Goal: Task Accomplishment & Management: Manage account settings

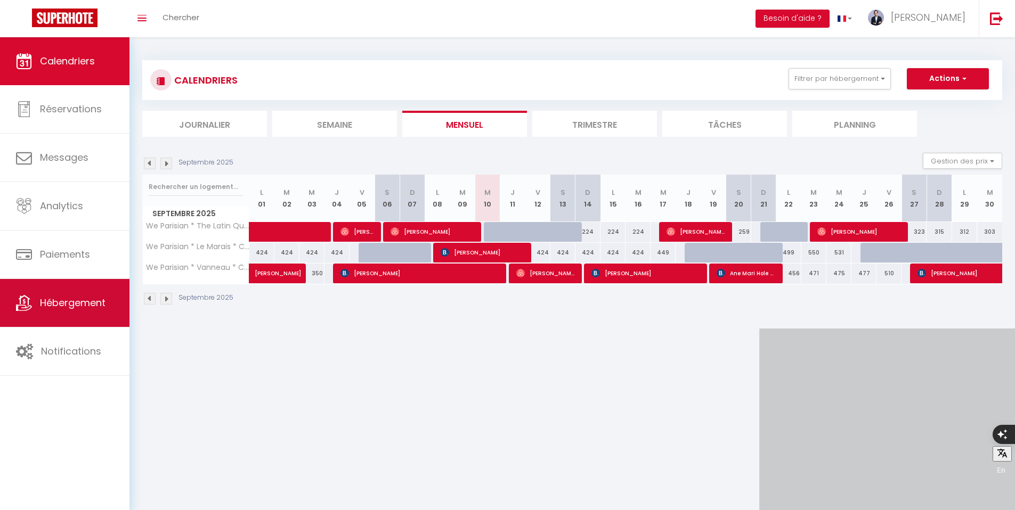
click at [84, 303] on span "Hébergement" at bounding box center [73, 302] width 66 height 13
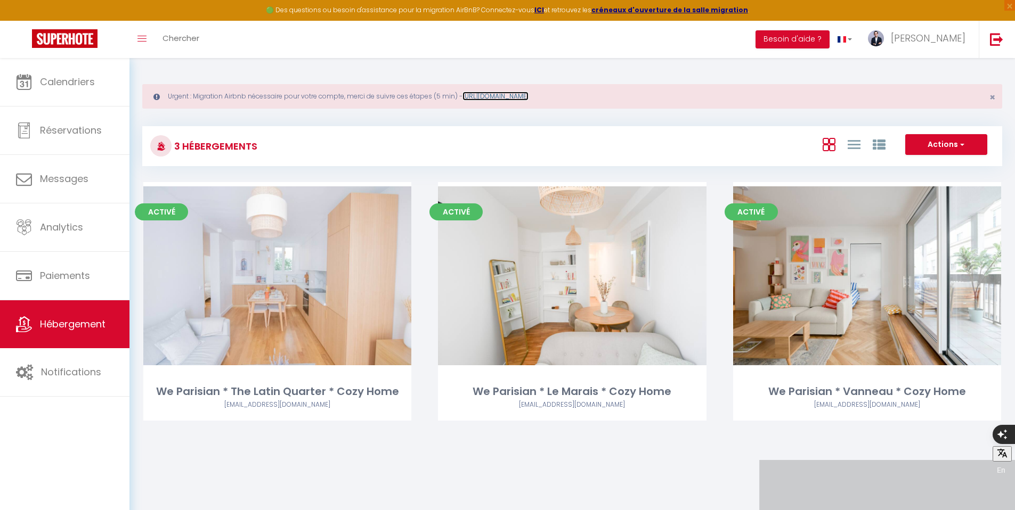
click at [528, 96] on link "[URL][DOMAIN_NAME]" at bounding box center [495, 96] width 66 height 9
click at [942, 137] on button "Actions" at bounding box center [946, 144] width 82 height 21
click at [935, 168] on li "Créer un Hébergement" at bounding box center [937, 167] width 97 height 12
select select "3"
select select "2"
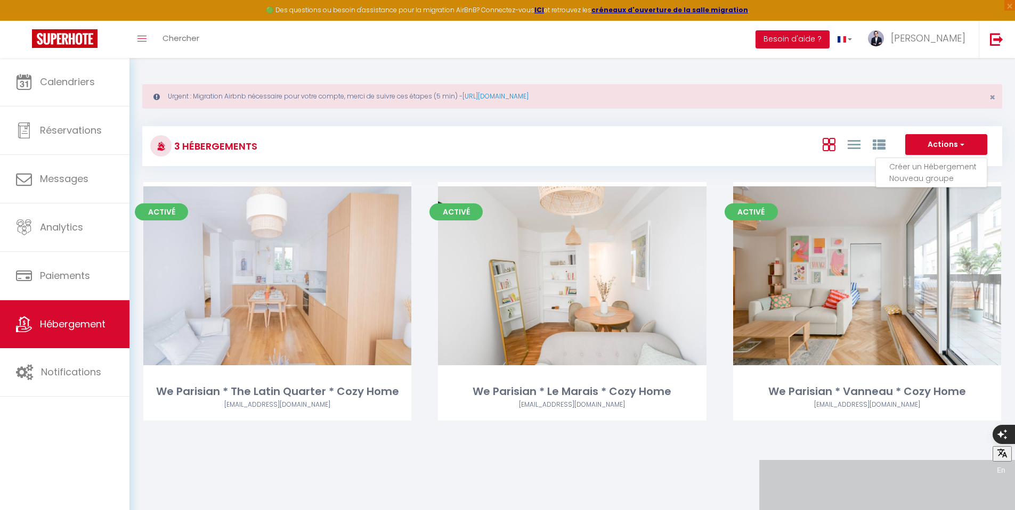
select select "1"
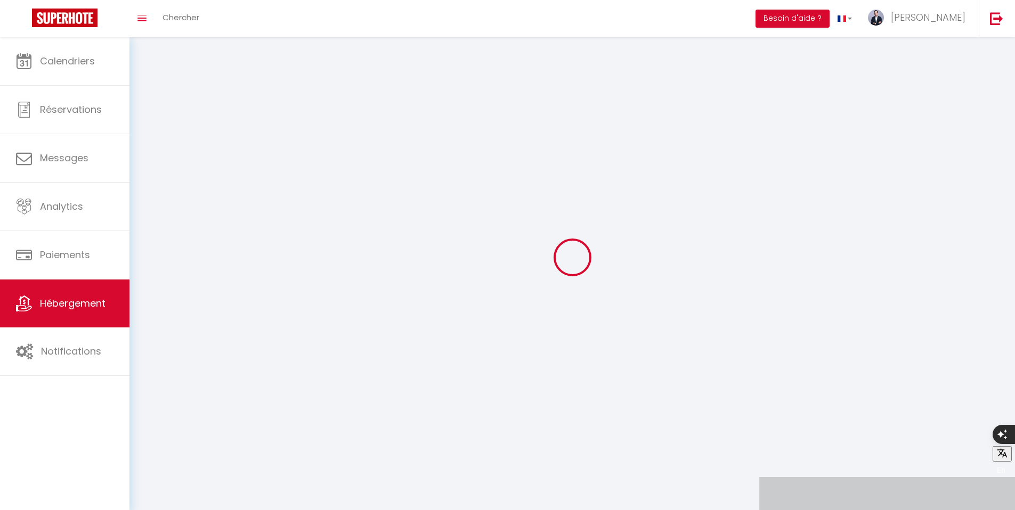
select select
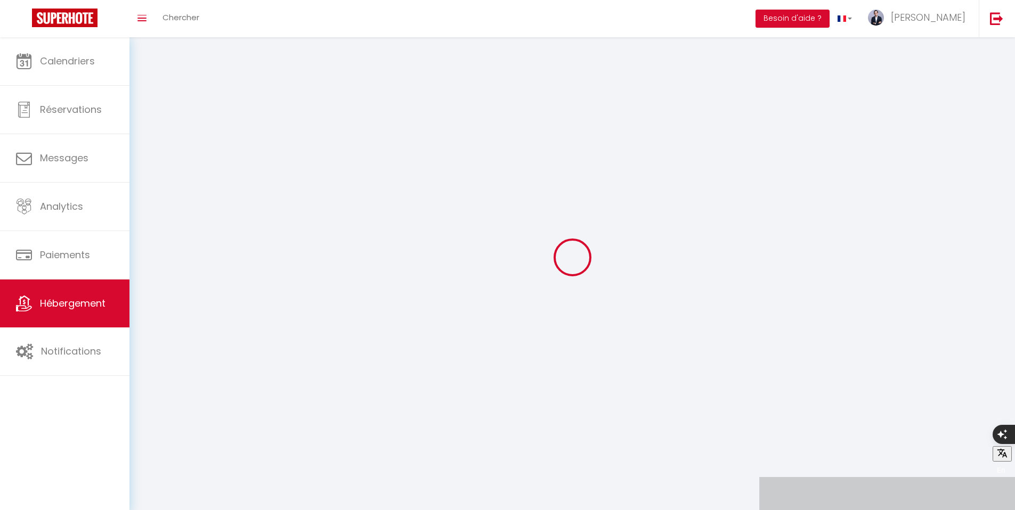
select select
checkbox input "false"
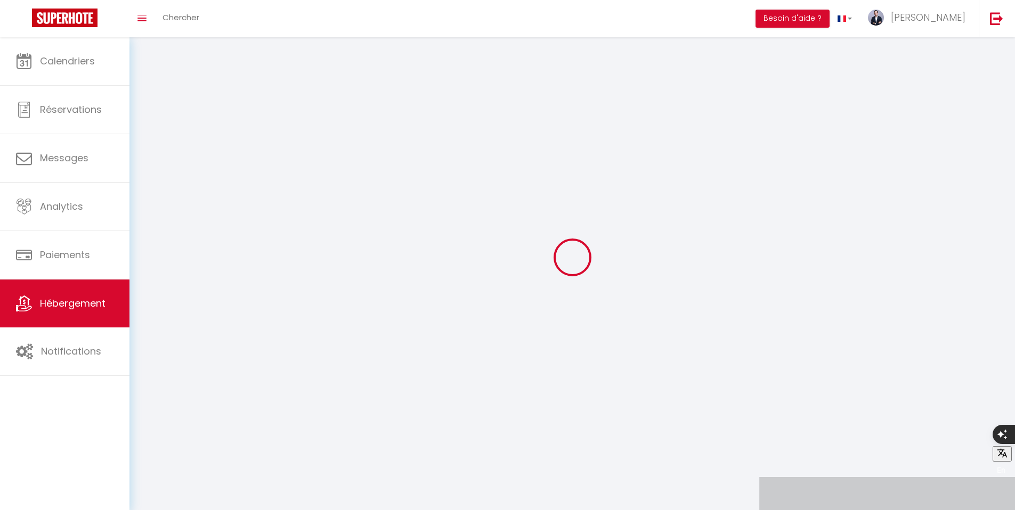
checkbox input "false"
select select
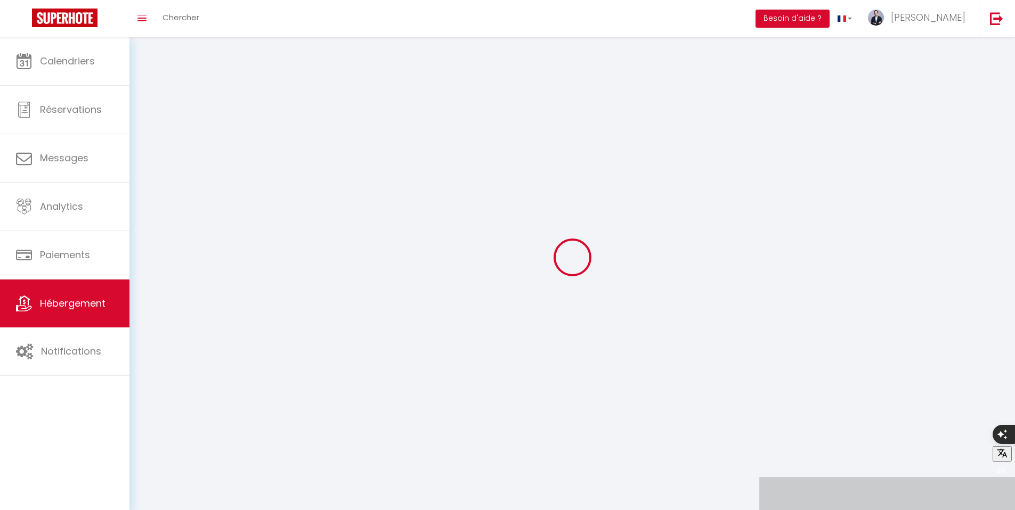
select select
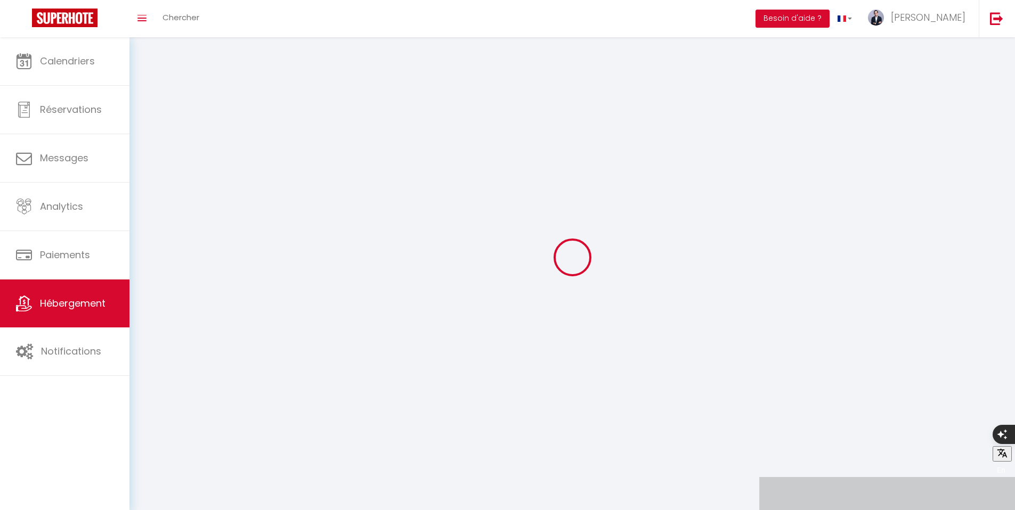
checkbox input "false"
select select
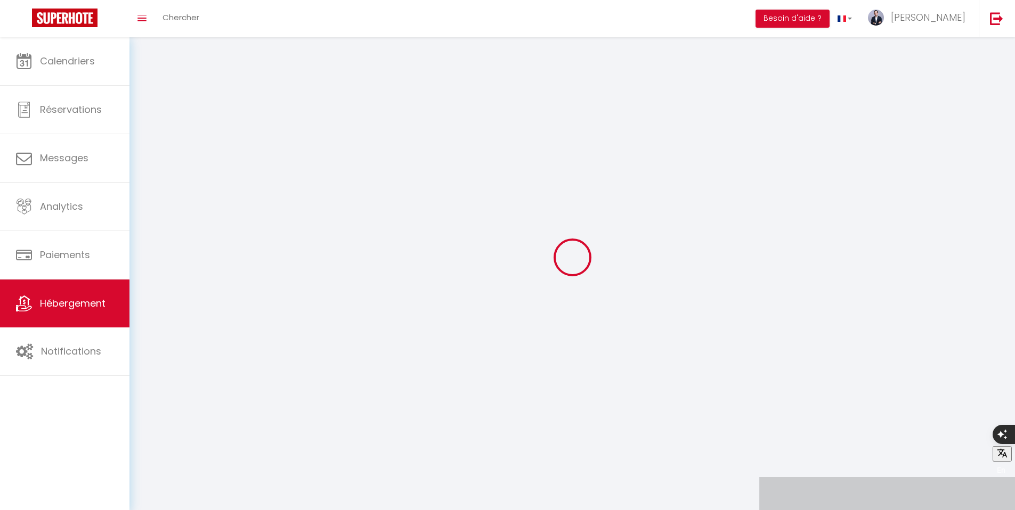
select select
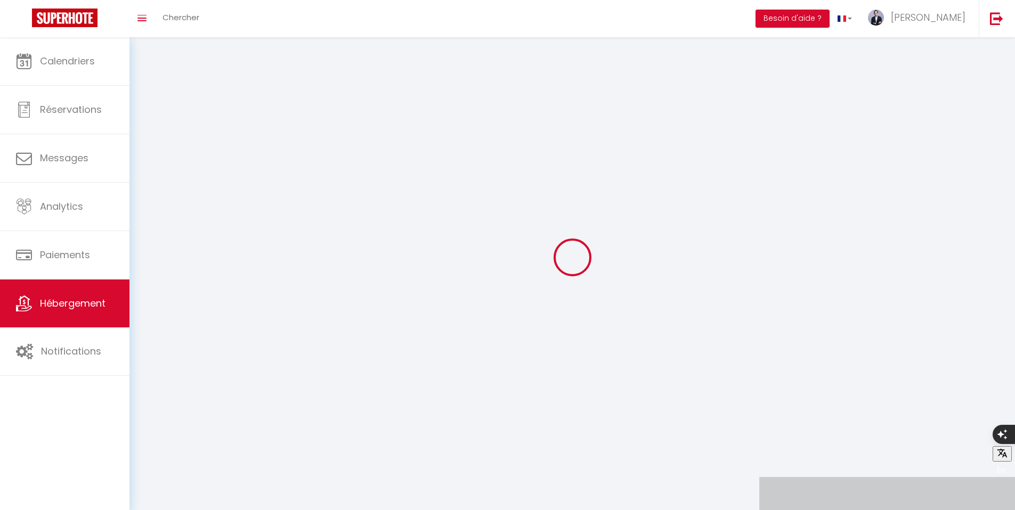
select select
checkbox input "false"
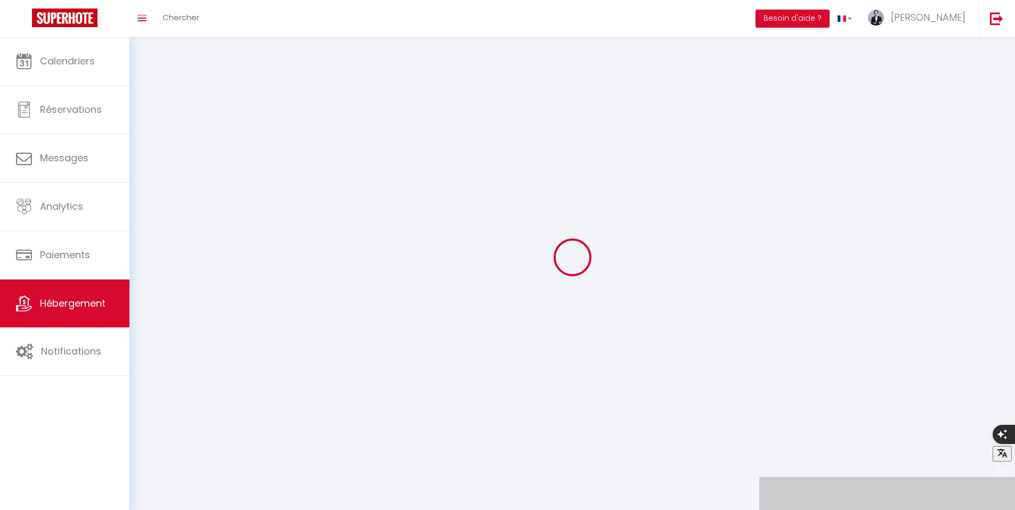
checkbox input "false"
select select
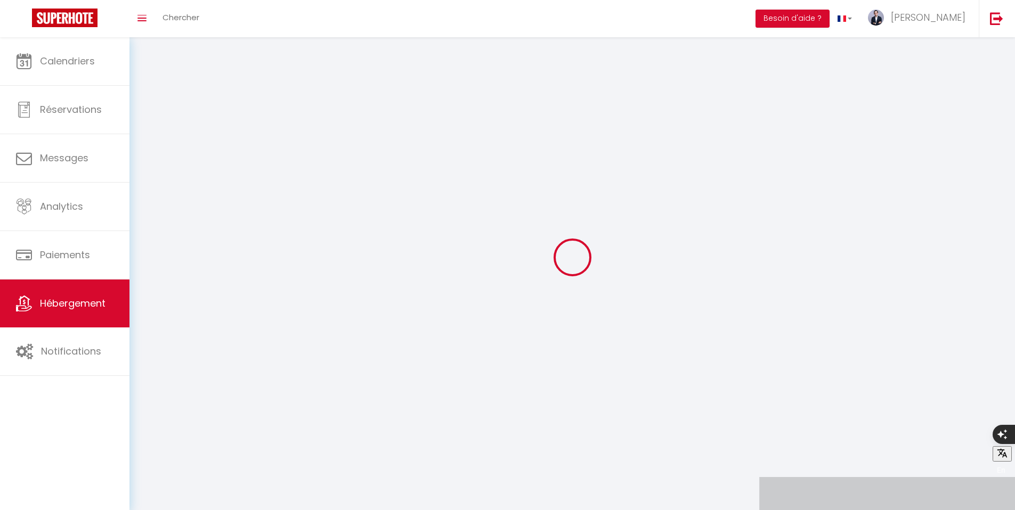
select select
checkbox input "false"
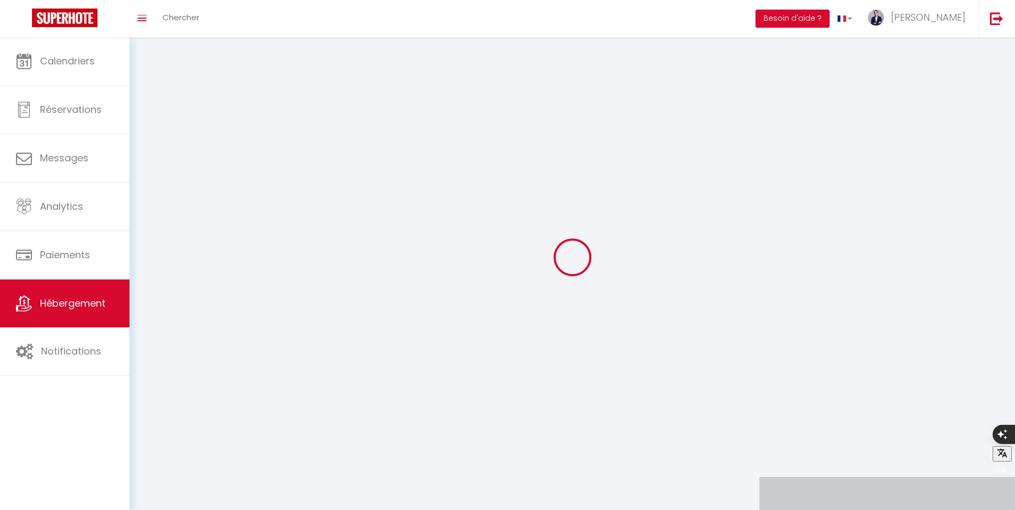
checkbox input "false"
select select
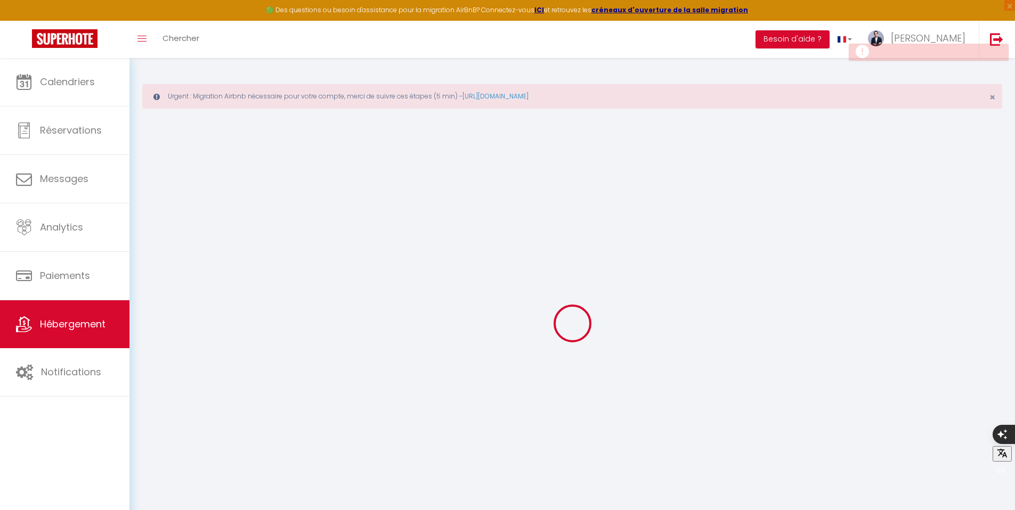
select select
checkbox input "false"
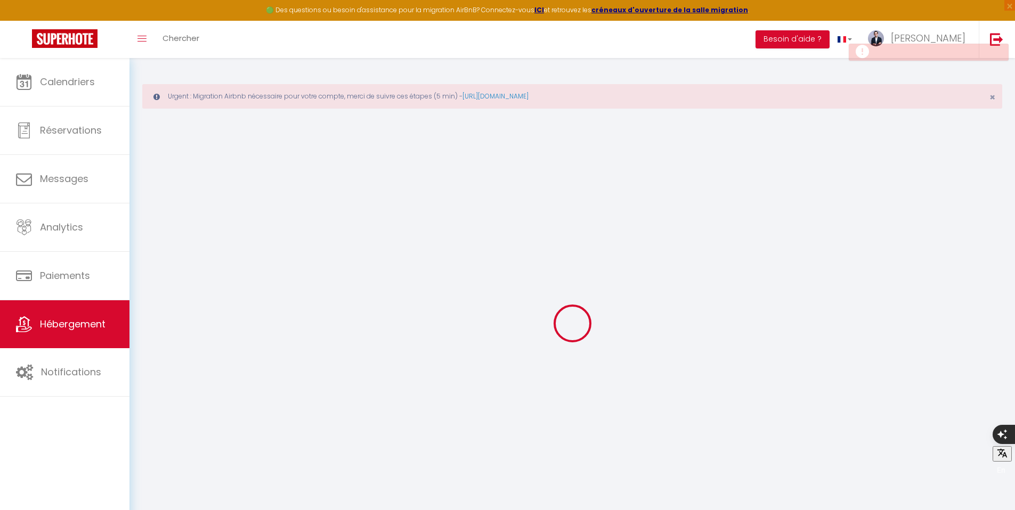
select select
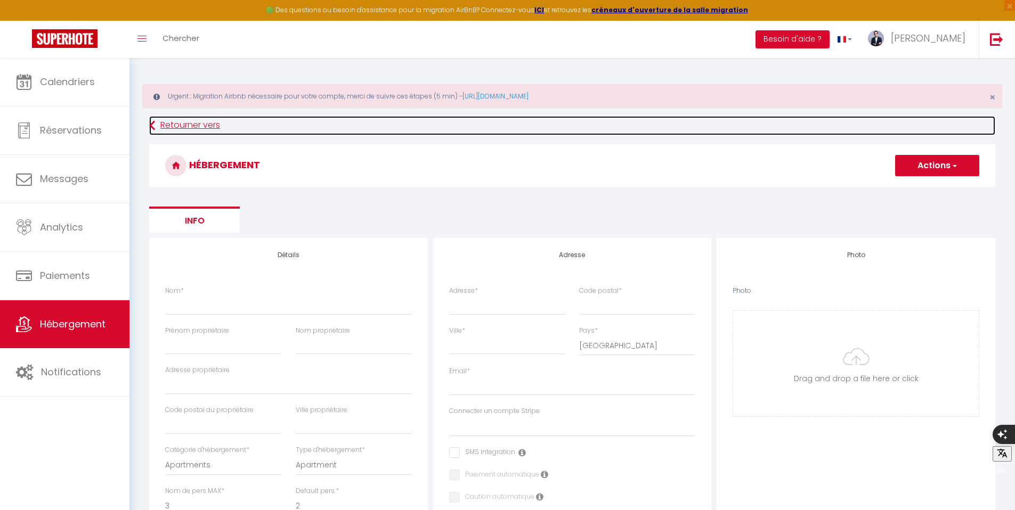
click at [166, 125] on link "Retourner vers" at bounding box center [572, 125] width 846 height 19
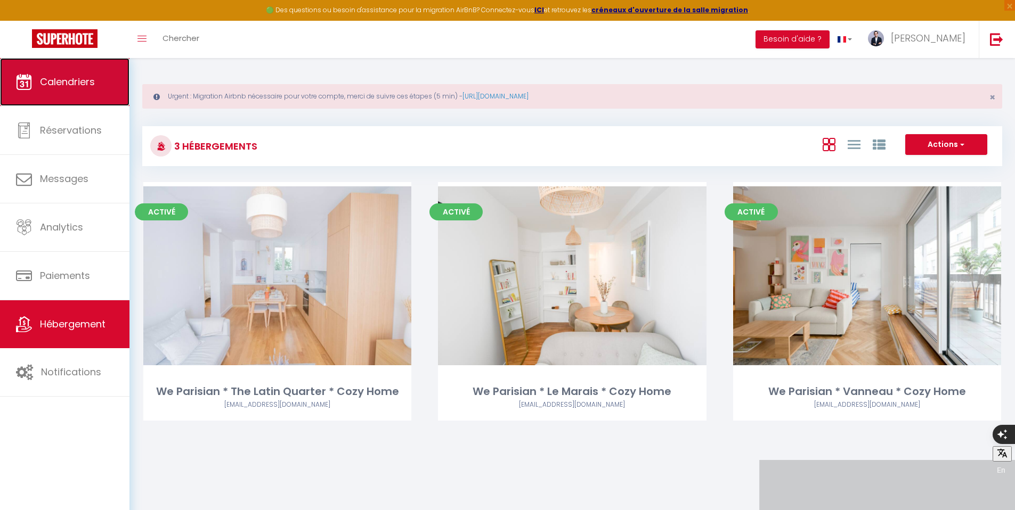
click at [76, 97] on link "Calendriers" at bounding box center [64, 82] width 129 height 48
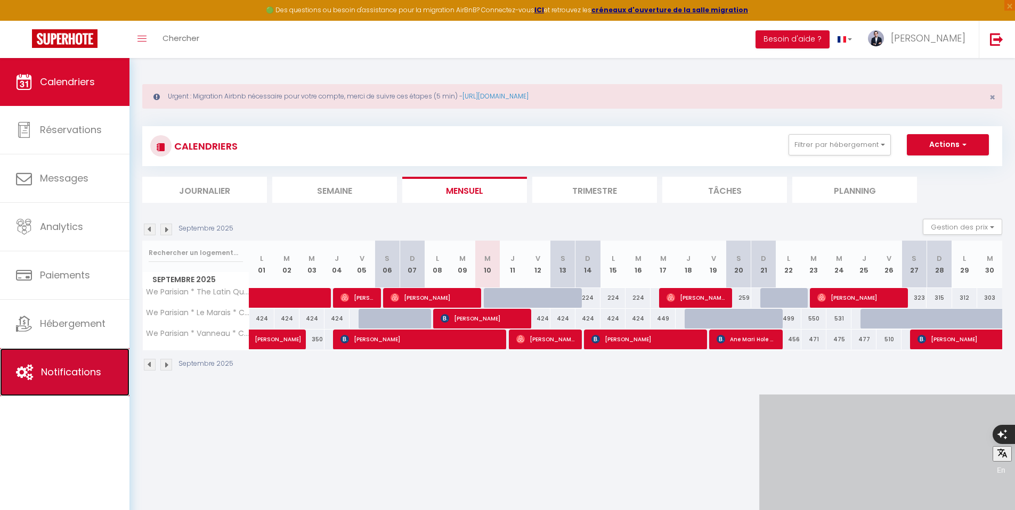
click at [88, 368] on span "Notifications" at bounding box center [71, 371] width 60 height 13
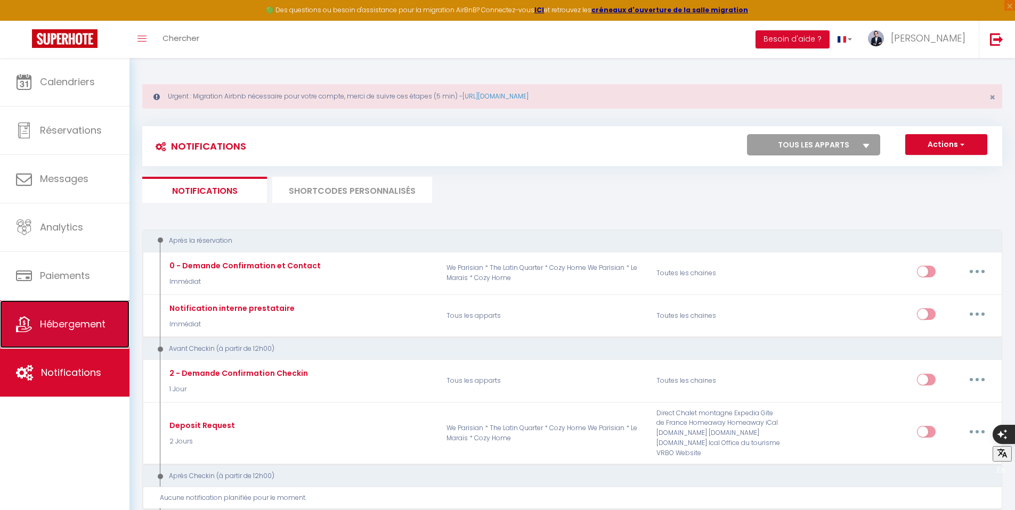
click at [82, 325] on span "Hébergement" at bounding box center [73, 323] width 66 height 13
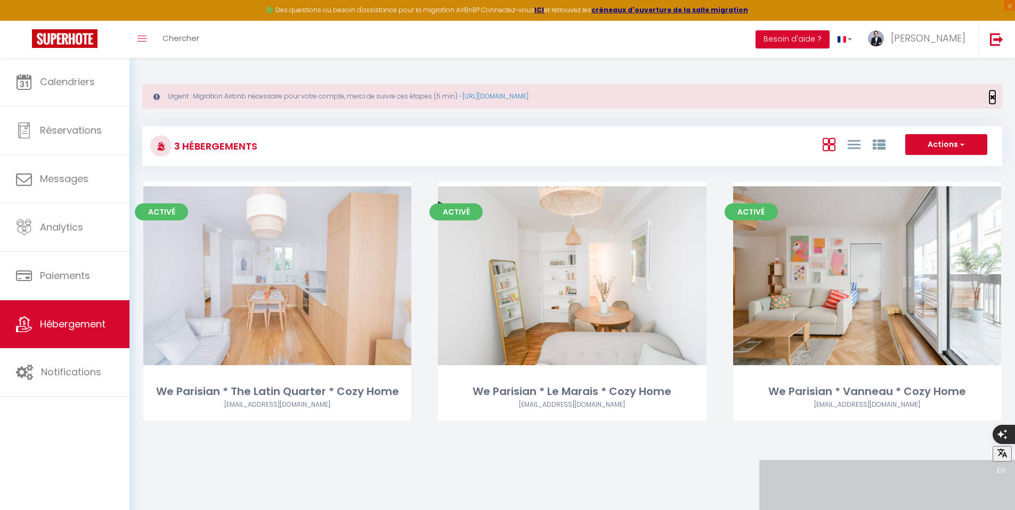
click at [992, 98] on span "×" at bounding box center [992, 97] width 6 height 13
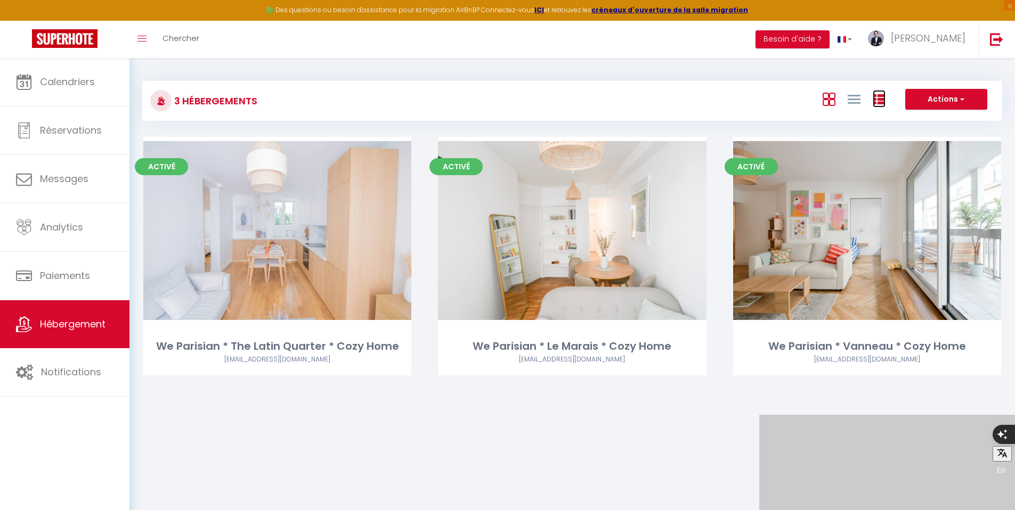
click at [877, 100] on icon at bounding box center [879, 99] width 13 height 13
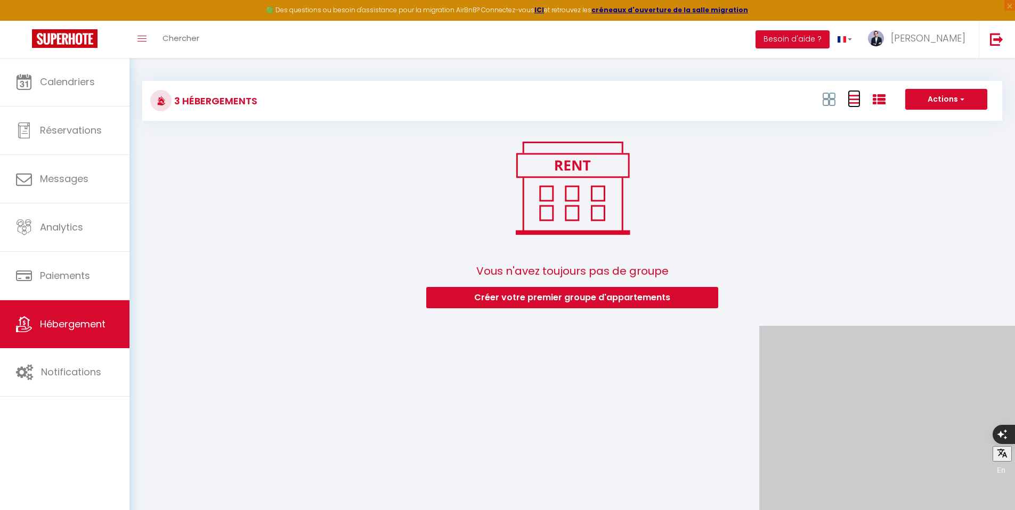
click at [855, 100] on icon at bounding box center [854, 99] width 13 height 13
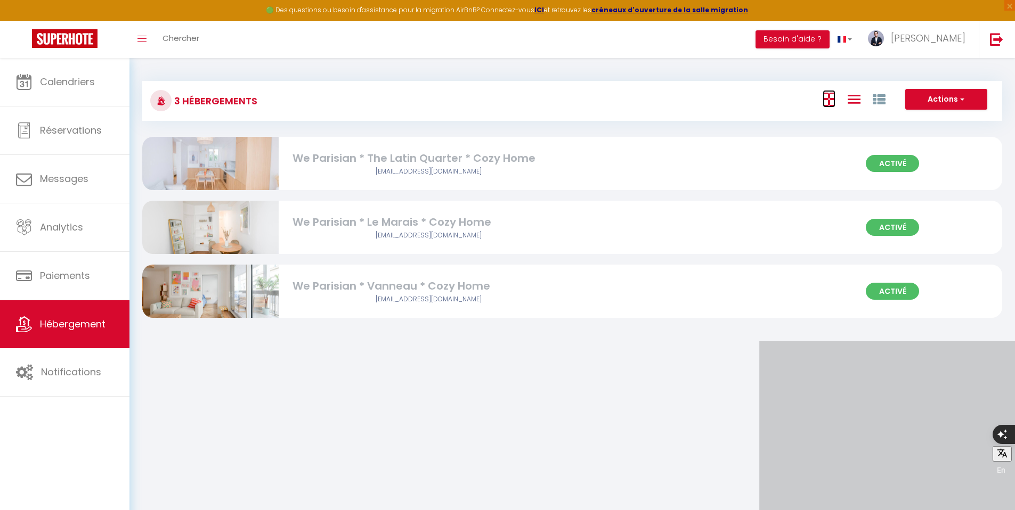
click at [832, 101] on icon at bounding box center [829, 99] width 13 height 13
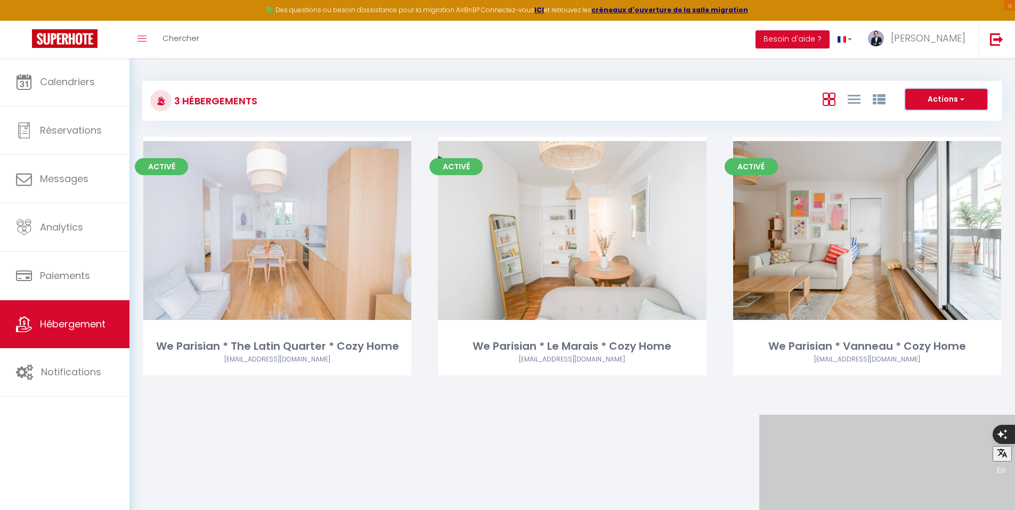
click at [951, 89] on button "Actions" at bounding box center [946, 99] width 82 height 21
click at [817, 446] on body "🟢 Des questions ou besoin d'assistance pour la migration AirBnB? Connectez-vous…" at bounding box center [507, 313] width 1015 height 510
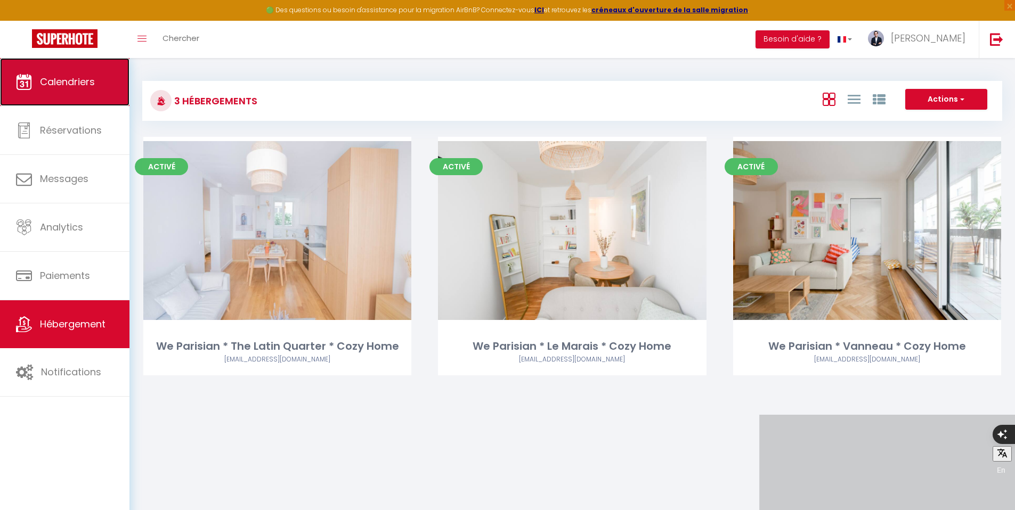
click at [72, 97] on link "Calendriers" at bounding box center [64, 82] width 129 height 48
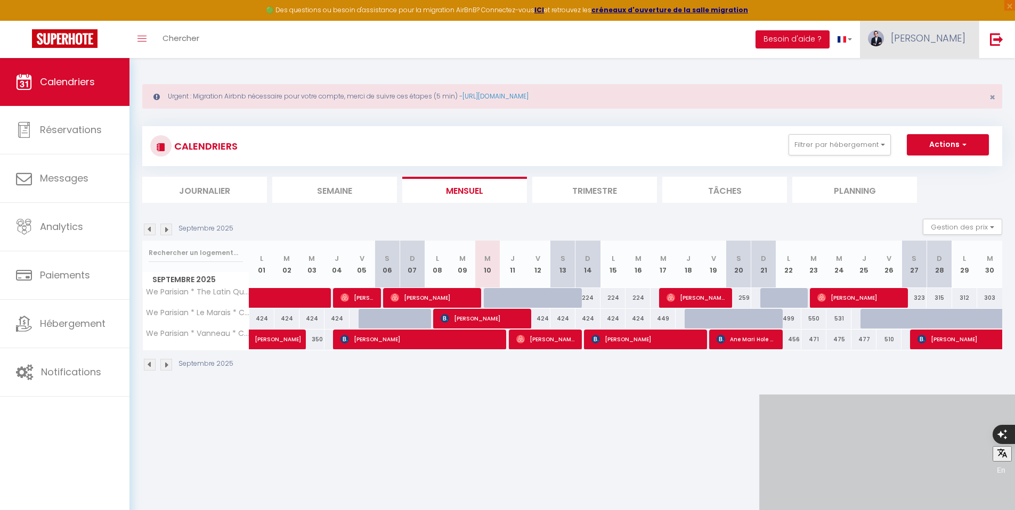
click at [948, 35] on span "[PERSON_NAME]" at bounding box center [928, 37] width 75 height 13
click at [995, 97] on div "Urgent : Migration Airbnb nécessaire pour votre compte, merci de suivre ces éta…" at bounding box center [572, 96] width 860 height 25
click at [993, 97] on span "×" at bounding box center [992, 97] width 6 height 13
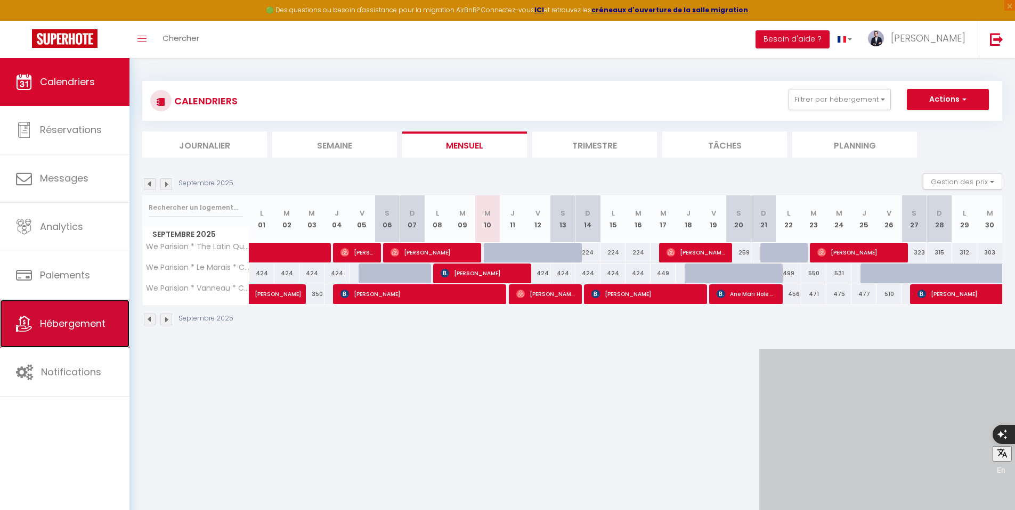
click at [76, 323] on span "Hébergement" at bounding box center [73, 323] width 66 height 13
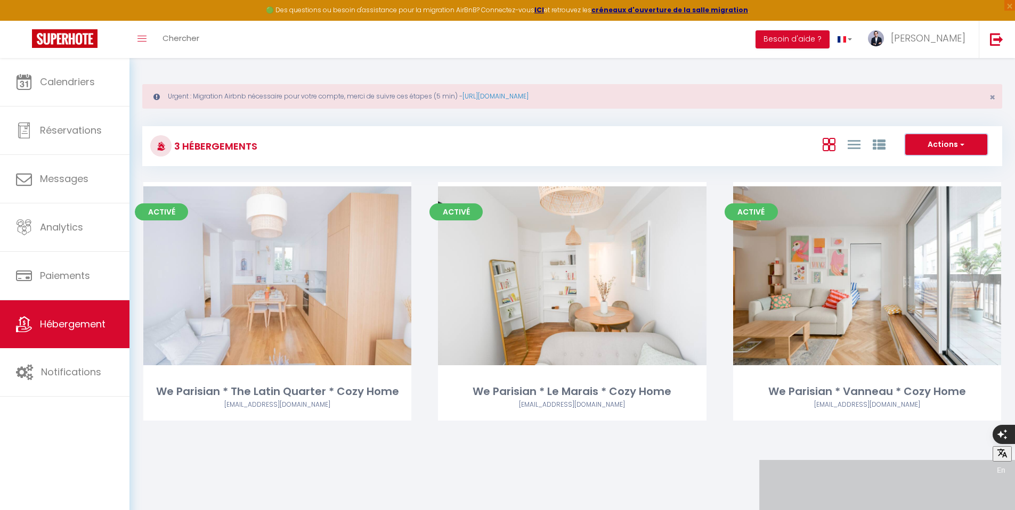
click at [944, 141] on button "Actions" at bounding box center [946, 144] width 82 height 21
click at [919, 164] on li "Créer un Hébergement" at bounding box center [937, 167] width 97 height 12
select select "3"
select select "2"
select select "1"
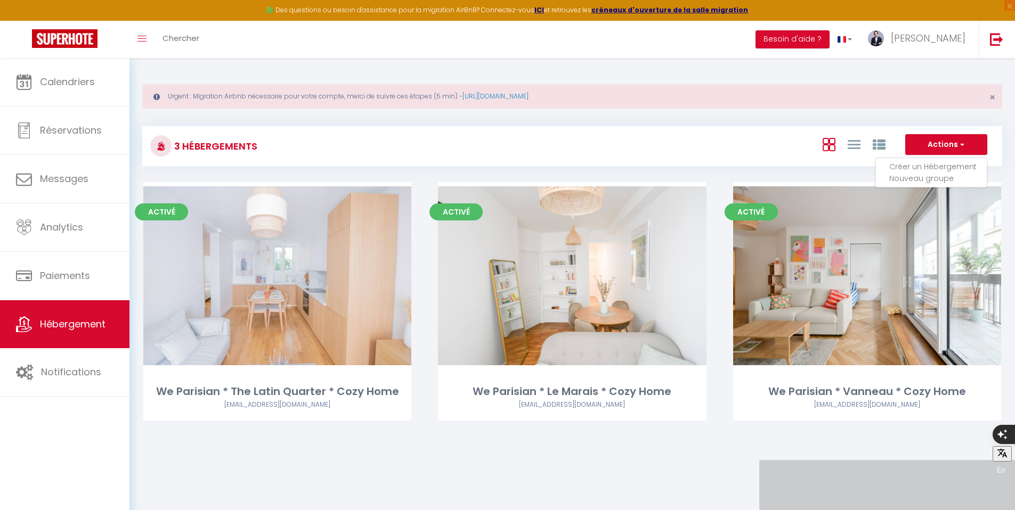
select select "1"
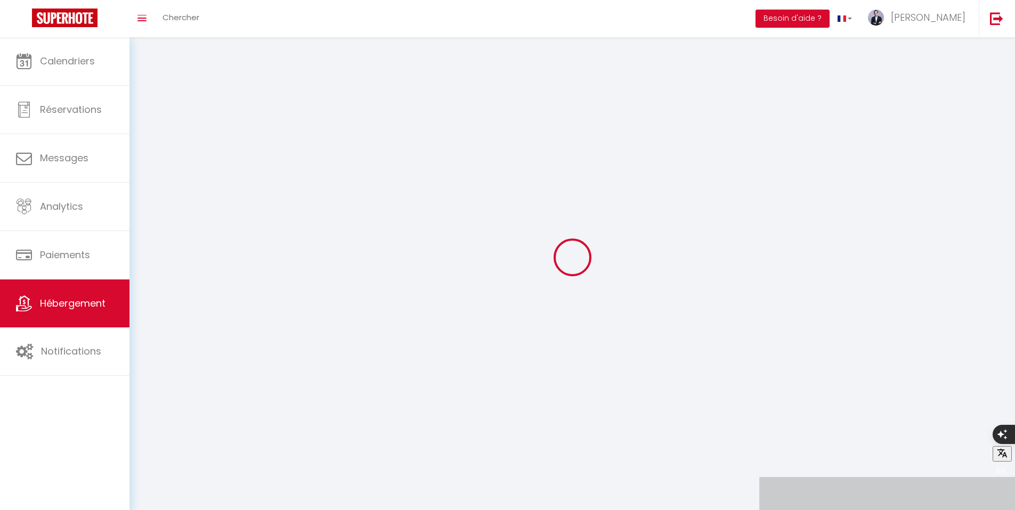
select select
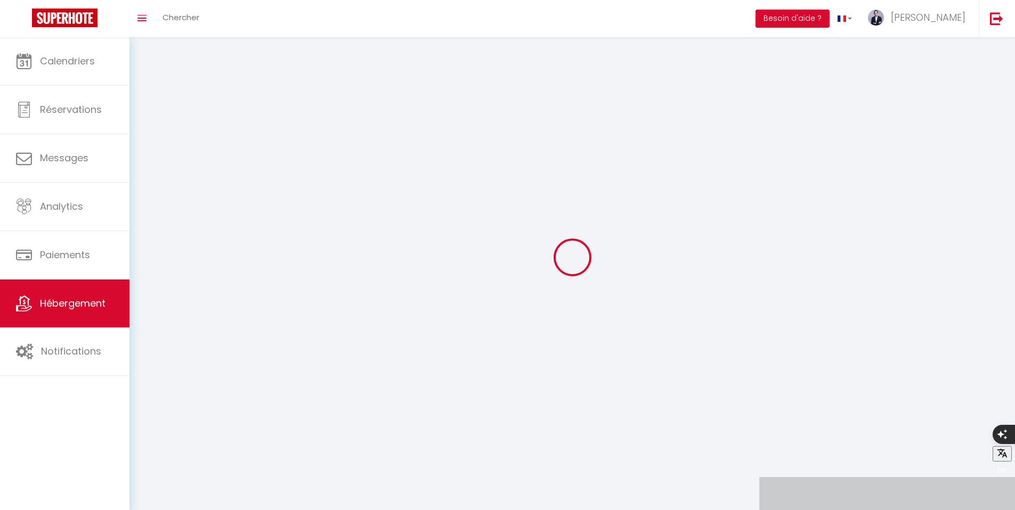
select select
checkbox input "false"
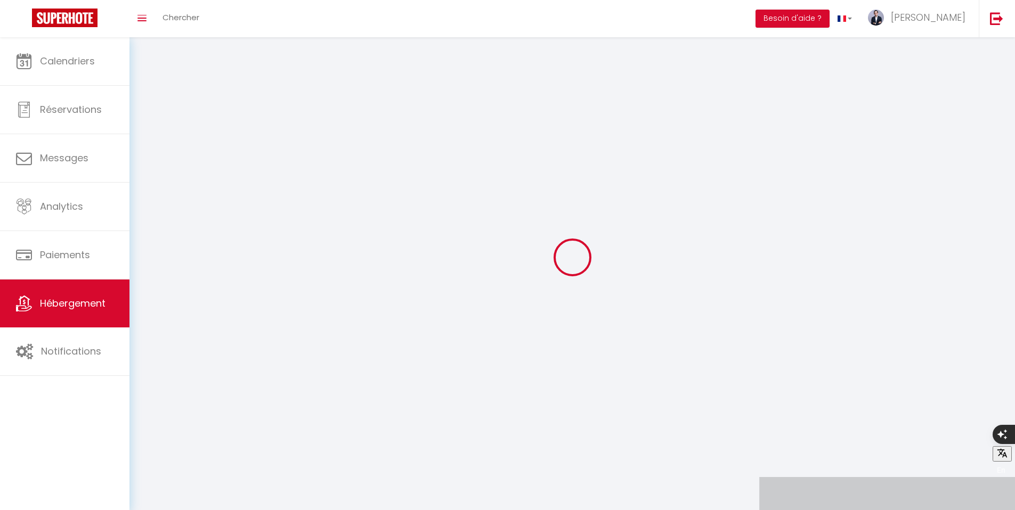
checkbox input "false"
select select
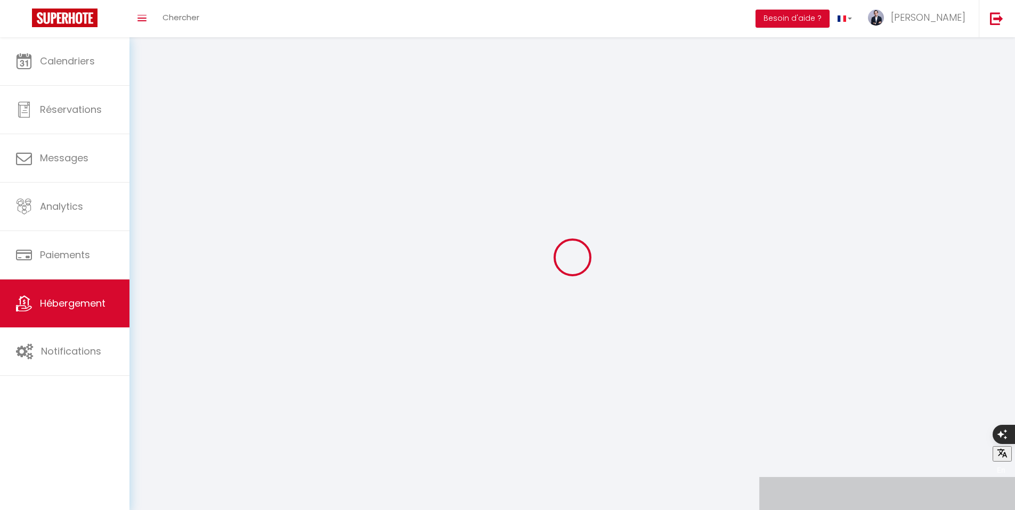
select select
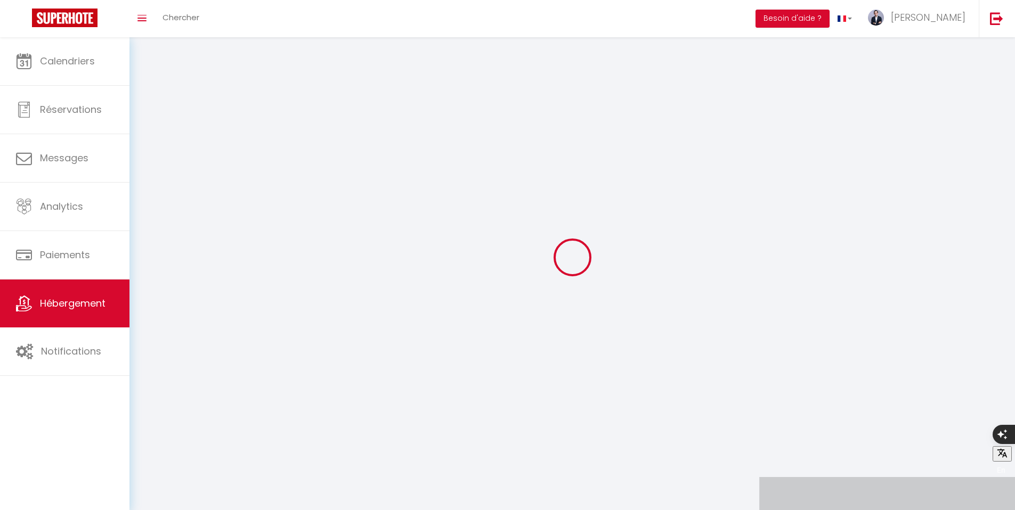
checkbox input "false"
select select
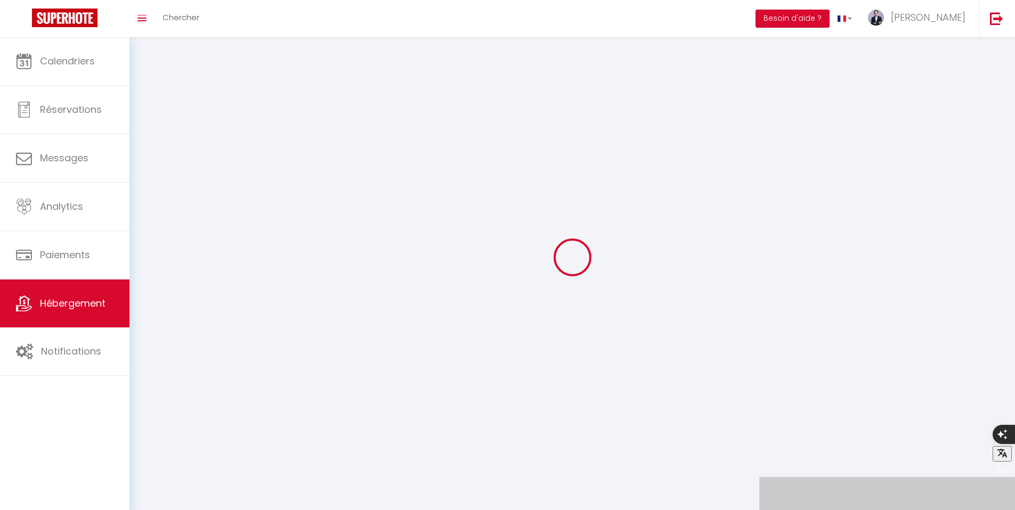
select select
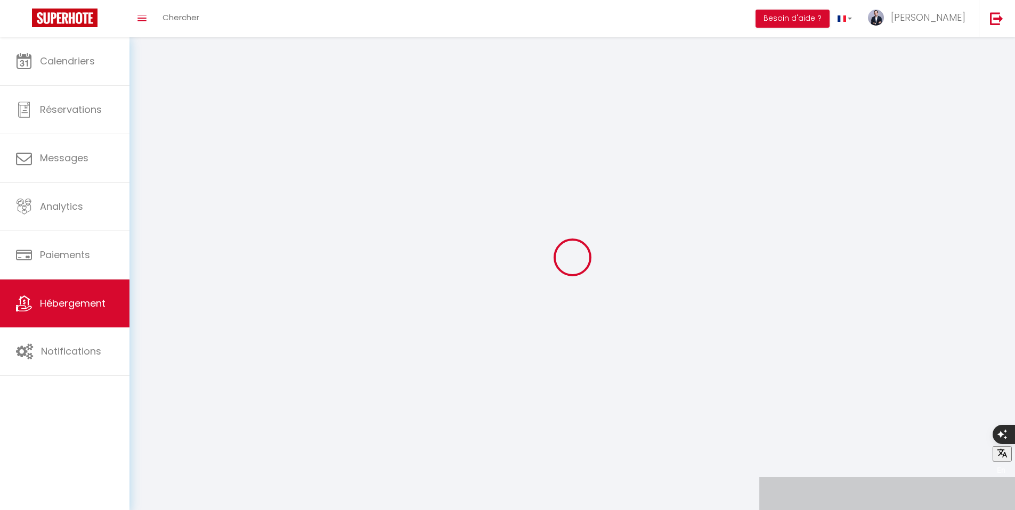
select select
checkbox input "false"
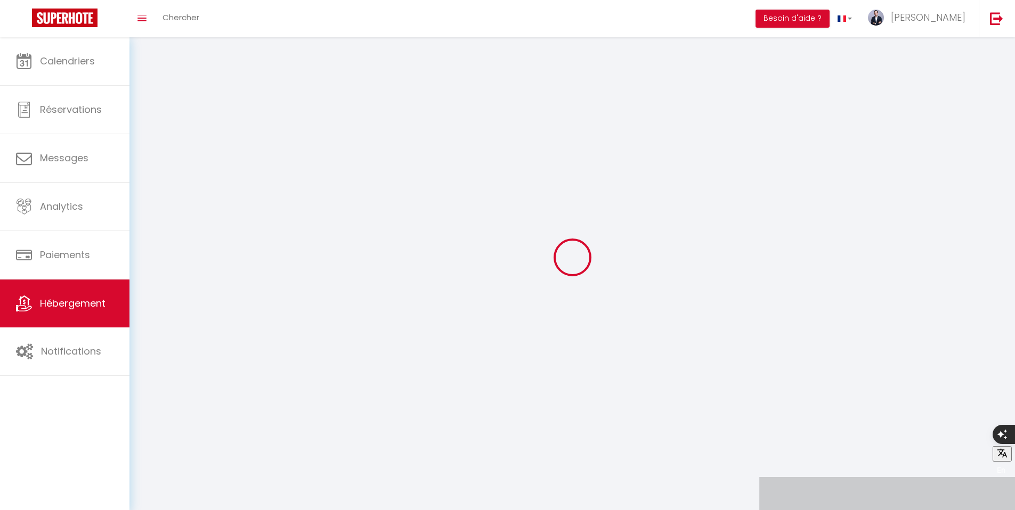
select select
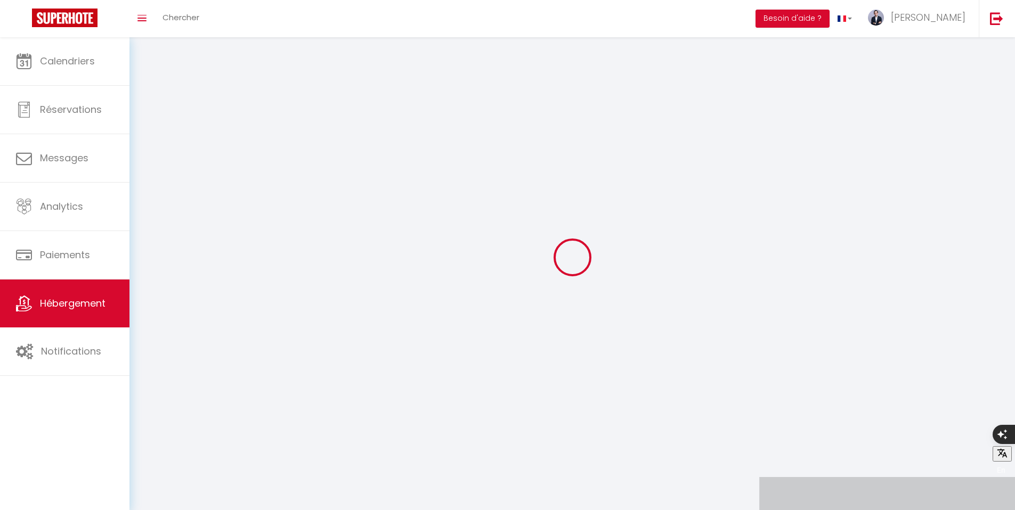
select select
checkbox input "false"
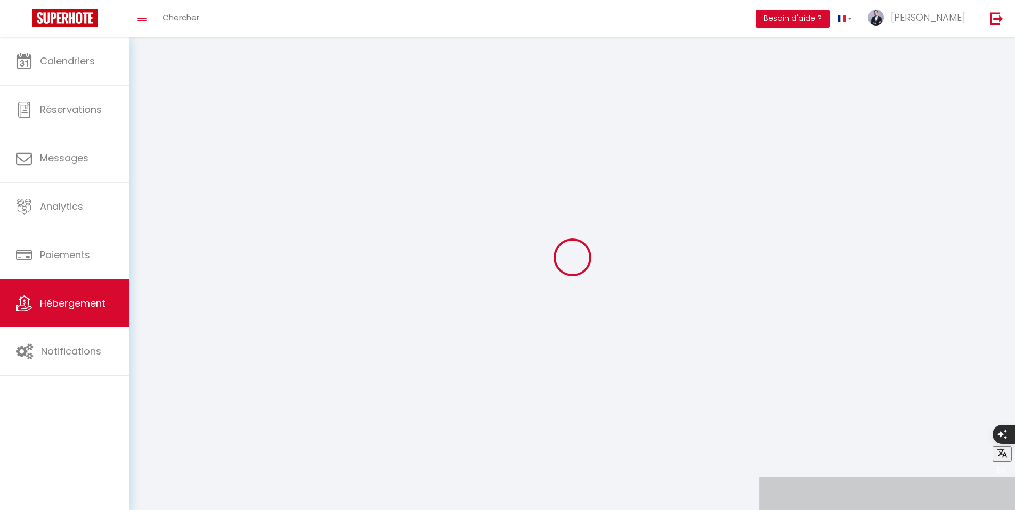
checkbox input "false"
select select
select select "28"
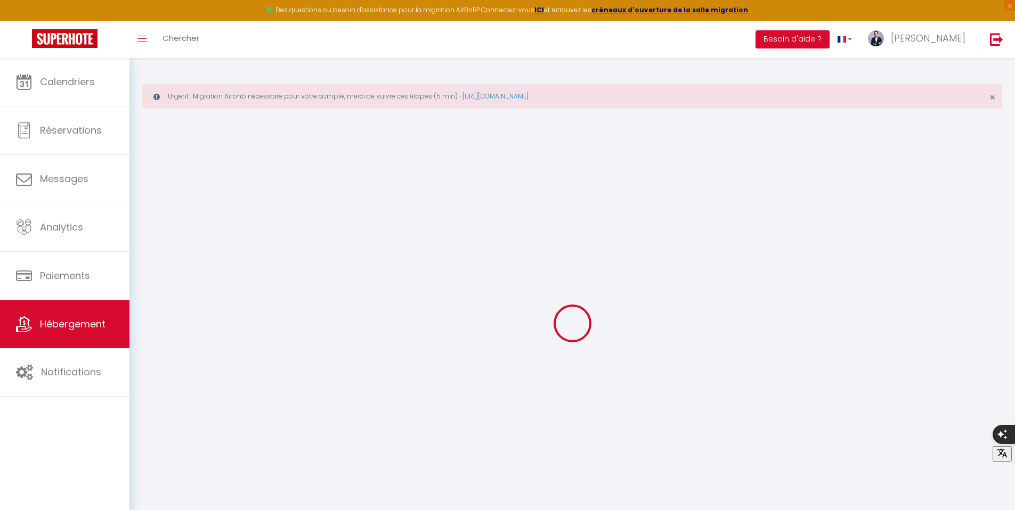
select select
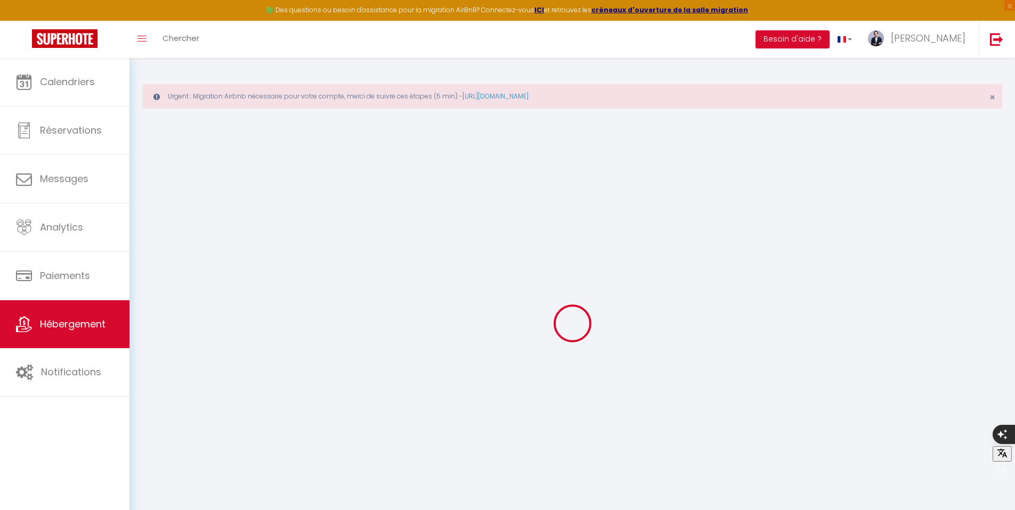
select select
checkbox input "false"
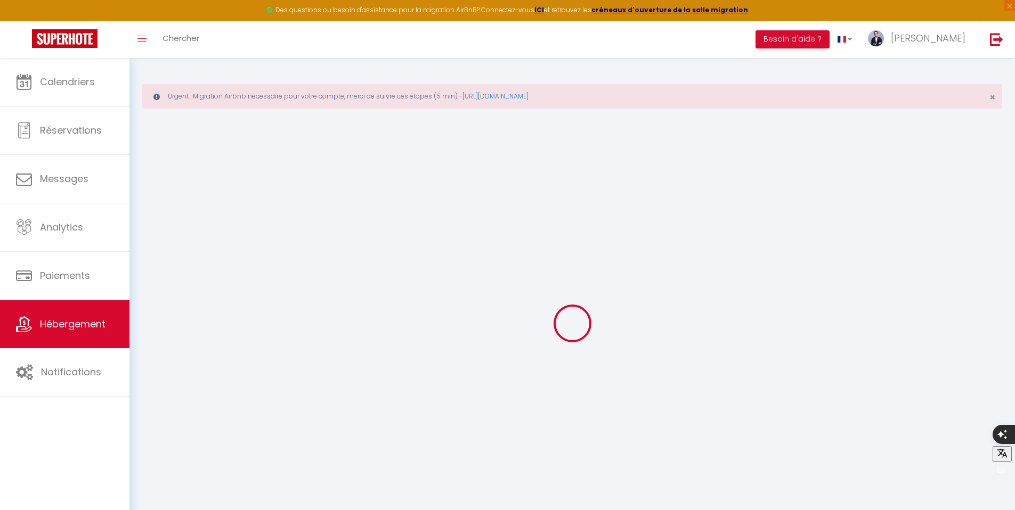
select select
checkbox input "false"
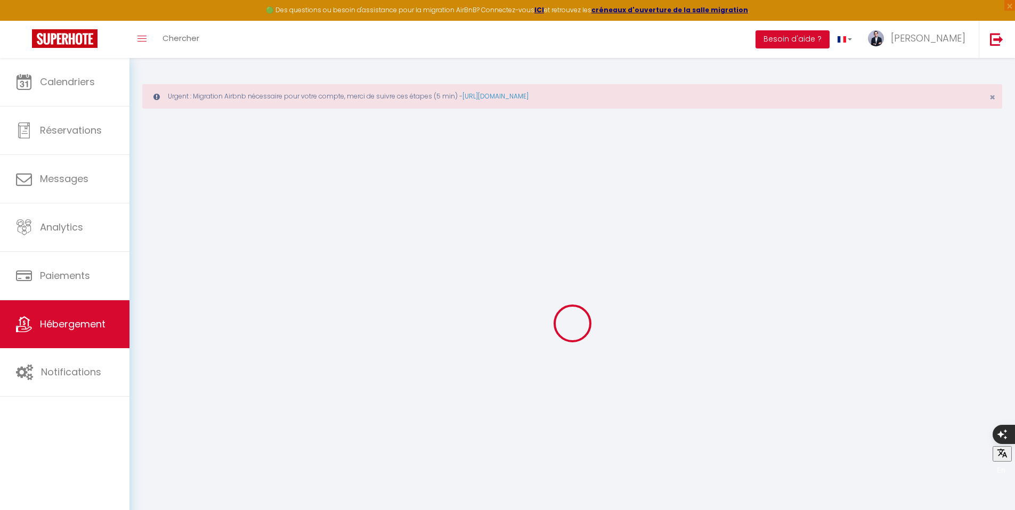
checkbox input "false"
select select
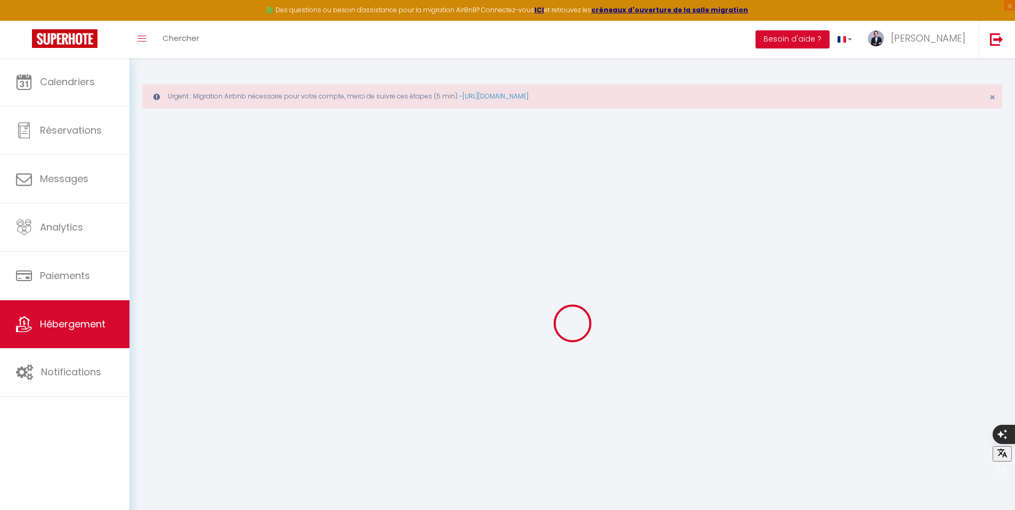
checkbox input "false"
select select
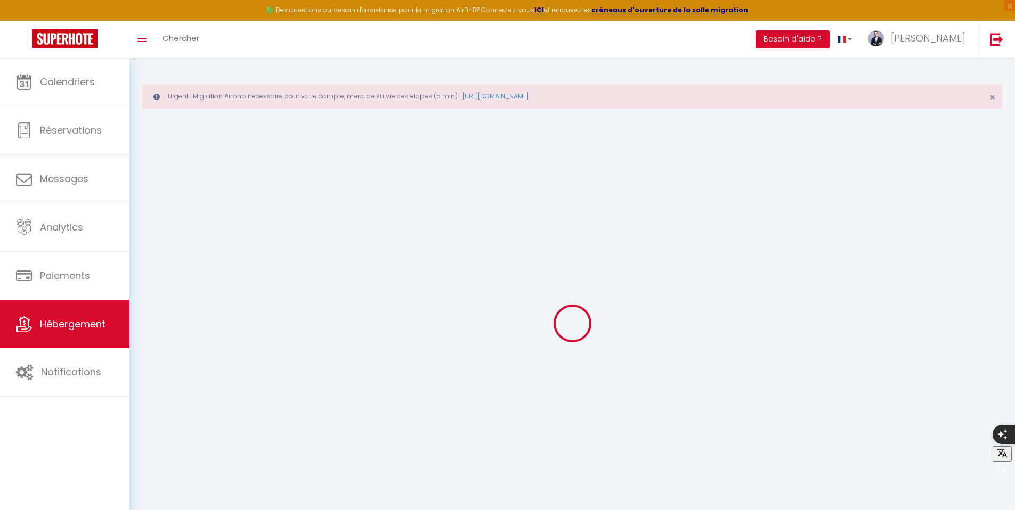
select select
select select "15:00"
select select "23:45"
select select "11:00"
select select "30"
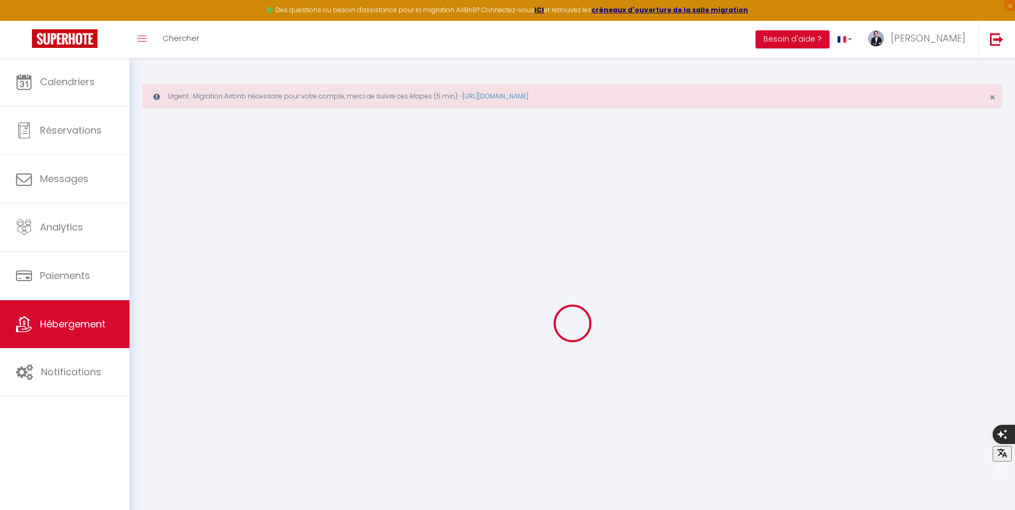
select select "120"
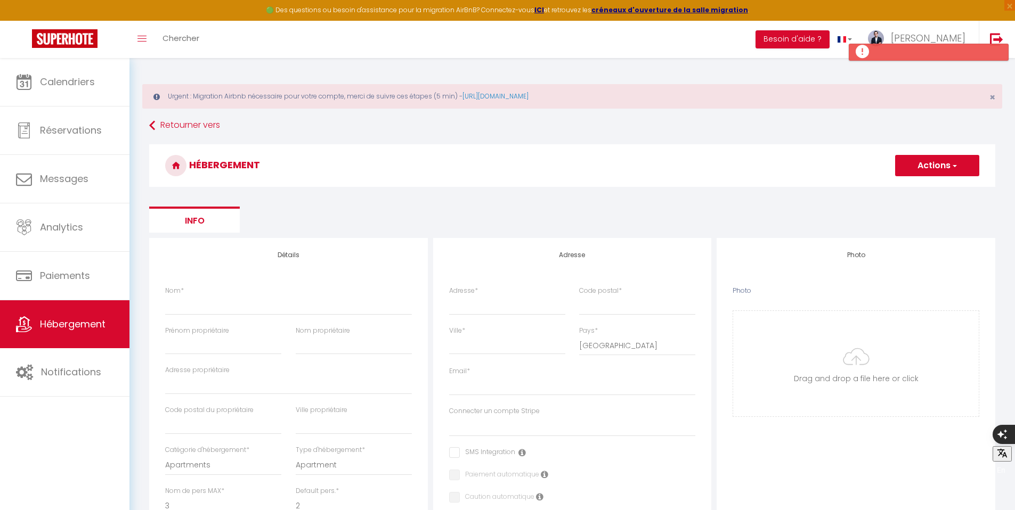
click at [933, 172] on button "Actions" at bounding box center [937, 165] width 84 height 21
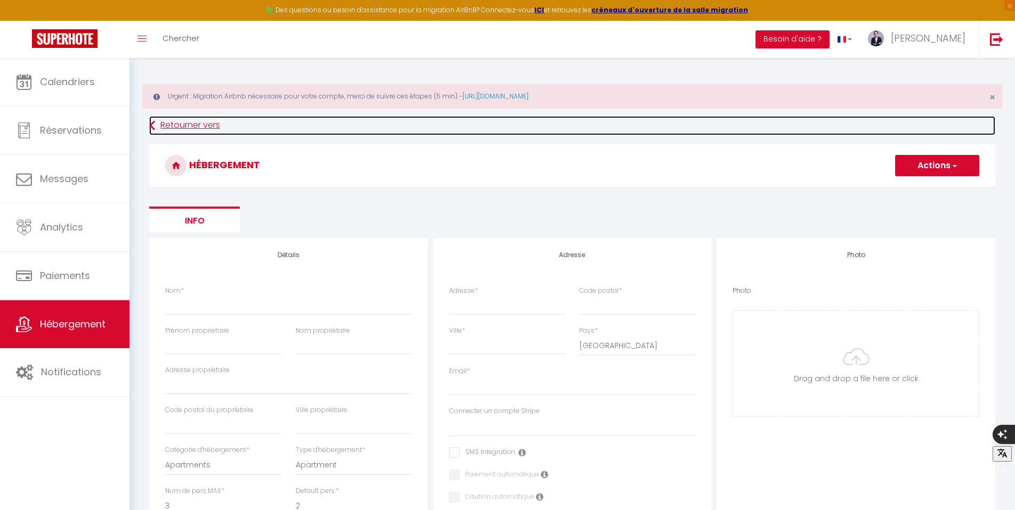
click at [167, 118] on link "Retourner vers" at bounding box center [572, 125] width 846 height 19
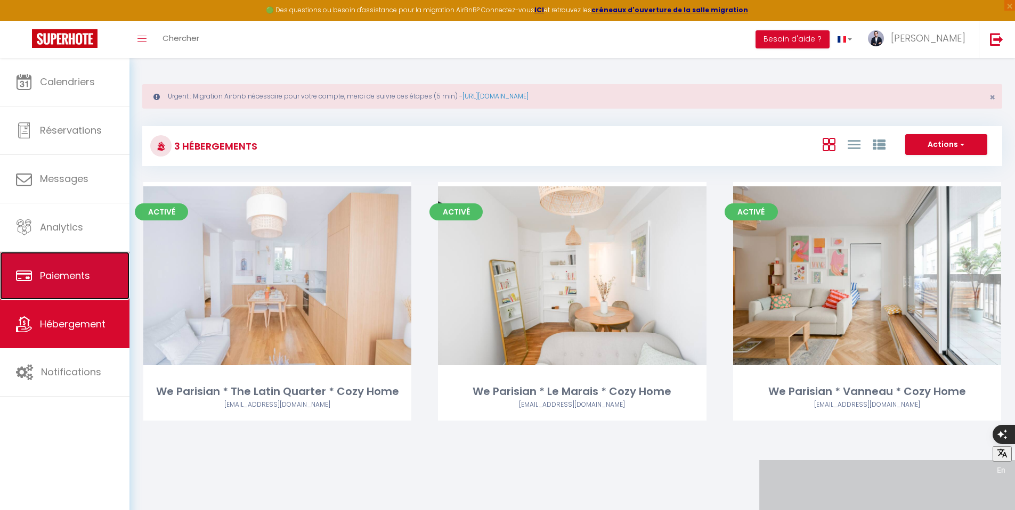
click at [87, 268] on link "Paiements" at bounding box center [64, 276] width 129 height 48
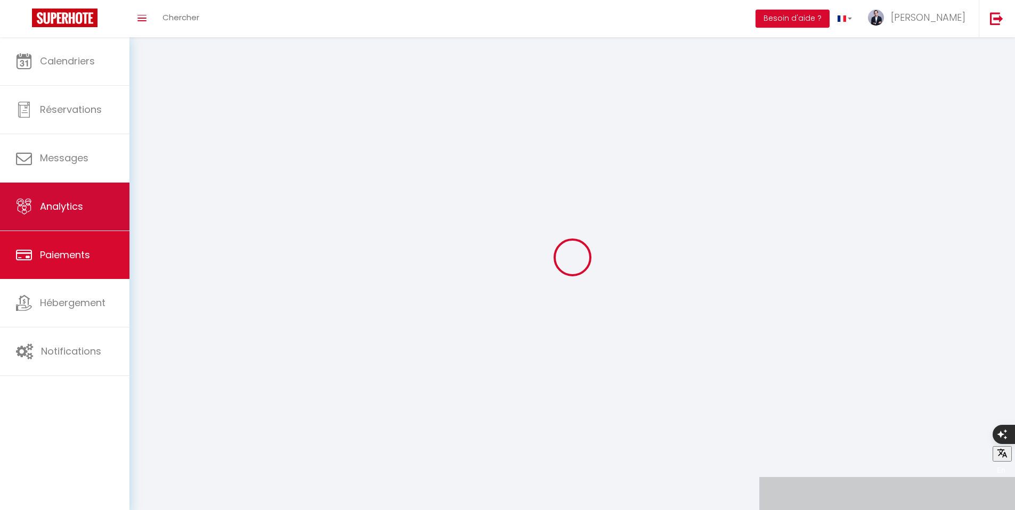
select select "2"
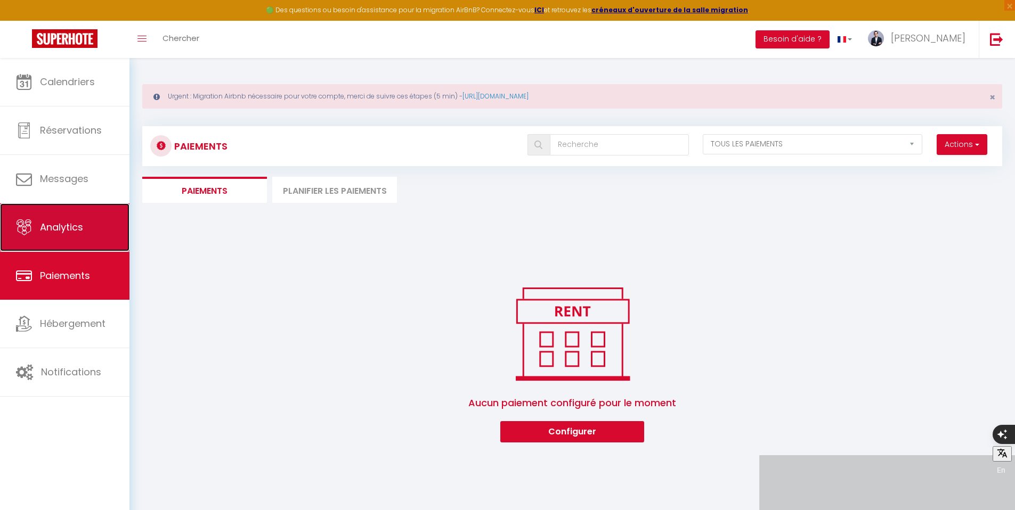
click at [82, 206] on link "Analytics" at bounding box center [64, 227] width 129 height 48
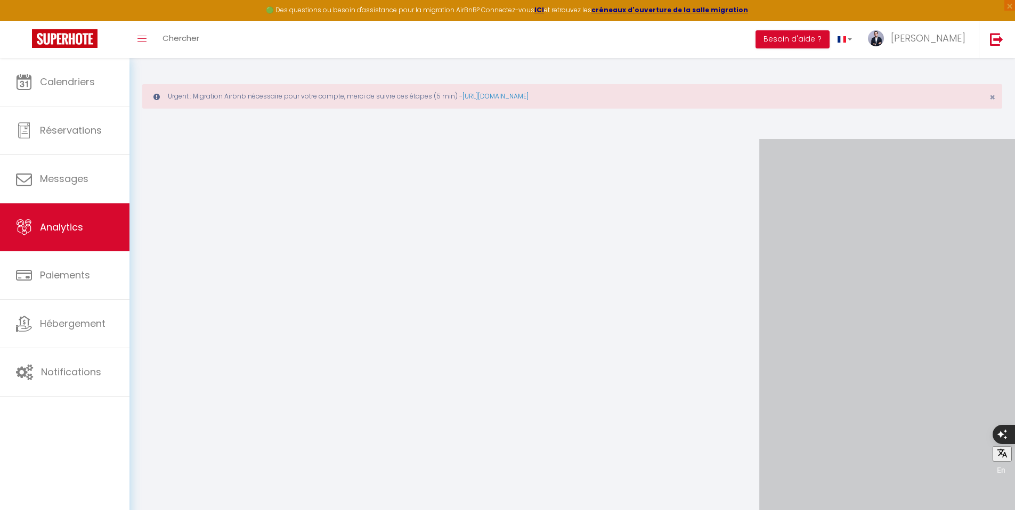
select select "2025"
select select "9"
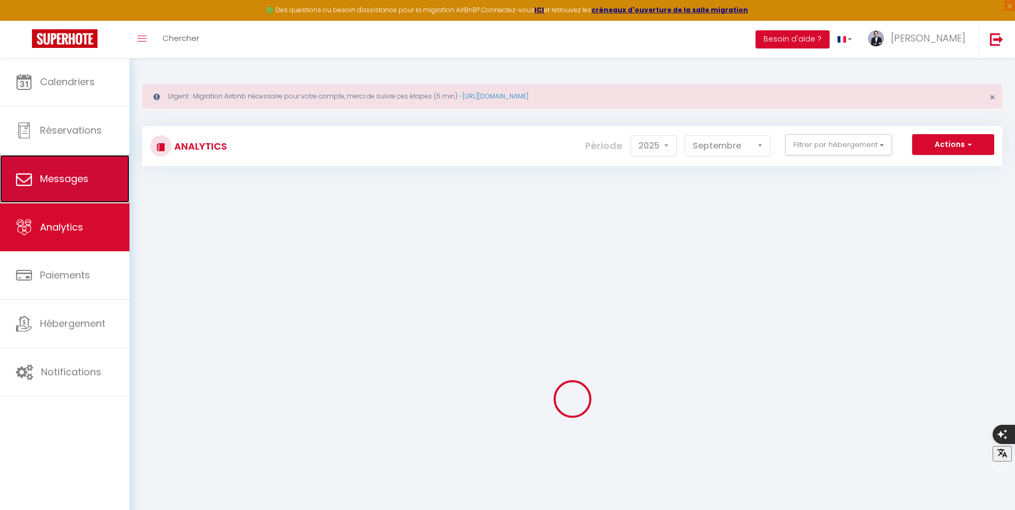
click at [77, 167] on link "Messages" at bounding box center [64, 179] width 129 height 48
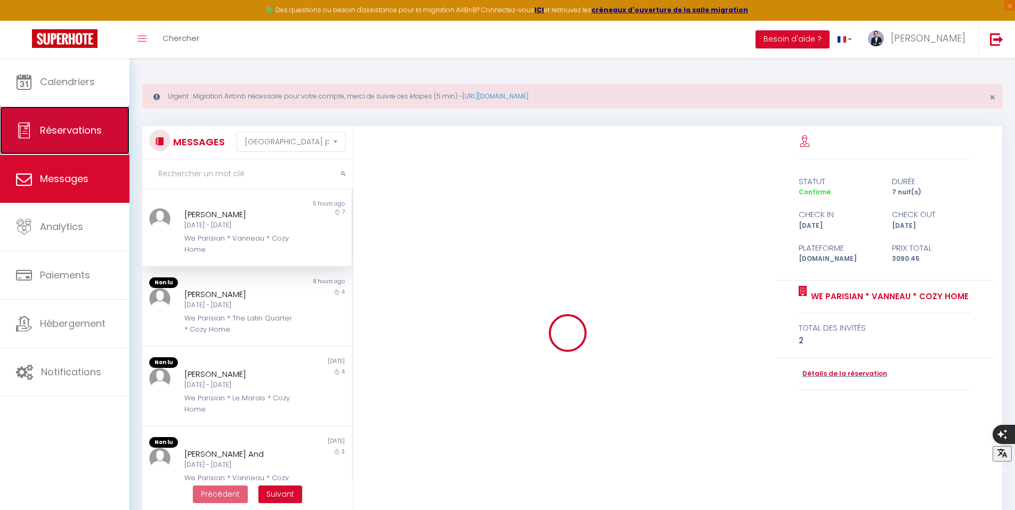
click at [78, 128] on span "Réservations" at bounding box center [71, 130] width 62 height 13
select select "not_cancelled"
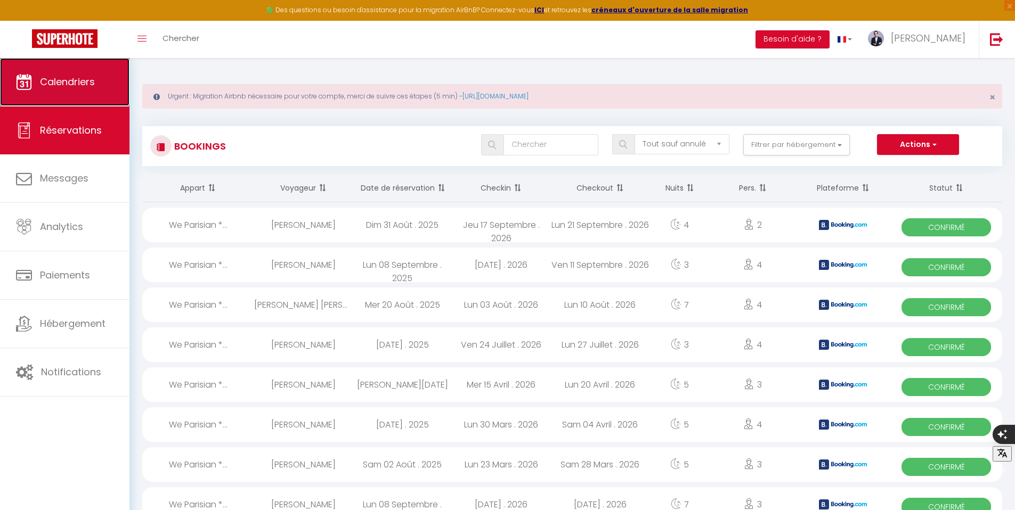
click at [75, 96] on link "Calendriers" at bounding box center [64, 82] width 129 height 48
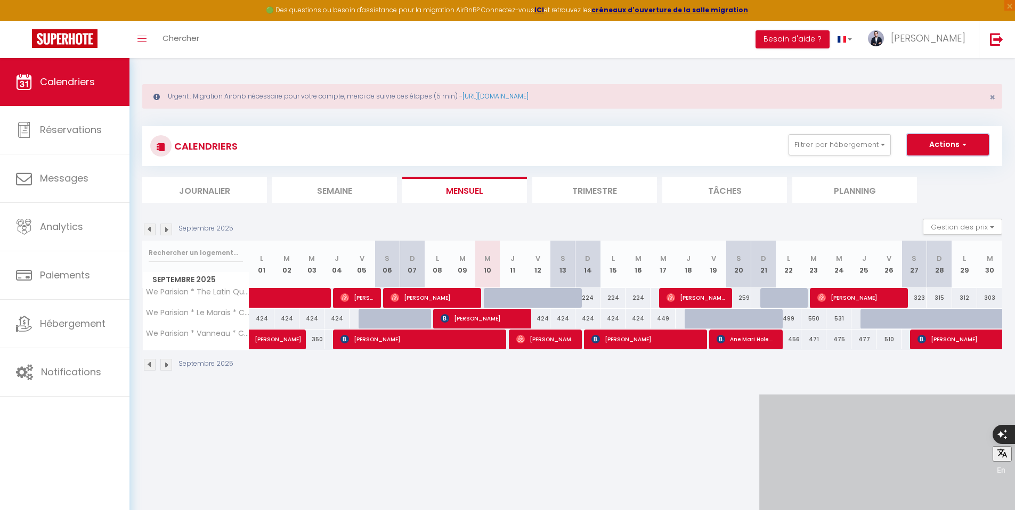
click at [949, 140] on button "Actions" at bounding box center [948, 144] width 82 height 21
click at [615, 379] on div "Septembre 2025" at bounding box center [572, 366] width 860 height 31
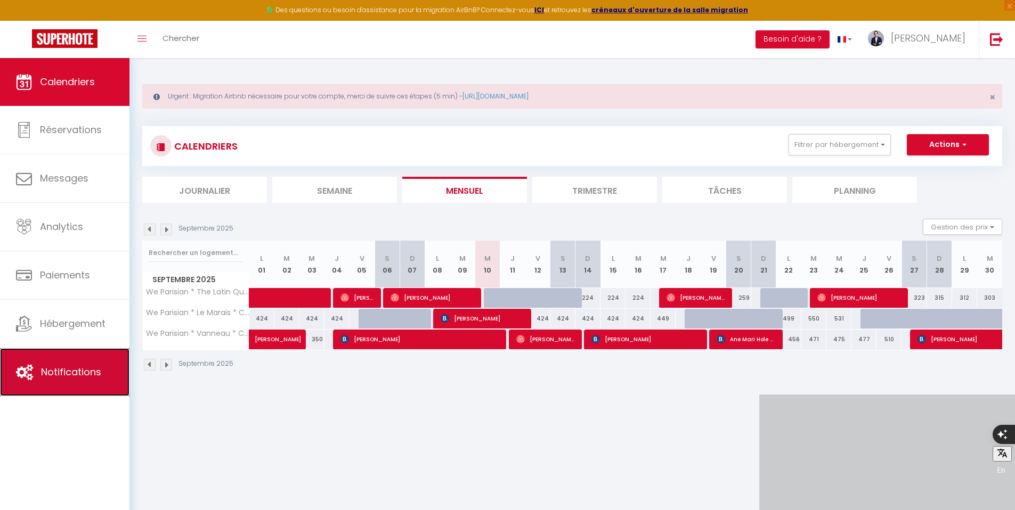
click at [94, 365] on span "Notifications" at bounding box center [71, 371] width 60 height 13
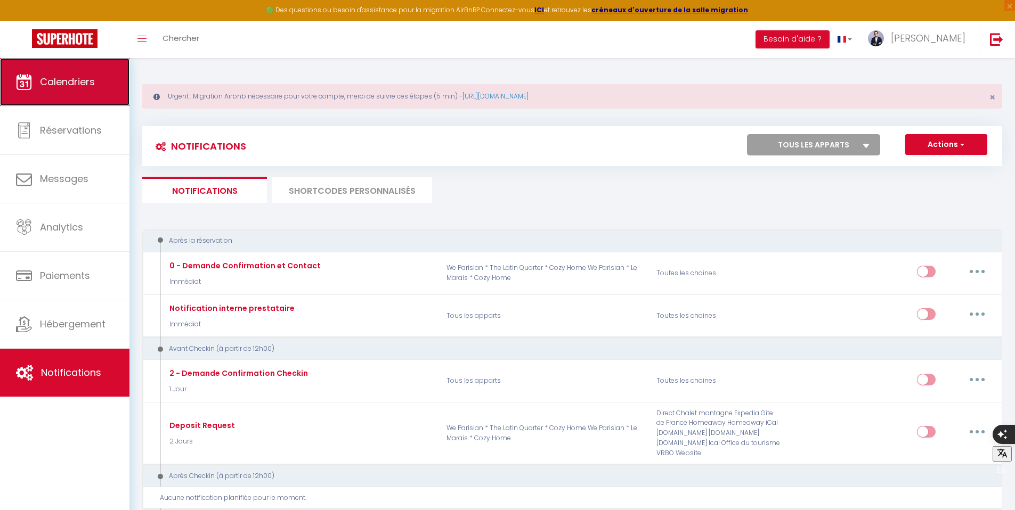
click at [84, 91] on link "Calendriers" at bounding box center [64, 82] width 129 height 48
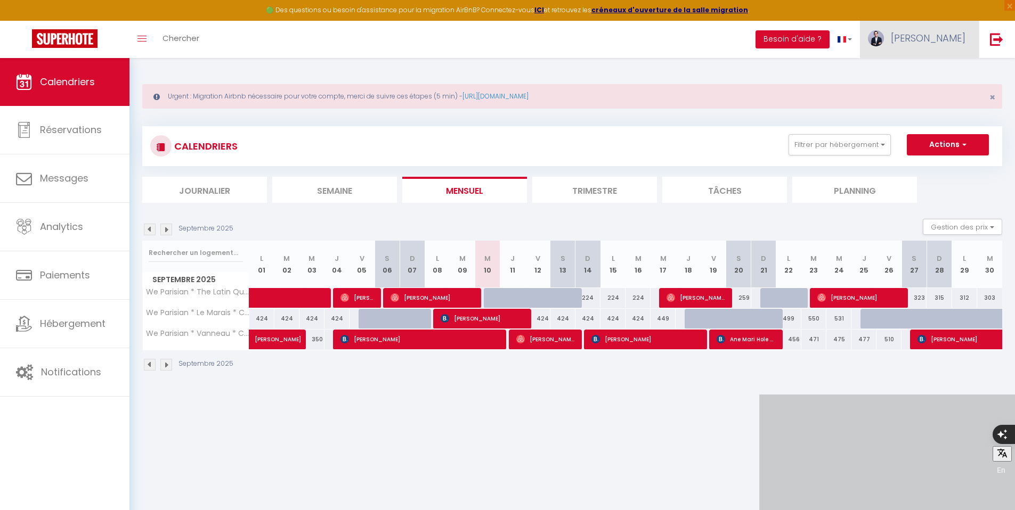
click at [942, 33] on span "[PERSON_NAME]" at bounding box center [928, 37] width 75 height 13
click at [935, 74] on link "Paramètres" at bounding box center [936, 74] width 79 height 18
select select "fr"
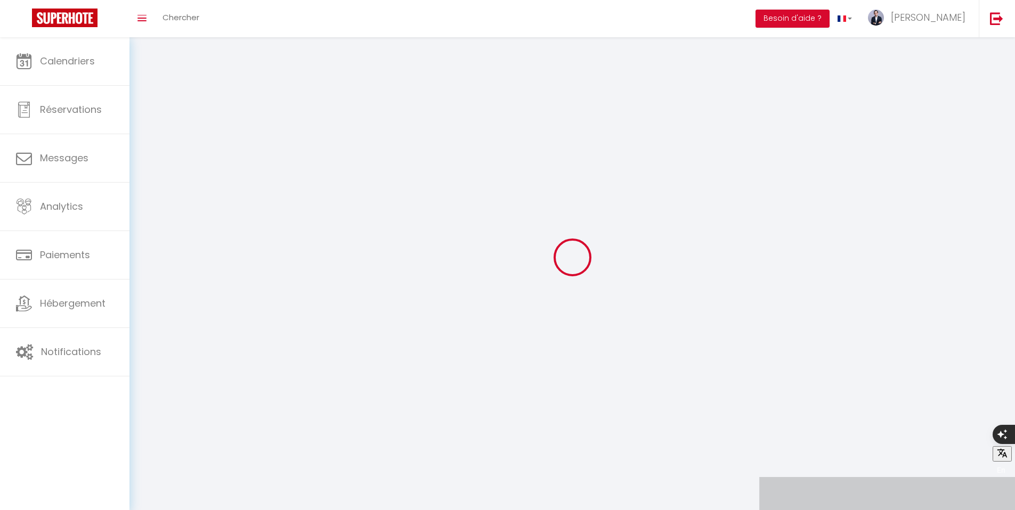
type input "[PERSON_NAME]"
type input "Moulai"
type input "0635649066"
type input "7 Rue de la Collégiale"
type input "75005"
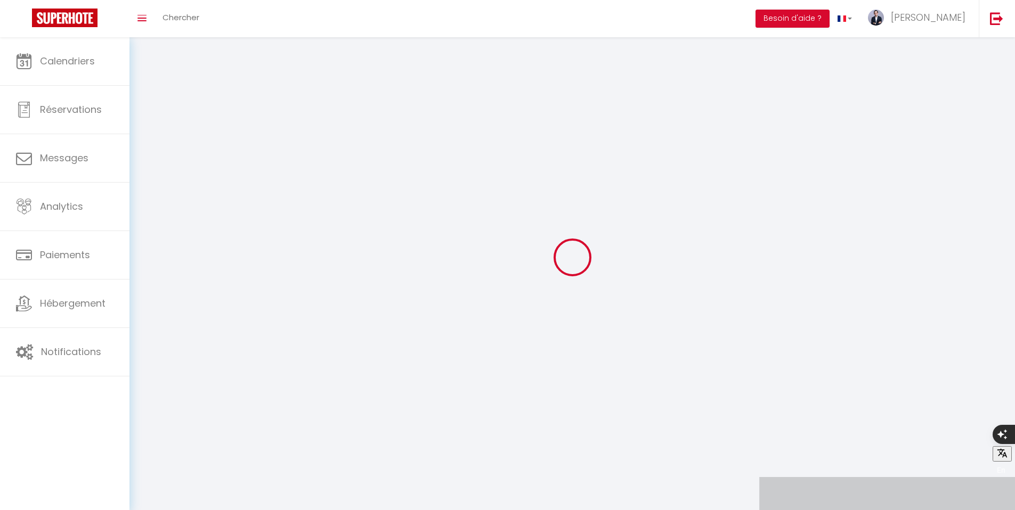
type input "[GEOGRAPHIC_DATA]"
type input "p7G5bmrkCTy62XtRdaf4WaRaq"
type input "otHcPF62pztPin6vhfT42N1KX"
type input "https://app.superhote.com/#/get-available-rentals/otHcPF62pztPin6vhfT42N1KX"
type input "p7G5bmrkCTy62XtRdaf4WaRaq"
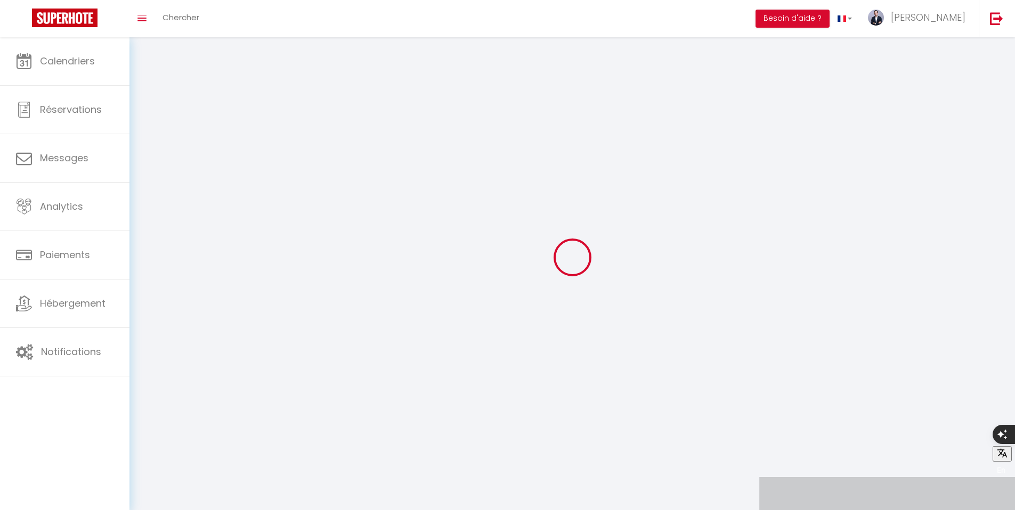
type input "otHcPF62pztPin6vhfT42N1KX"
type input "https://app.superhote.com/#/get-available-rentals/otHcPF62pztPin6vhfT42N1KX"
select select "28"
select select "fr"
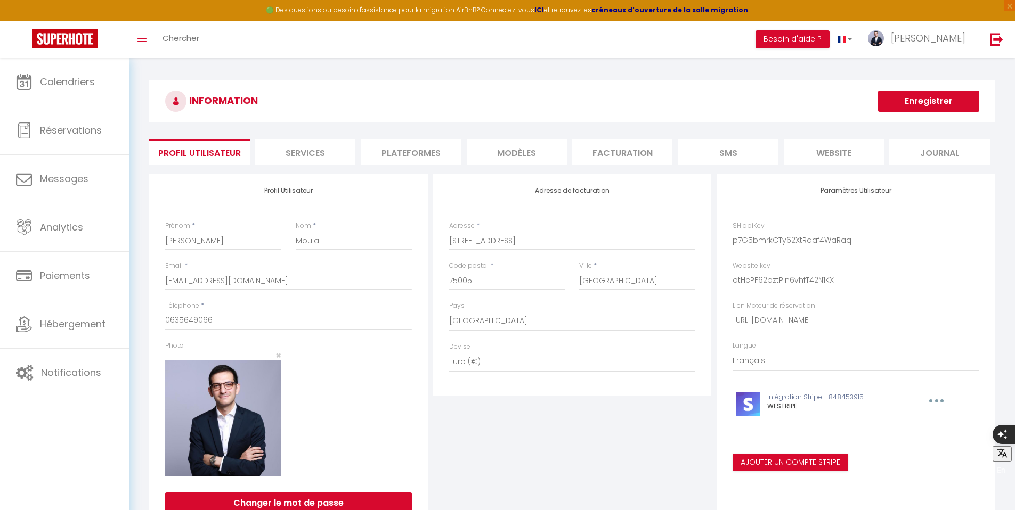
click at [410, 154] on li "Plateformes" at bounding box center [411, 152] width 100 height 26
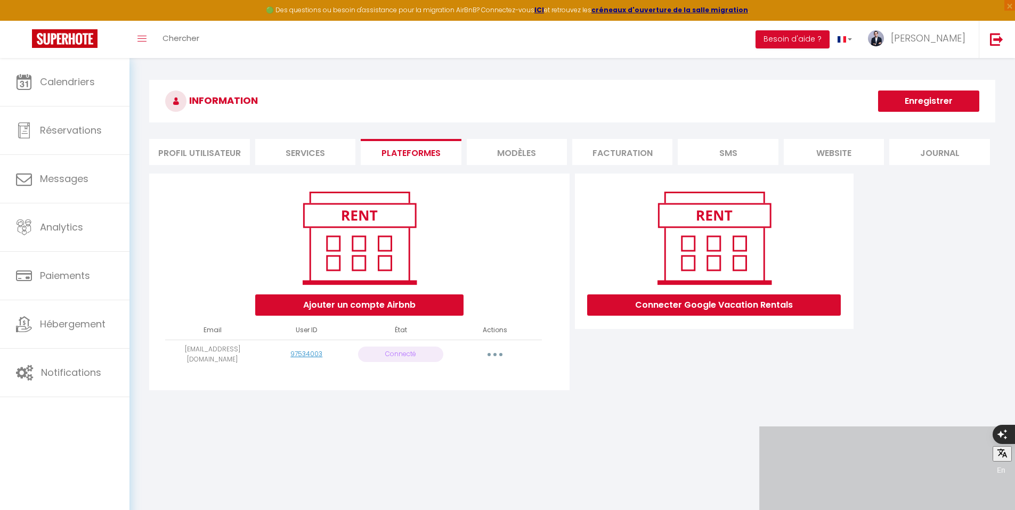
click at [492, 350] on button "button" at bounding box center [495, 354] width 30 height 17
click at [485, 379] on link "Importer les appartements" at bounding box center [448, 379] width 118 height 18
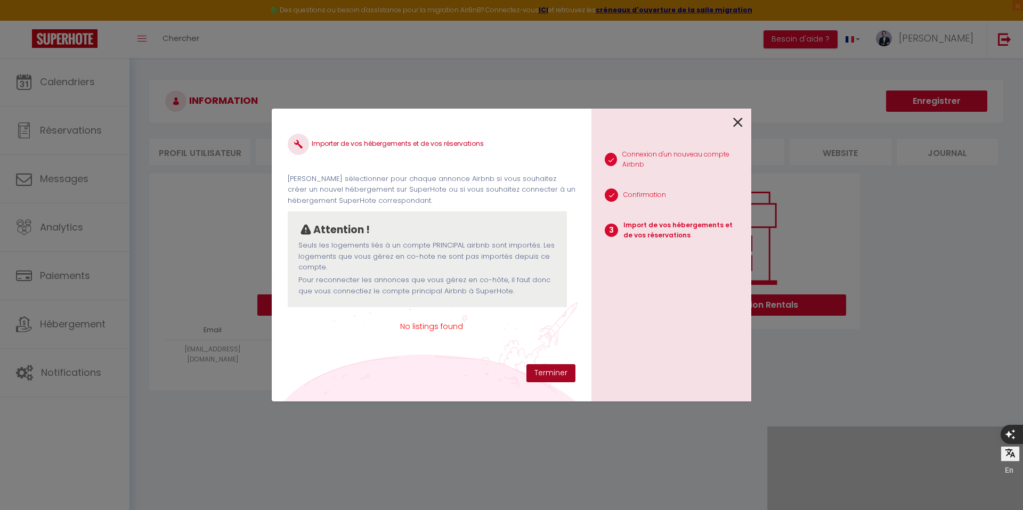
click at [542, 370] on button "Terminer" at bounding box center [550, 373] width 49 height 18
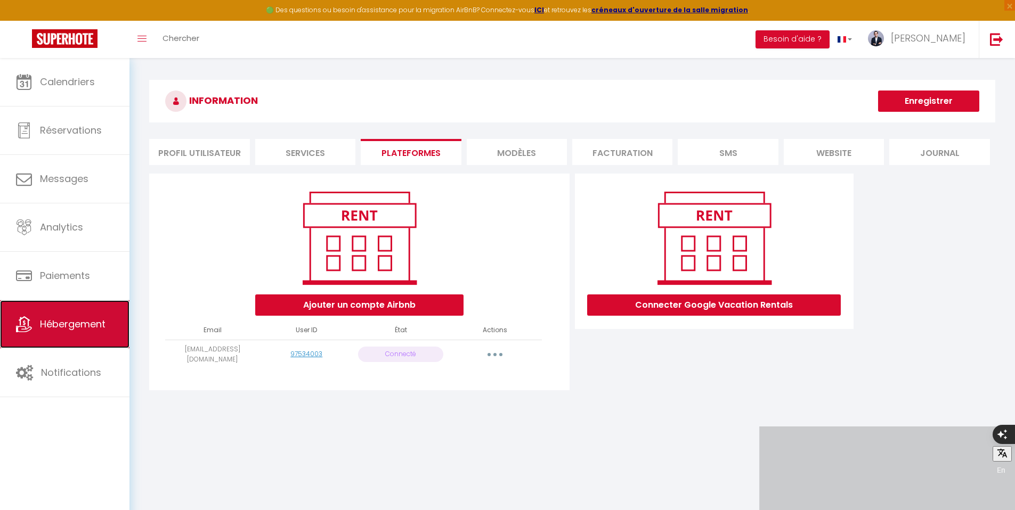
click at [74, 314] on link "Hébergement" at bounding box center [64, 324] width 129 height 48
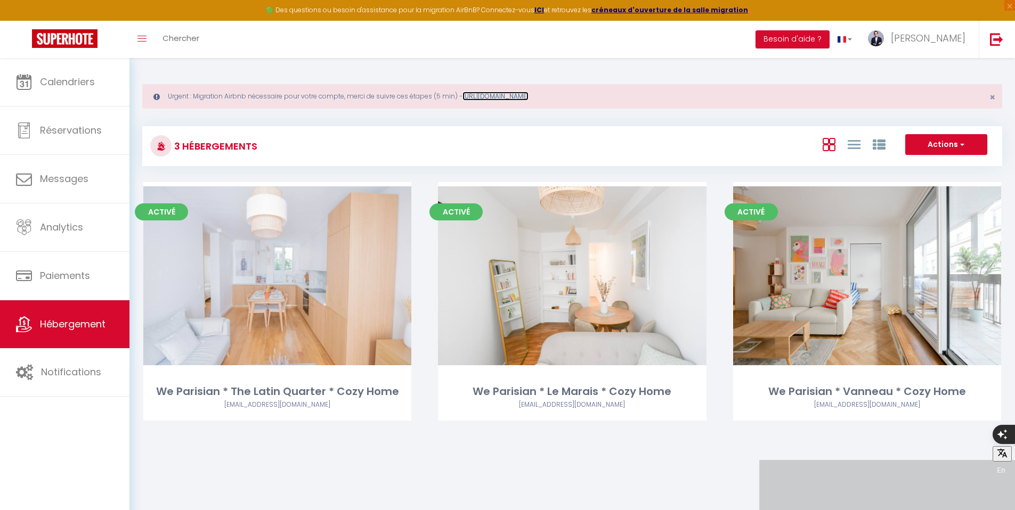
click at [528, 96] on link "[URL][DOMAIN_NAME]" at bounding box center [495, 96] width 66 height 9
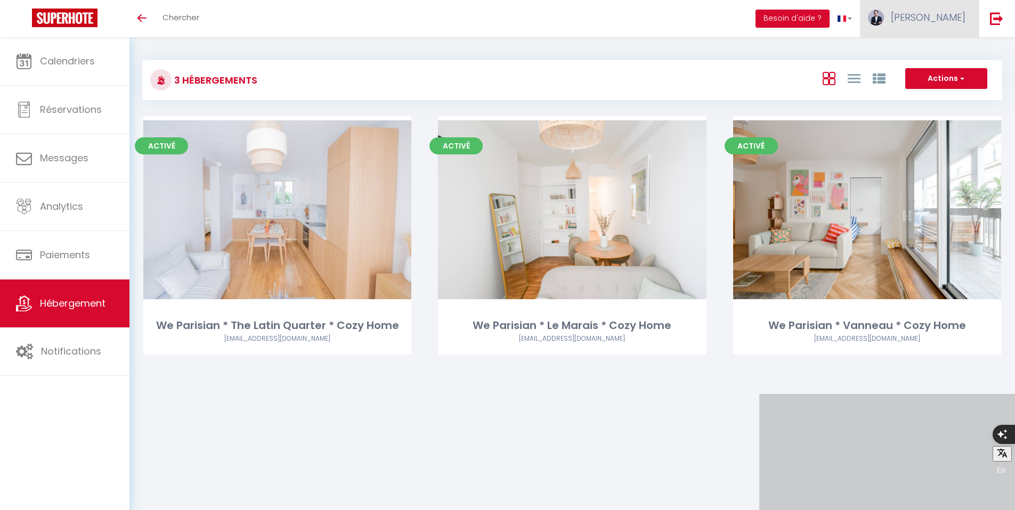
click at [951, 18] on span "[PERSON_NAME]" at bounding box center [928, 17] width 75 height 13
click at [919, 52] on link "Paramètres" at bounding box center [936, 53] width 79 height 18
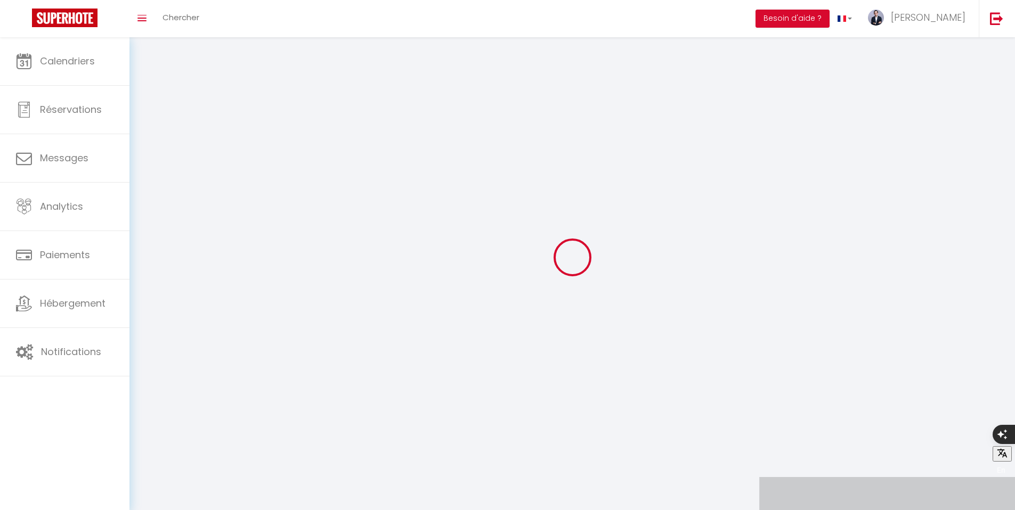
type input "[PERSON_NAME]"
type input "Moulai"
type input "0635649066"
type input "[STREET_ADDRESS]"
type input "75005"
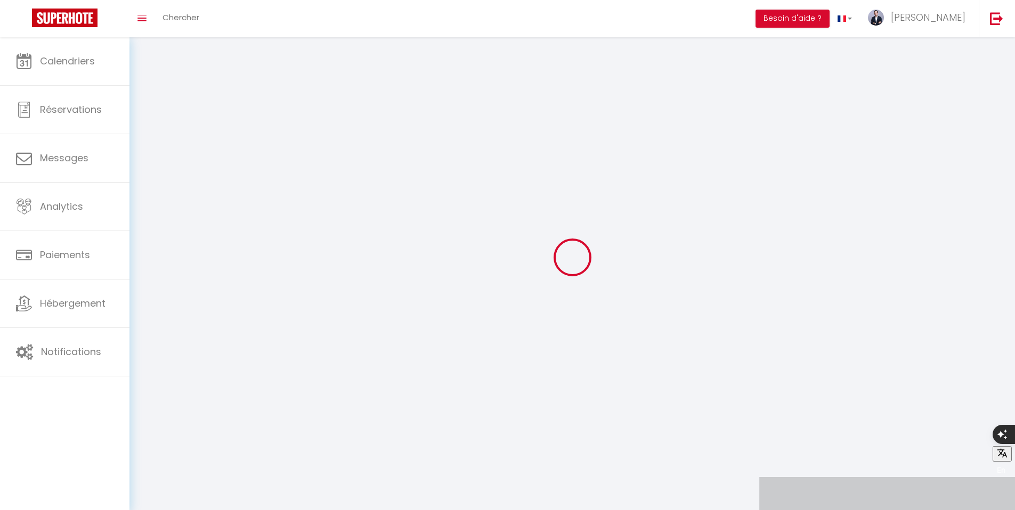
type input "[GEOGRAPHIC_DATA]"
type input "p7G5bmrkCTy62XtRdaf4WaRaq"
type input "otHcPF62pztPin6vhfT42N1KX"
type input "[URL][DOMAIN_NAME]"
select select "28"
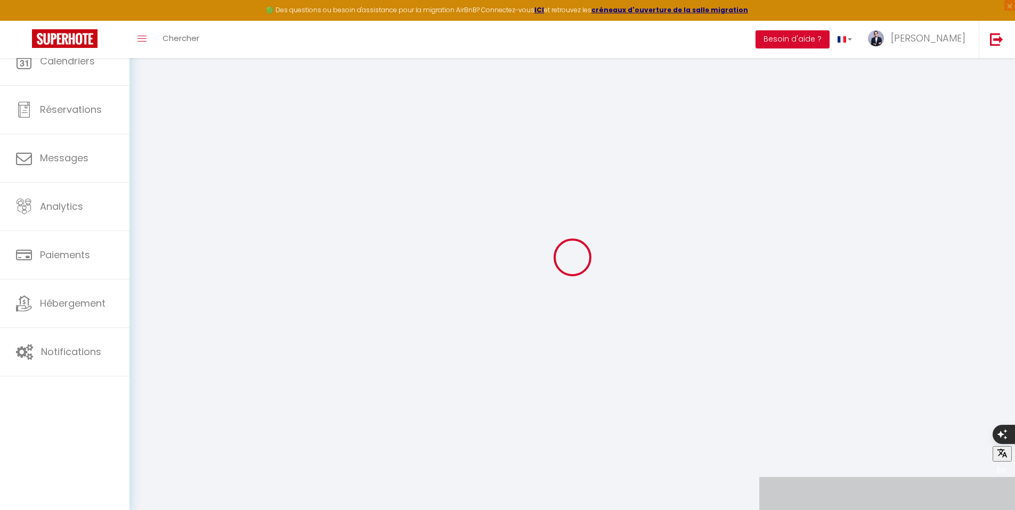
type input "p7G5bmrkCTy62XtRdaf4WaRaq"
type input "otHcPF62pztPin6vhfT42N1KX"
type input "https://app.superhote.com/#/get-available-rentals/otHcPF62pztPin6vhfT42N1KX"
select select "fr"
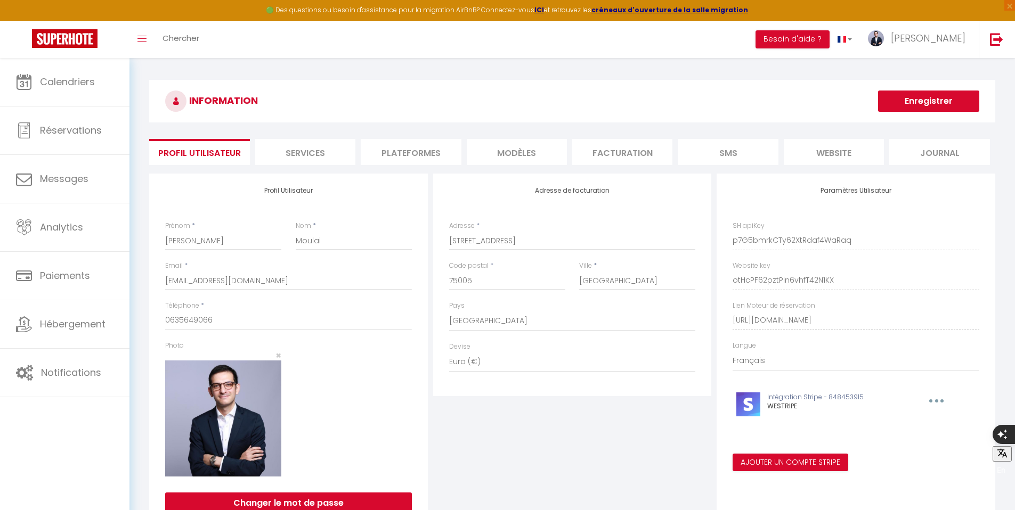
click at [416, 149] on li "Plateformes" at bounding box center [411, 152] width 100 height 26
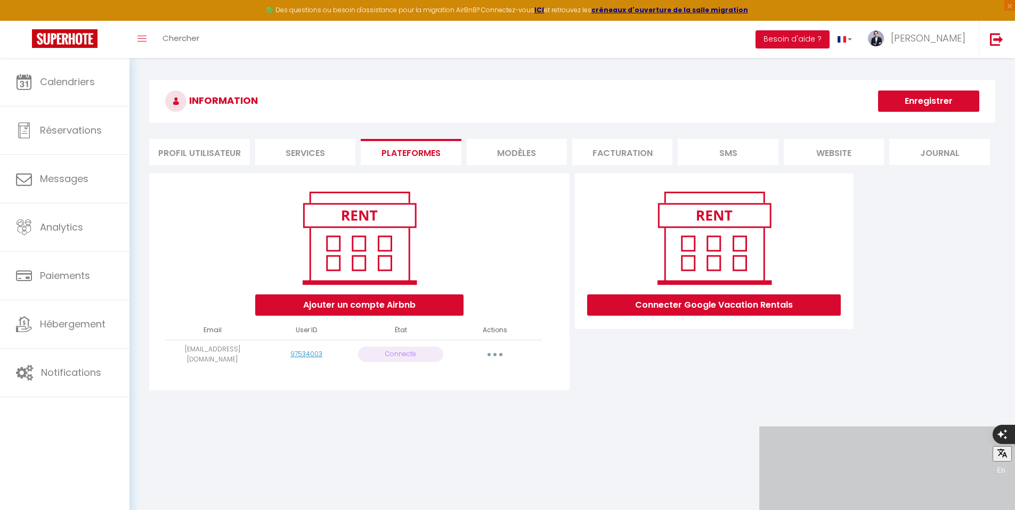
click at [493, 358] on button "button" at bounding box center [495, 354] width 30 height 17
click at [492, 223] on div "Ajouter un compte Airbnb" at bounding box center [359, 251] width 402 height 129
click at [423, 300] on button "Ajouter un compte Airbnb" at bounding box center [359, 305] width 208 height 21
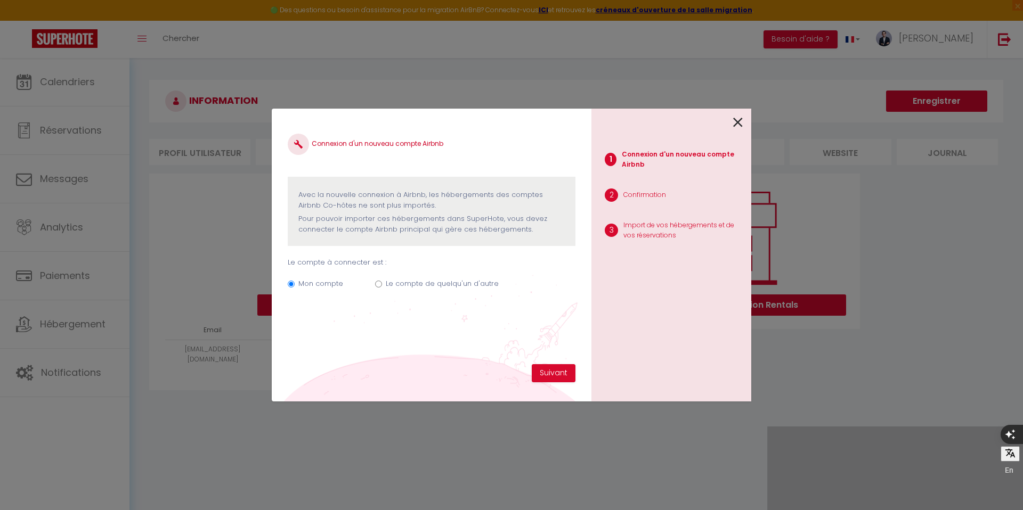
click at [424, 284] on label "Le compte de quelqu'un d'autre" at bounding box center [442, 284] width 113 height 11
click at [382, 284] on input "Le compte de quelqu'un d'autre" at bounding box center [378, 284] width 7 height 7
radio input "true"
radio input "false"
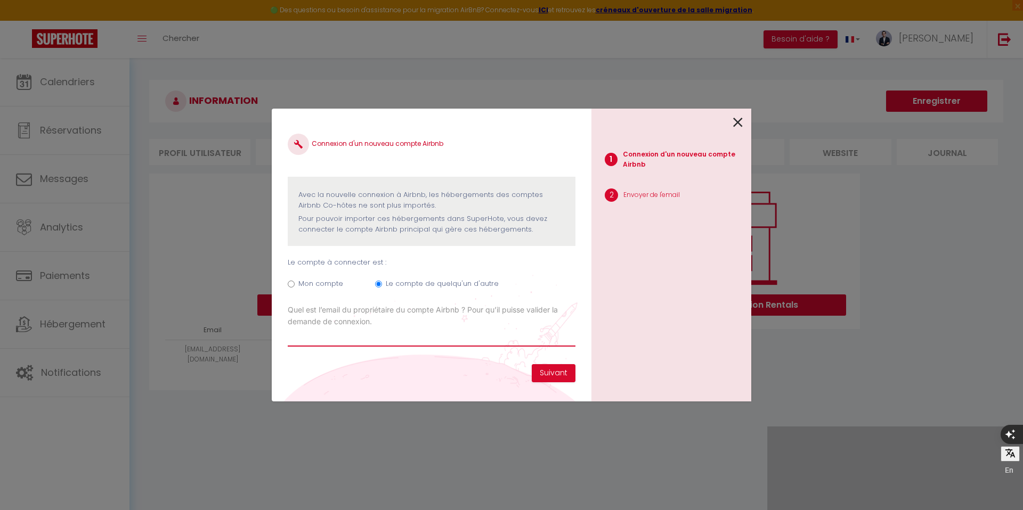
click at [423, 341] on input "Email connexion Airbnb" at bounding box center [432, 337] width 288 height 19
type input "[EMAIL_ADDRESS][DOMAIN_NAME]"
click at [564, 376] on button "Suivant" at bounding box center [554, 373] width 44 height 18
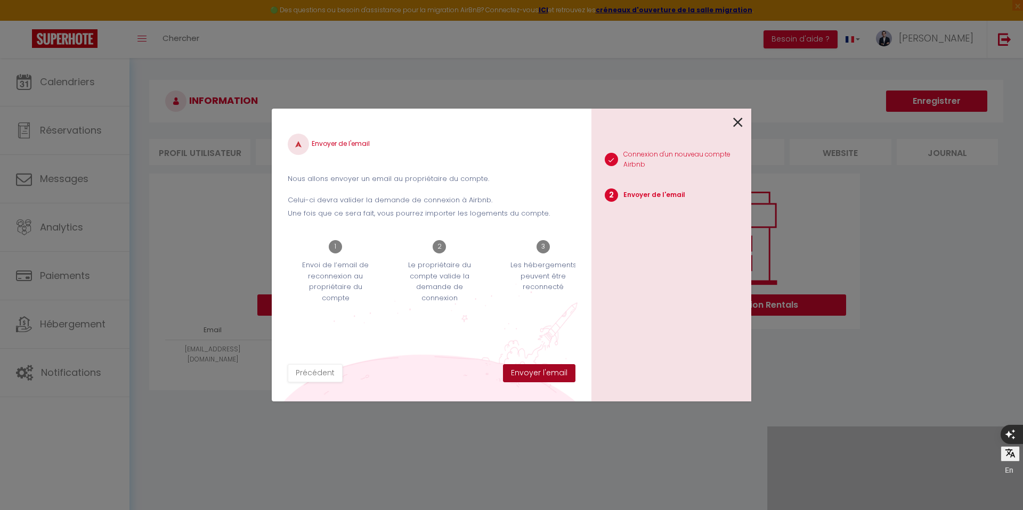
click at [564, 376] on button "Envoyer l'email" at bounding box center [539, 373] width 72 height 18
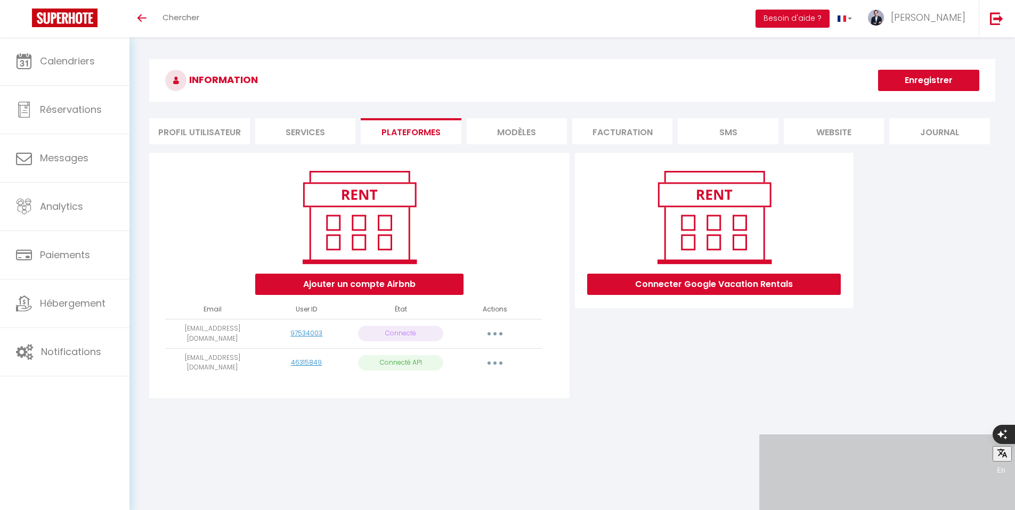
click at [499, 359] on button "button" at bounding box center [495, 363] width 30 height 17
click at [463, 385] on link "Importer les appartements" at bounding box center [448, 387] width 118 height 18
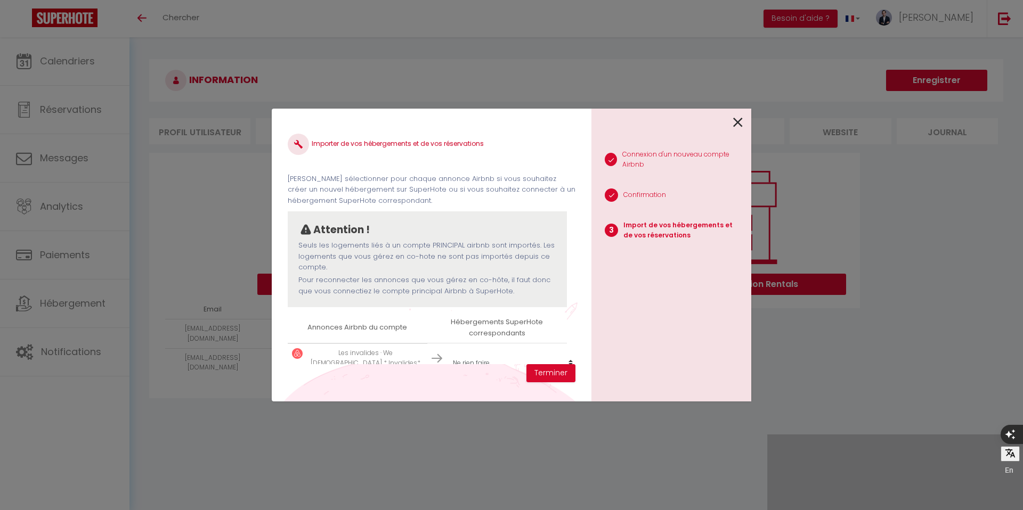
scroll to position [25, 0]
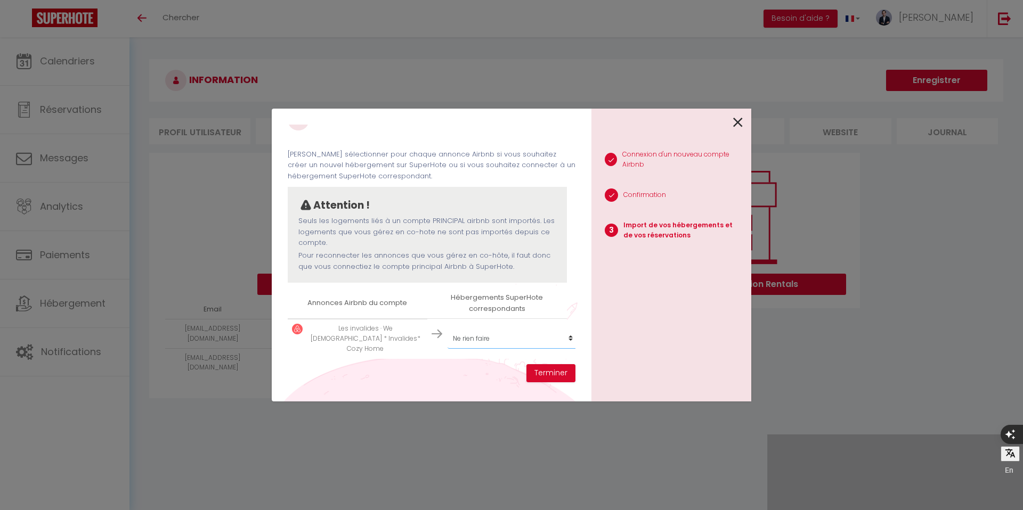
click at [493, 334] on select "Créer un nouvel hébergement Ne rien faire We Parisian * The Latin Quarter * Coz…" at bounding box center [512, 339] width 131 height 20
select select "create_new"
click at [559, 369] on button "Terminer" at bounding box center [550, 373] width 49 height 18
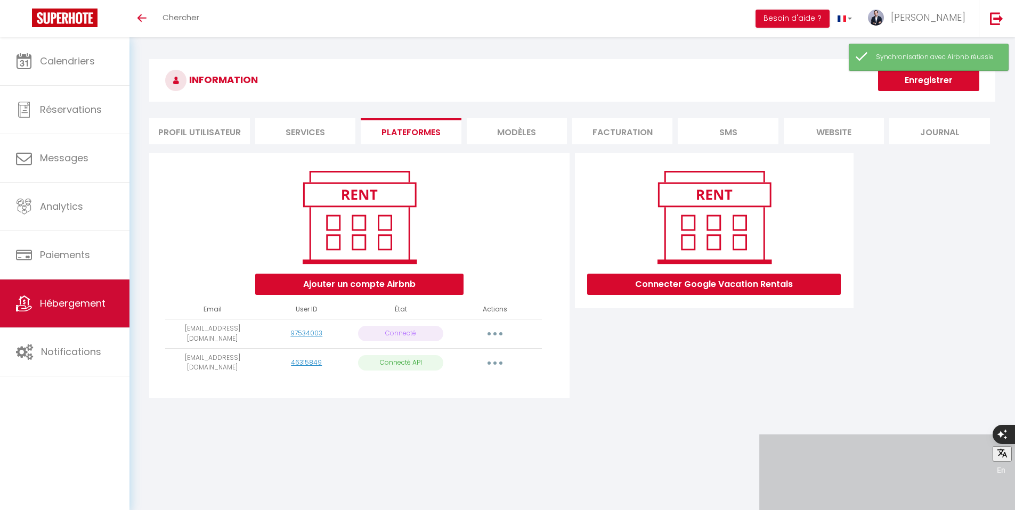
click at [93, 298] on span "Hébergement" at bounding box center [73, 303] width 66 height 13
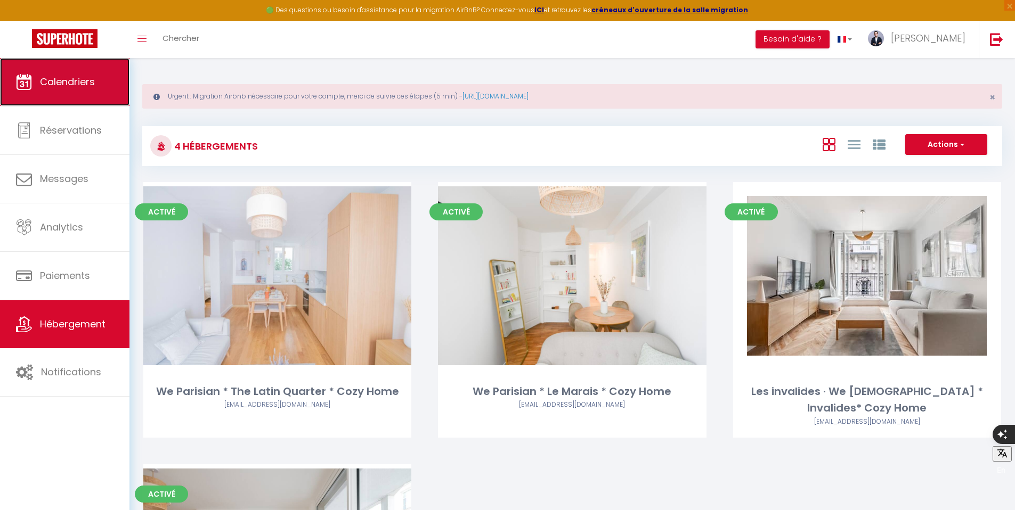
click at [58, 72] on link "Calendriers" at bounding box center [64, 82] width 129 height 48
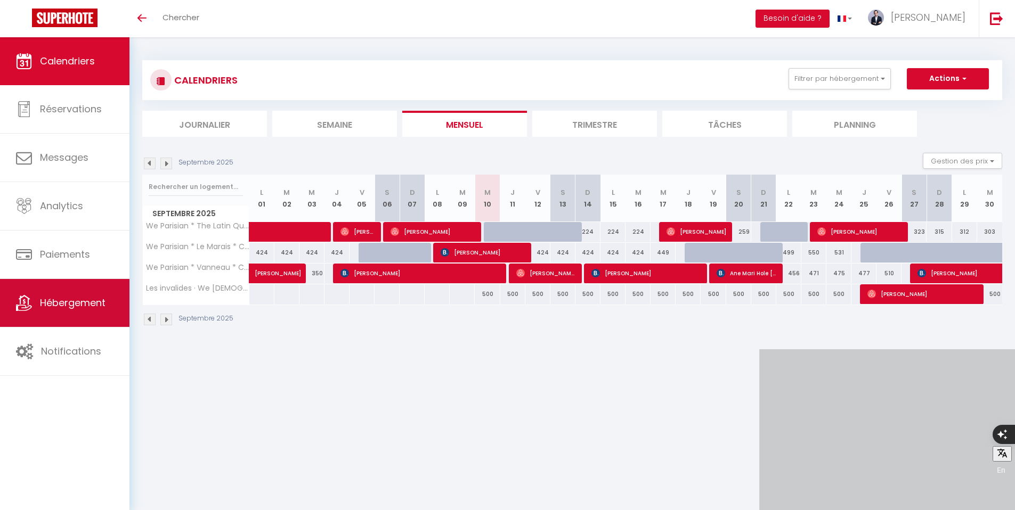
click at [82, 301] on span "Hébergement" at bounding box center [73, 302] width 66 height 13
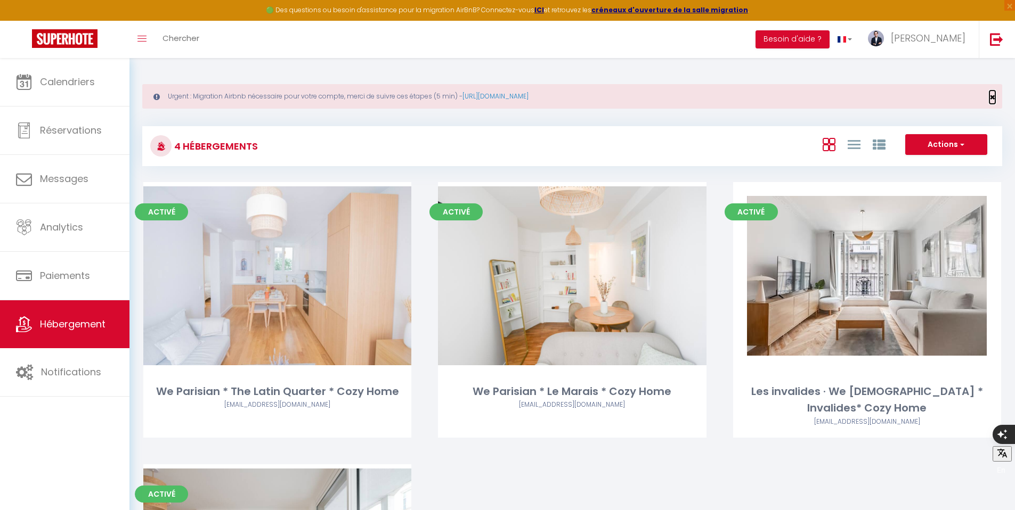
click at [994, 97] on span "×" at bounding box center [992, 97] width 6 height 13
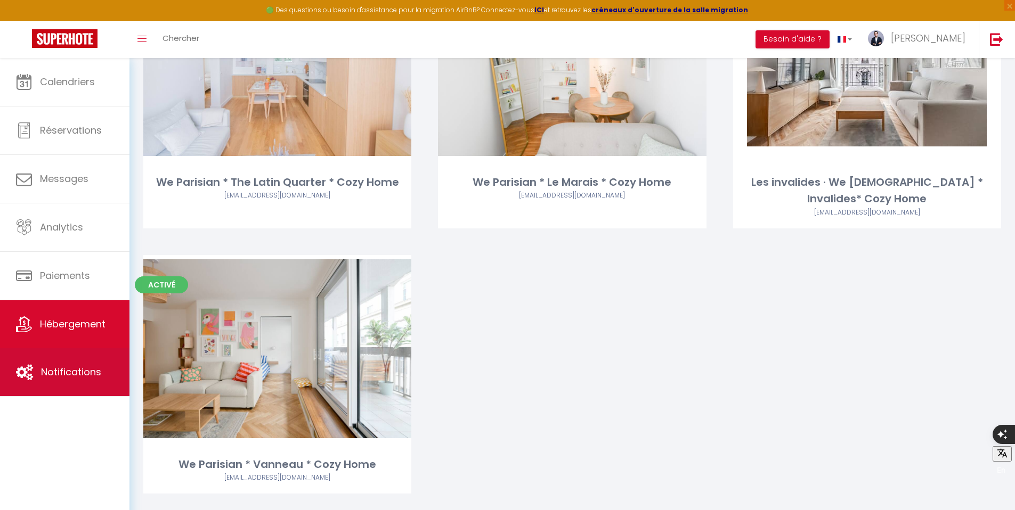
scroll to position [187, 0]
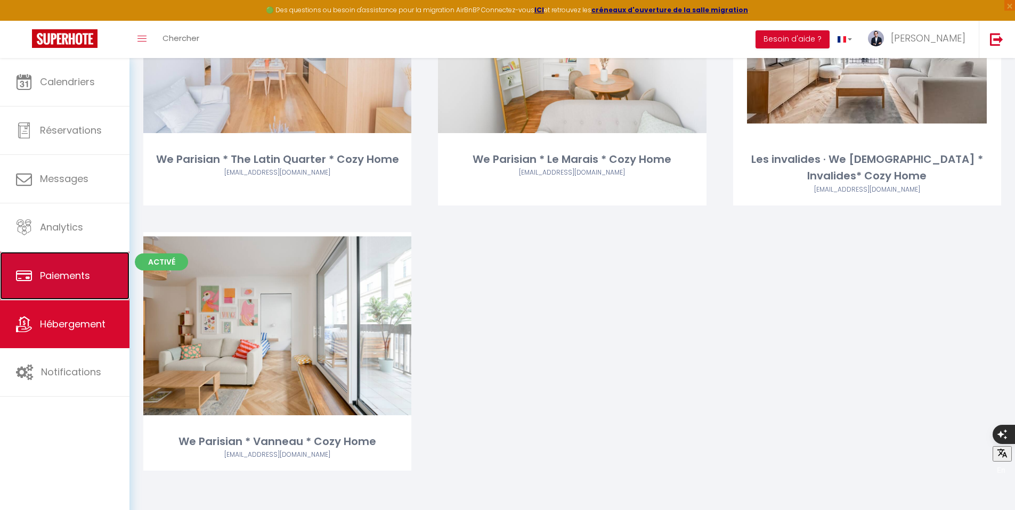
click at [73, 284] on link "Paiements" at bounding box center [64, 276] width 129 height 48
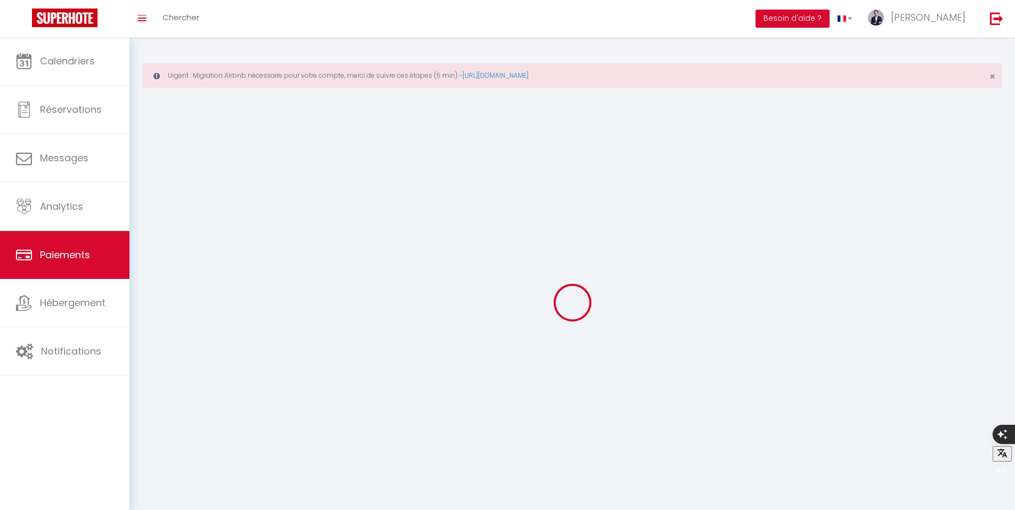
select select "2"
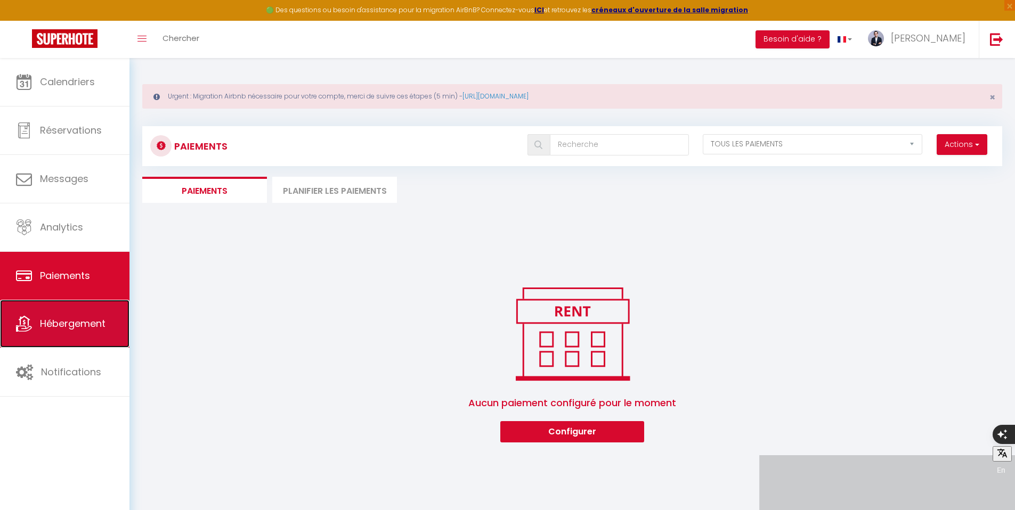
click at [77, 313] on link "Hébergement" at bounding box center [64, 324] width 129 height 48
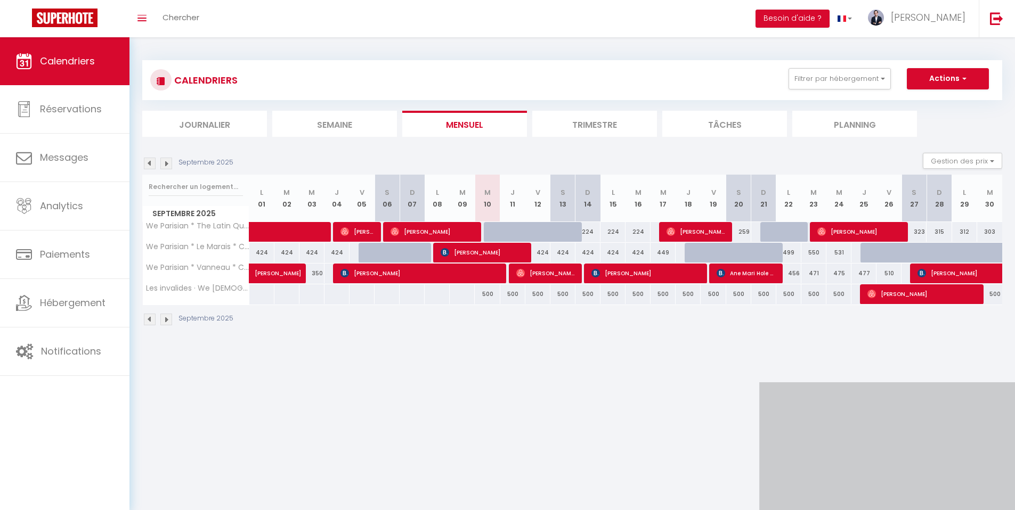
click at [374, 294] on div at bounding box center [387, 294] width 26 height 20
type input "Sam 06 Septembre 2025"
type input "Dim 07 Septembre 2025"
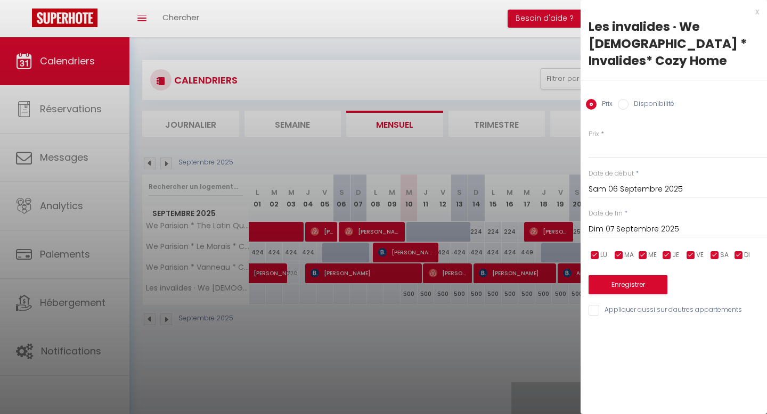
click at [488, 166] on div at bounding box center [383, 207] width 767 height 414
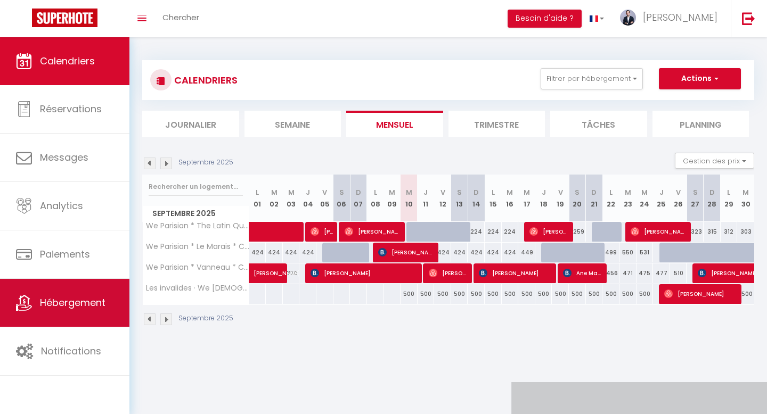
click at [82, 316] on link "Hébergement" at bounding box center [64, 303] width 129 height 48
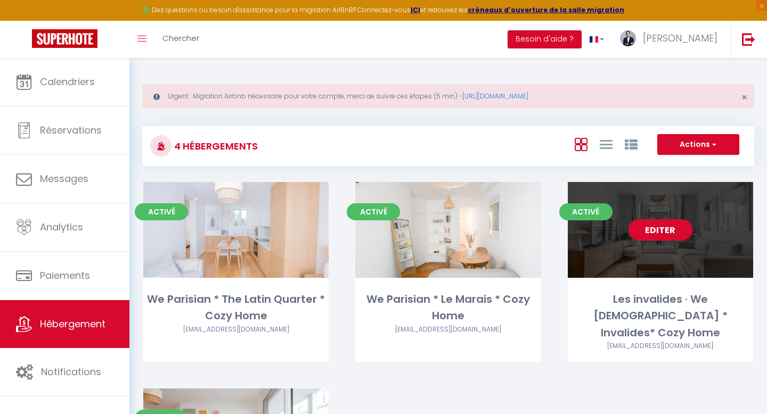
click at [673, 229] on link "Editer" at bounding box center [661, 229] width 64 height 21
select select "3"
select select "2"
select select "1"
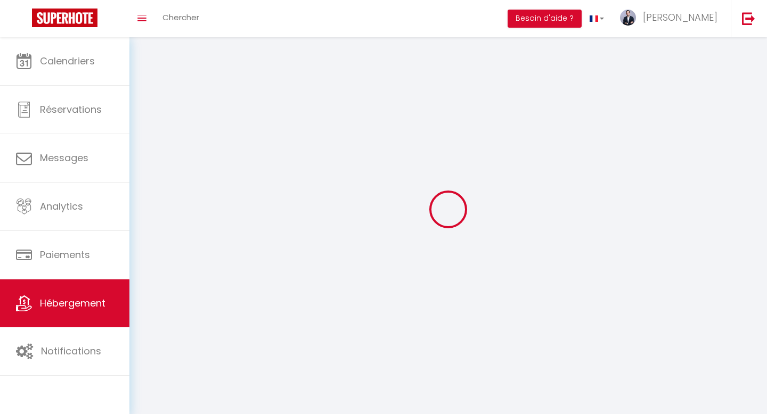
select select
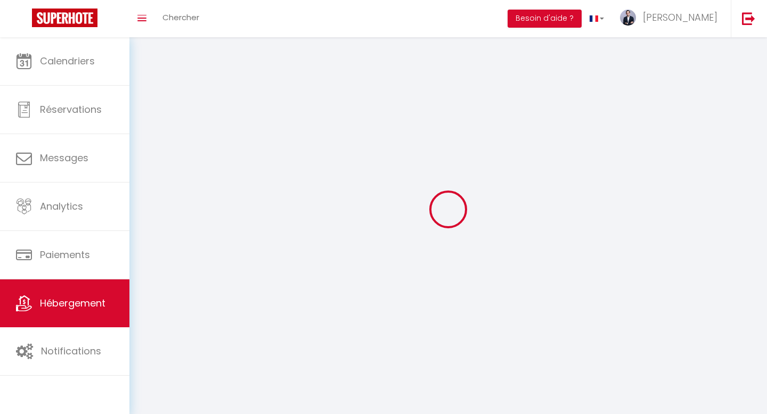
select select
checkbox input "false"
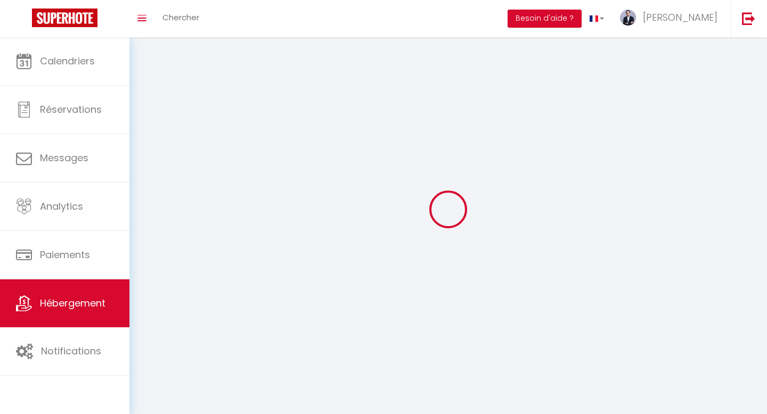
select select
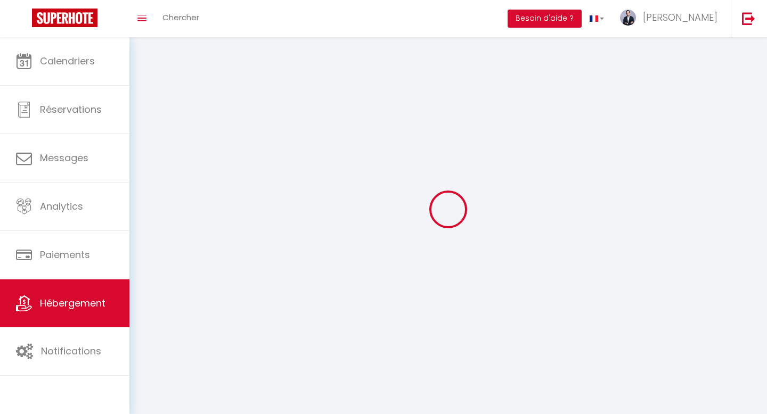
select select
checkbox input "false"
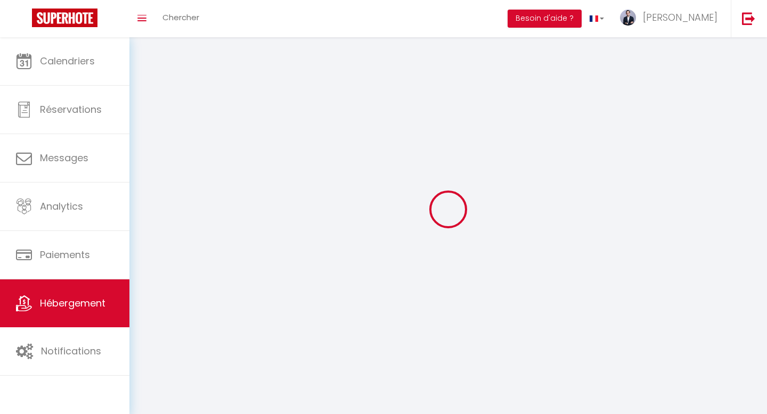
checkbox input "false"
select select
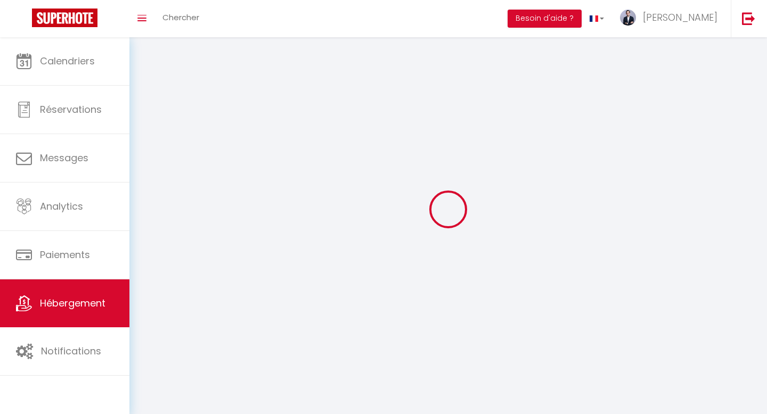
select select
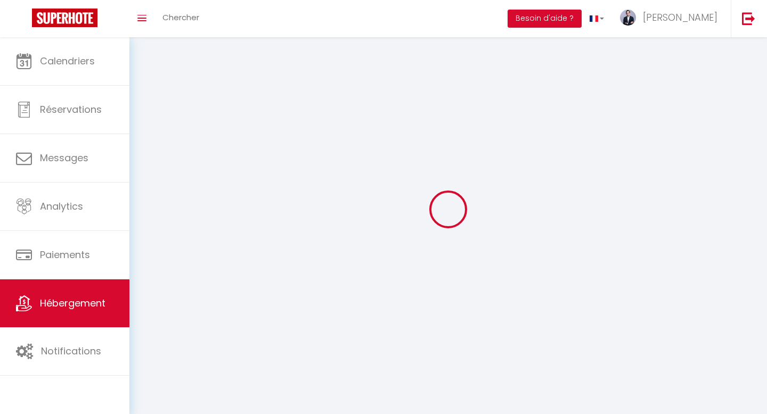
select select
checkbox input "false"
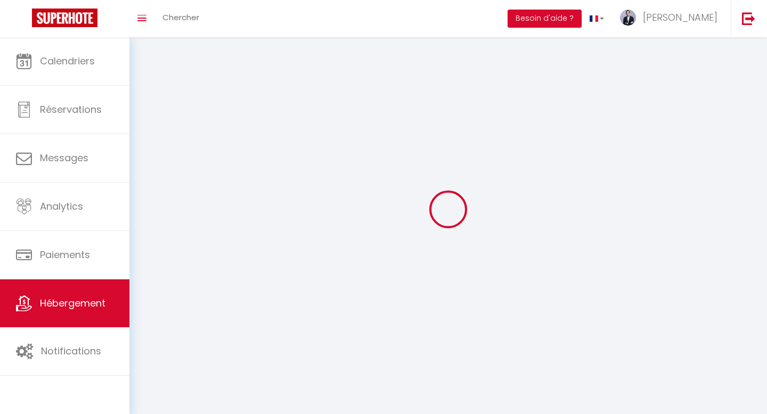
select select
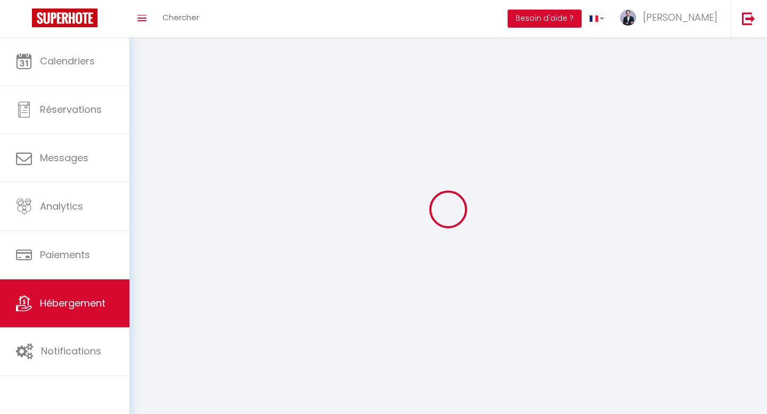
select select
checkbox input "false"
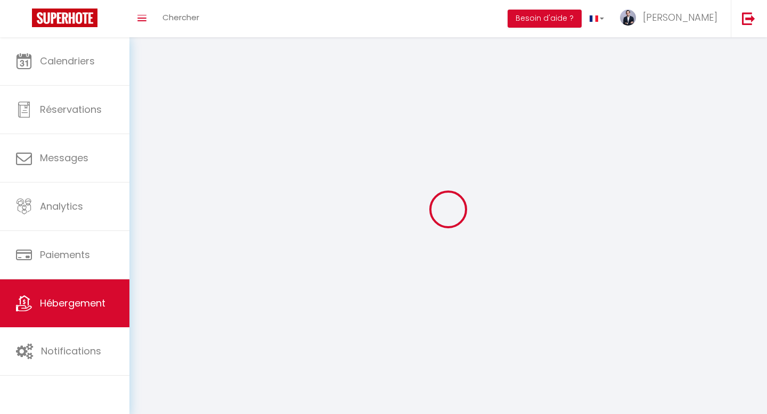
checkbox input "false"
select select
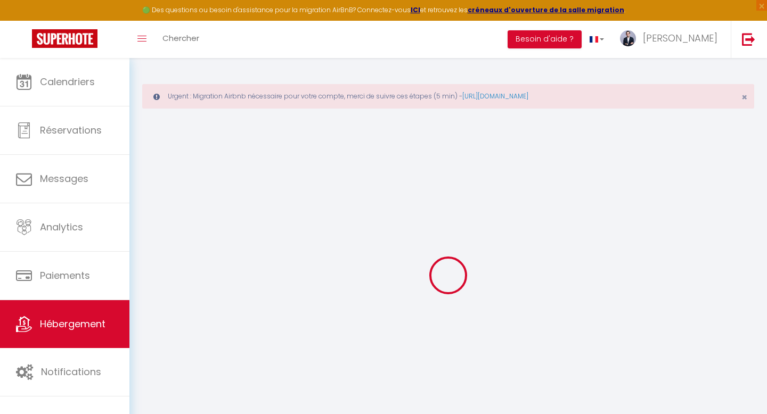
type input "Oups ! Les dates sélectionnées sont indisponibles."
type textarea "Malheureusement les dates sélectionnées sont indisponibles. Nous vous invitons …"
select select
checkbox input "false"
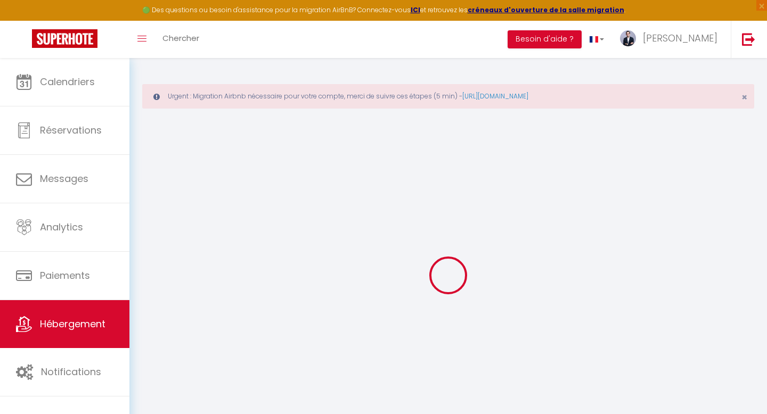
checkbox input "false"
select select "15:00"
select select "23:45"
select select "10:00"
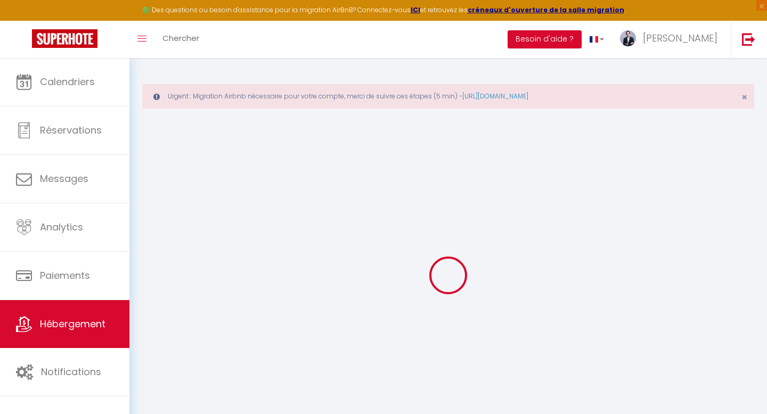
select select "30"
select select "120"
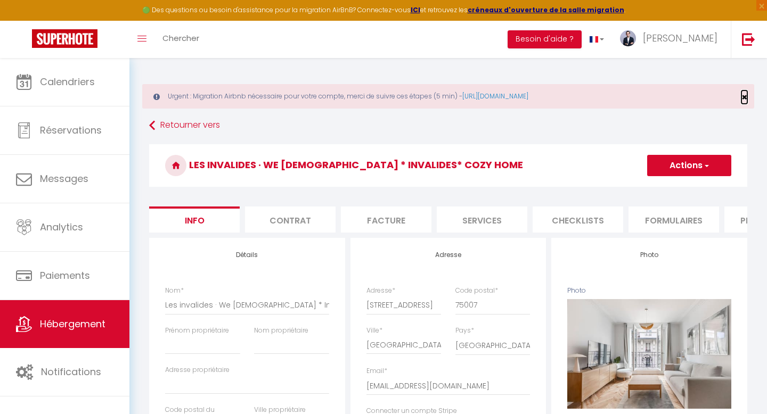
click at [745, 99] on span "×" at bounding box center [745, 97] width 6 height 13
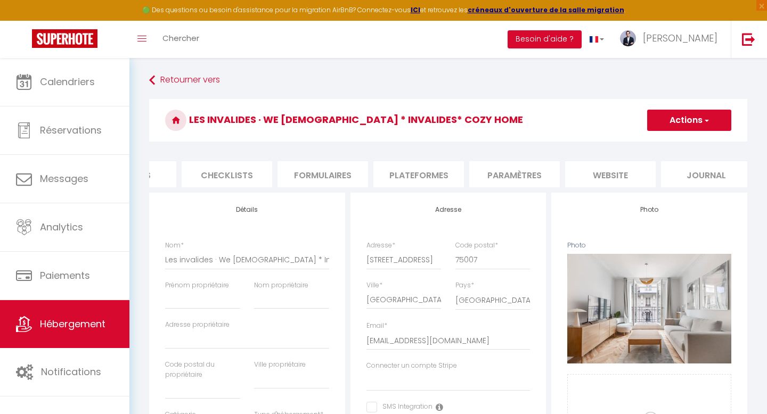
scroll to position [0, 361]
click at [592, 162] on li "website" at bounding box center [601, 174] width 91 height 26
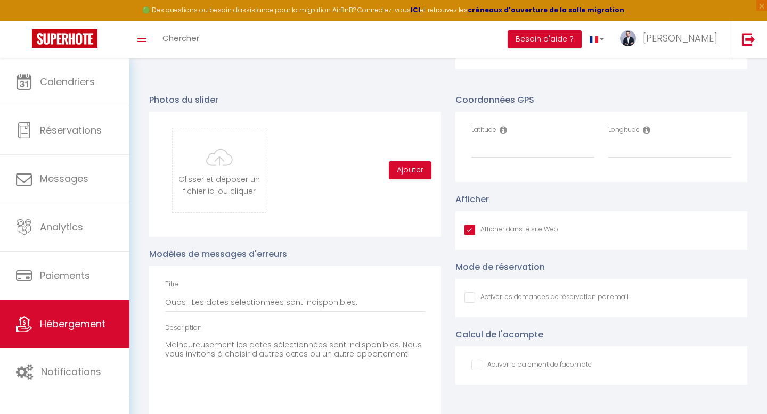
scroll to position [1063, 0]
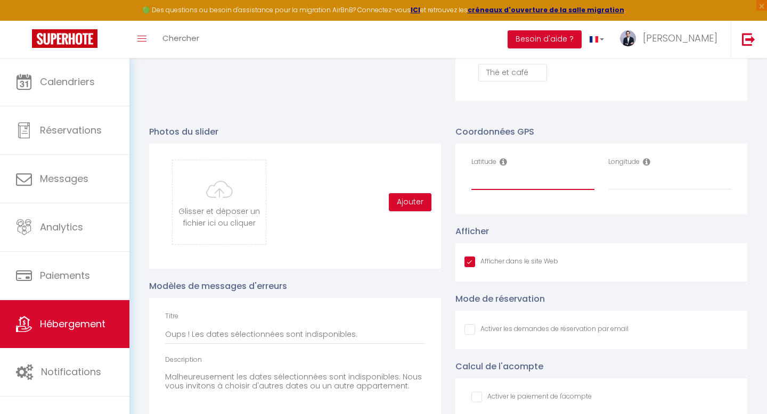
click at [542, 182] on input "Latitude" at bounding box center [532, 180] width 123 height 19
paste input "48.8561483"
type input "48.8561483"
click at [634, 184] on input "Longitude" at bounding box center [669, 180] width 123 height 19
paste input "2.3092838"
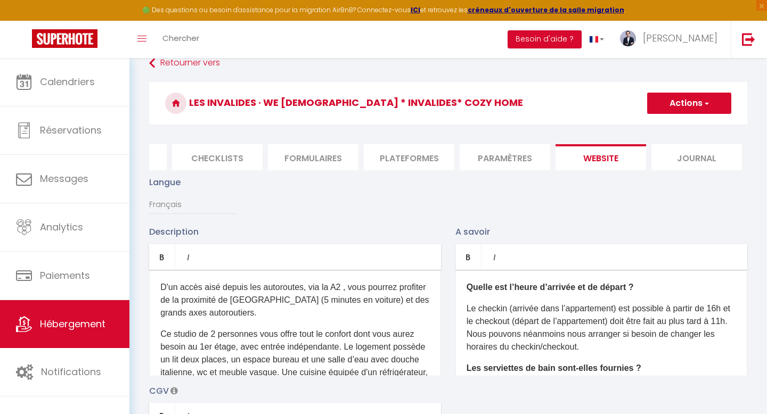
scroll to position [0, 0]
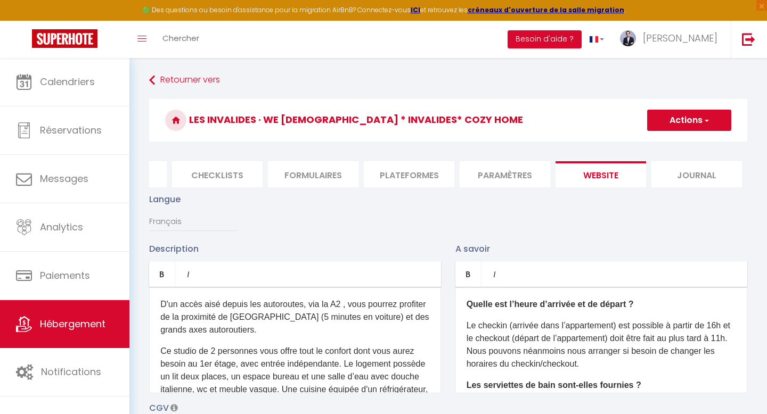
type input "2.3092838"
click at [703, 119] on span "button" at bounding box center [706, 120] width 7 height 11
click at [682, 140] on input "Enregistrer" at bounding box center [676, 144] width 39 height 11
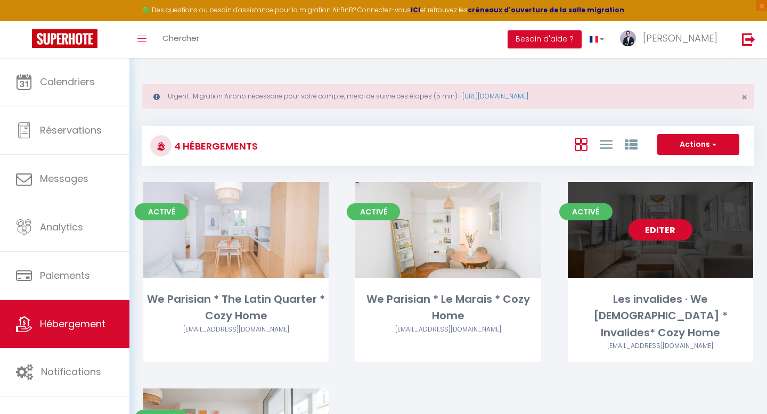
click at [653, 235] on link "Editer" at bounding box center [661, 229] width 64 height 21
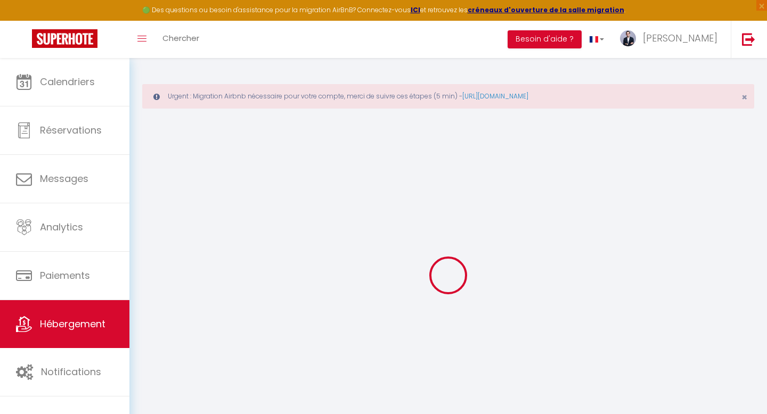
select select
checkbox input "false"
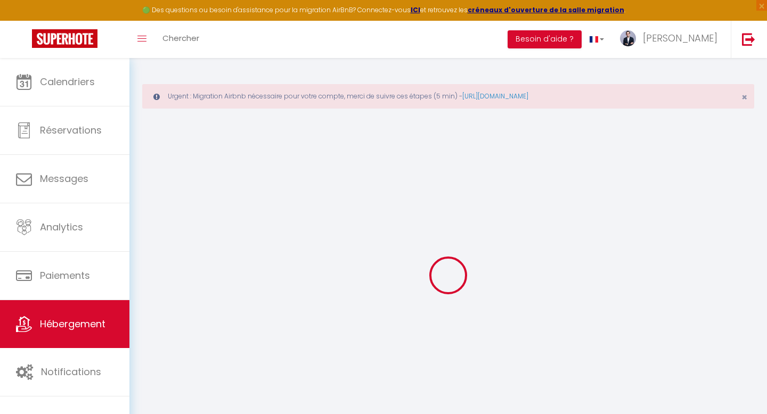
checkbox input "false"
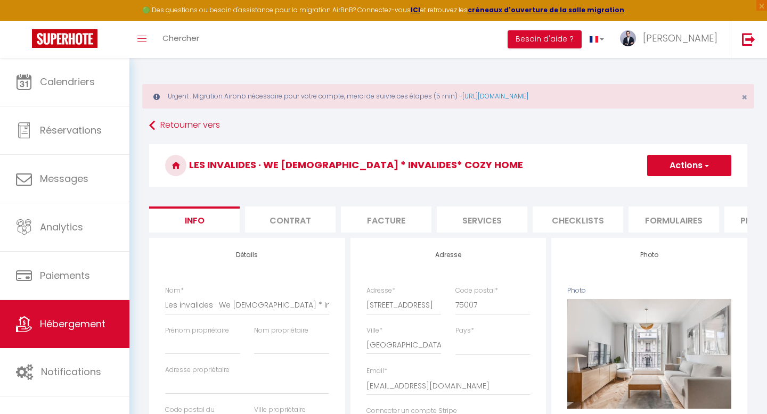
click at [463, 219] on li "Services" at bounding box center [482, 220] width 91 height 26
select select
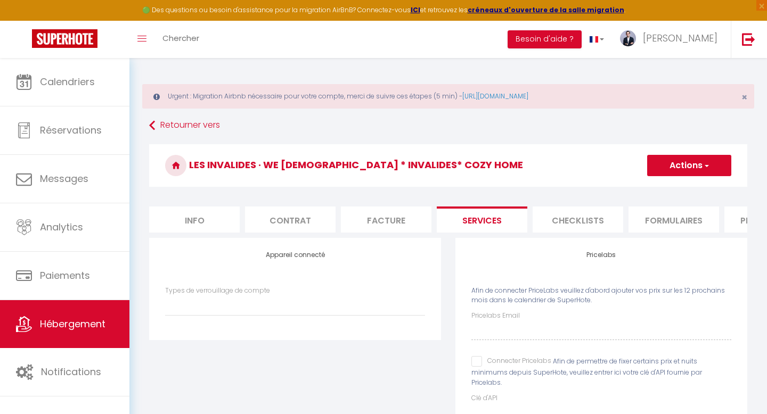
scroll to position [58, 0]
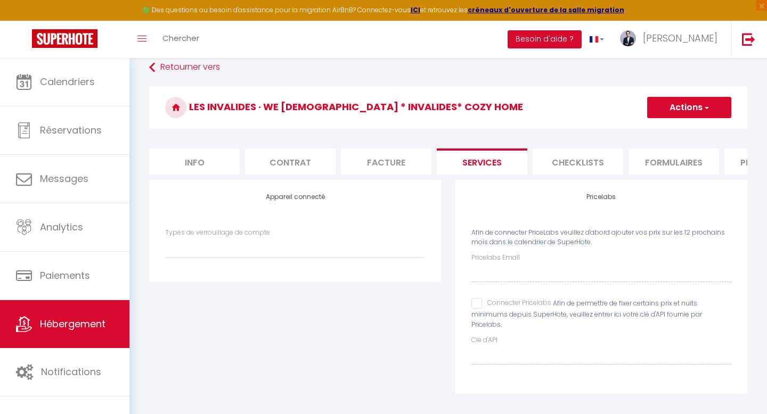
click at [487, 313] on span "Afin de permettre de fixer certains prix et nuits minimums depuis SuperHote, ve…" at bounding box center [586, 314] width 231 height 30
click at [479, 307] on input "Connecter Pricelabs" at bounding box center [511, 303] width 80 height 11
checkbox input "true"
select select
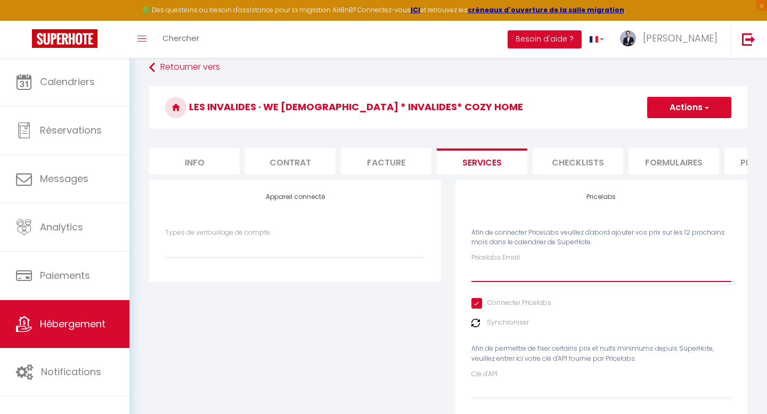
click at [498, 268] on input "Pricelabs Email" at bounding box center [601, 272] width 260 height 19
type input "m"
select select
type input "mo"
select select
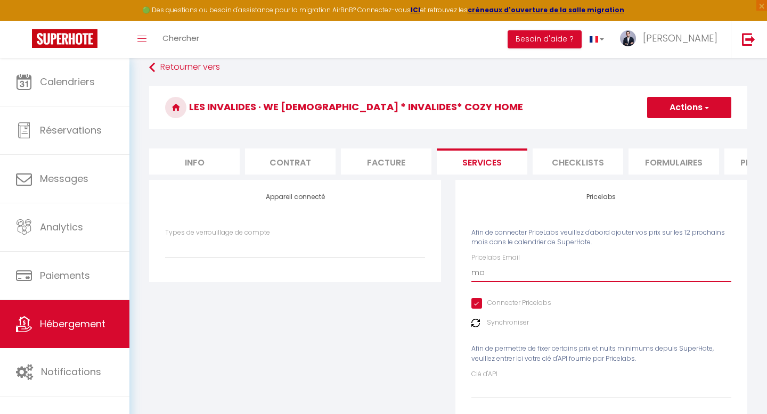
type input "mou"
select select
type input "moul"
select select
type input "moula"
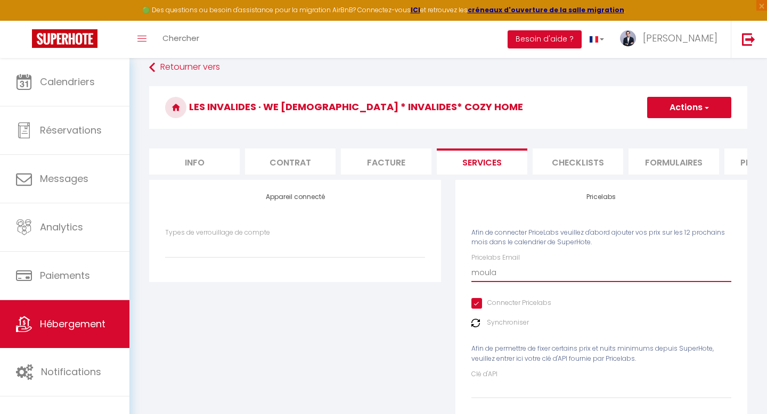
select select
type input "moulai"
select select
type input "moulai."
select select
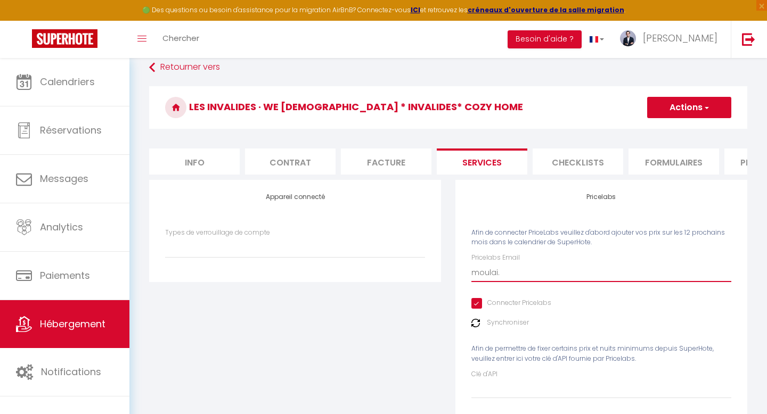
type input "moulai.i"
select select
type input "moulai.id"
select select
type input "moulai.idr"
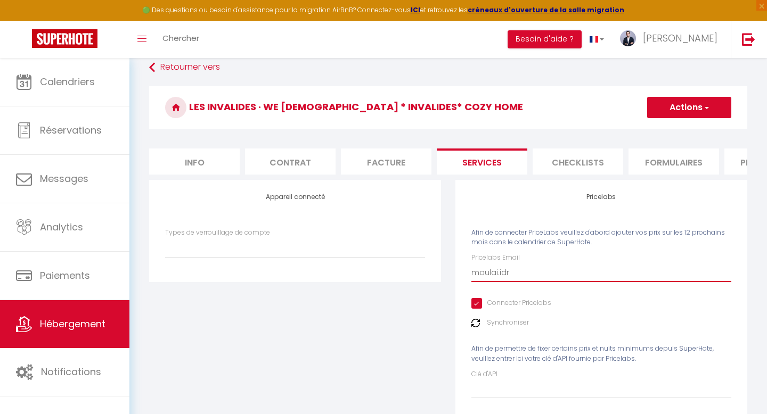
select select
type input "moulai.idri"
select select
type input "moulai.idris"
select select
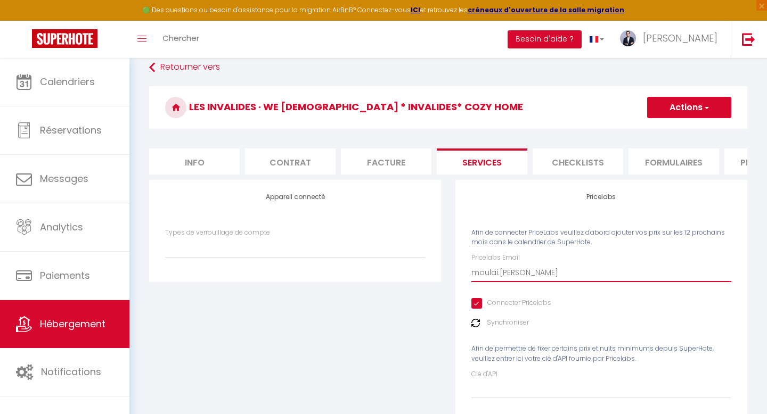
type input "moulai.idris@"
select select
type input "moulai.idris"
select select
type input "moulai.idriss"
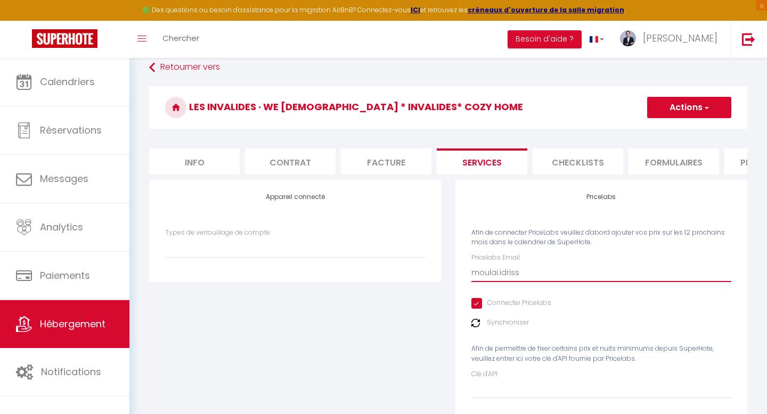
select select
type input "moulai.idriss@"
select select
type input "moulai.idriss@g"
select select
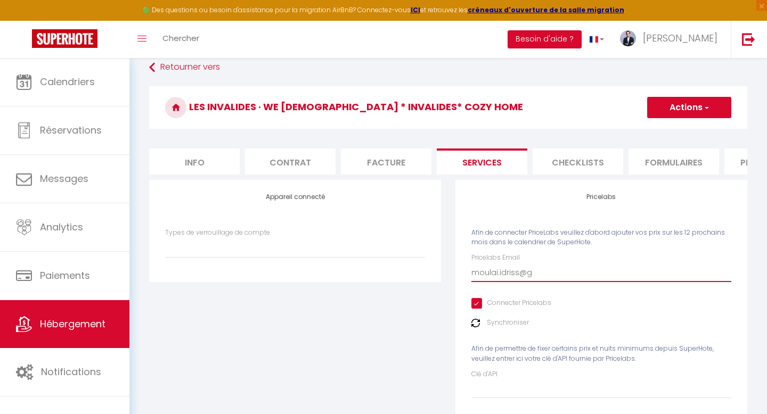
type input "moulai.idriss@gm"
select select
type input "moulai.idriss@gma"
select select
type input "moulai.idriss@gmai"
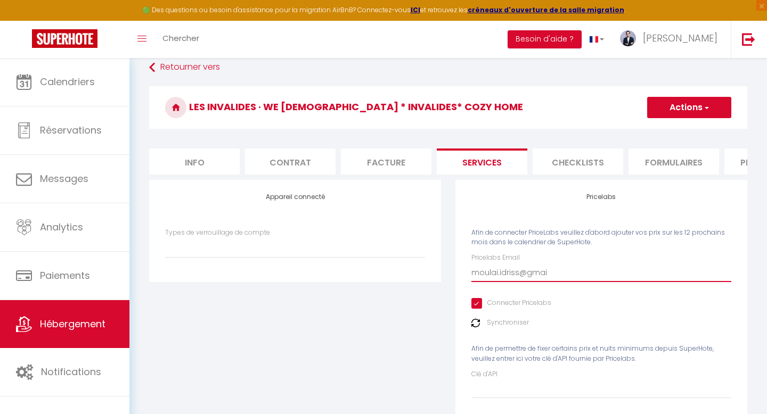
select select
type input "moulai.idriss@gmail"
select select
type input "moulai.idriss@gmail."
select select
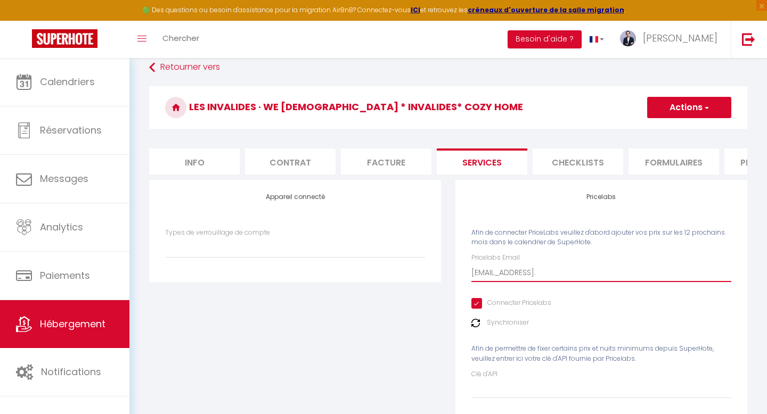
type input "moulai.idriss@gmail.c"
select select
type input "moulai.idriss@gmail.co"
select select
type input "[EMAIL_ADDRESS][DOMAIN_NAME]"
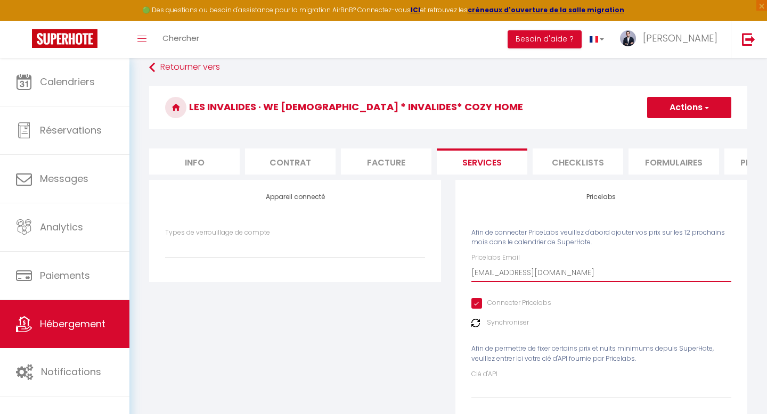
select select
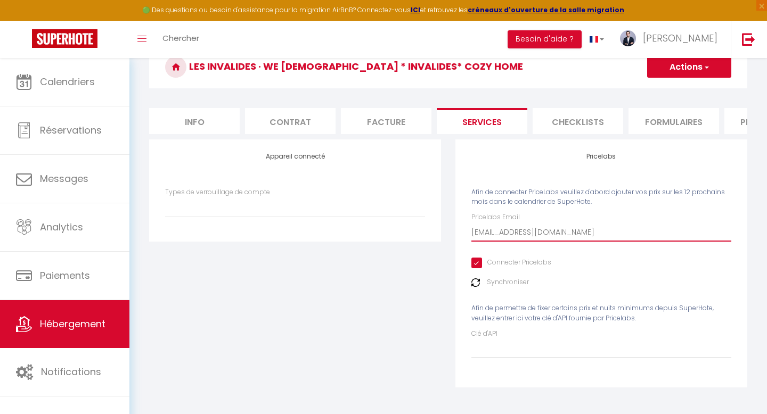
type input "[EMAIL_ADDRESS][DOMAIN_NAME]"
click at [420, 304] on div "Appareil connecté Types de verrouillage de compte" at bounding box center [295, 271] width 306 height 262
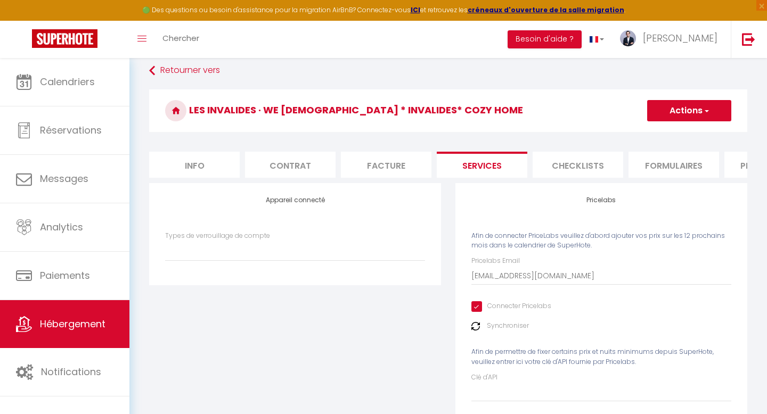
scroll to position [55, 0]
click at [697, 108] on button "Actions" at bounding box center [689, 110] width 84 height 21
click at [673, 135] on link "Enregistrer" at bounding box center [689, 134] width 84 height 14
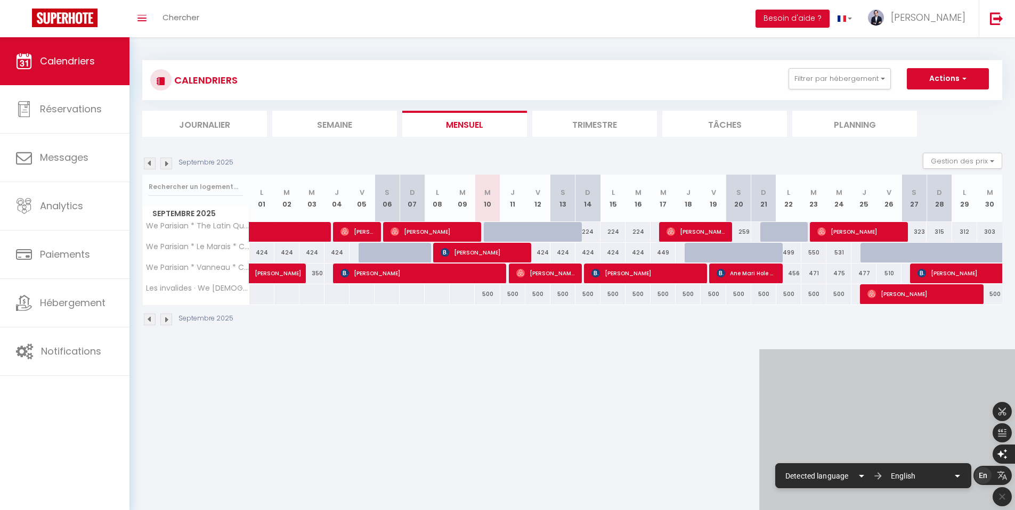
click at [990, 483] on div "En" at bounding box center [982, 475] width 17 height 17
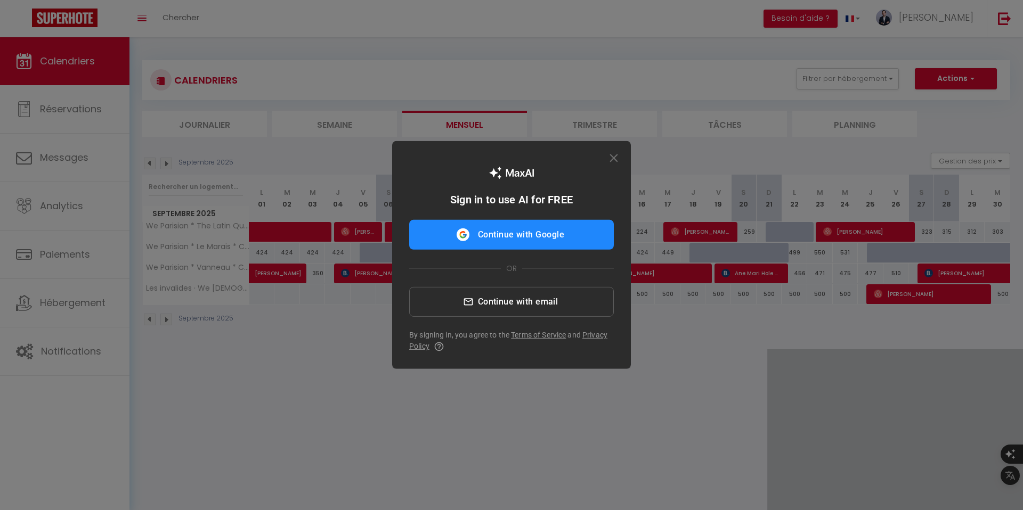
click at [610, 156] on icon "button" at bounding box center [614, 158] width 14 height 14
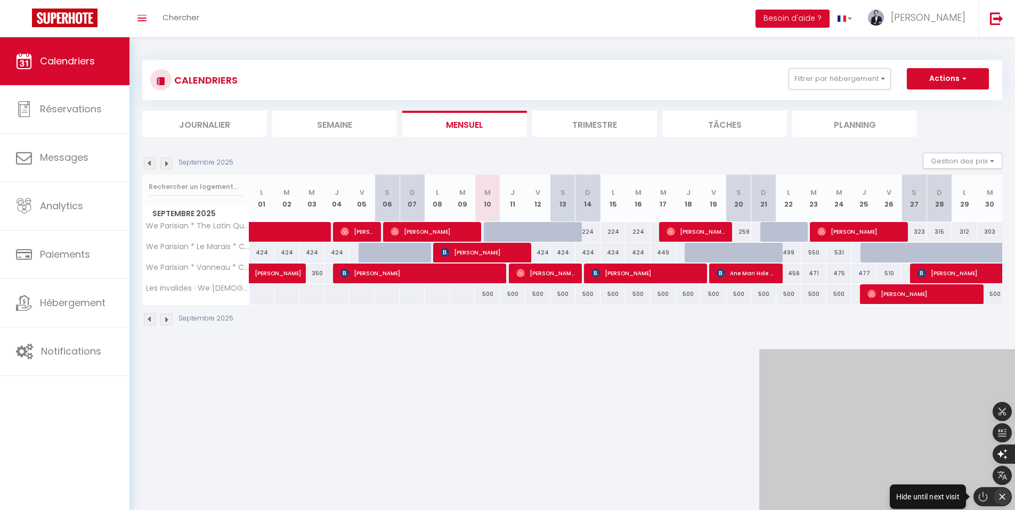
click at [1005, 496] on icon "button" at bounding box center [1002, 497] width 11 height 11
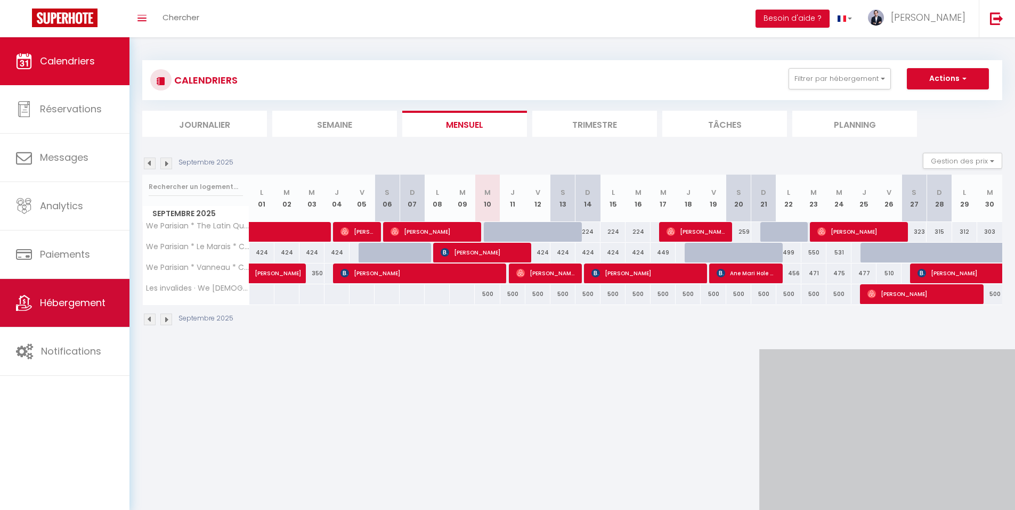
click at [84, 299] on span "Hébergement" at bounding box center [73, 302] width 66 height 13
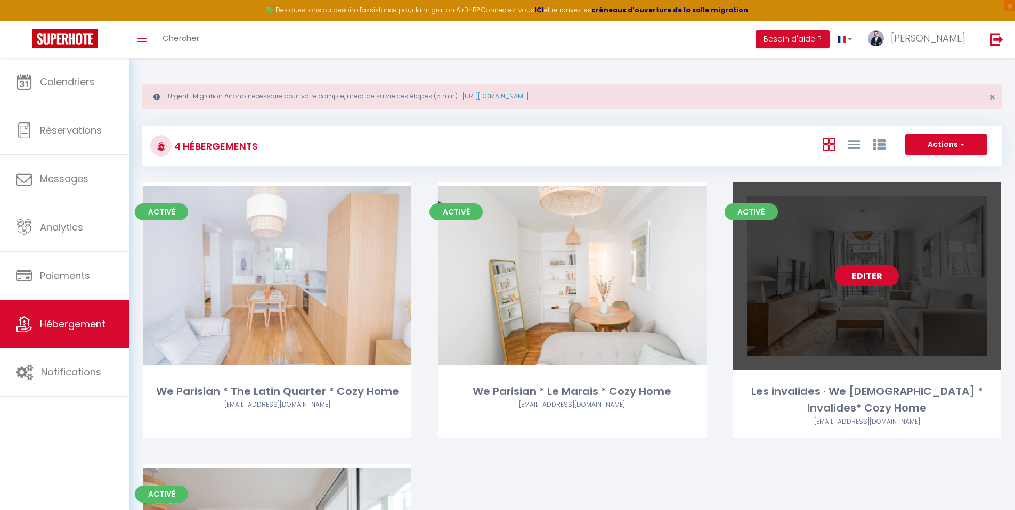
click at [856, 271] on link "Editer" at bounding box center [867, 275] width 64 height 21
select select "3"
select select "2"
select select "1"
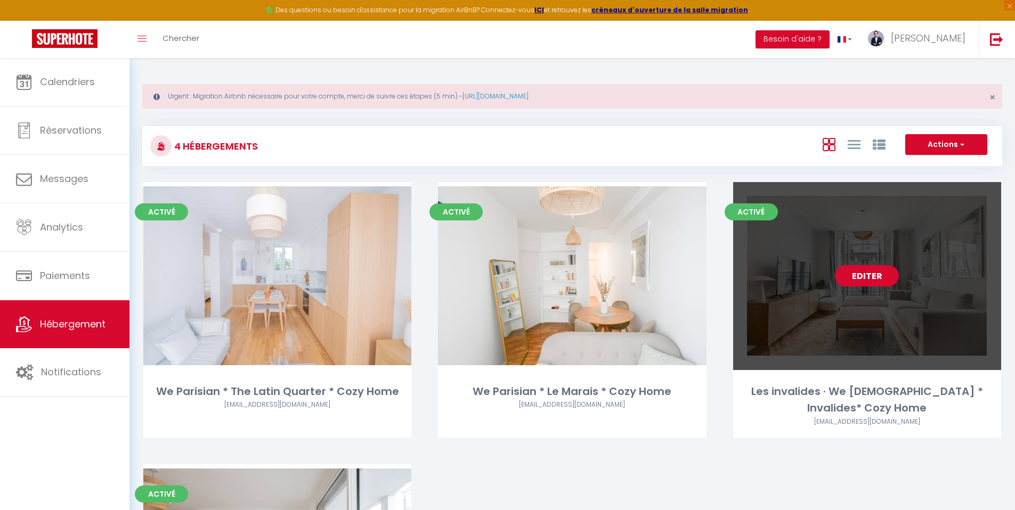
select select "28"
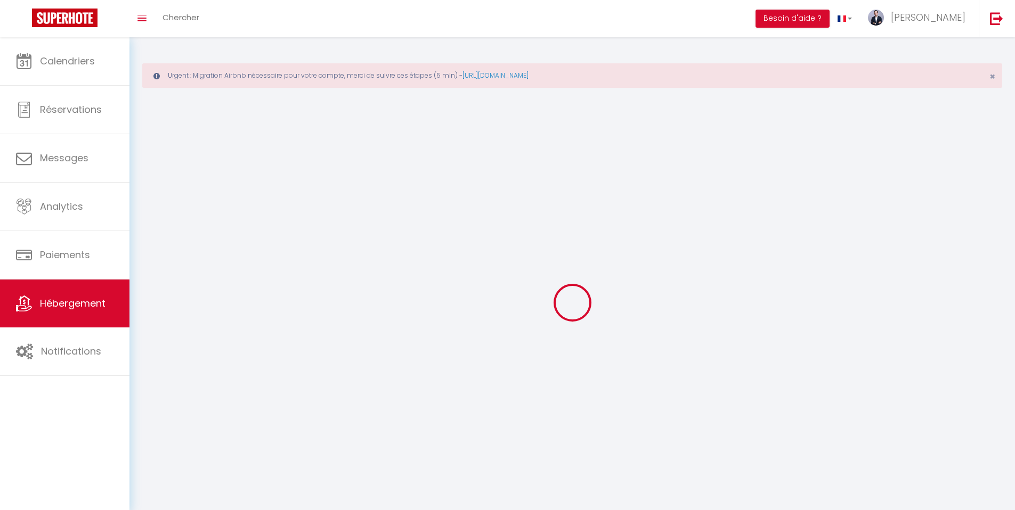
select select
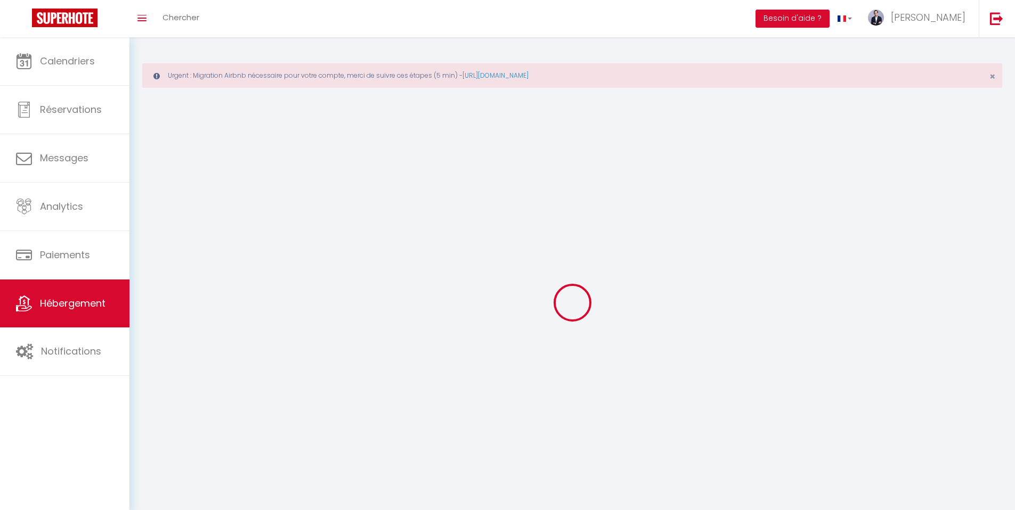
checkbox input "false"
select select
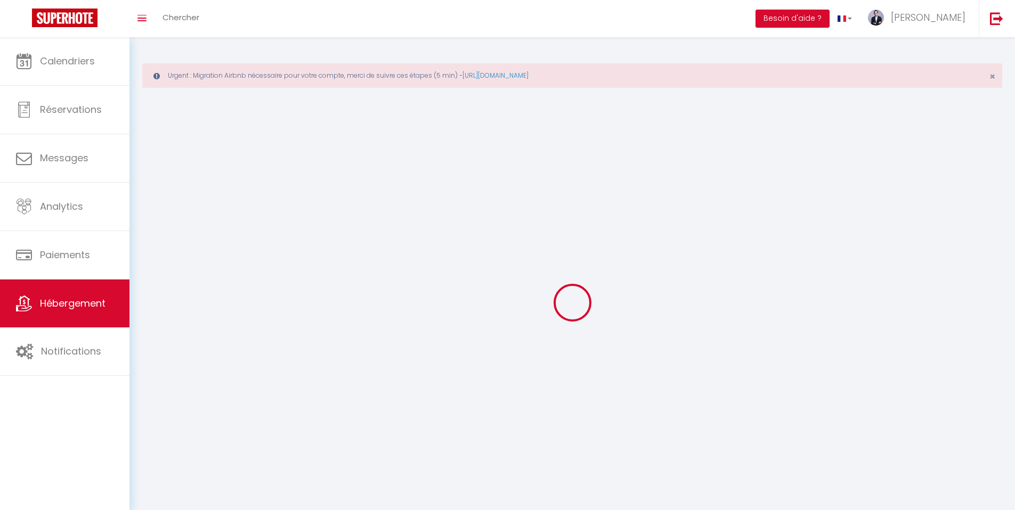
select select
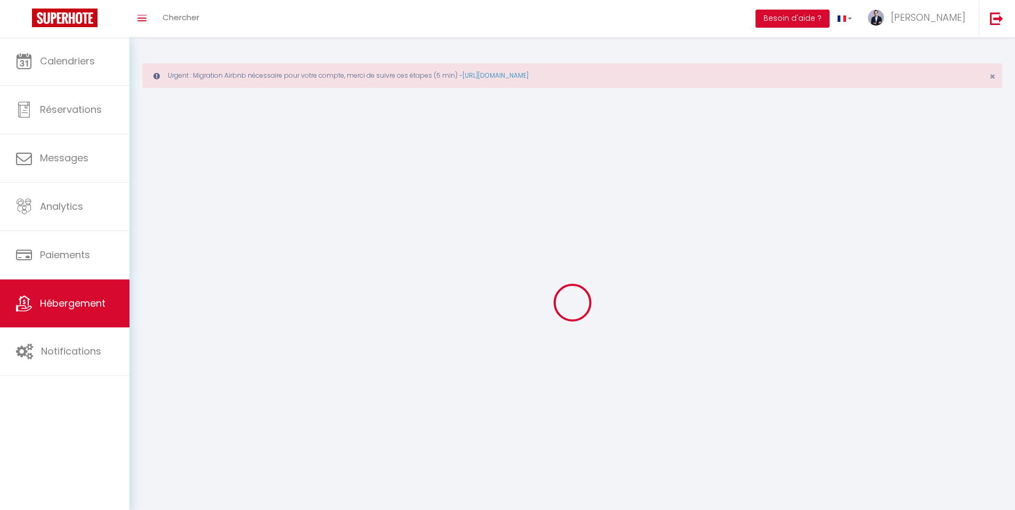
select select
checkbox input "false"
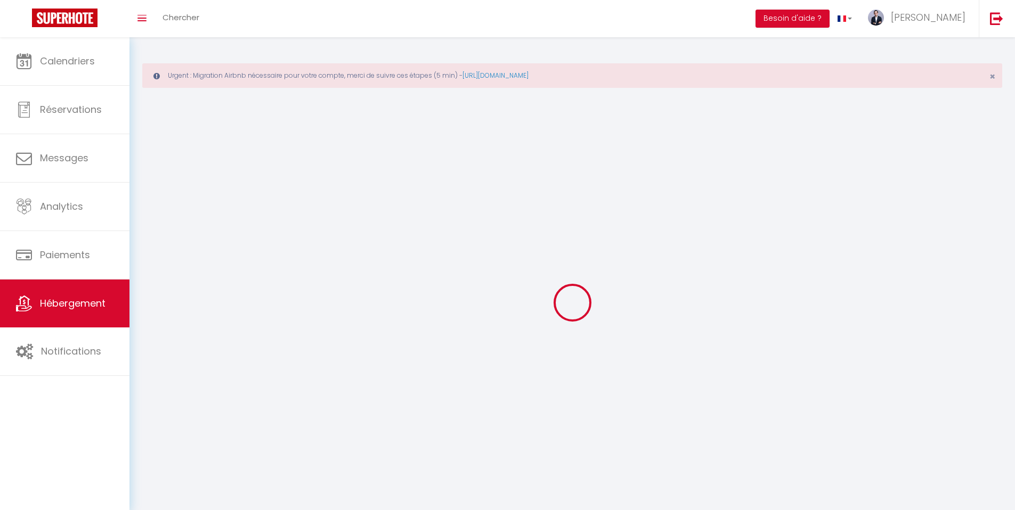
select select
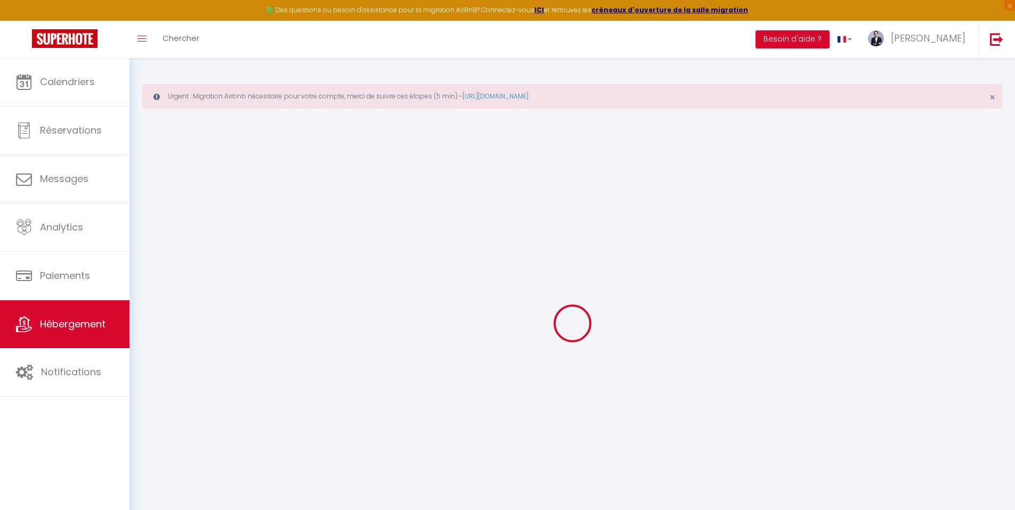
select select
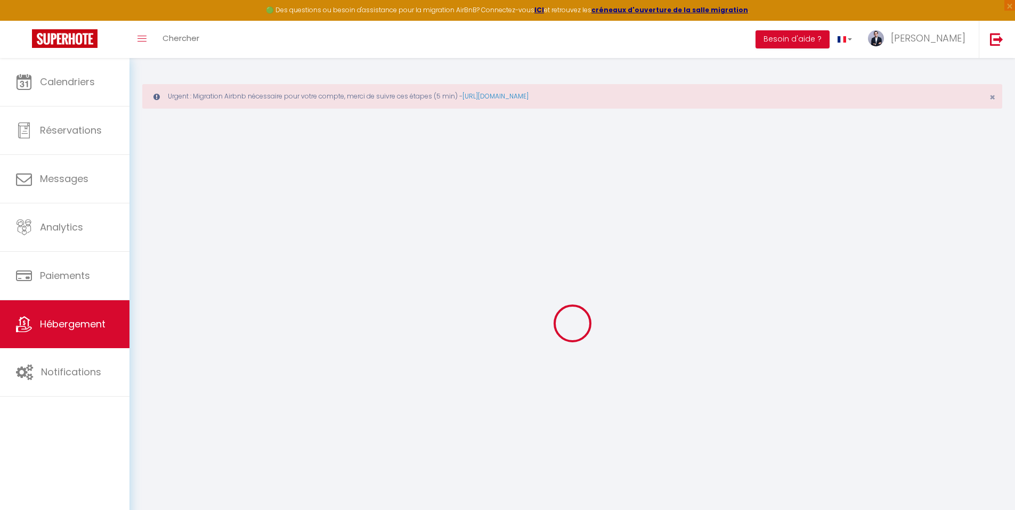
select select
checkbox input "false"
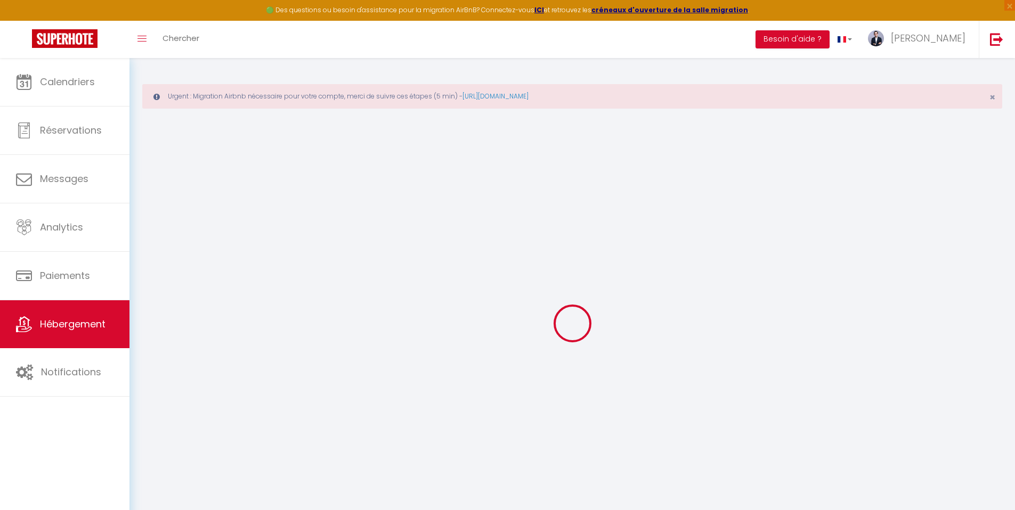
select select
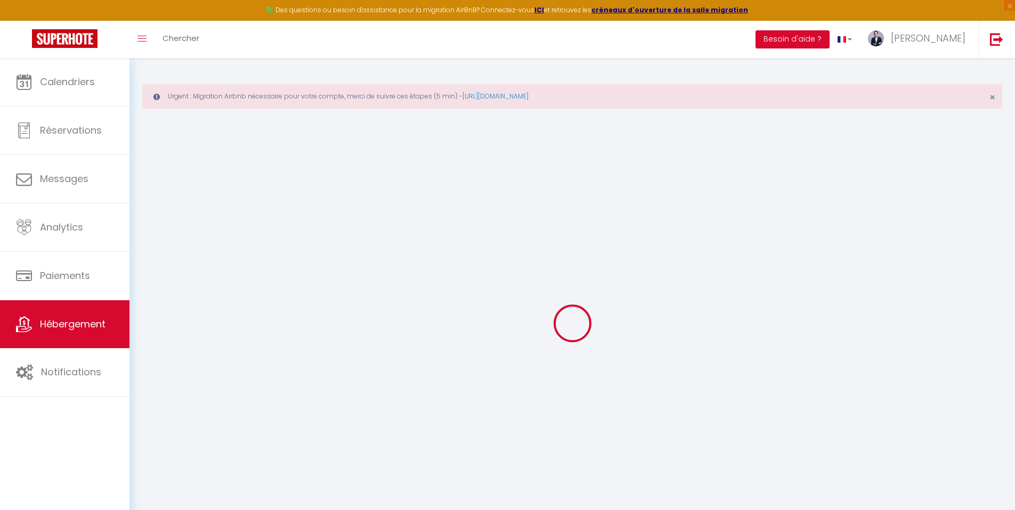
select select
checkbox input "false"
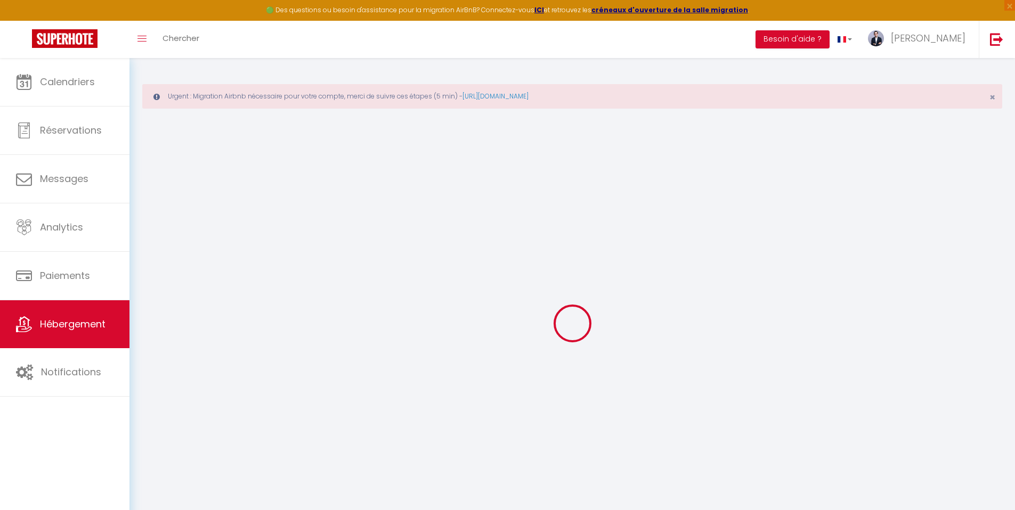
checkbox input "false"
select select
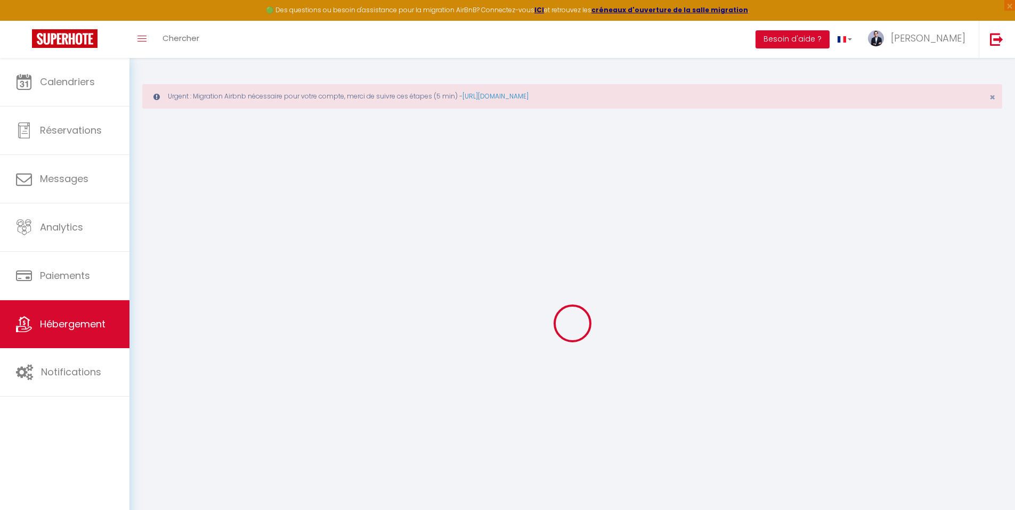
select select
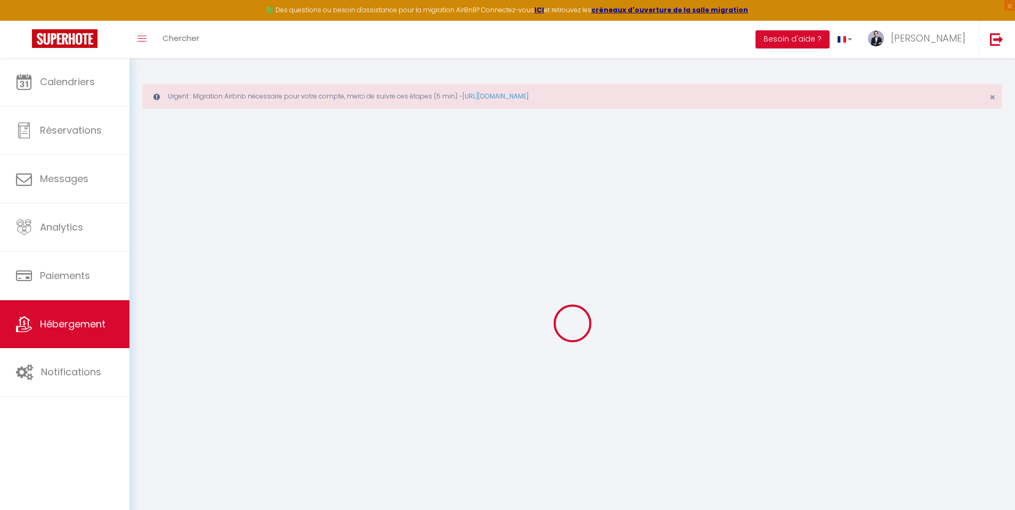
checkbox input "false"
select select
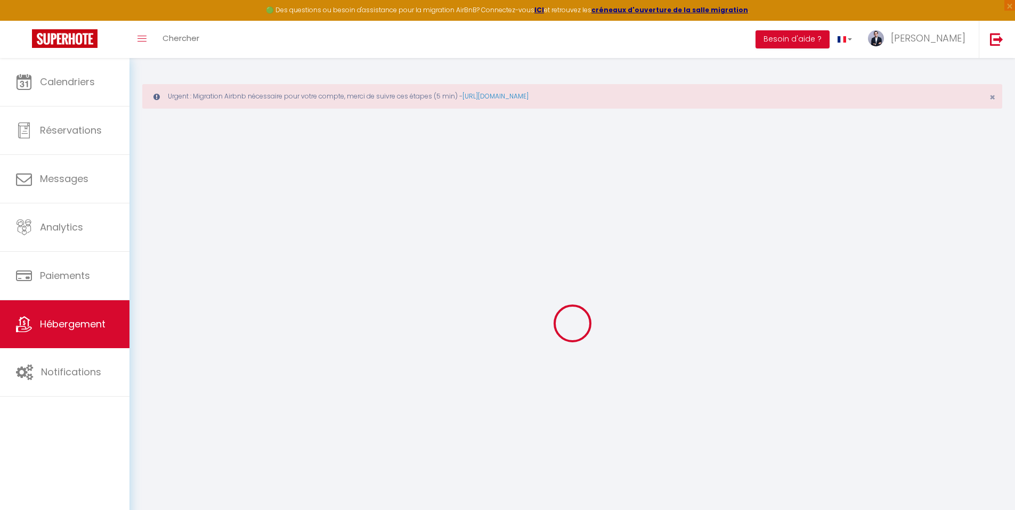
select select
type input "Les invalides · We [DEMOGRAPHIC_DATA] * Invalides* Cozy Home"
select select "2"
type input "500"
select select
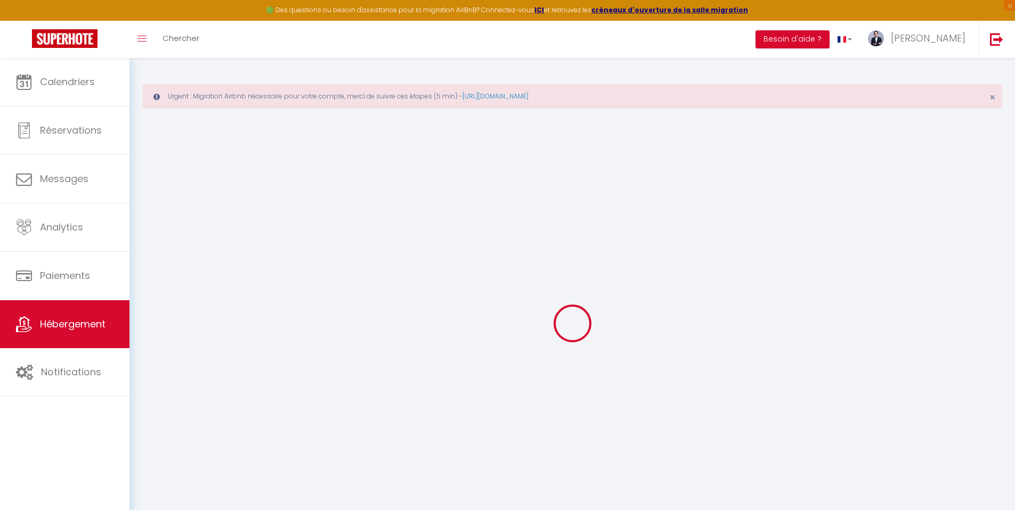
select select
type input "[STREET_ADDRESS]"
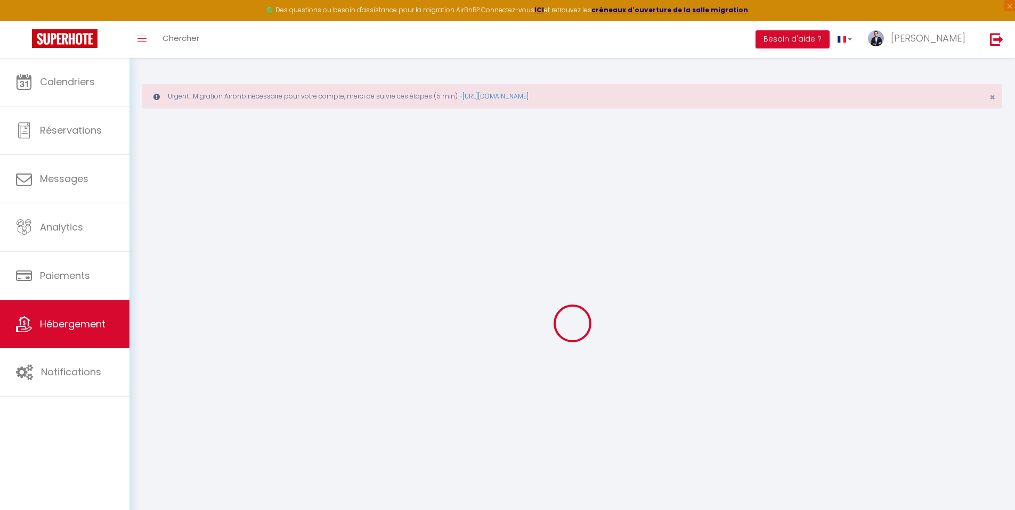
type input "75007"
type input "[GEOGRAPHIC_DATA]"
type input "[EMAIL_ADDRESS][DOMAIN_NAME]"
select select
checkbox input "false"
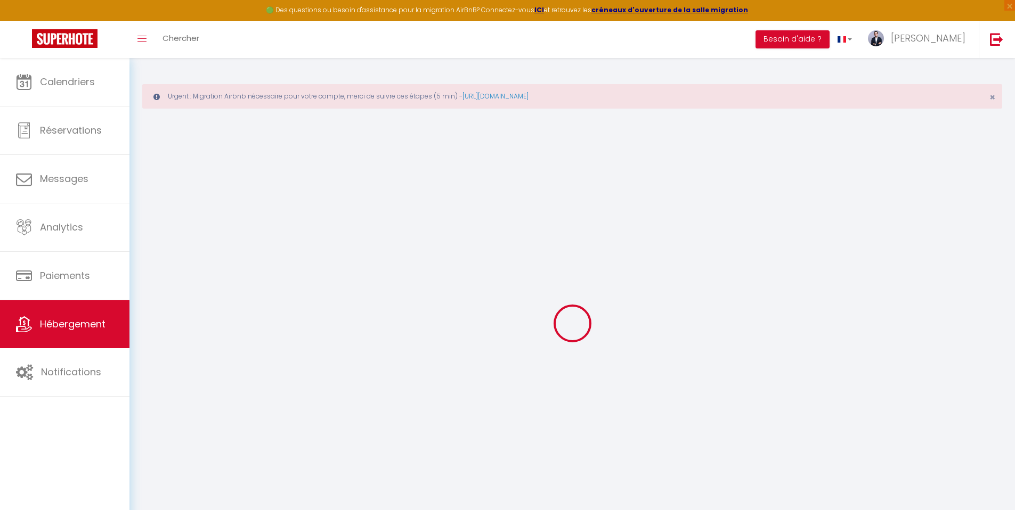
checkbox input "false"
type input "0"
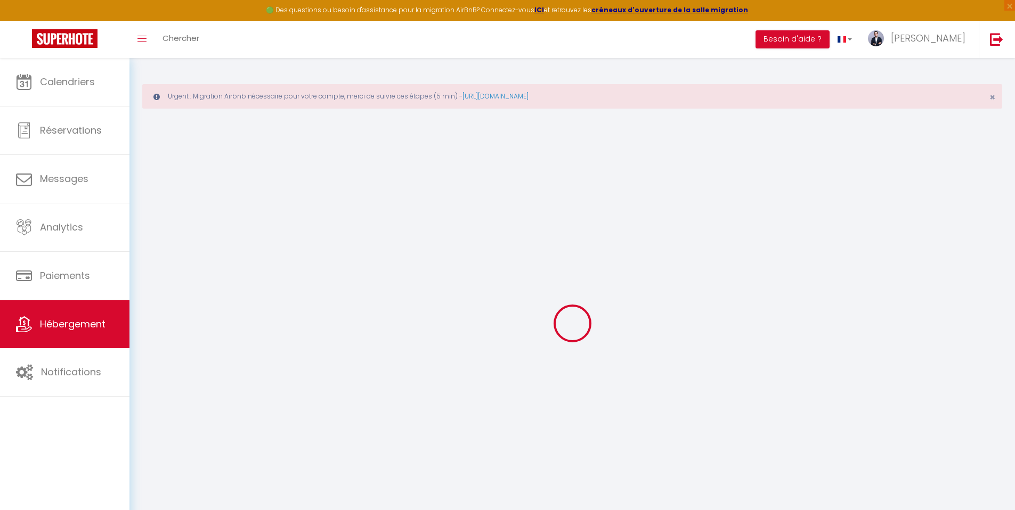
type input "0"
select select
checkbox input "false"
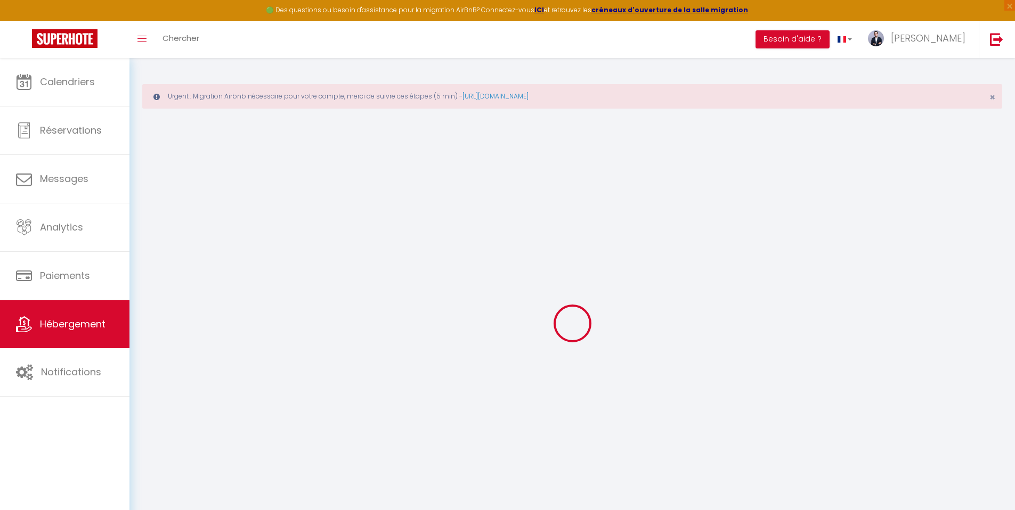
checkbox input "false"
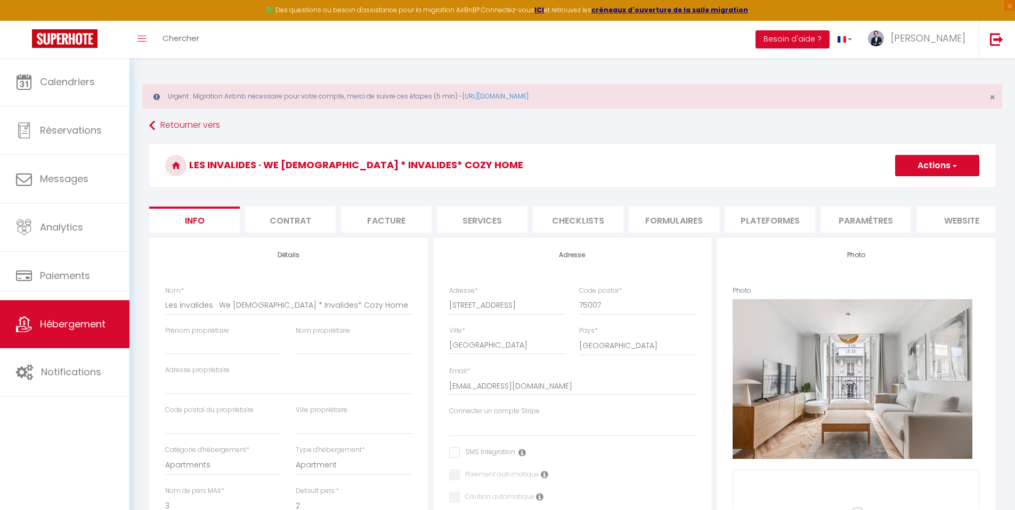
click at [457, 214] on li "Services" at bounding box center [482, 220] width 91 height 26
select select
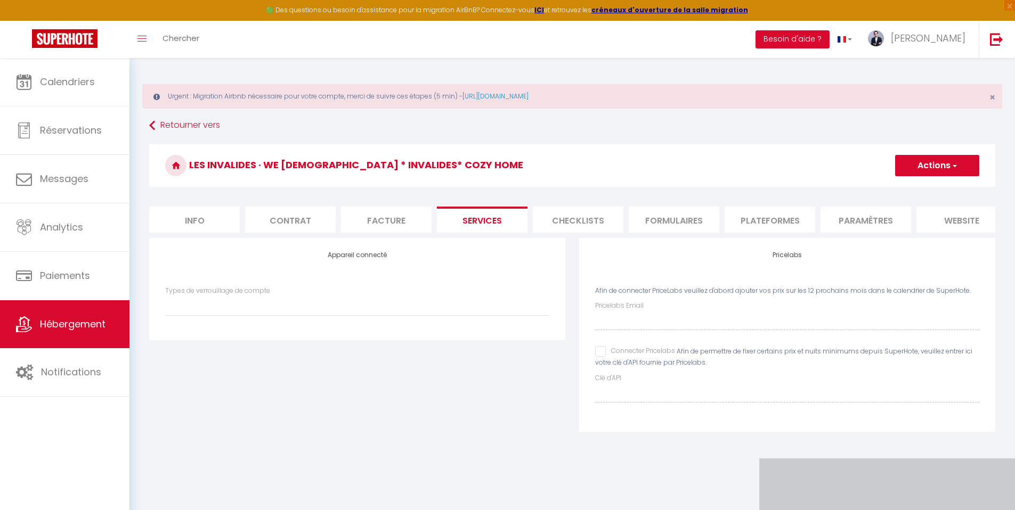
click at [600, 357] on input "Connecter Pricelabs" at bounding box center [635, 351] width 80 height 11
checkbox input "true"
select select
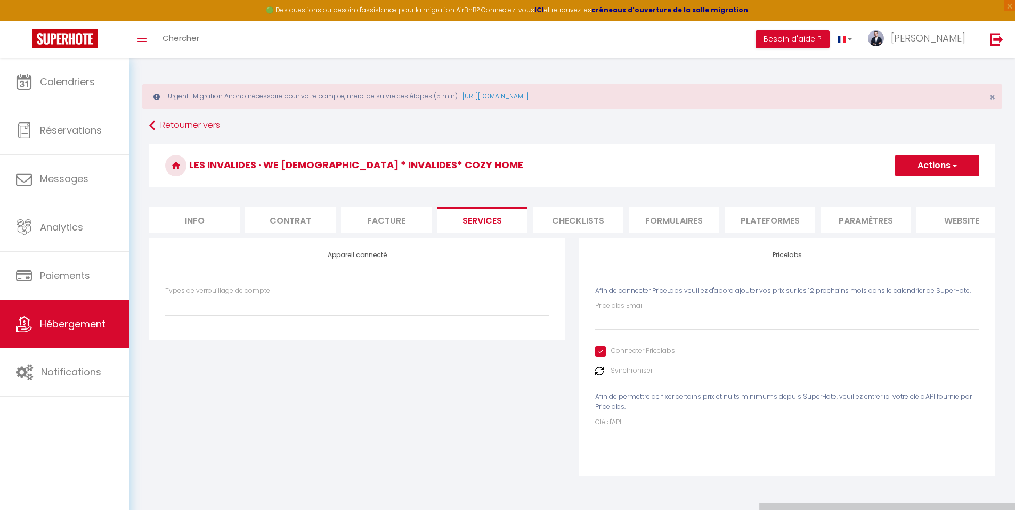
click at [623, 376] on label "Synchroniser" at bounding box center [631, 371] width 42 height 10
click at [639, 357] on input "Connecter Pricelabs" at bounding box center [635, 351] width 80 height 11
checkbox input "false"
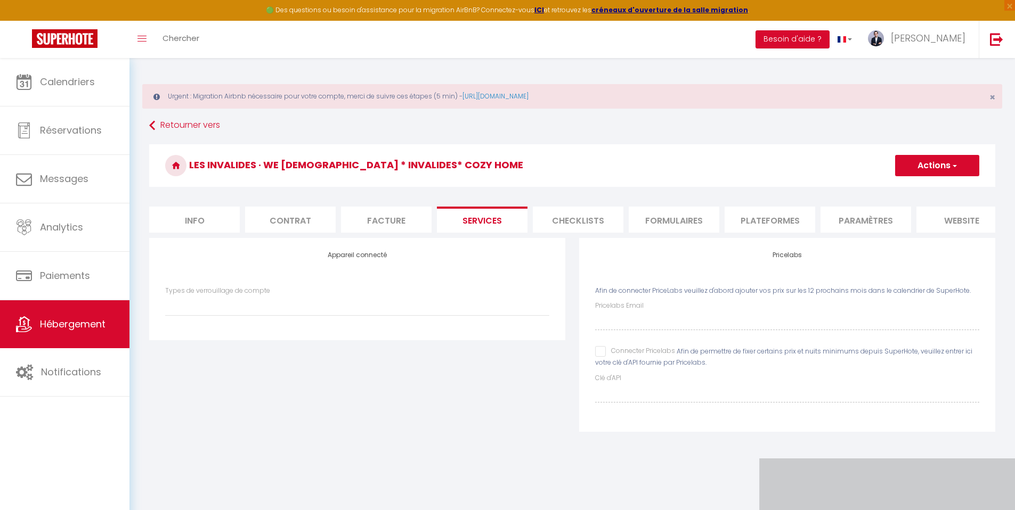
select select
click at [639, 357] on input "Connecter Pricelabs" at bounding box center [635, 351] width 80 height 11
checkbox input "true"
select select
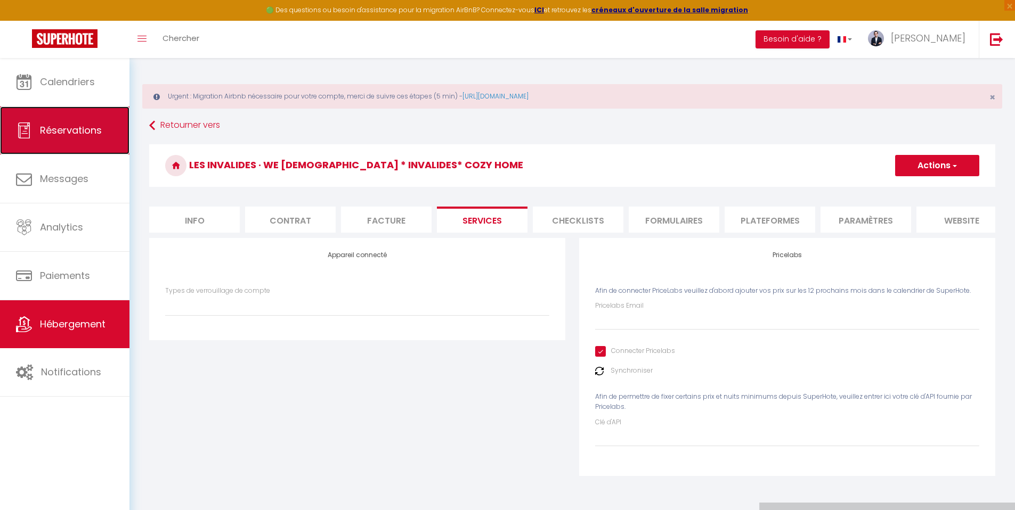
click at [88, 118] on link "Réservations" at bounding box center [64, 131] width 129 height 48
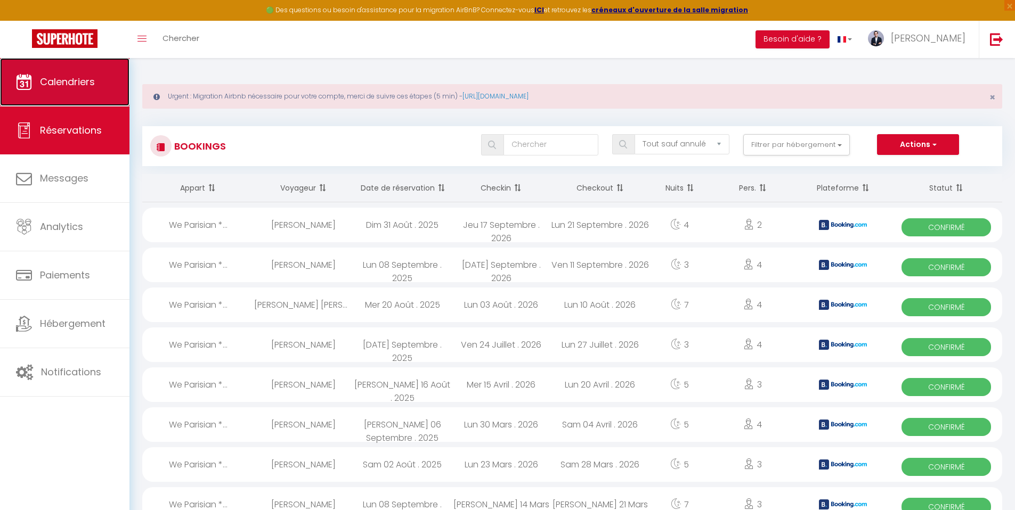
click at [100, 72] on link "Calendriers" at bounding box center [64, 82] width 129 height 48
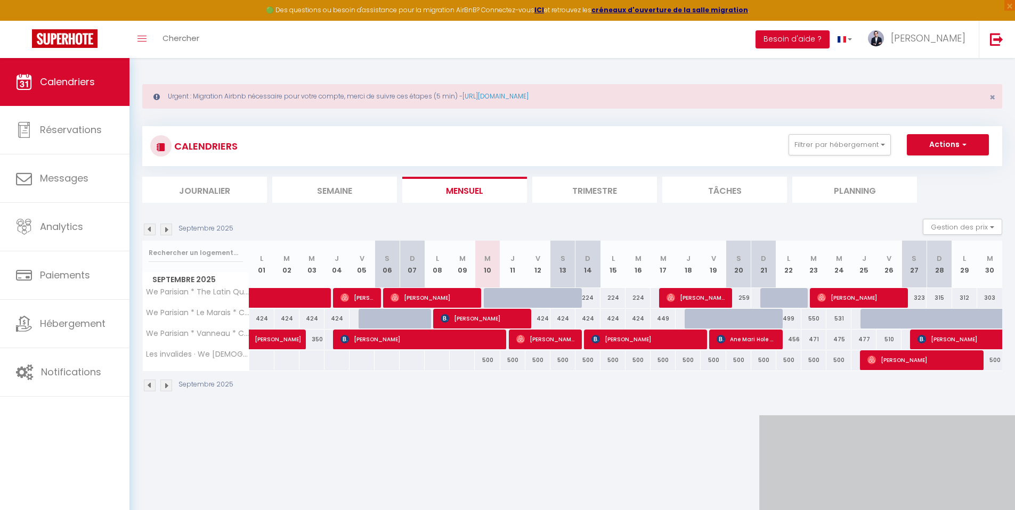
click at [498, 368] on div "500" at bounding box center [487, 361] width 25 height 20
type input "500"
type input "Mer 10 Septembre 2025"
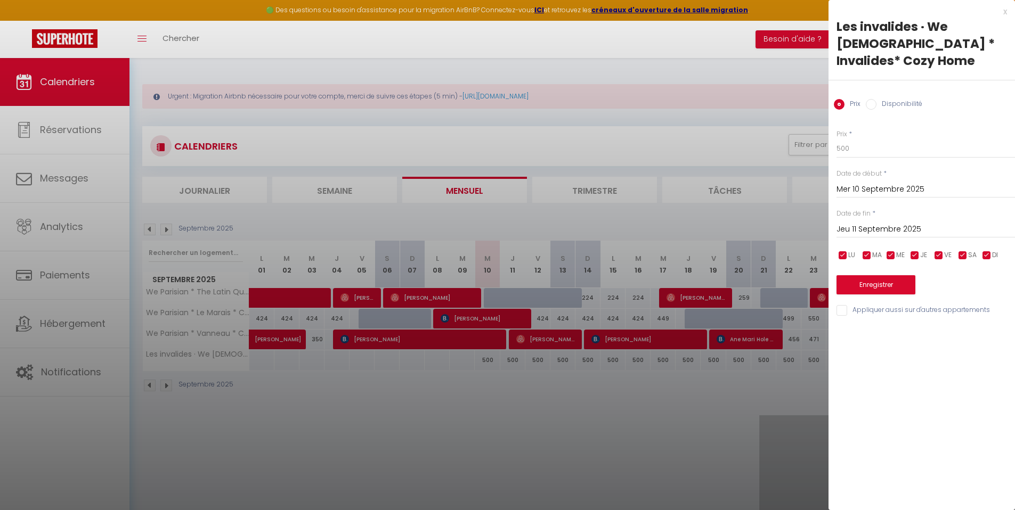
click at [926, 223] on input "Jeu 11 Septembre 2025" at bounding box center [925, 230] width 178 height 14
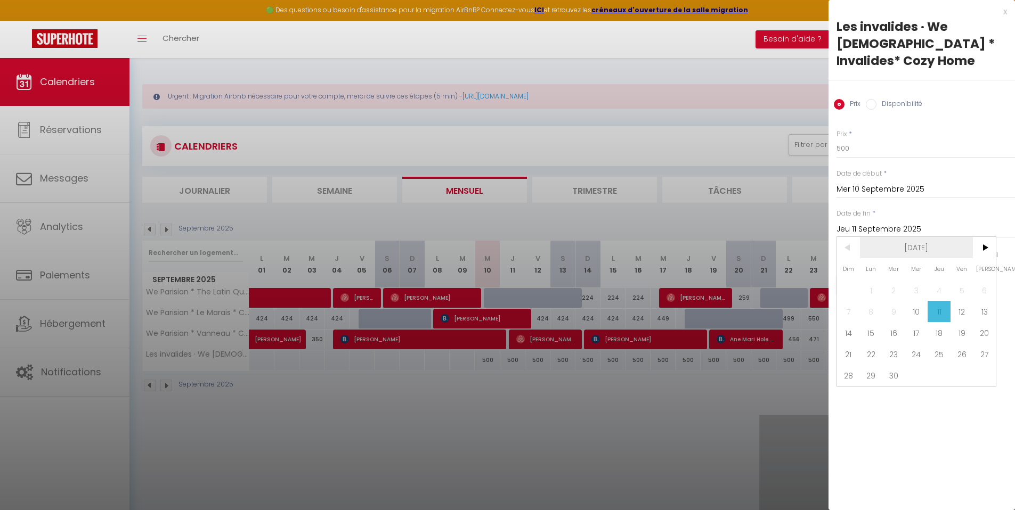
click at [946, 237] on span "[DATE]" at bounding box center [916, 247] width 113 height 21
click at [943, 237] on span "2025" at bounding box center [916, 247] width 113 height 21
click at [869, 301] on span "2026" at bounding box center [863, 311] width 53 height 21
click at [978, 322] on span "Décembre" at bounding box center [969, 332] width 53 height 21
click at [944, 365] on span "31" at bounding box center [938, 375] width 23 height 21
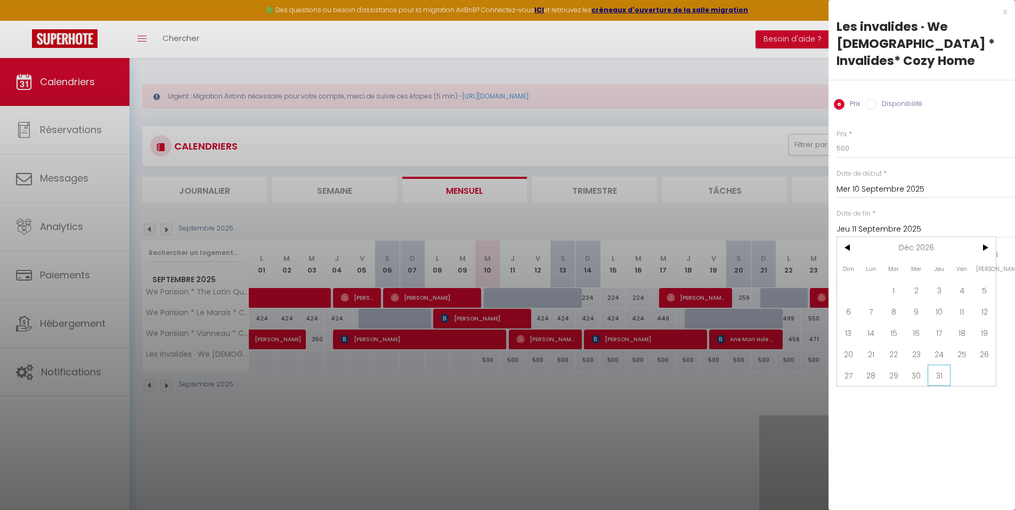
type input "Jeu 31 Décembre 2026"
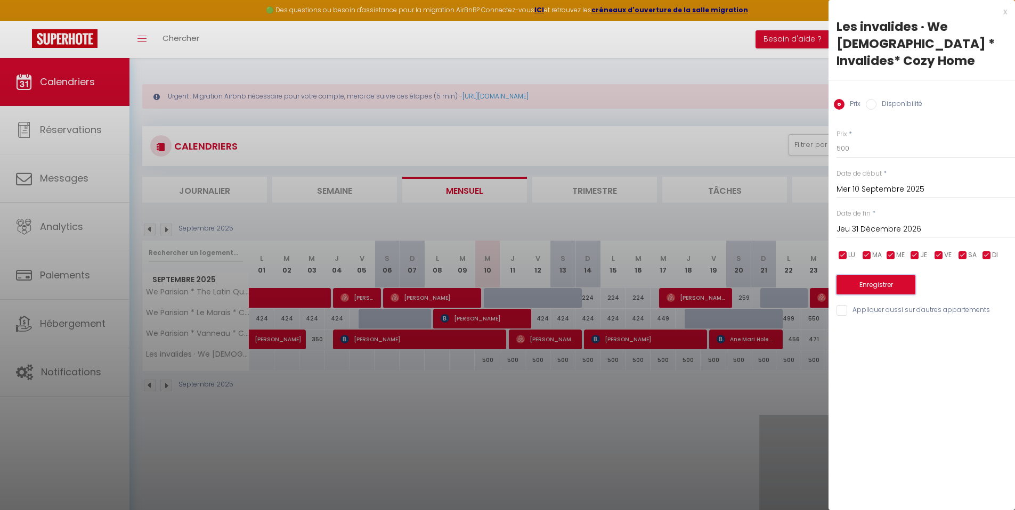
click at [891, 275] on button "Enregistrer" at bounding box center [875, 284] width 79 height 19
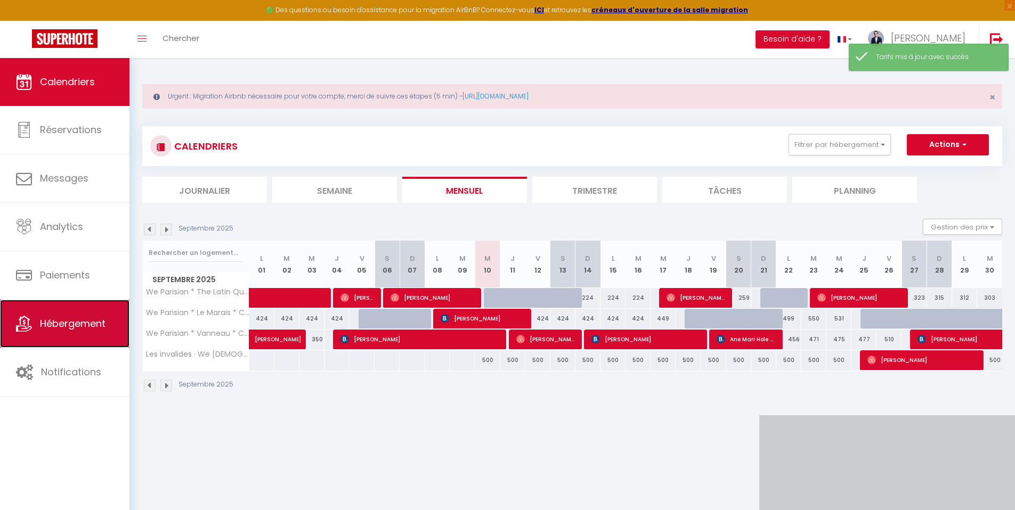
click at [88, 317] on span "Hébergement" at bounding box center [73, 323] width 66 height 13
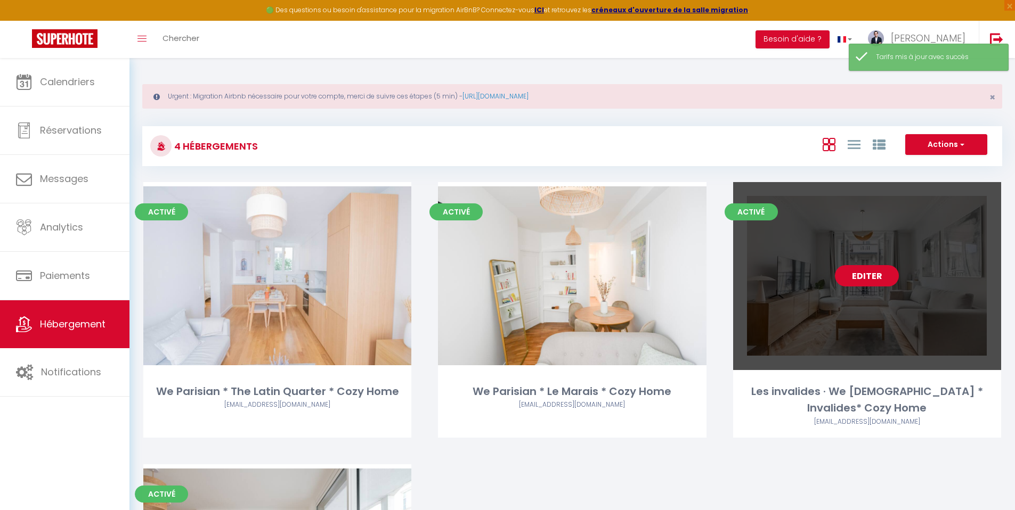
click at [880, 281] on link "Editer" at bounding box center [867, 275] width 64 height 21
click at [873, 277] on link "Editer" at bounding box center [867, 275] width 64 height 21
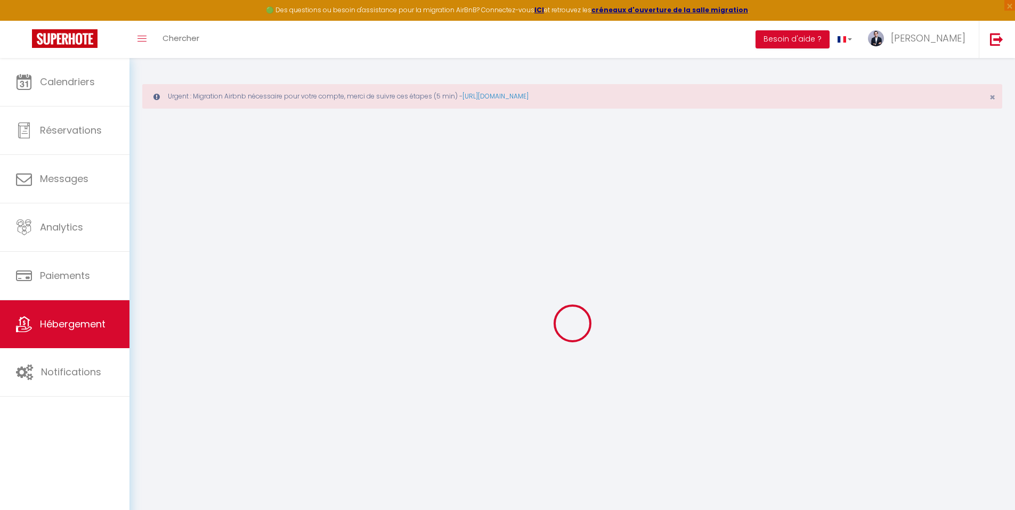
select select
checkbox input "false"
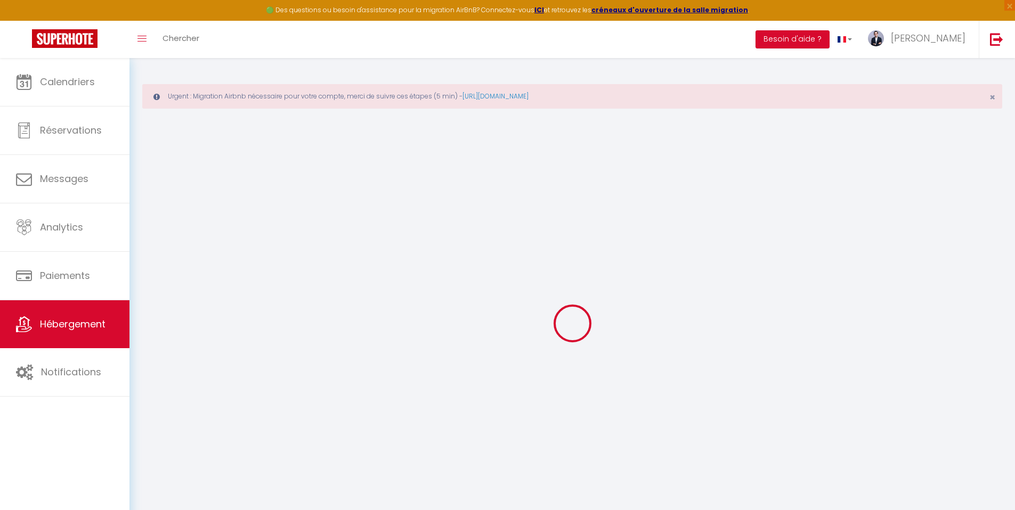
checkbox input "false"
select select "15:00"
select select "23:45"
select select "10:00"
select select "30"
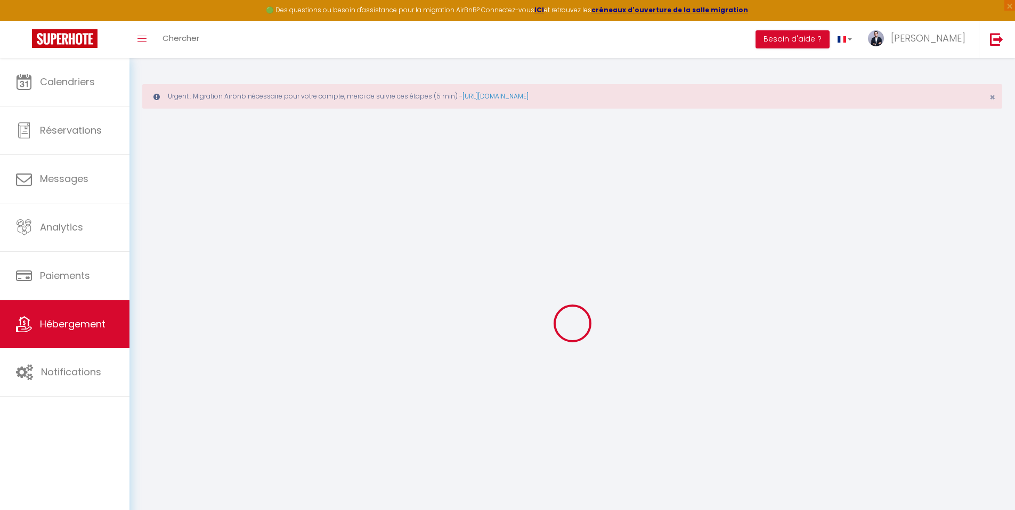
select select "120"
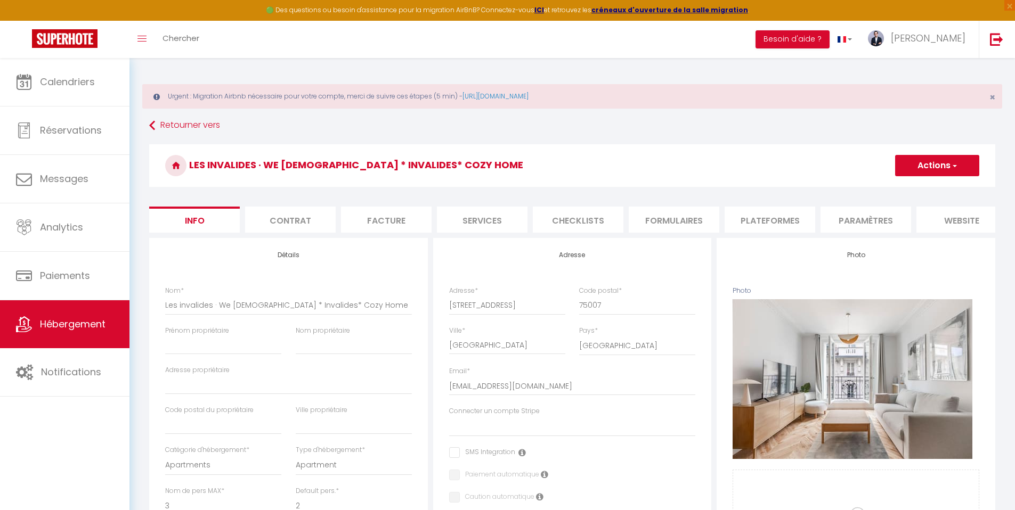
click at [504, 218] on li "Services" at bounding box center [482, 220] width 91 height 26
select select
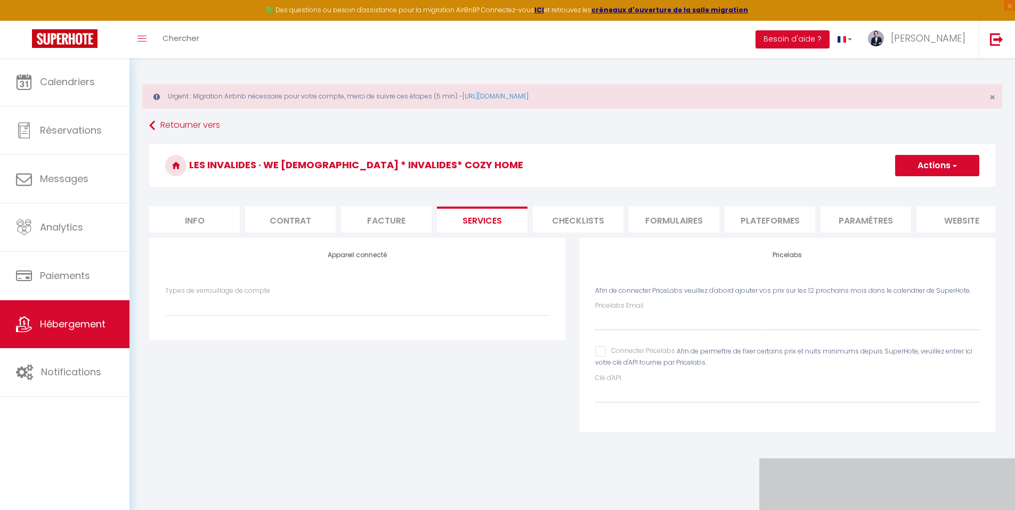
click at [602, 357] on input "Connecter Pricelabs" at bounding box center [635, 351] width 80 height 11
checkbox input "true"
select select
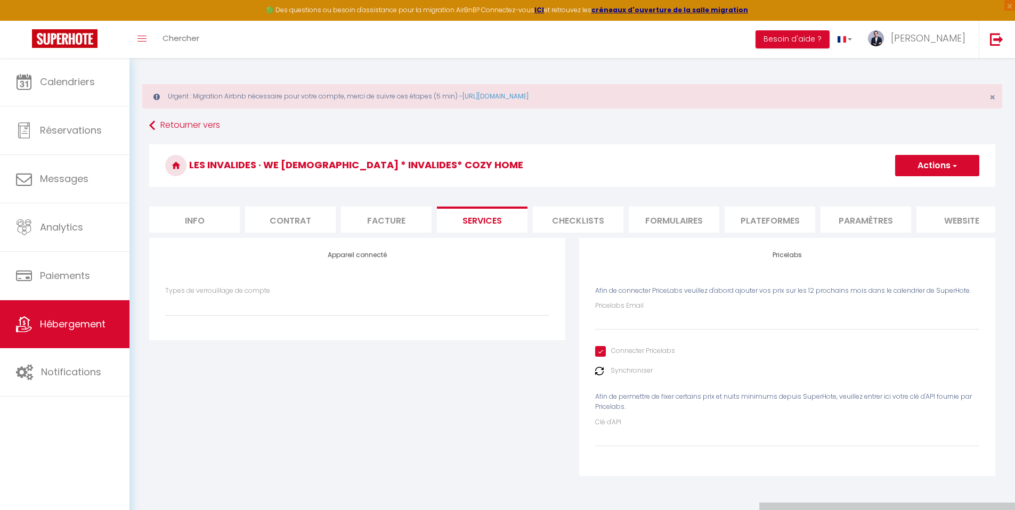
click at [656, 312] on div "Pricelabs Email" at bounding box center [787, 315] width 384 height 29
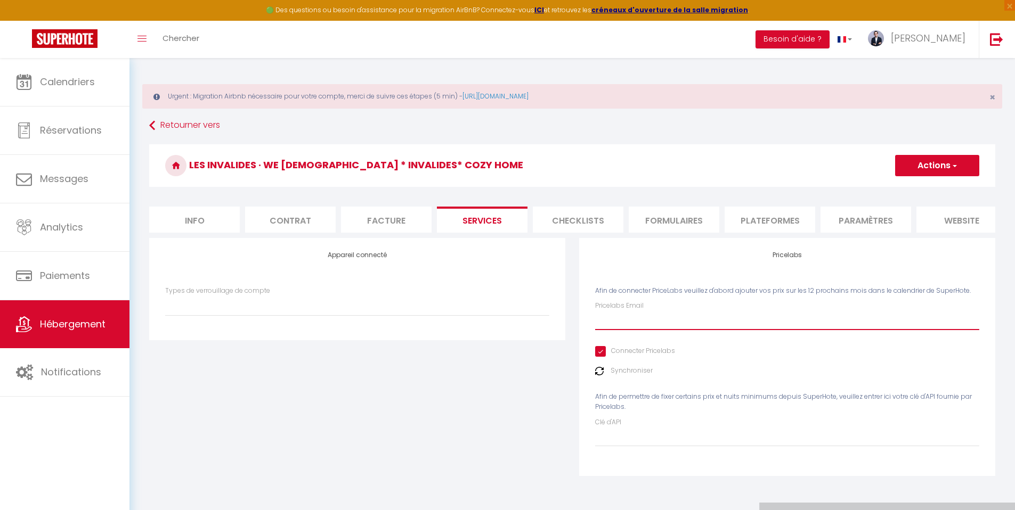
click at [656, 328] on input "Pricelabs Email" at bounding box center [787, 320] width 384 height 19
type input "m"
select select
type input "mo"
select select
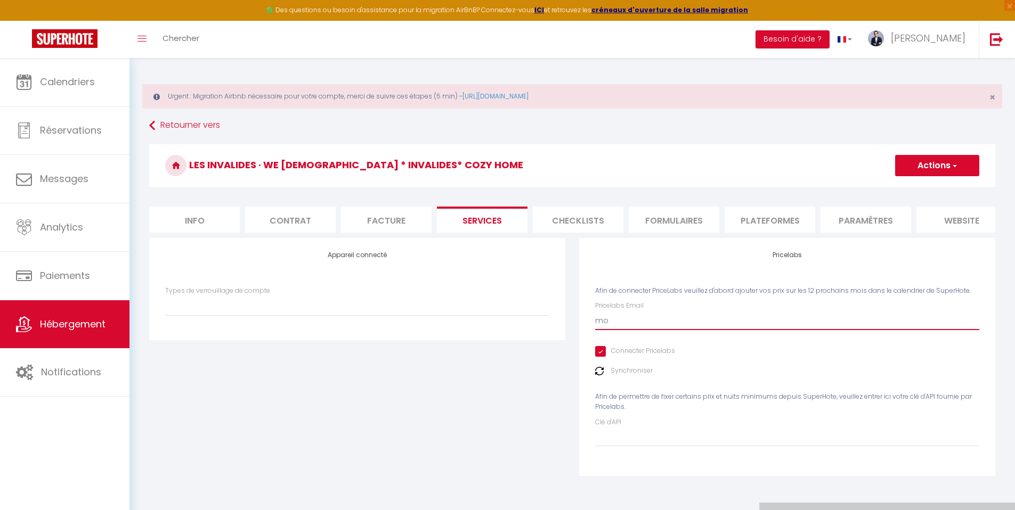
type input "mou"
select select
type input "moul"
select select
type input "moula"
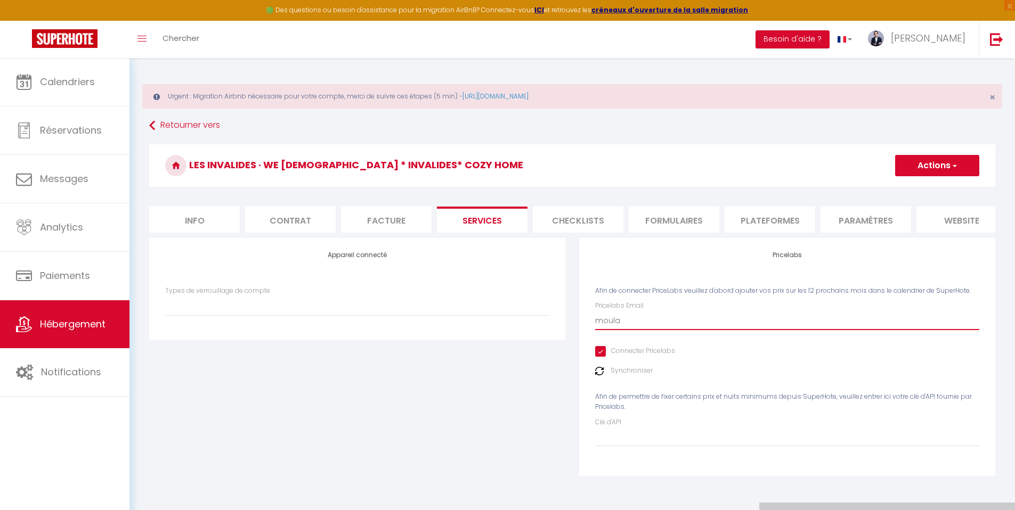
select select
type input "moulai"
select select
type input "moulai."
select select
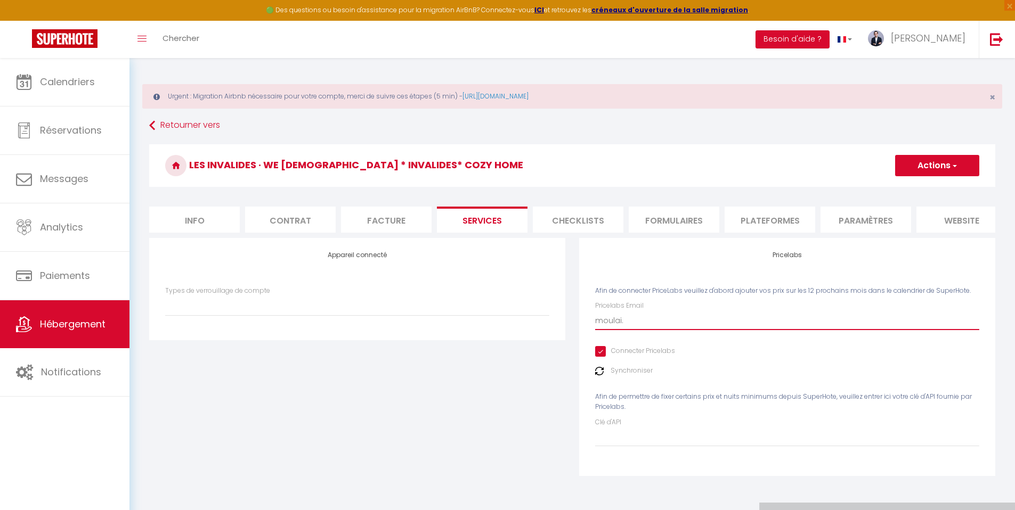
type input "moulai.i"
select select
type input "moulai.id"
select select
type input "moulai.idr"
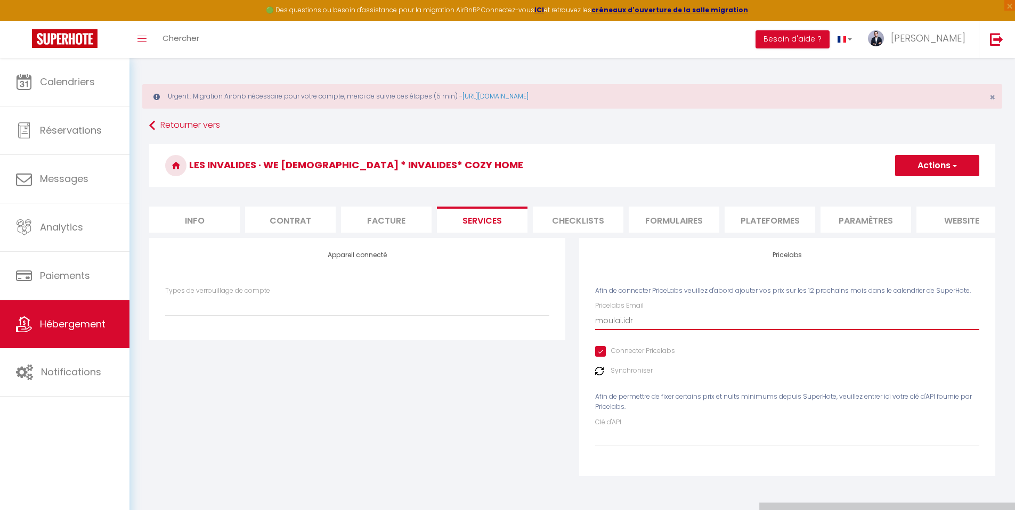
select select
type input "moulai.idri"
select select
type input "moulai.idris"
select select
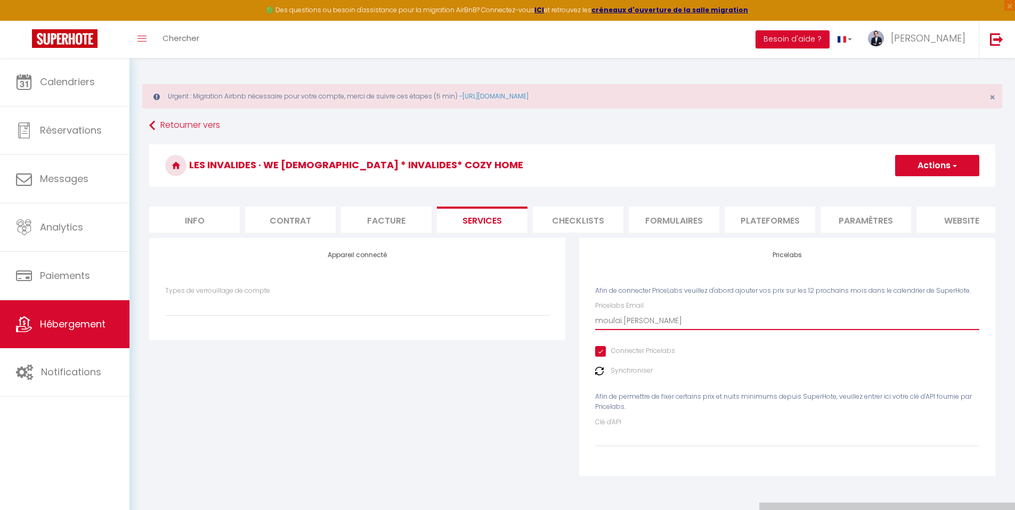
type input "moulai.idriss"
select select
type input "moulai.idriss@"
select select
type input "moulai.idriss@g"
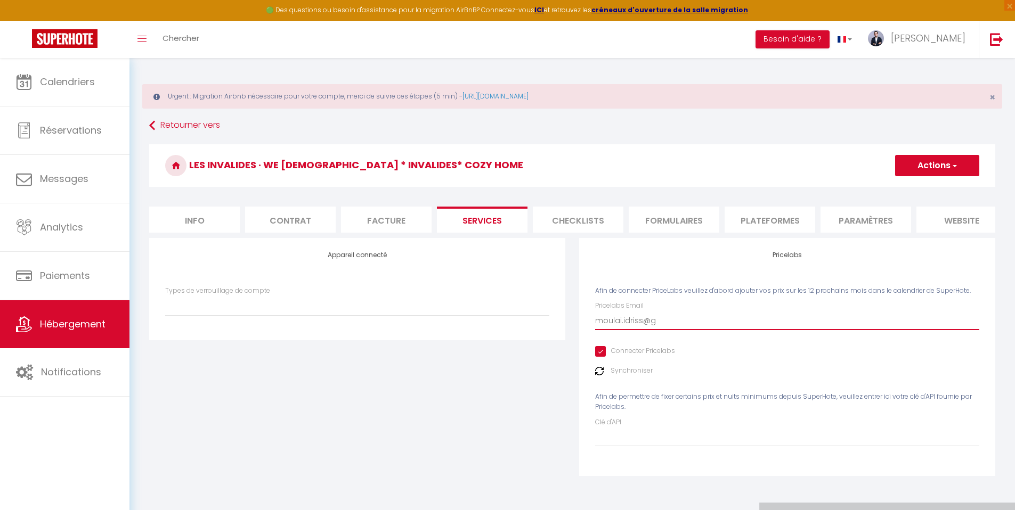
select select
type input "moulai.idriss@gm"
select select
type input "moulai.idriss@gma"
select select
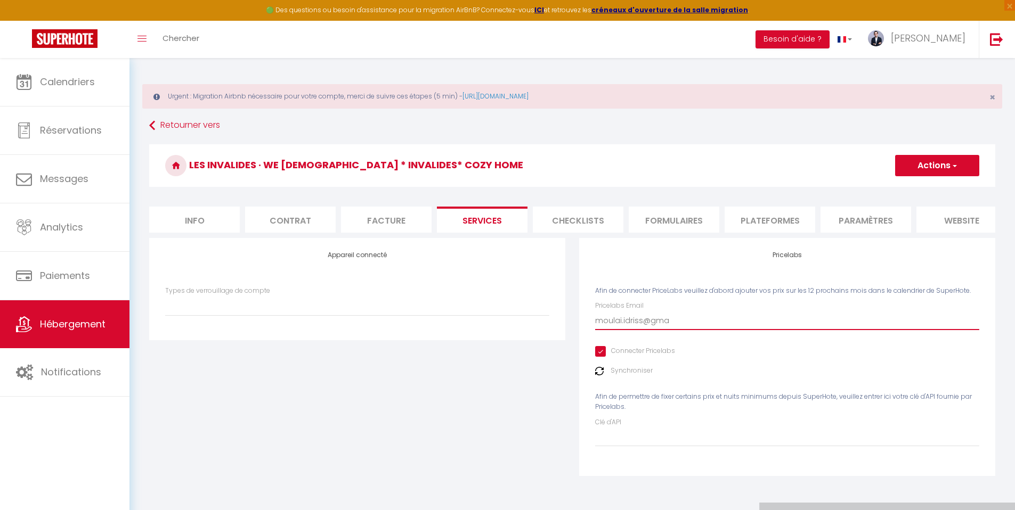
type input "moulai.idriss@gmai"
select select
type input "moulai.idriss@gmail"
select select
type input "moulai.idriss@gmail."
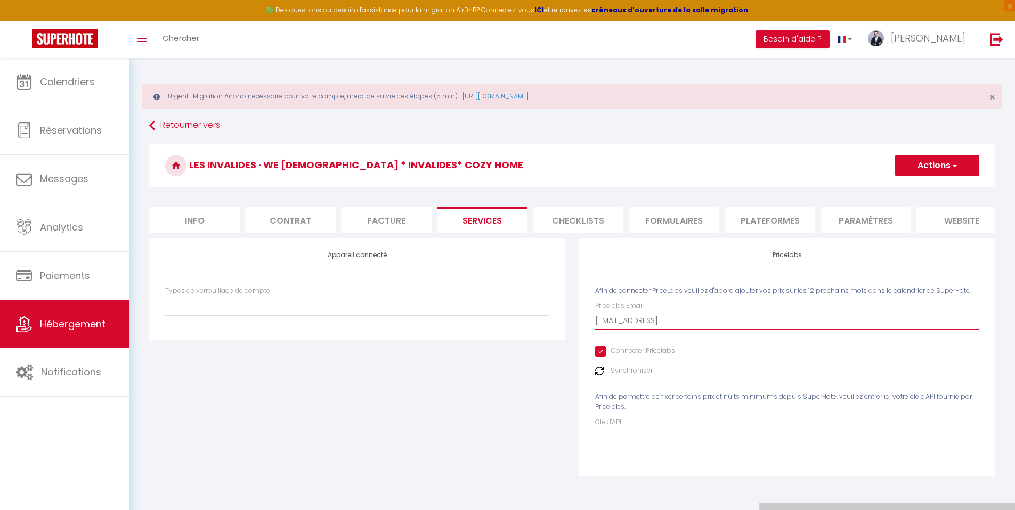
select select
type input "moulai.idriss@gmail.c"
select select
type input "moulai.idriss@gmail.co"
select select
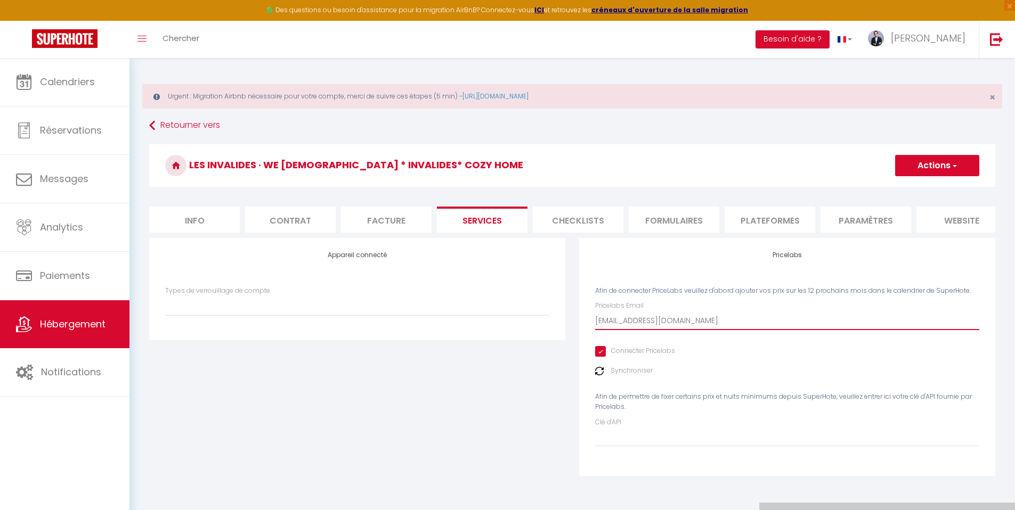
type input "[EMAIL_ADDRESS][DOMAIN_NAME]"
select select
type input "[EMAIL_ADDRESS][DOMAIN_NAME]"
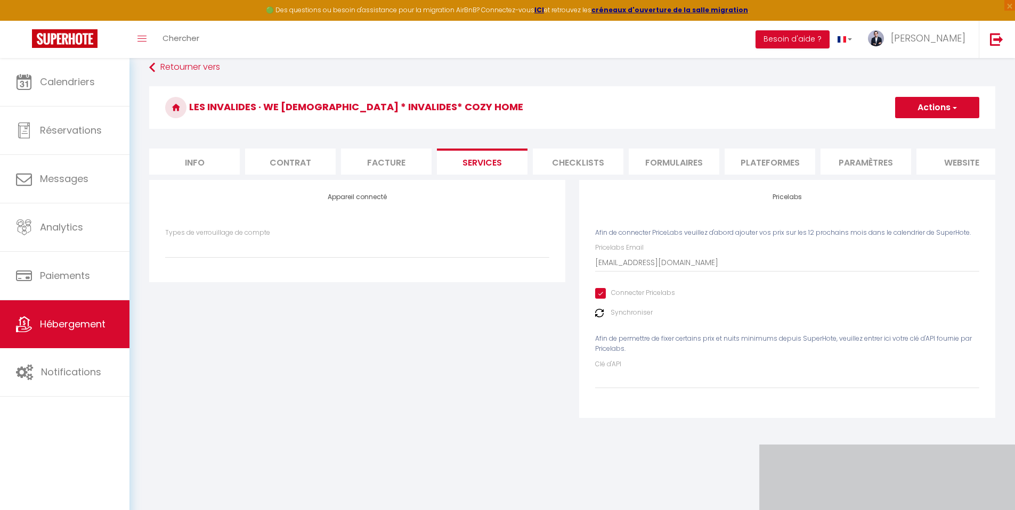
click at [943, 110] on button "Actions" at bounding box center [937, 107] width 84 height 21
click at [926, 132] on link "Enregistrer" at bounding box center [936, 131] width 84 height 14
click at [197, 159] on li "Info" at bounding box center [194, 162] width 91 height 26
select select
checkbox input "false"
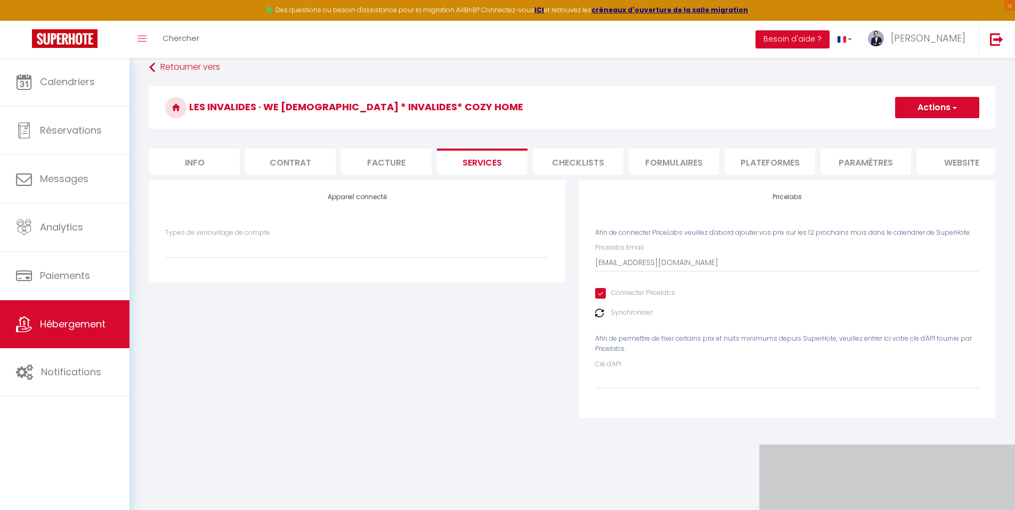
checkbox input "false"
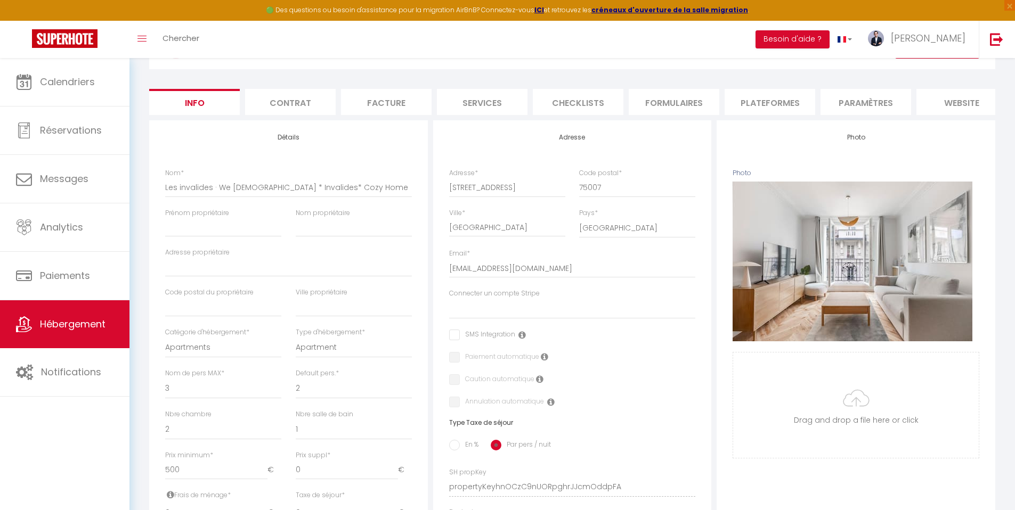
scroll to position [125, 0]
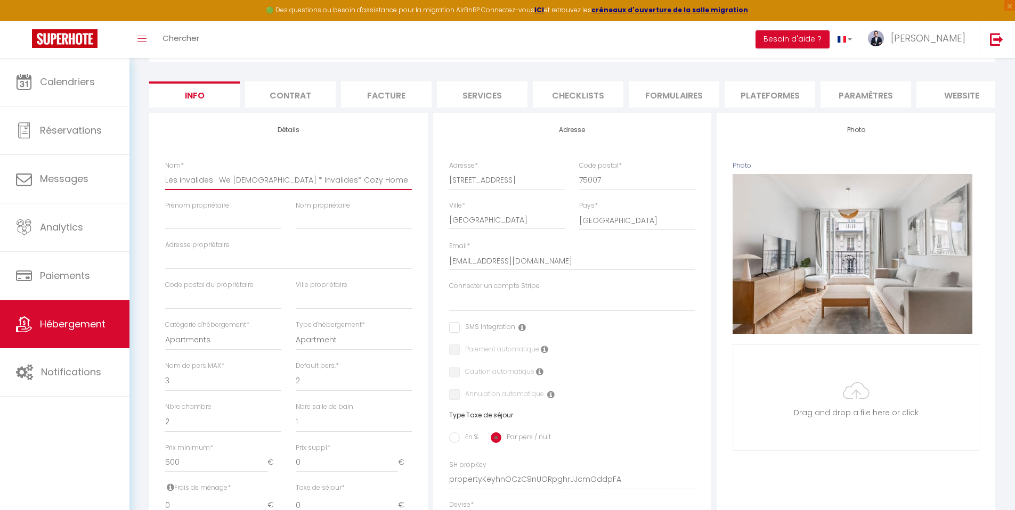
drag, startPoint x: 211, startPoint y: 188, endPoint x: 156, endPoint y: 187, distance: 55.4
click at [156, 187] on div "Détails Nom * Les invalides · We Parisian * Invalides* Cozy Home Prénom proprié…" at bounding box center [288, 430] width 279 height 635
type input "· We Parisian * Invalides* Cozy Home"
select select
checkbox input "false"
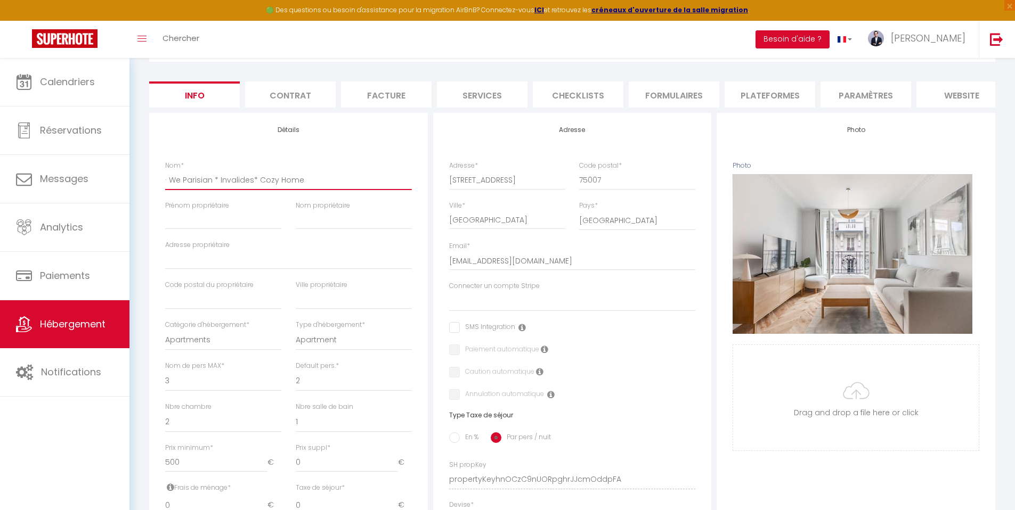
checkbox input "false"
drag, startPoint x: 172, startPoint y: 189, endPoint x: 155, endPoint y: 189, distance: 17.0
click at [155, 189] on div "Détails Nom * · We Parisian * Invalides* Cozy Home Prénom propriétaire Nom prop…" at bounding box center [288, 430] width 279 height 635
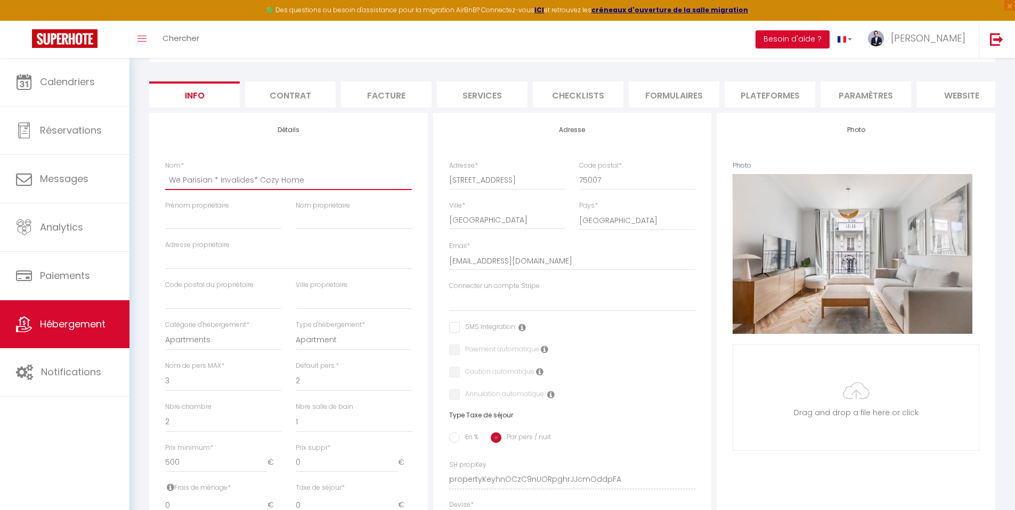
type input "We Parisian * Invalides* Cozy Home"
select select
checkbox input "false"
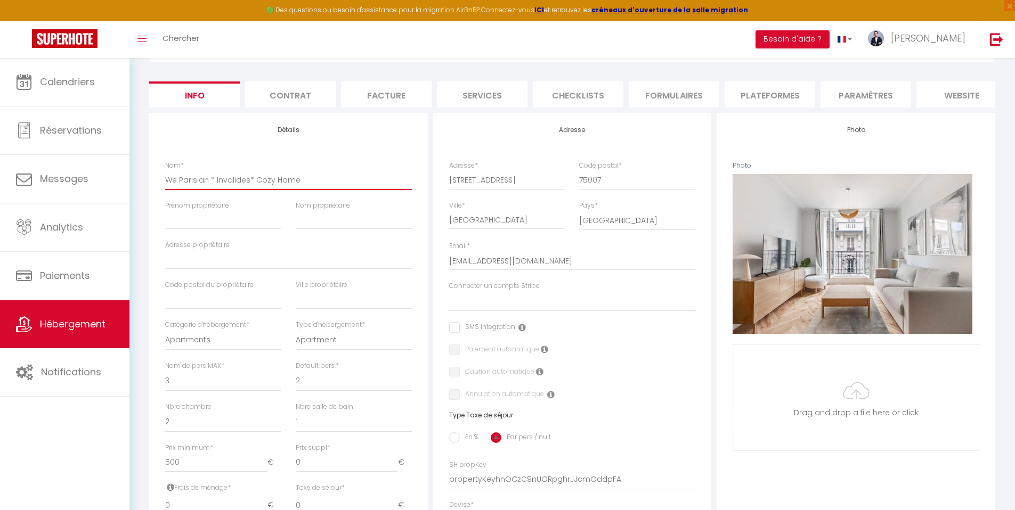
checkbox input "false"
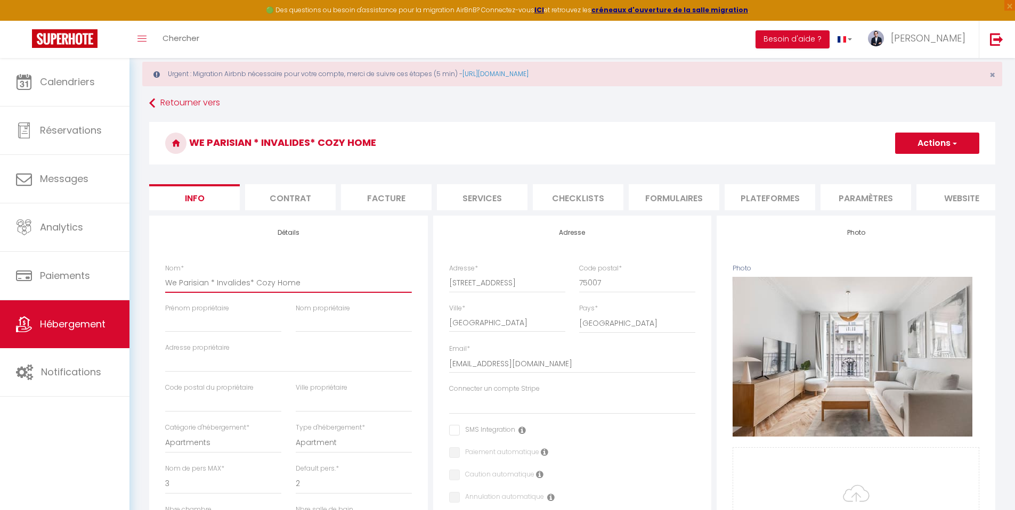
scroll to position [0, 0]
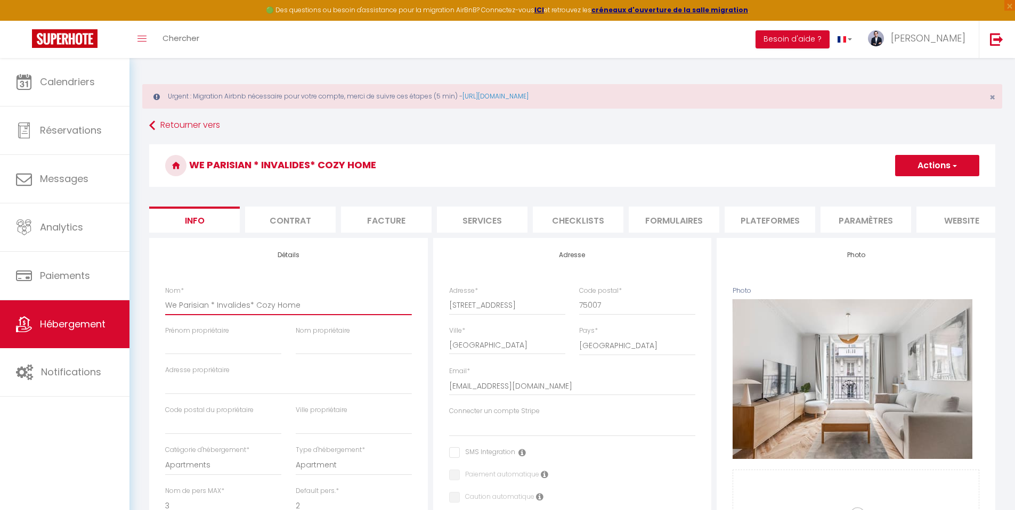
type input "We Parisian * Invalides* Cozy Home"
click at [280, 220] on li "Contrat" at bounding box center [290, 220] width 91 height 26
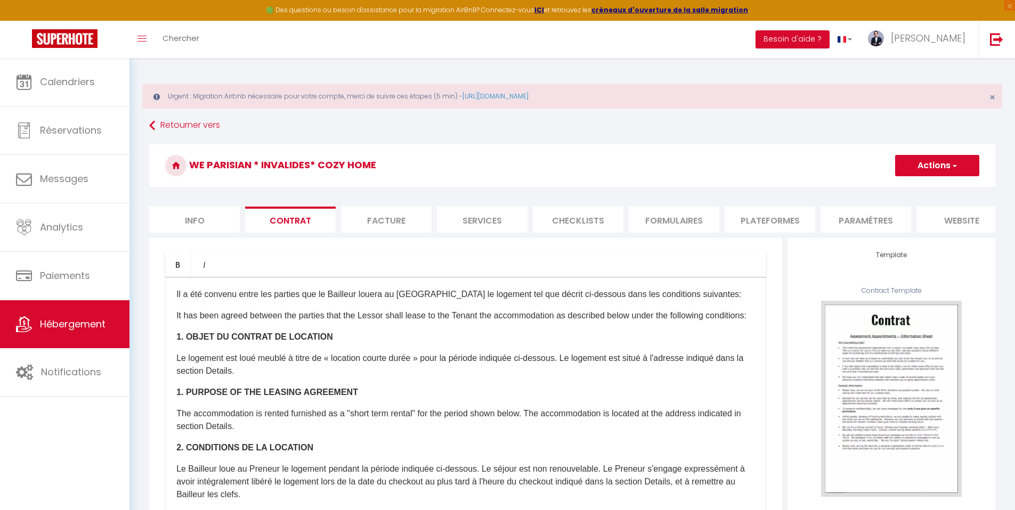
click at [400, 222] on li "Facture" at bounding box center [386, 220] width 91 height 26
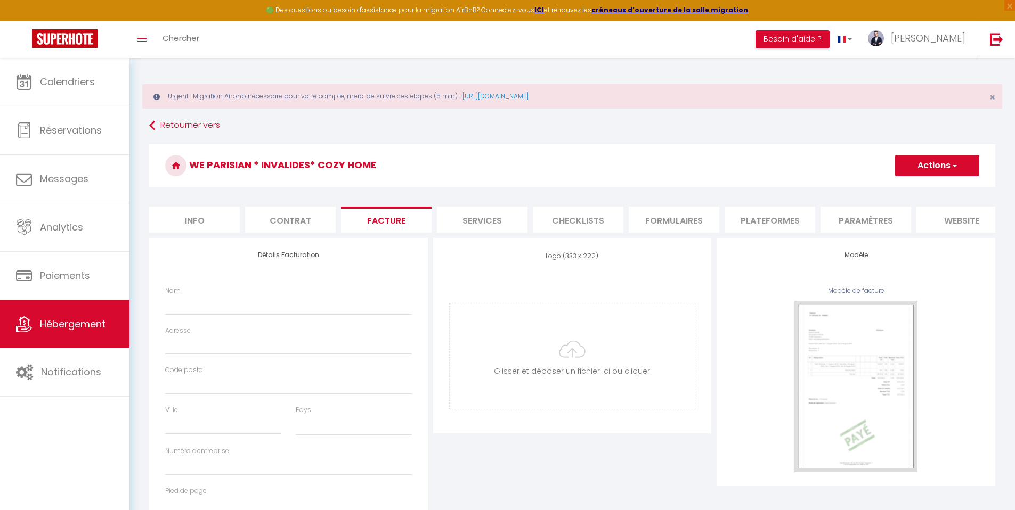
select select
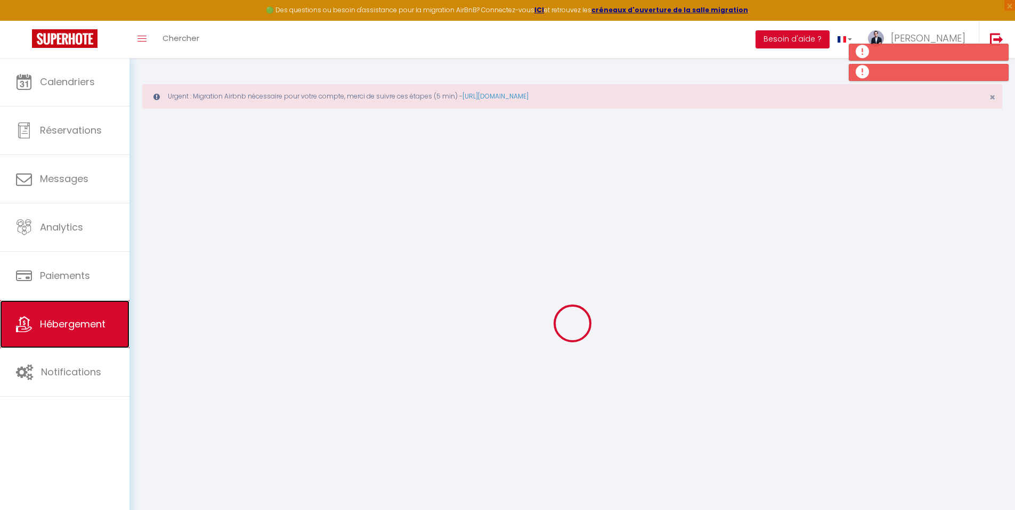
click at [105, 319] on span "Hébergement" at bounding box center [73, 323] width 66 height 13
click at [994, 98] on span "×" at bounding box center [992, 97] width 6 height 13
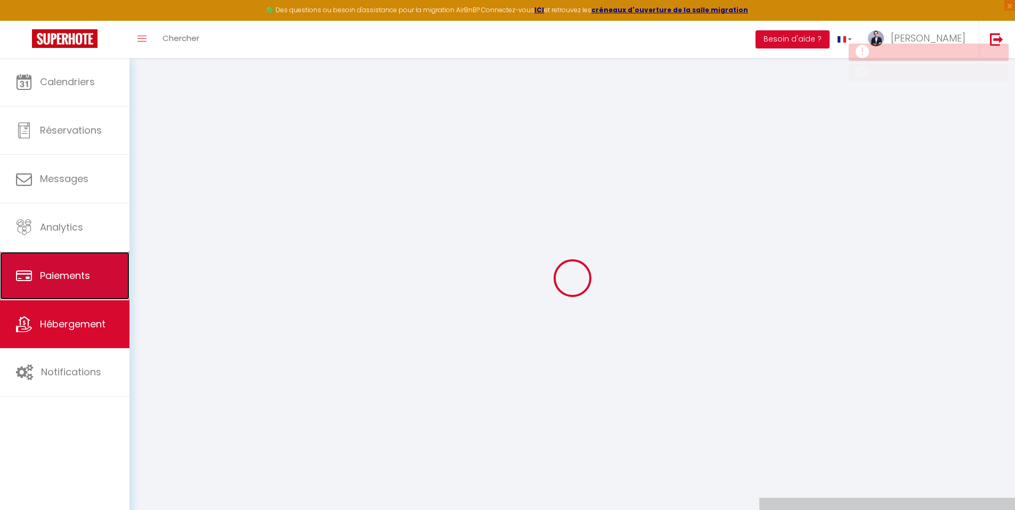
click at [98, 286] on link "Paiements" at bounding box center [64, 276] width 129 height 48
select select "2"
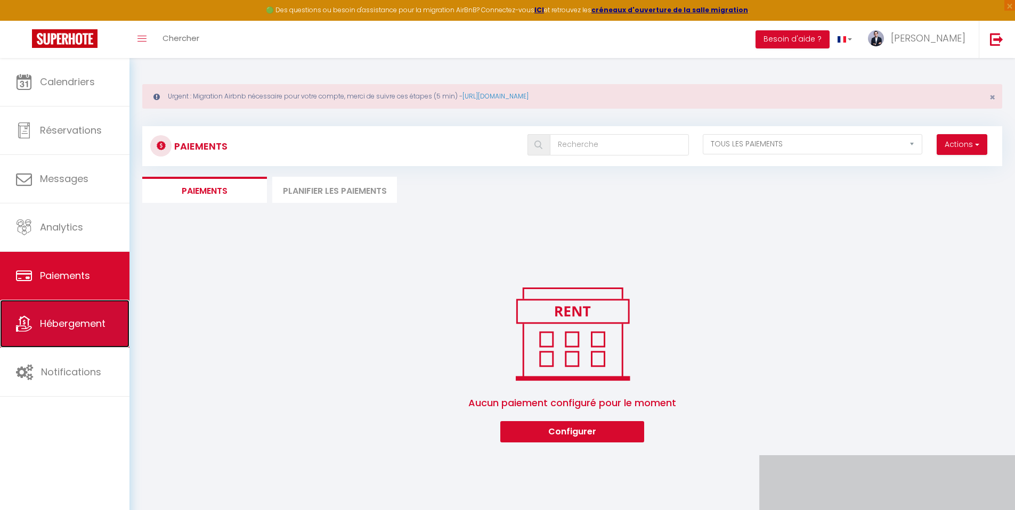
click at [89, 314] on link "Hébergement" at bounding box center [64, 324] width 129 height 48
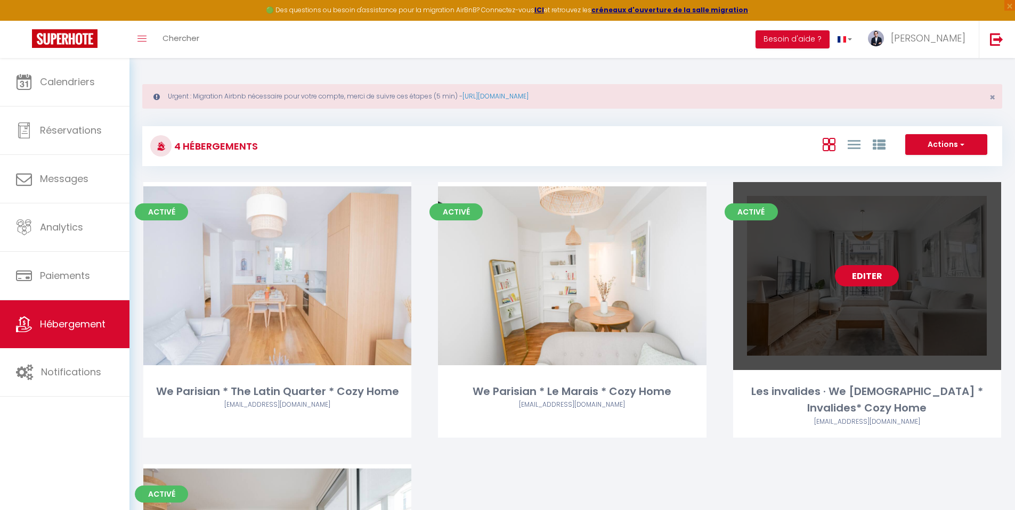
click at [880, 276] on link "Editer" at bounding box center [867, 275] width 64 height 21
select select "3"
select select "2"
select select "1"
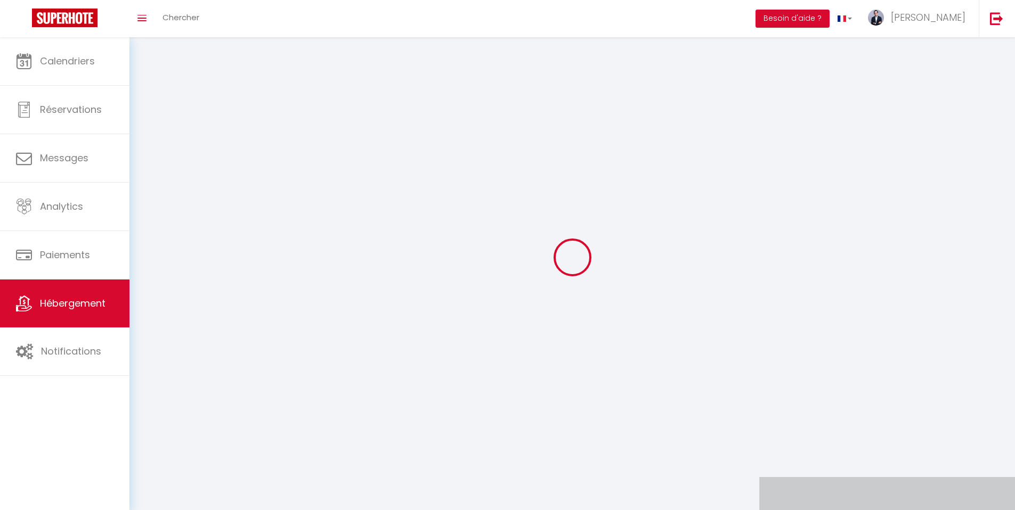
select select
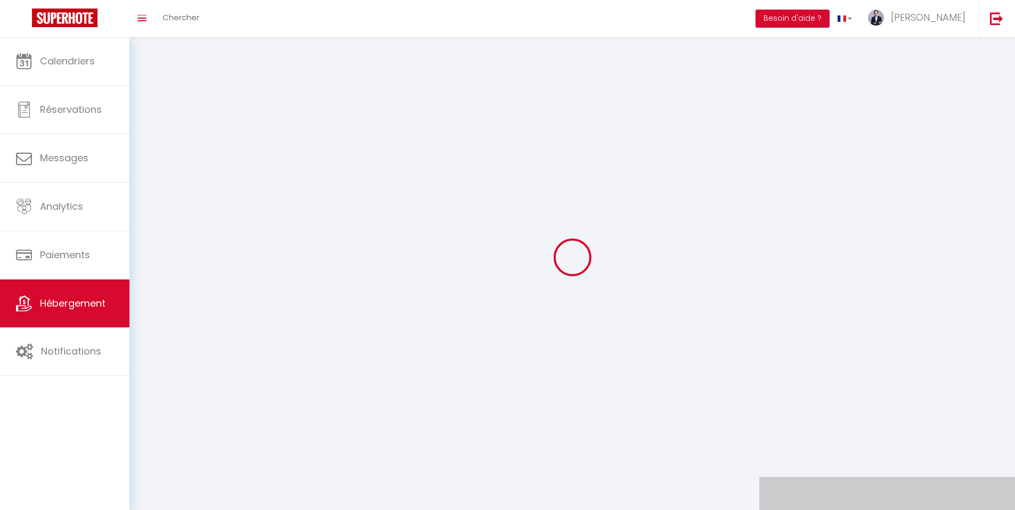
select select
checkbox input "false"
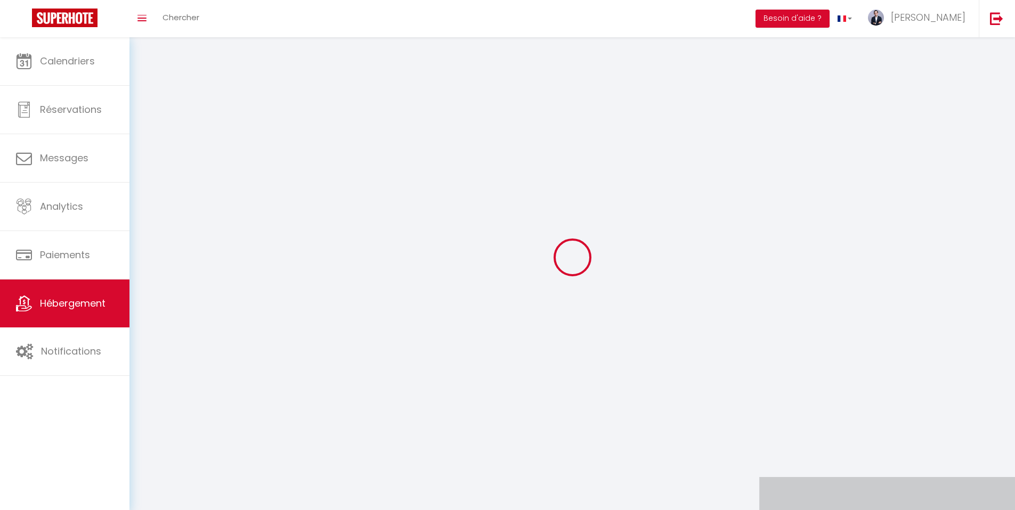
select select
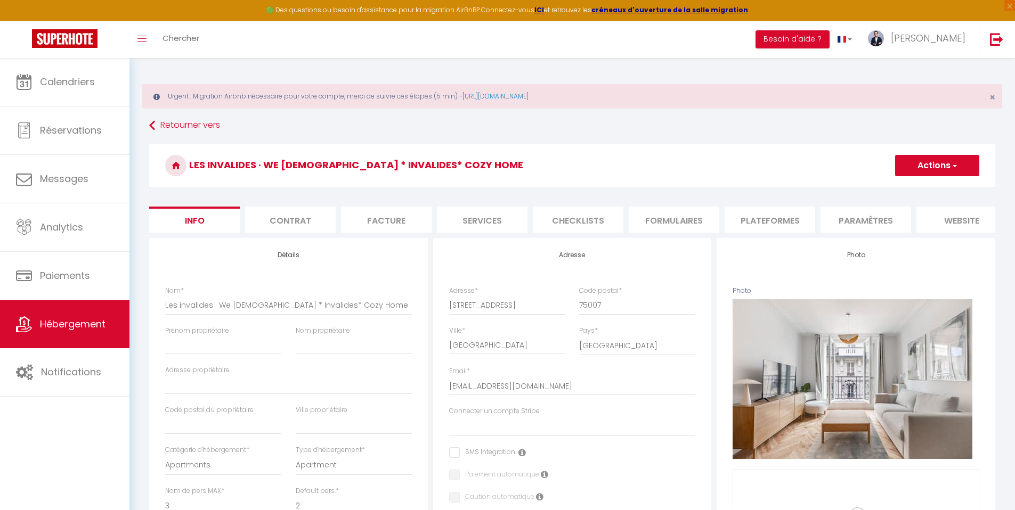
click at [297, 225] on li "Contrat" at bounding box center [290, 220] width 91 height 26
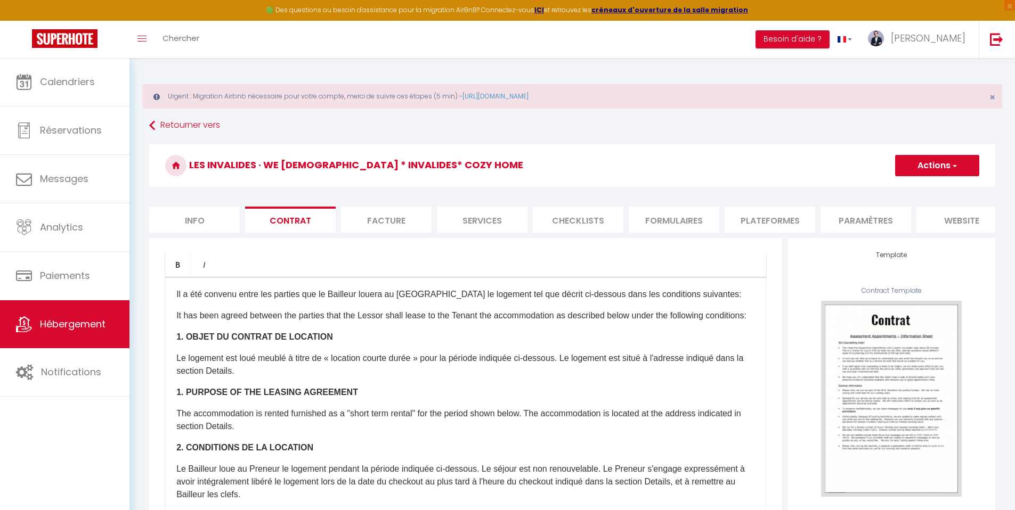
click at [393, 220] on li "Facture" at bounding box center [386, 220] width 91 height 26
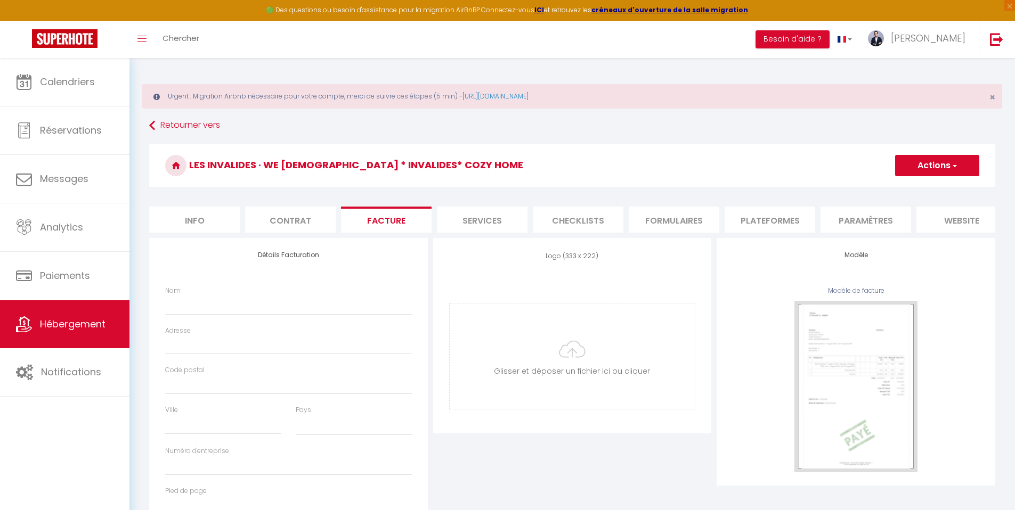
click at [497, 222] on li "Services" at bounding box center [482, 220] width 91 height 26
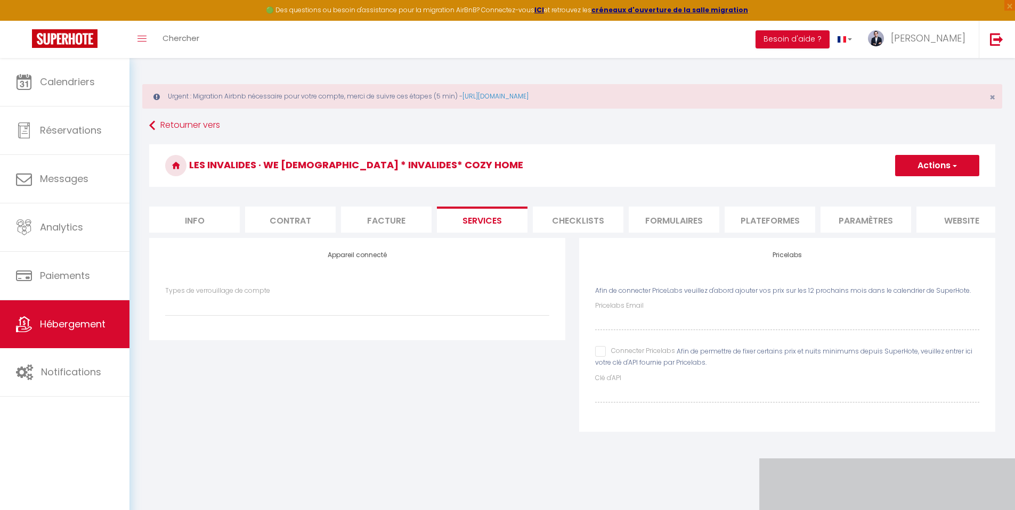
click at [571, 222] on li "Checklists" at bounding box center [578, 220] width 91 height 26
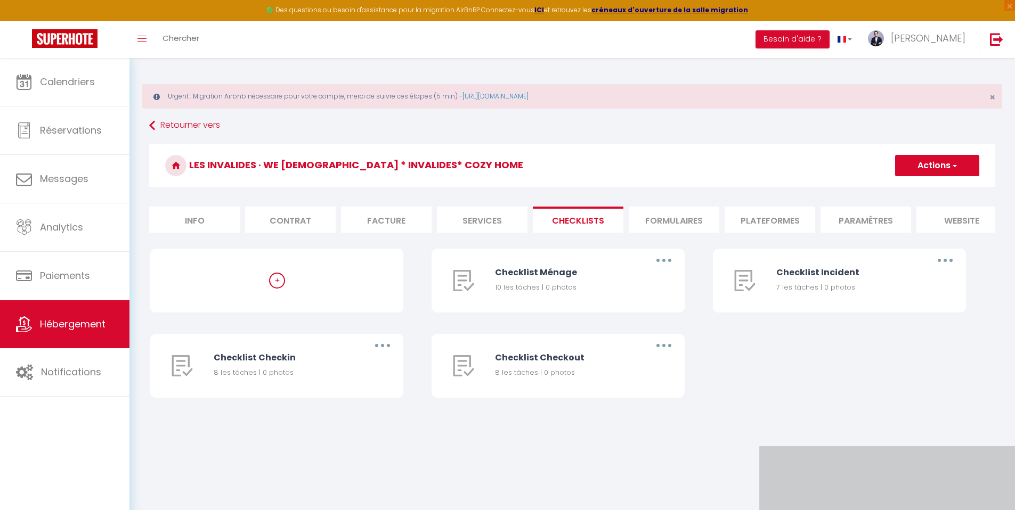
click at [656, 223] on li "Formulaires" at bounding box center [674, 220] width 91 height 26
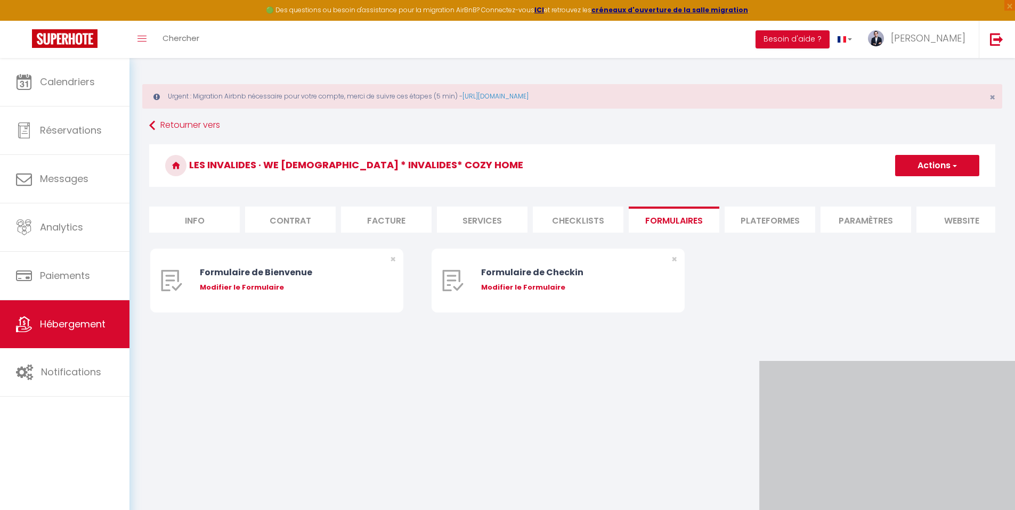
click at [763, 227] on li "Plateformes" at bounding box center [769, 220] width 91 height 26
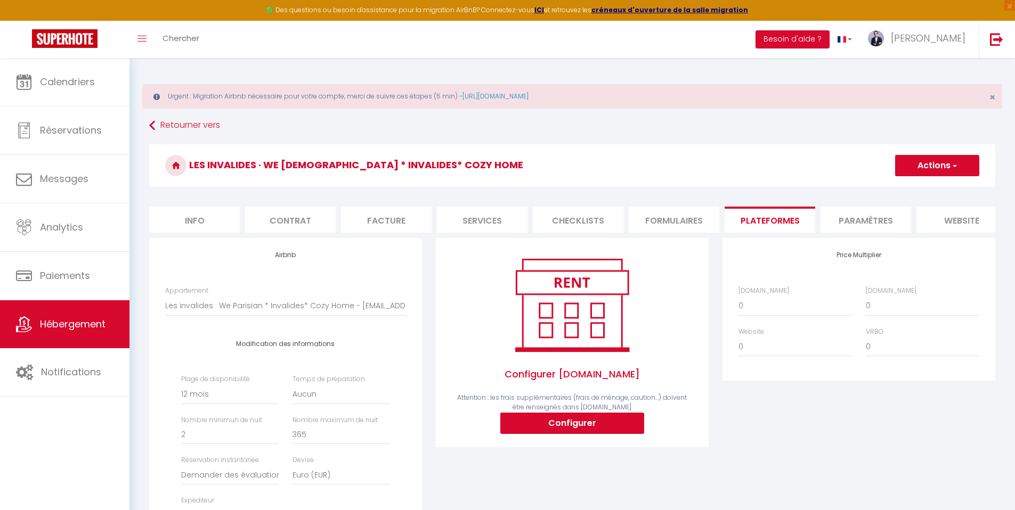
click at [868, 225] on li "Paramètres" at bounding box center [865, 220] width 91 height 26
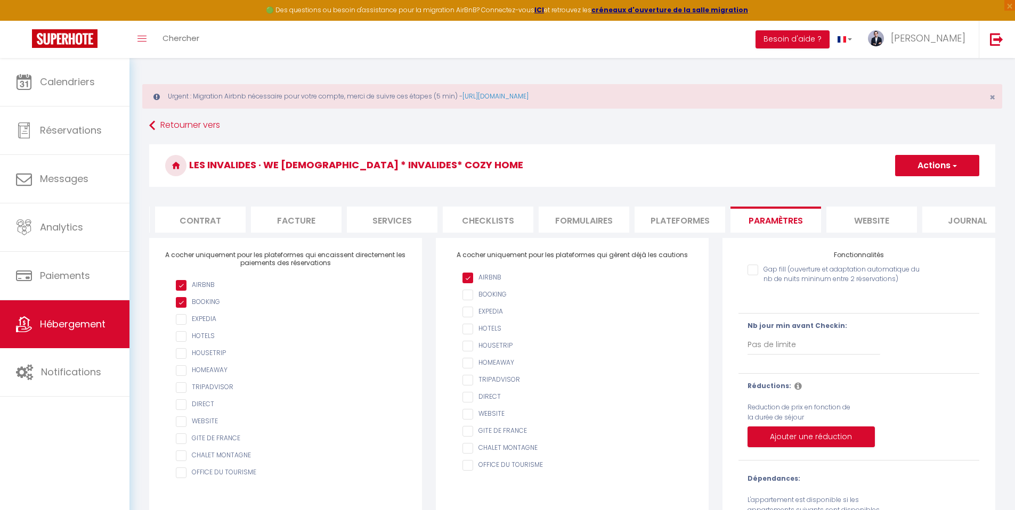
scroll to position [0, 113]
click at [866, 222] on li "website" at bounding box center [848, 220] width 91 height 26
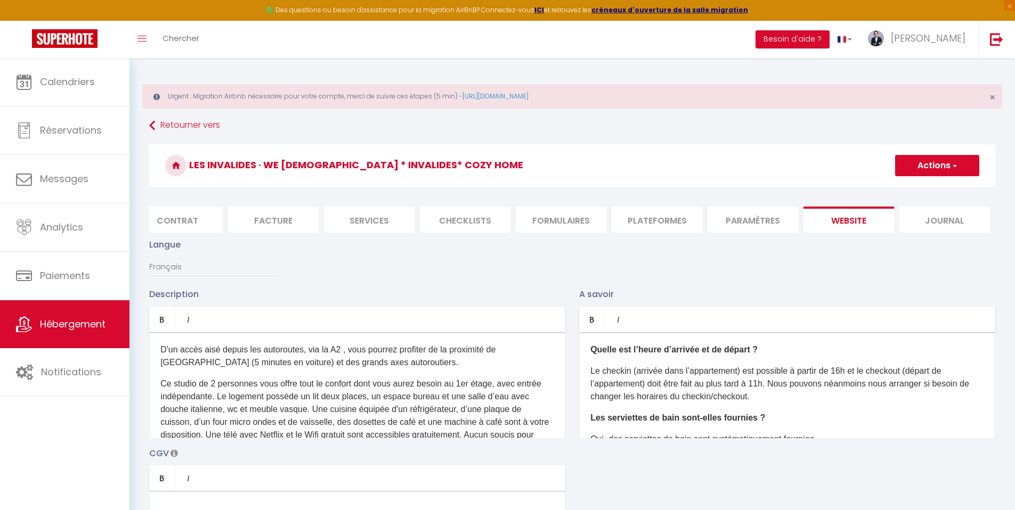
click at [953, 217] on li "Journal" at bounding box center [944, 220] width 91 height 26
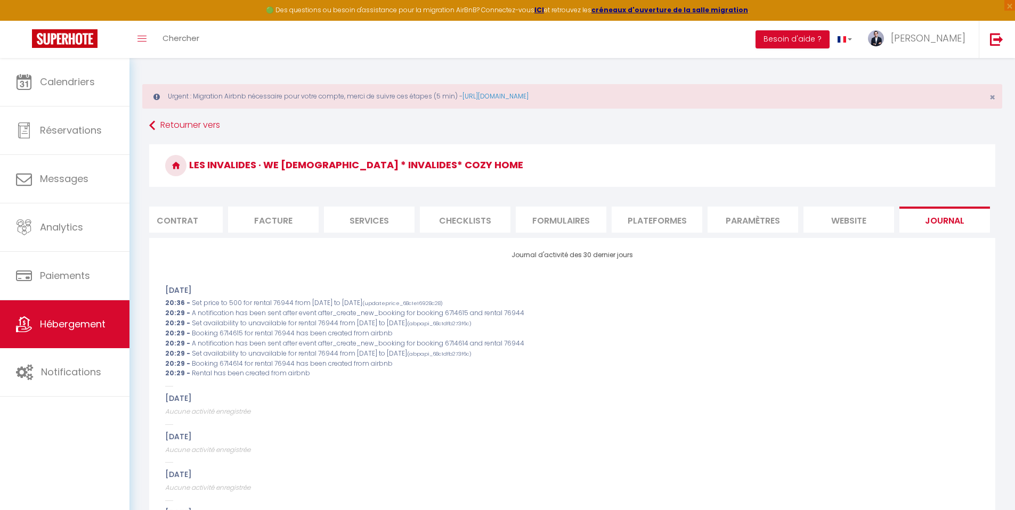
click at [200, 217] on li "Contrat" at bounding box center [177, 220] width 91 height 26
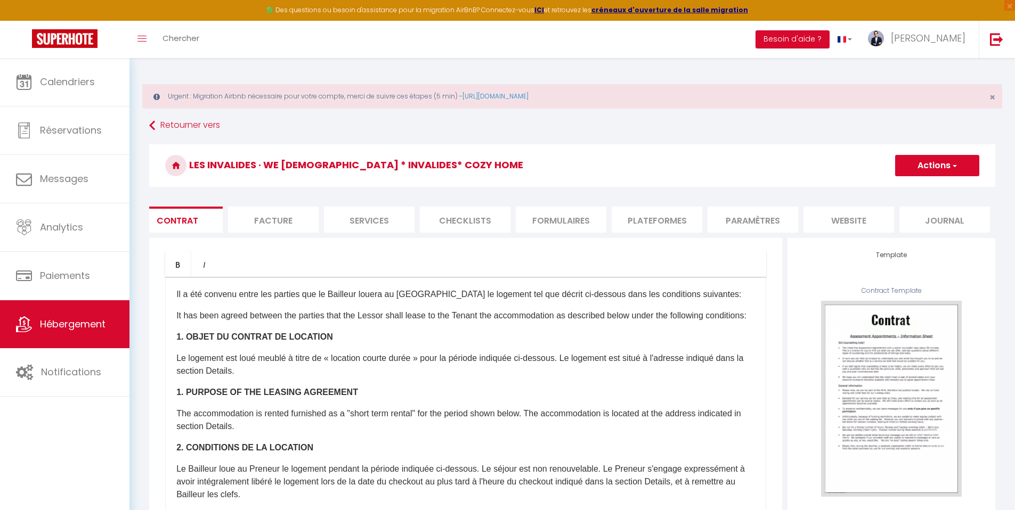
click at [279, 220] on li "Facture" at bounding box center [273, 220] width 91 height 26
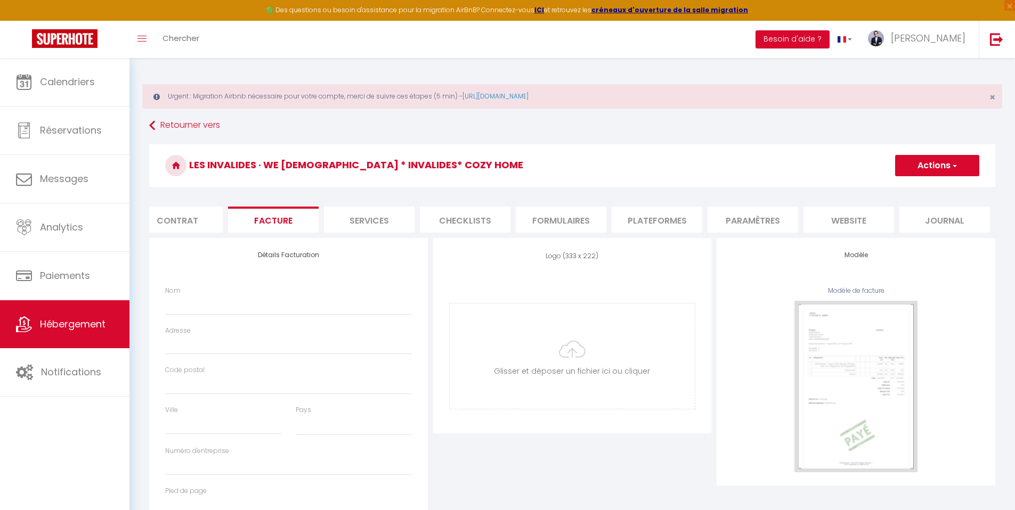
click at [402, 217] on li "Services" at bounding box center [369, 220] width 91 height 26
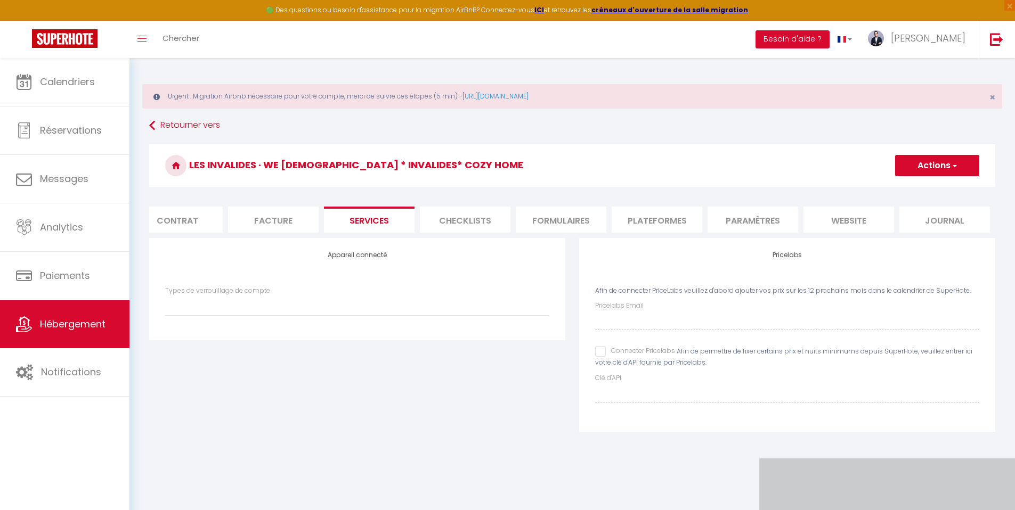
click at [469, 215] on li "Checklists" at bounding box center [465, 220] width 91 height 26
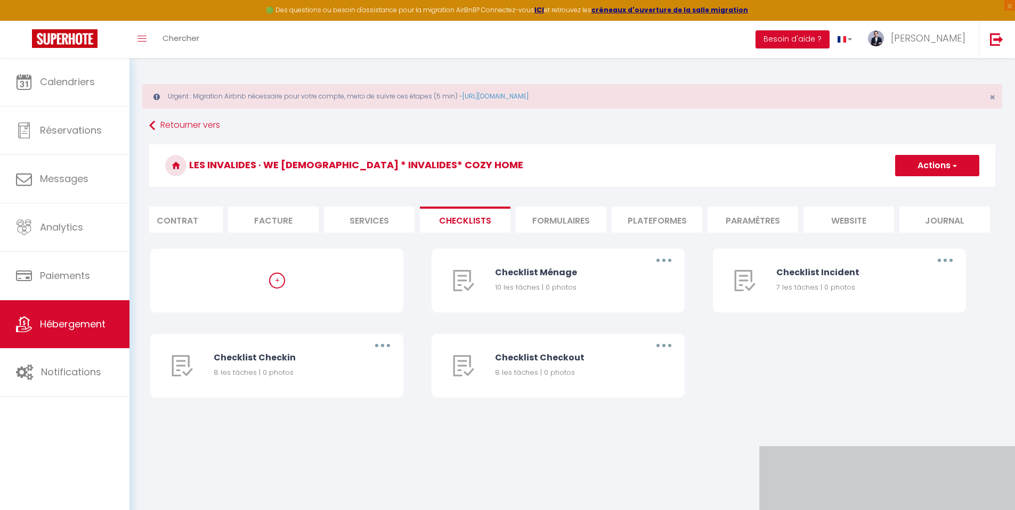
click at [656, 215] on li "Plateformes" at bounding box center [657, 220] width 91 height 26
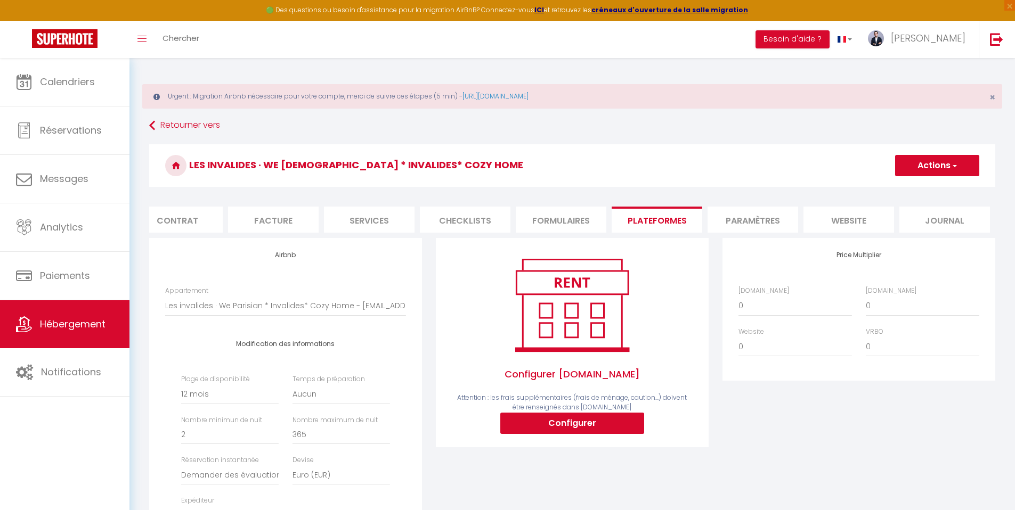
click at [259, 214] on li "Facture" at bounding box center [273, 220] width 91 height 26
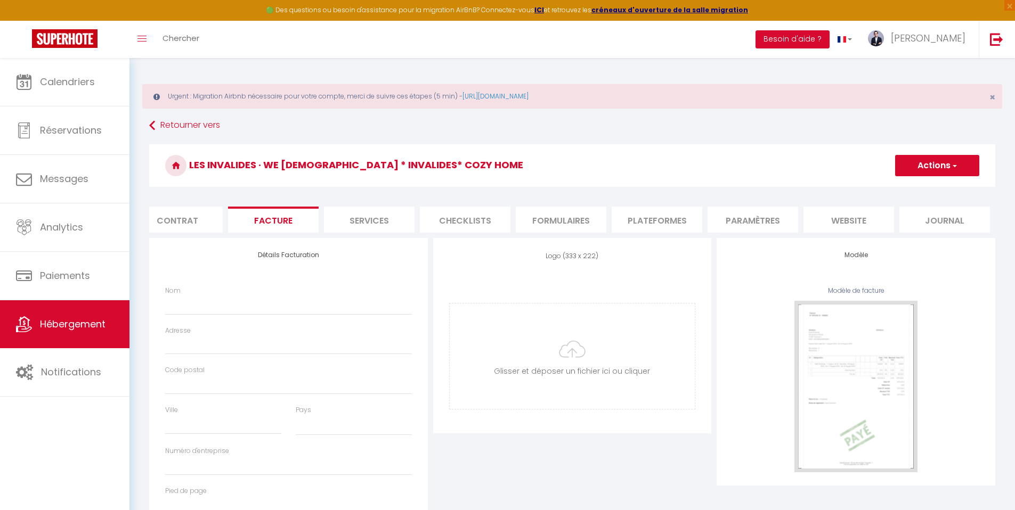
click at [180, 216] on li "Contrat" at bounding box center [177, 220] width 91 height 26
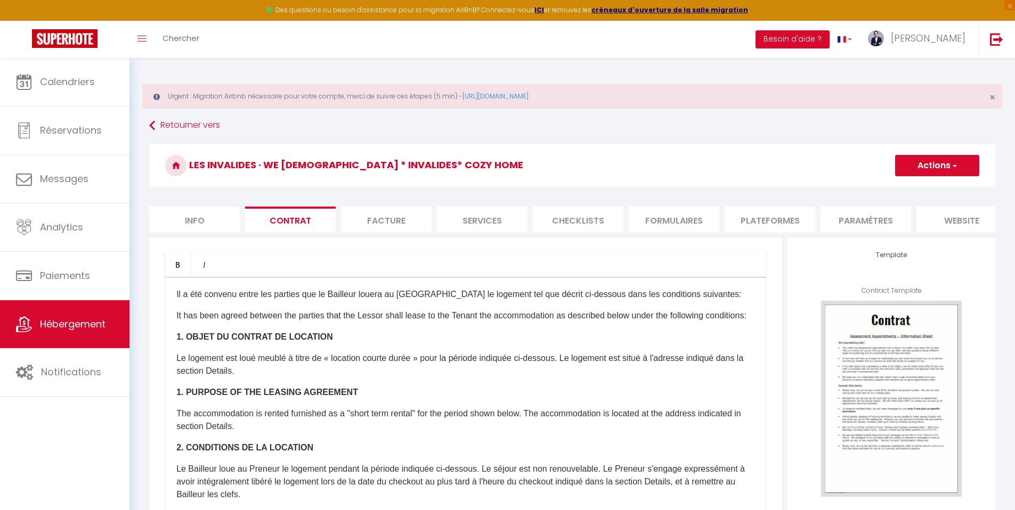
click at [183, 225] on li "Info" at bounding box center [194, 220] width 91 height 26
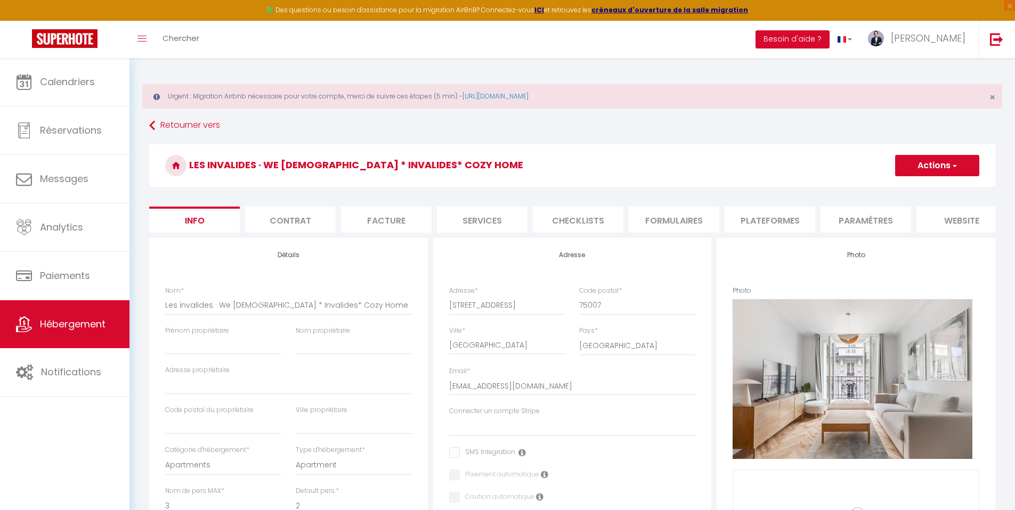
click at [287, 218] on li "Contrat" at bounding box center [290, 220] width 91 height 26
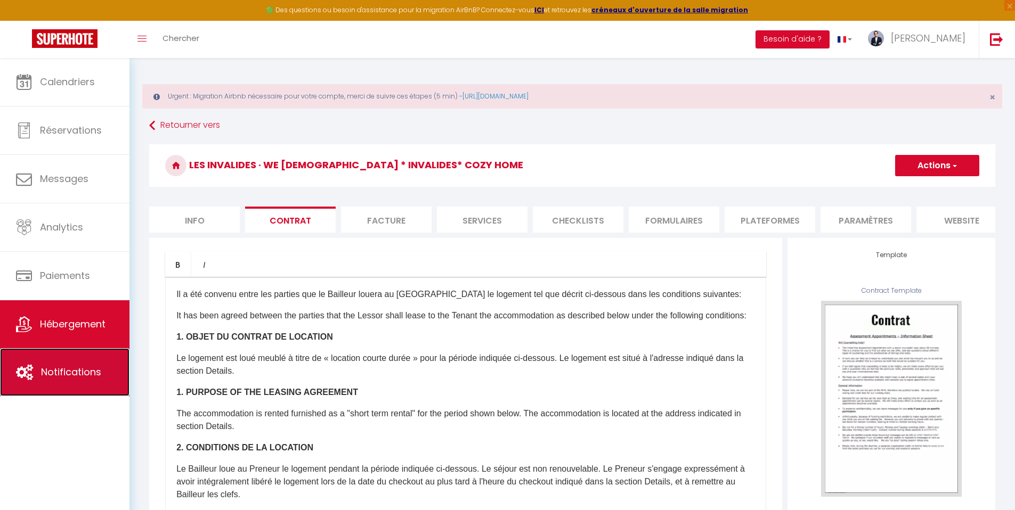
click at [78, 378] on span "Notifications" at bounding box center [71, 371] width 60 height 13
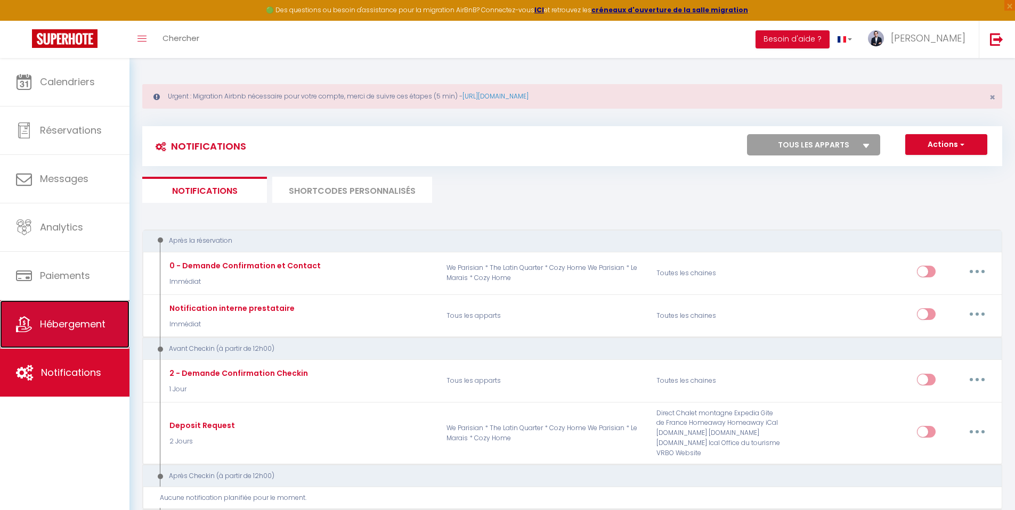
click at [47, 343] on link "Hébergement" at bounding box center [64, 324] width 129 height 48
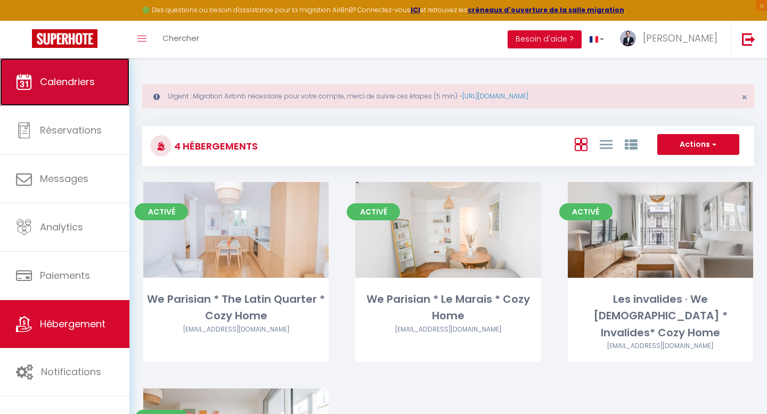
click at [65, 97] on link "Calendriers" at bounding box center [64, 82] width 129 height 48
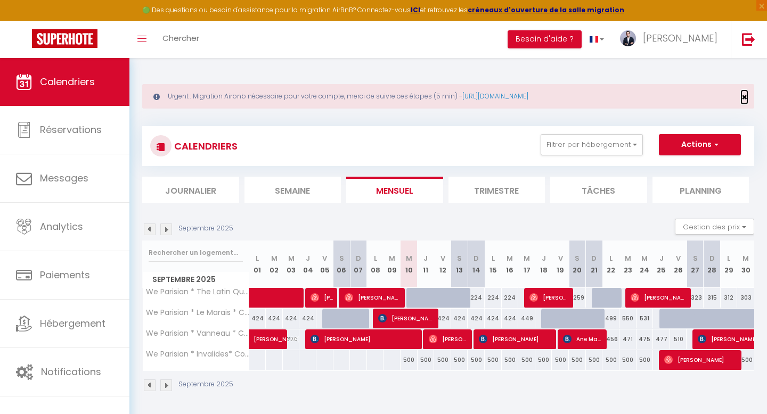
click at [745, 96] on span "×" at bounding box center [745, 97] width 6 height 13
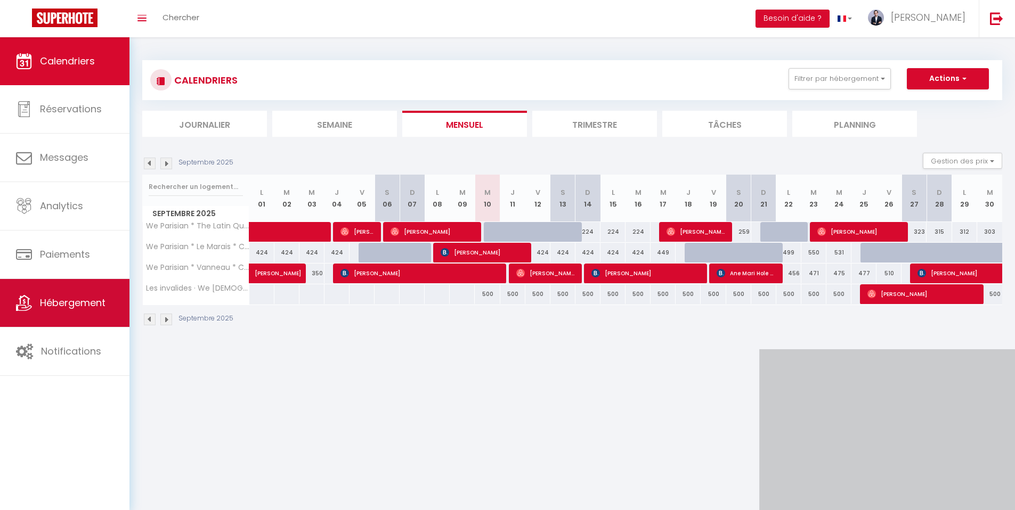
click at [87, 284] on link "Hébergement" at bounding box center [64, 303] width 129 height 48
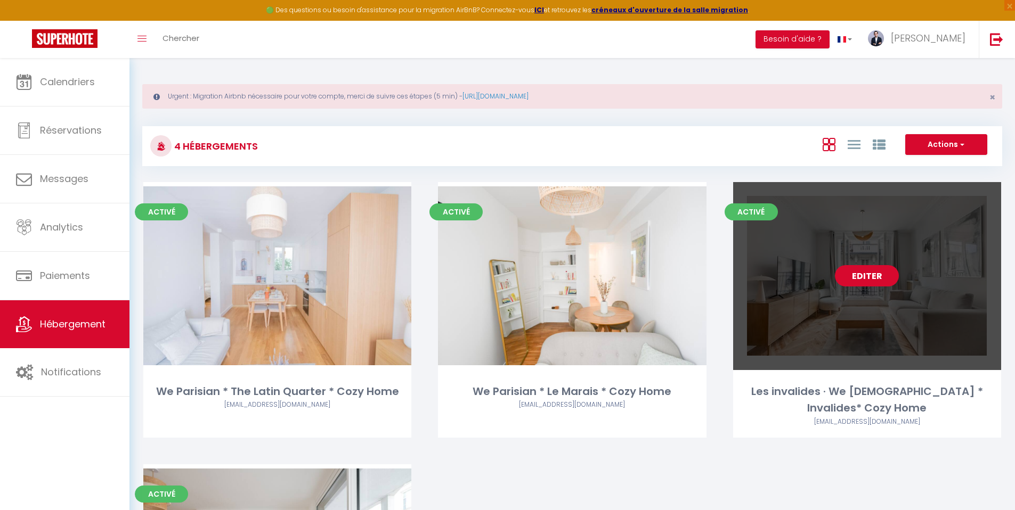
click at [880, 272] on link "Editer" at bounding box center [867, 275] width 64 height 21
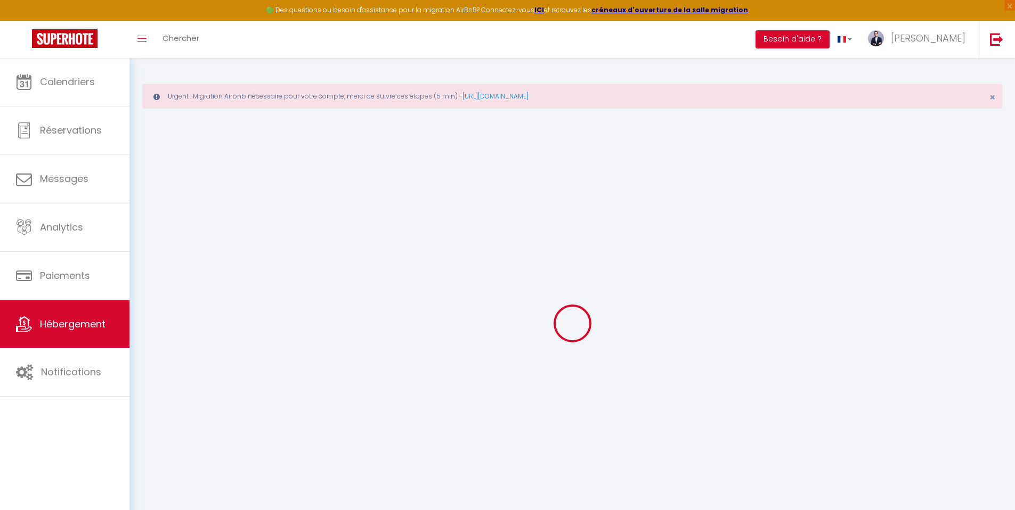
select select
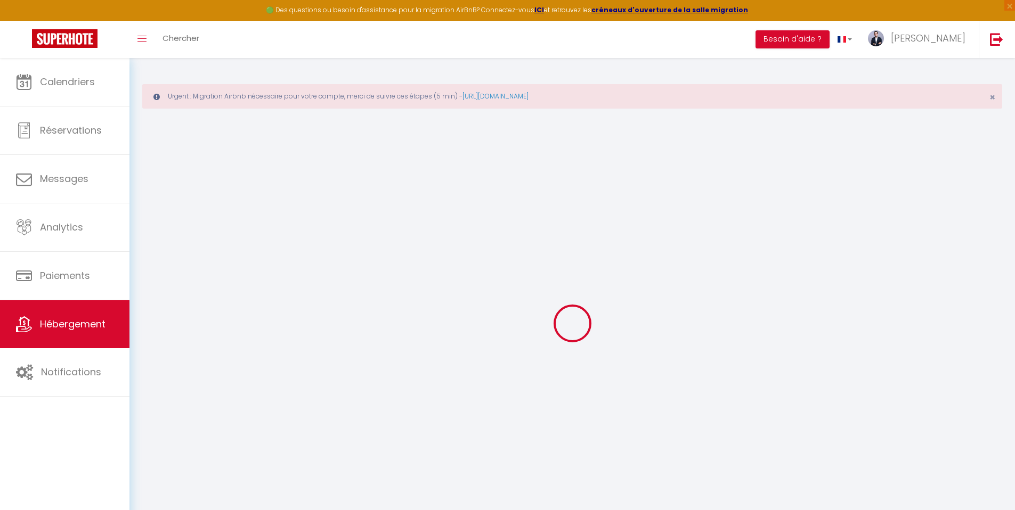
select select
checkbox input "false"
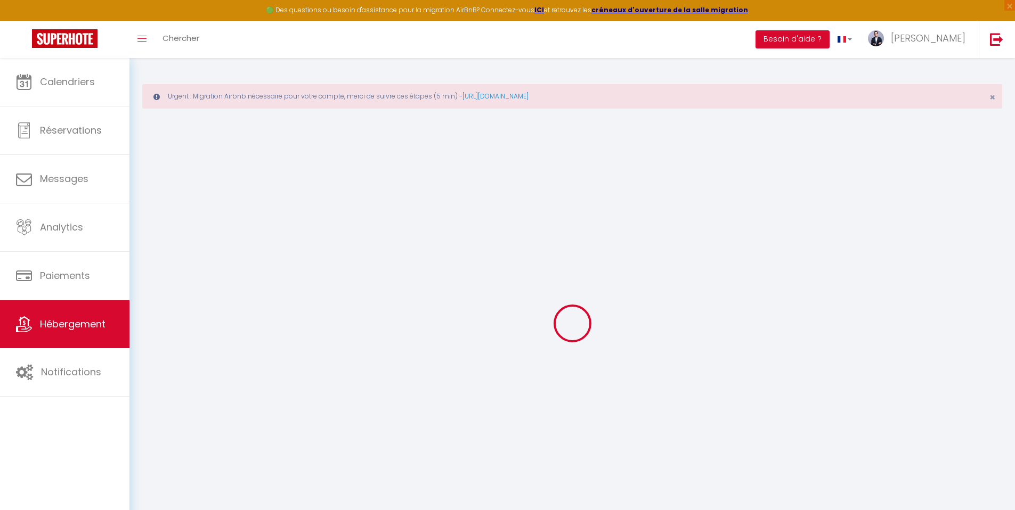
select select
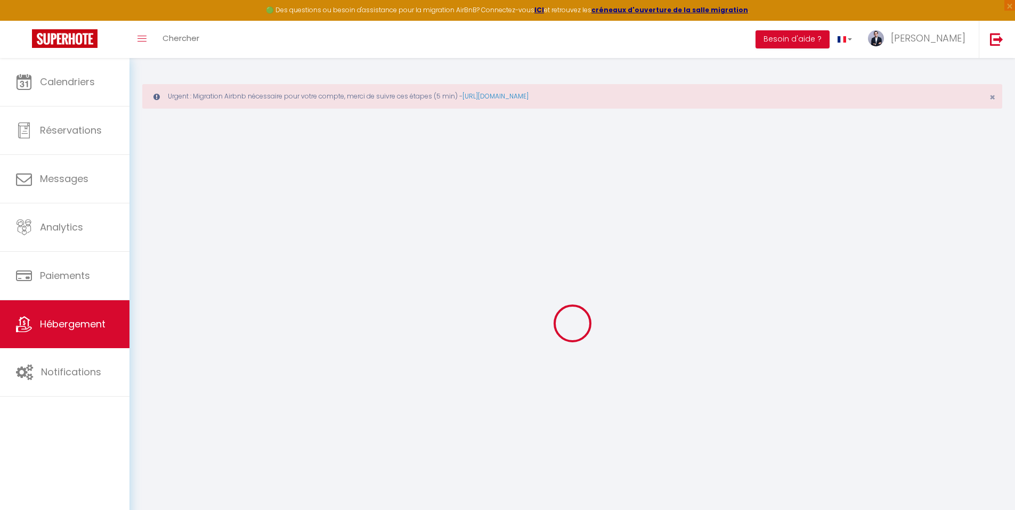
select select
checkbox input "false"
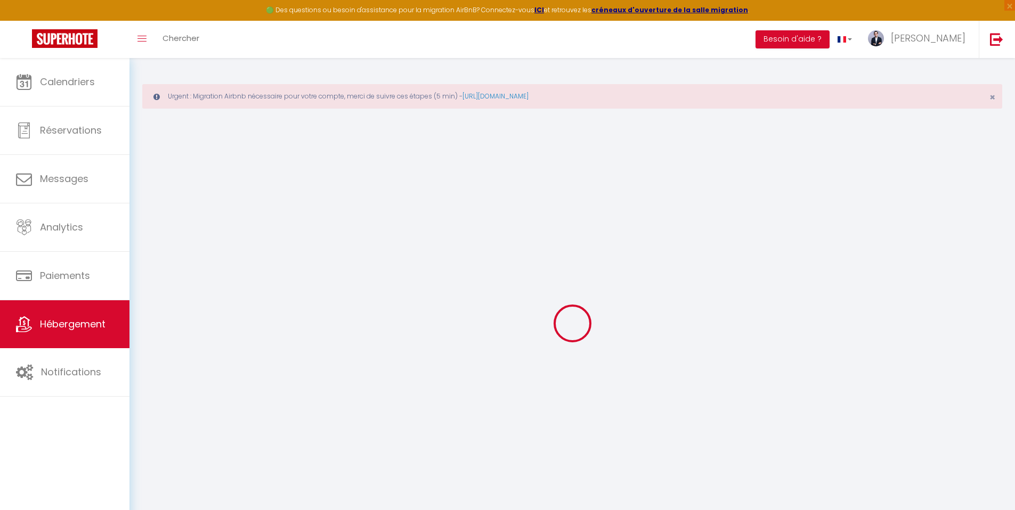
select select
checkbox input "false"
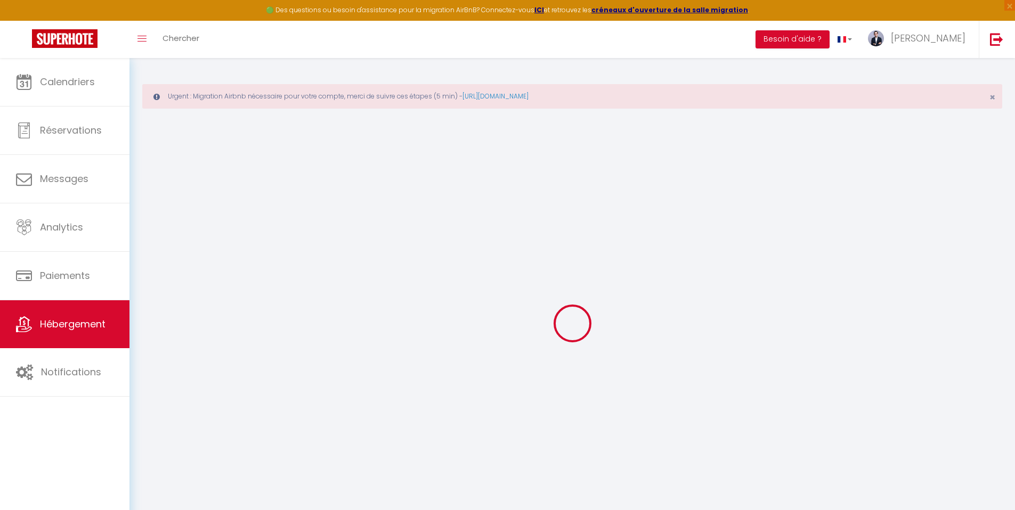
select select
checkbox input "false"
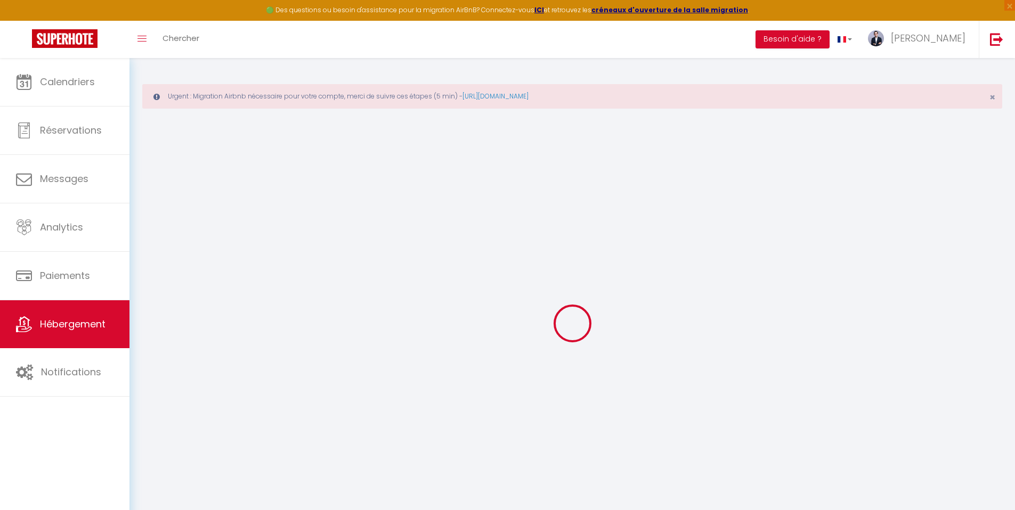
select select "15:00"
select select "23:45"
select select "10:00"
select select "30"
select select "120"
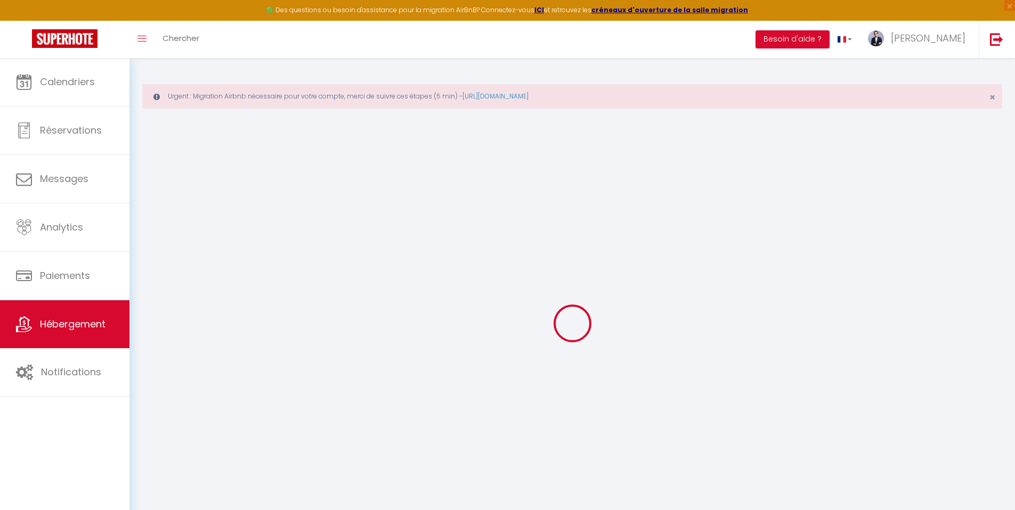
select select
checkbox input "false"
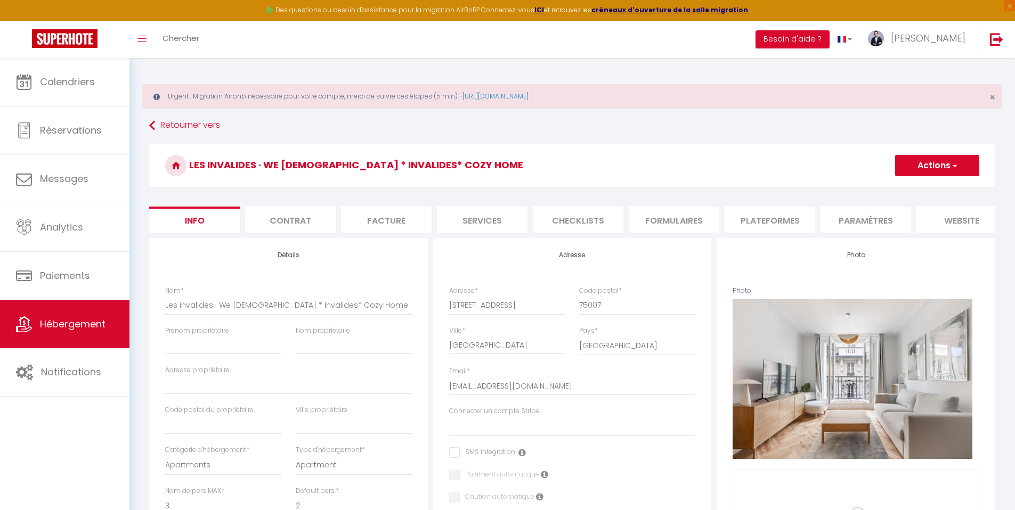
select select
checkbox input "false"
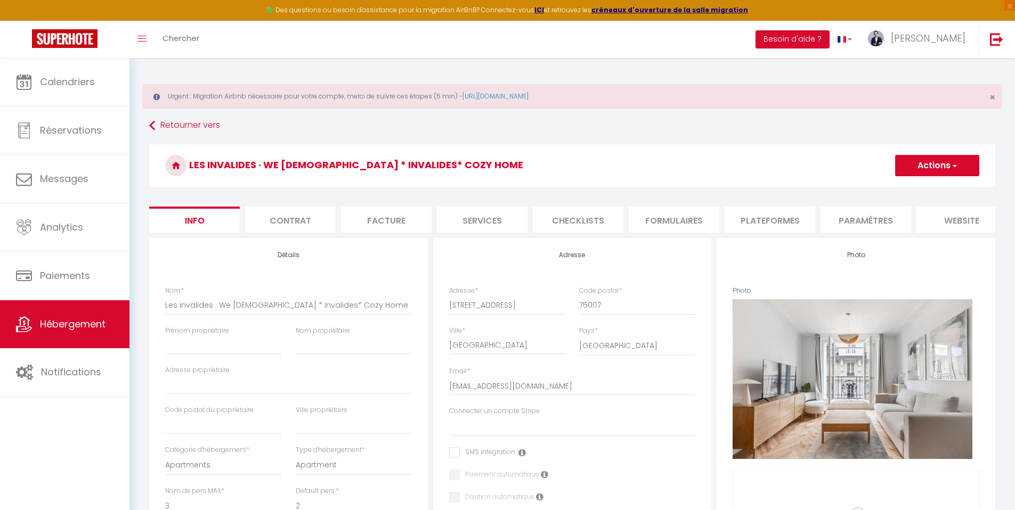
click at [751, 229] on li "Plateformes" at bounding box center [769, 220] width 91 height 26
select select
checkbox input "false"
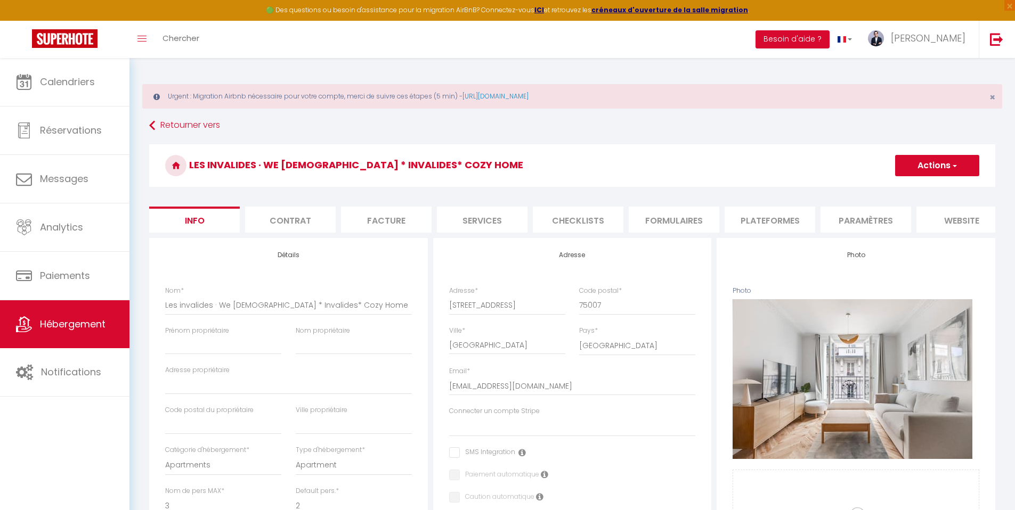
checkbox input "false"
select select
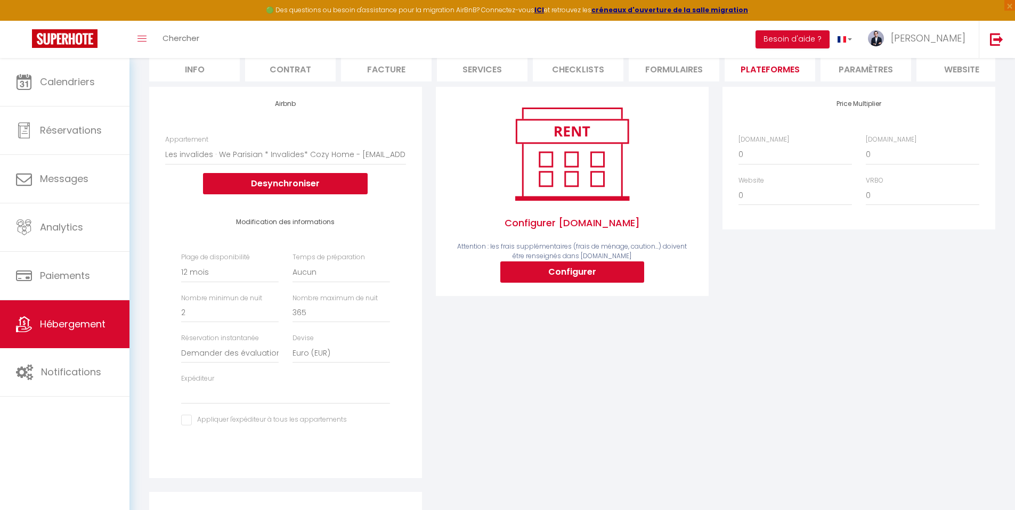
scroll to position [149, 0]
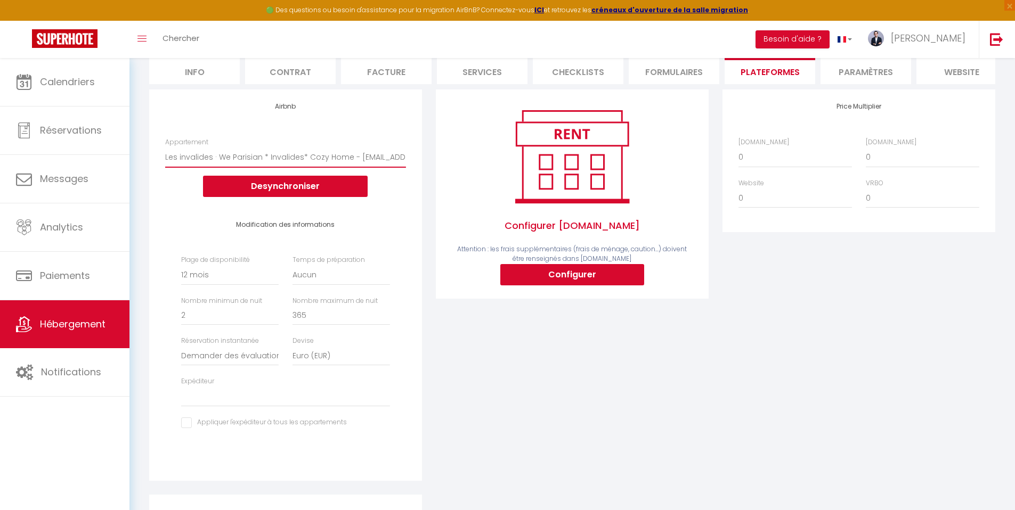
click at [354, 161] on select "Les invalides · We Parisian * Invalides* Cozy Home - kademcamelia@gmail.com" at bounding box center [285, 157] width 241 height 20
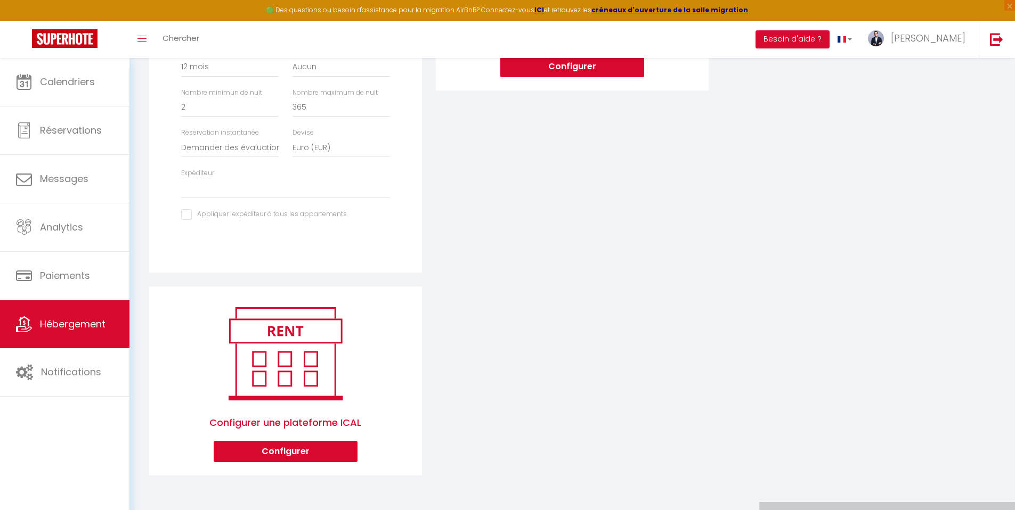
scroll to position [0, 0]
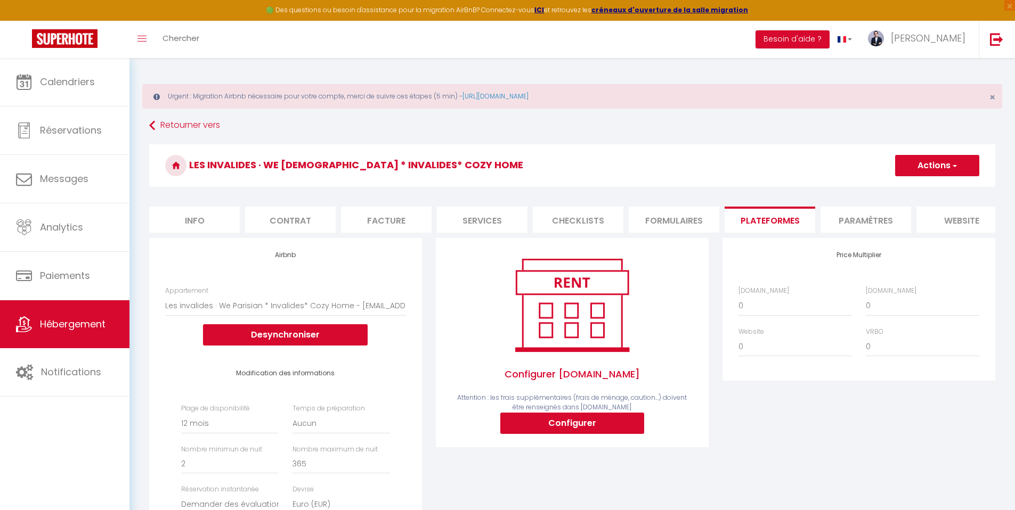
click at [870, 227] on li "Paramètres" at bounding box center [865, 220] width 91 height 26
select select
checkbox input "false"
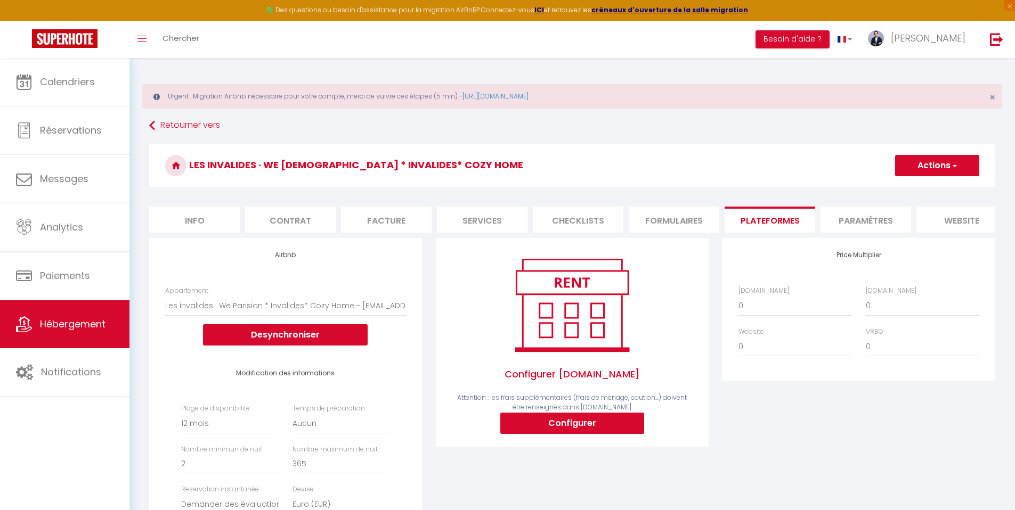
checkbox input "false"
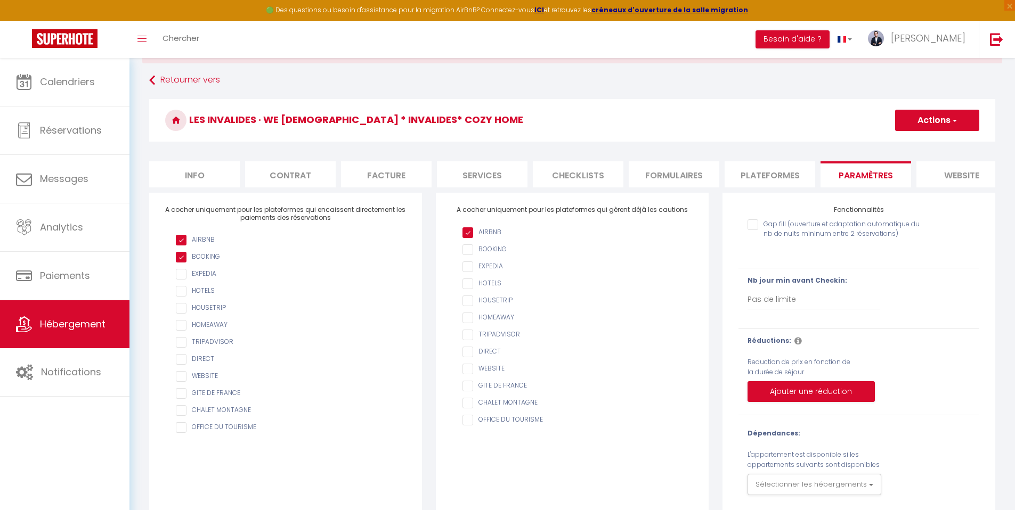
scroll to position [46, 0]
click at [208, 174] on li "Info" at bounding box center [194, 173] width 91 height 26
select select
checkbox input "false"
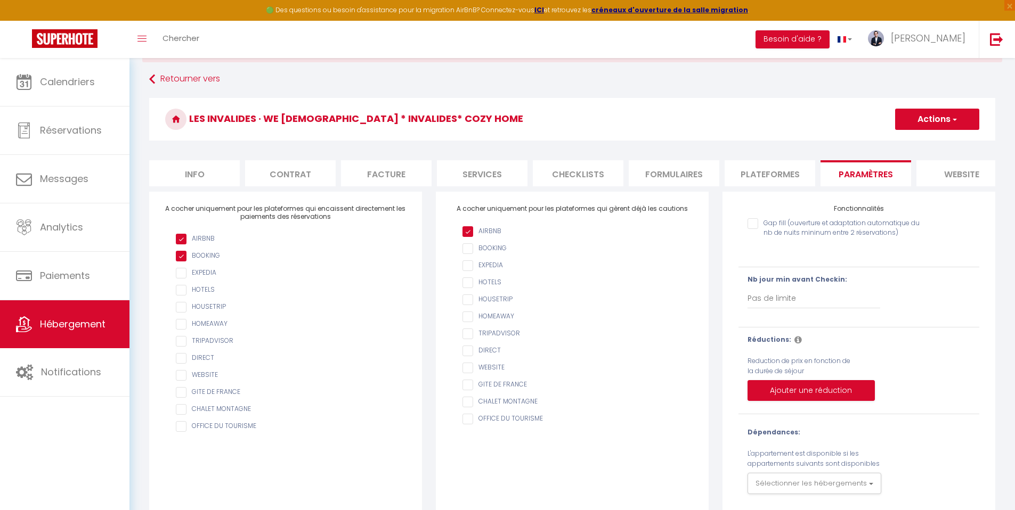
checkbox input "false"
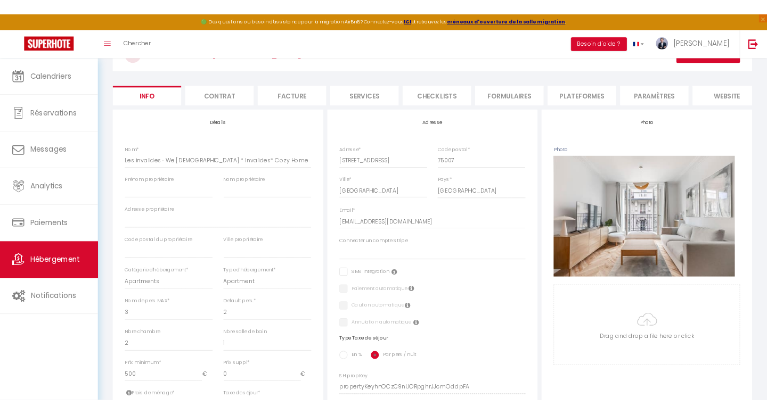
scroll to position [330, 0]
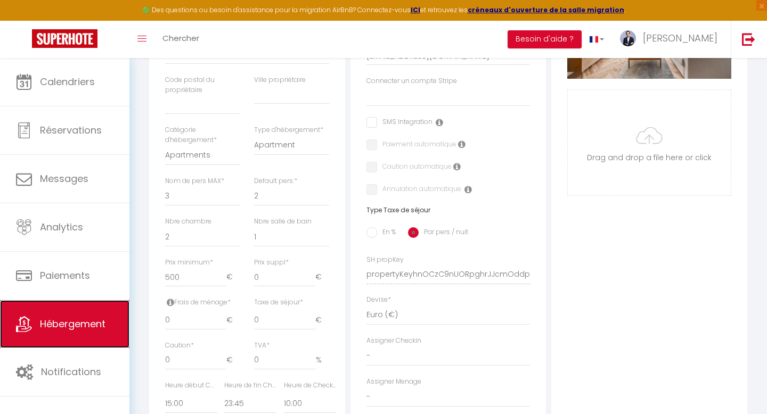
click at [64, 308] on link "Hébergement" at bounding box center [64, 324] width 129 height 48
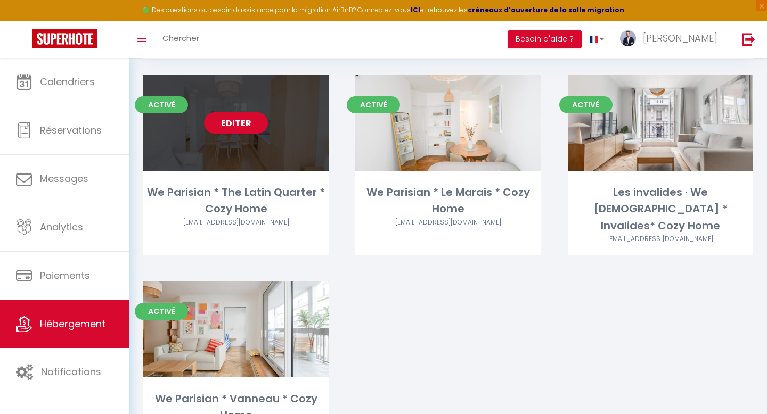
scroll to position [109, 0]
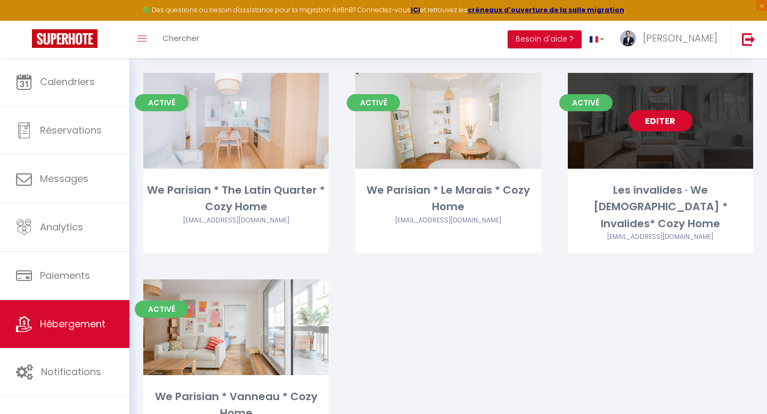
click at [664, 124] on link "Editer" at bounding box center [661, 120] width 64 height 21
select select "3"
select select "2"
select select "1"
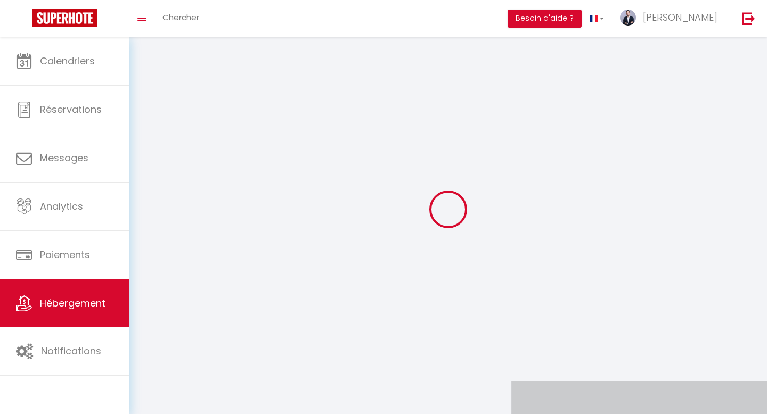
select select
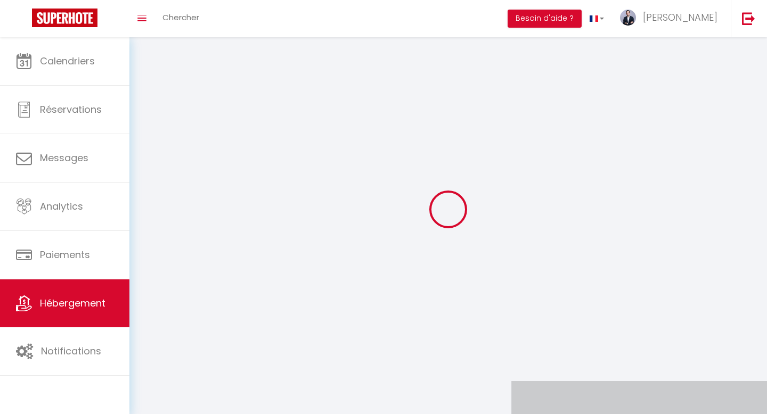
checkbox input "false"
select select
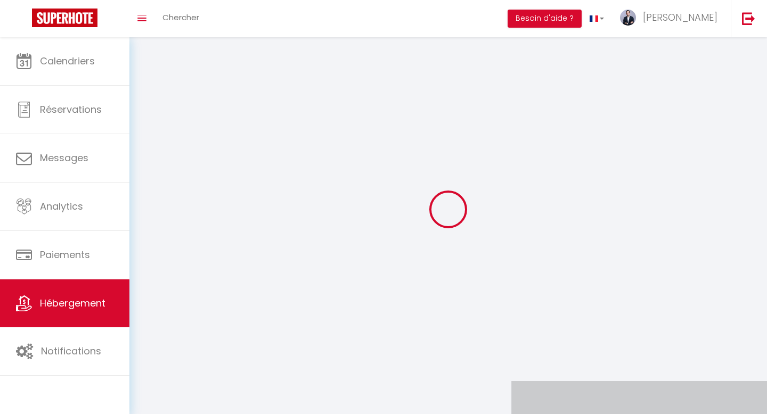
select select
select select "28"
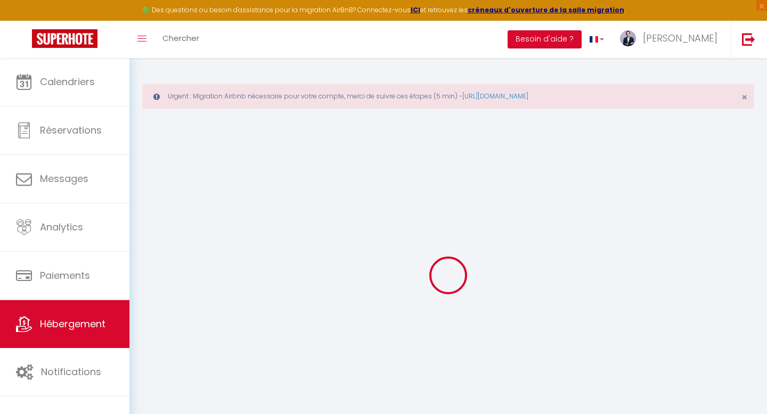
select select
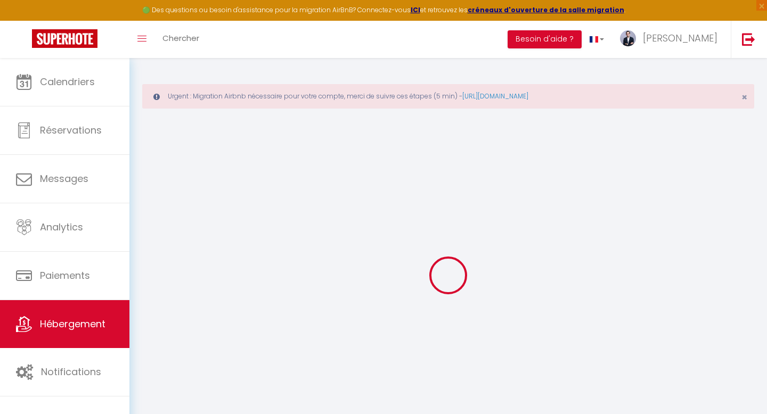
select select
checkbox input "false"
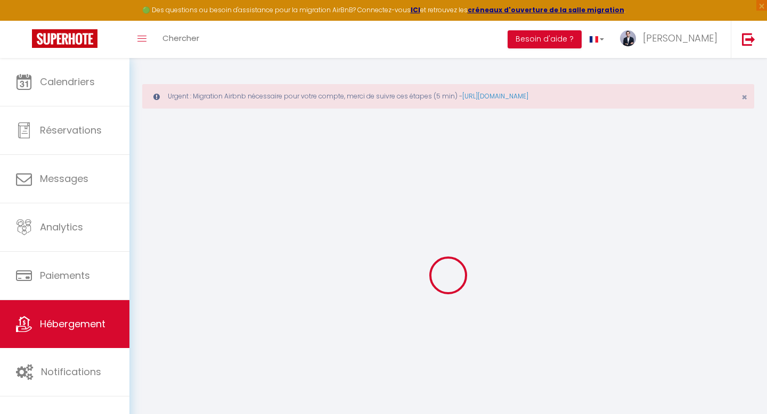
select select
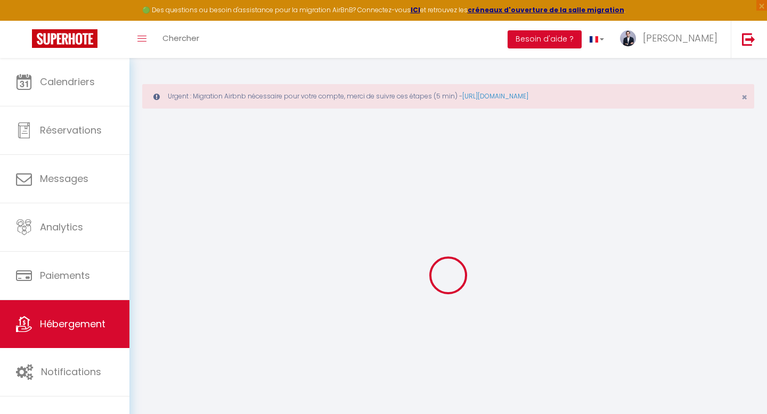
select select
checkbox input "false"
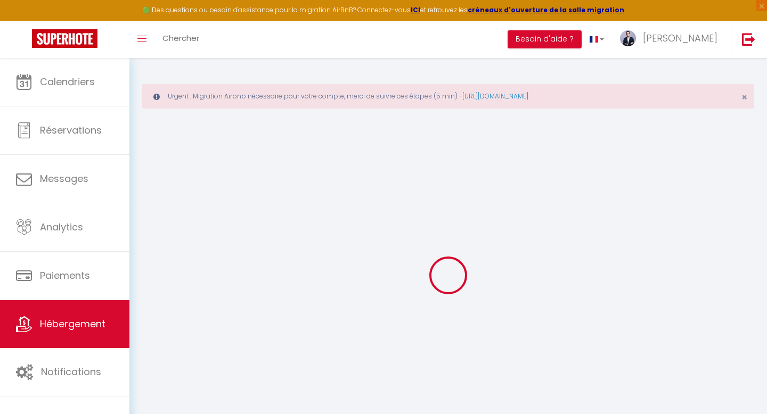
checkbox input "false"
select select
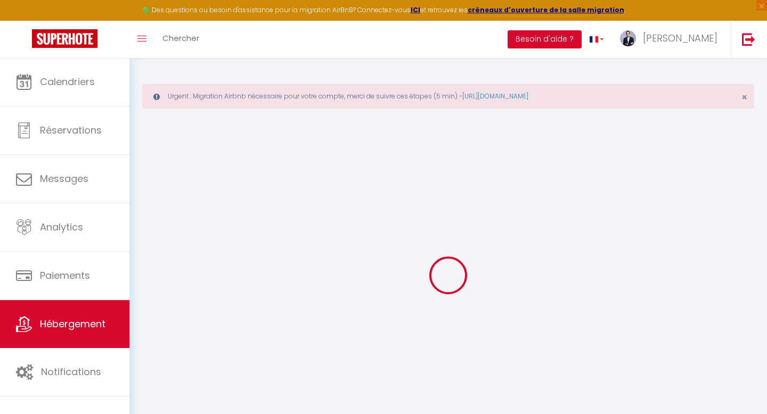
select select
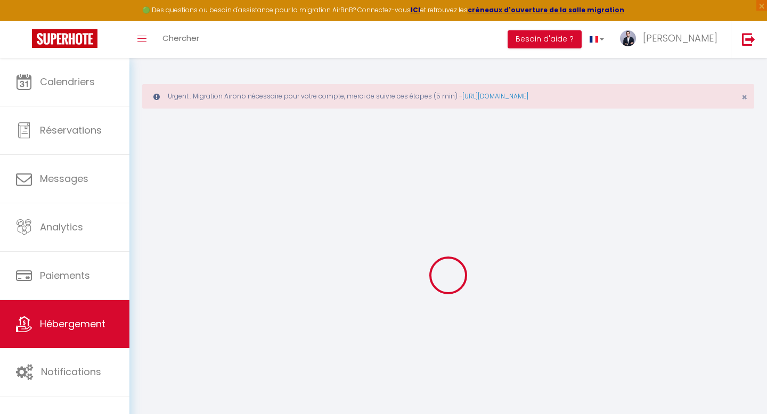
checkbox input "false"
select select
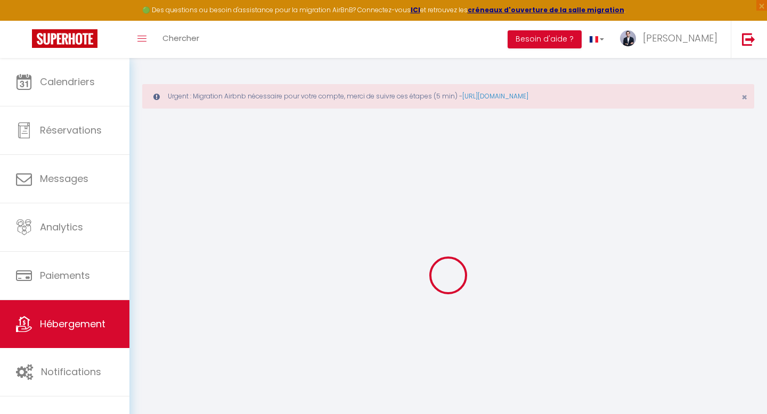
select select
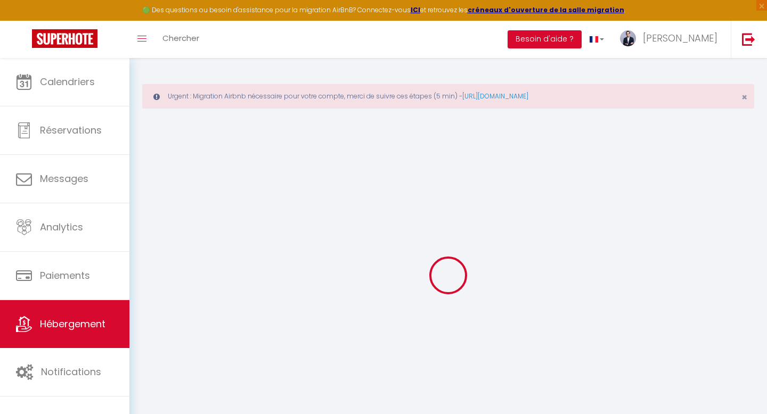
select select
checkbox input "false"
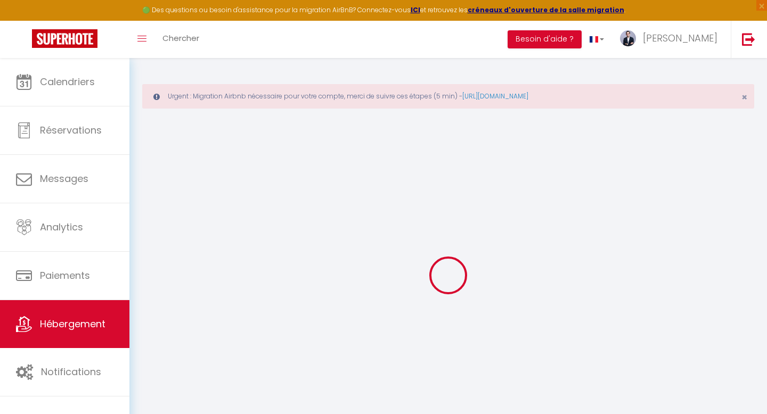
checkbox input "false"
select select
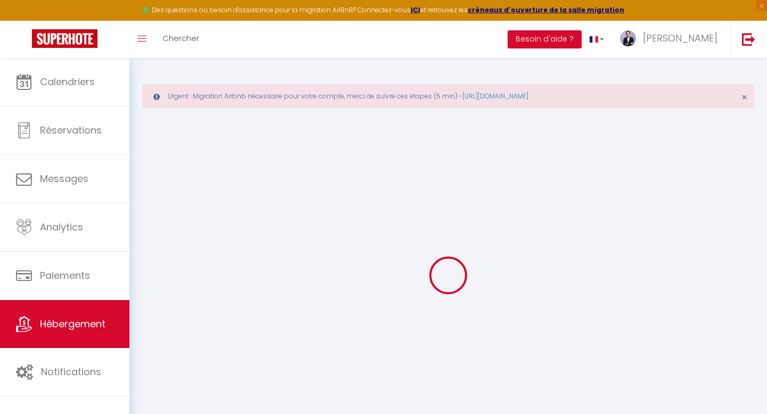
select select
checkbox input "false"
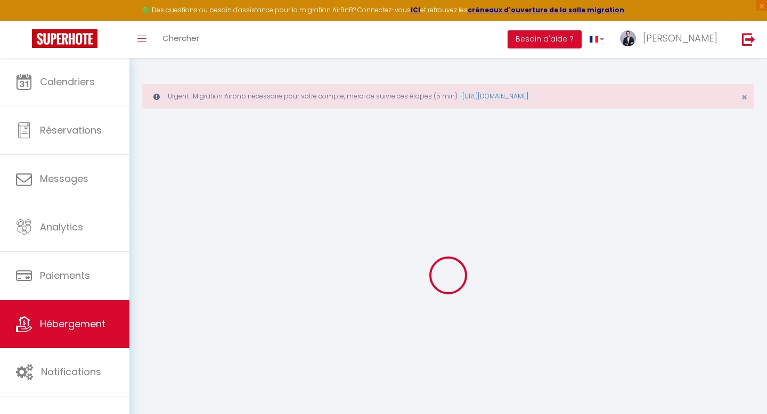
checkbox input "false"
select select
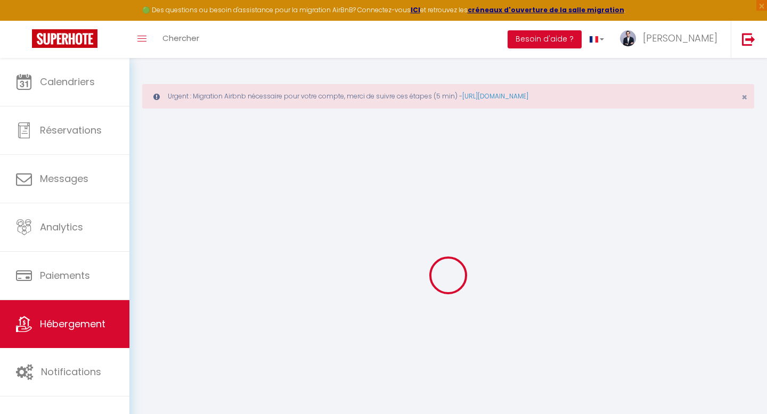
type input "Les invalides · We [DEMOGRAPHIC_DATA] * Invalides* Cozy Home"
select select "2"
type input "500"
select select
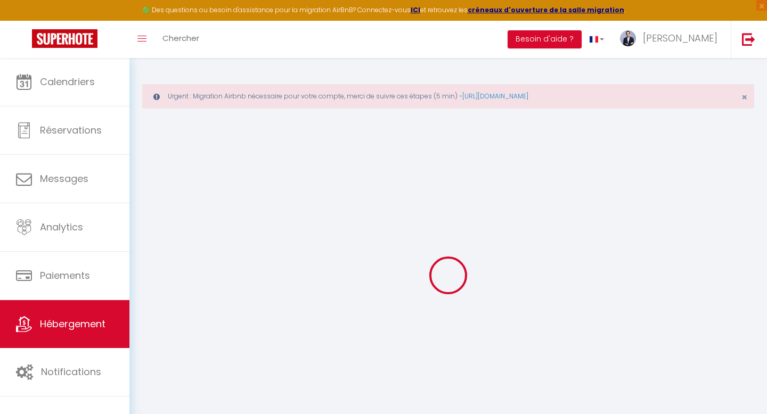
select select
type input "6 Rue Chevert"
type input "75007"
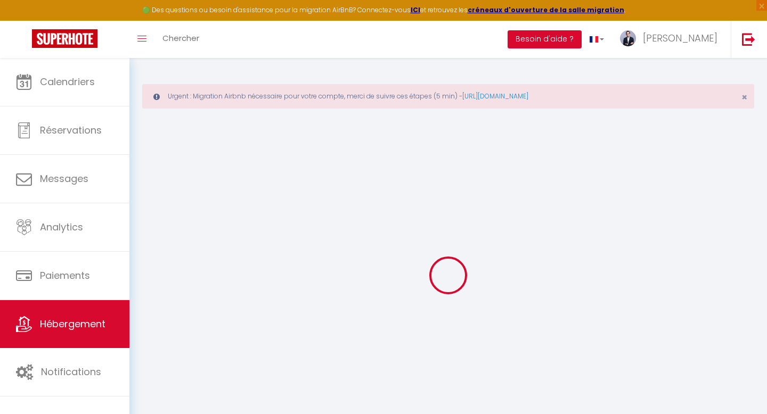
type input "[GEOGRAPHIC_DATA]"
type input "[EMAIL_ADDRESS][DOMAIN_NAME]"
select select
checkbox input "false"
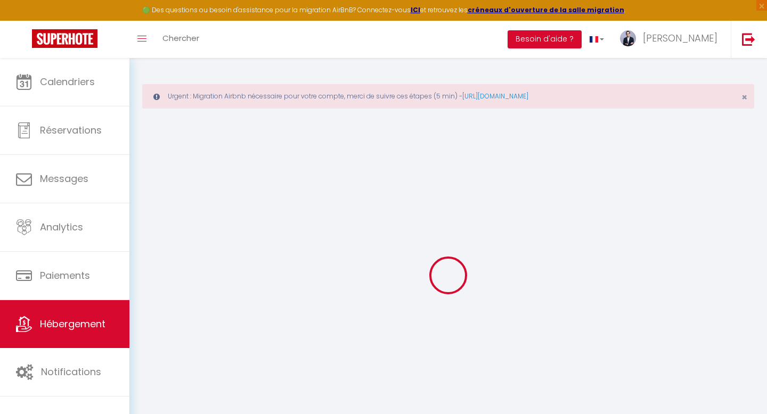
checkbox input "false"
type input "0"
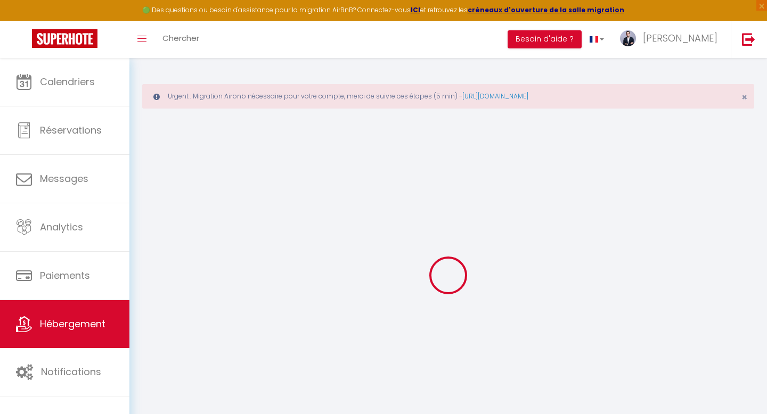
type input "0"
select select "15:00"
select select "23:45"
select select "10:00"
select select "30"
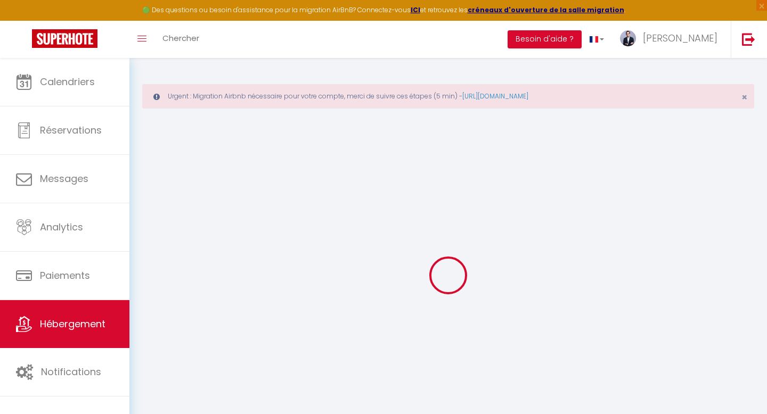
select select "120"
select select
checkbox input "false"
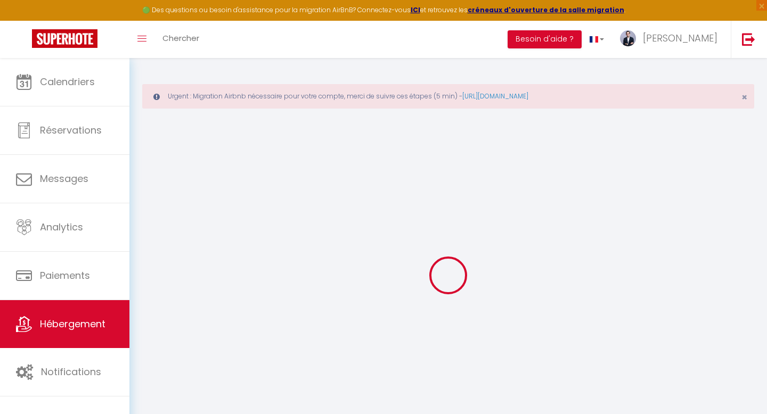
checkbox input "false"
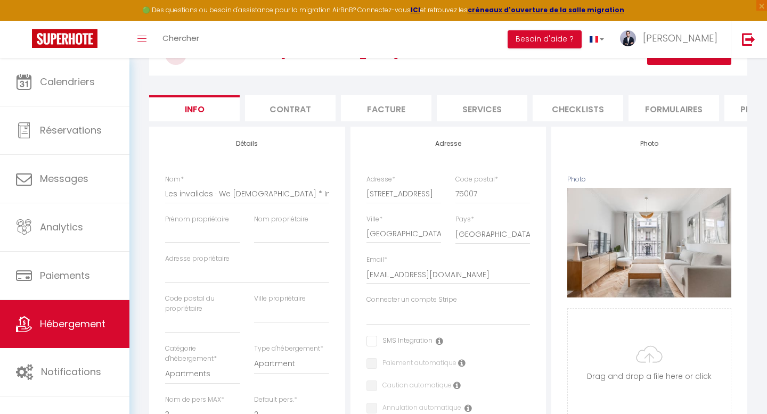
scroll to position [119, 0]
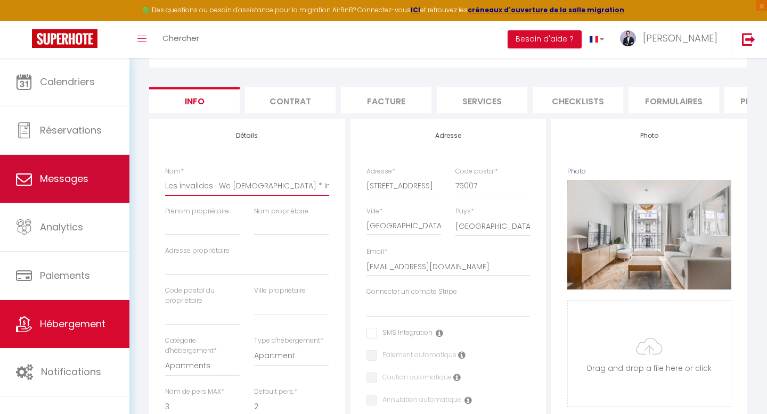
drag, startPoint x: 215, startPoint y: 187, endPoint x: 125, endPoint y: 191, distance: 90.1
click at [125, 191] on div "🟢 Des questions ou besoin d'assistance pour la migration AirBnB? Connectez-vous…" at bounding box center [383, 402] width 767 height 926
type input "We Parisian * Invalides* Cozy Home"
select select
checkbox input "false"
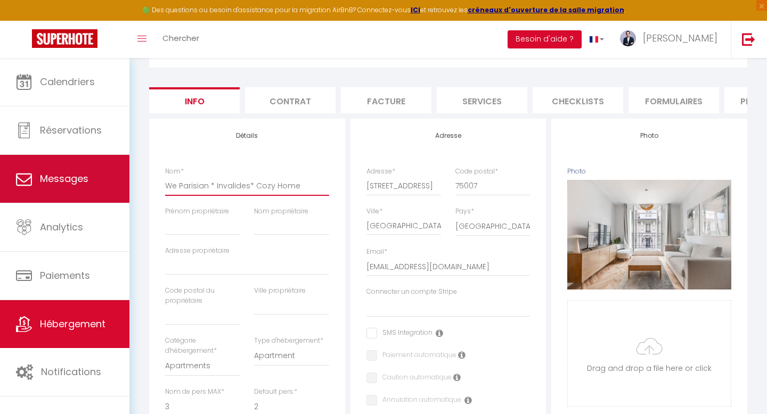
checkbox input "false"
type input "We Parisian * Invalides* Cozy Home"
select select
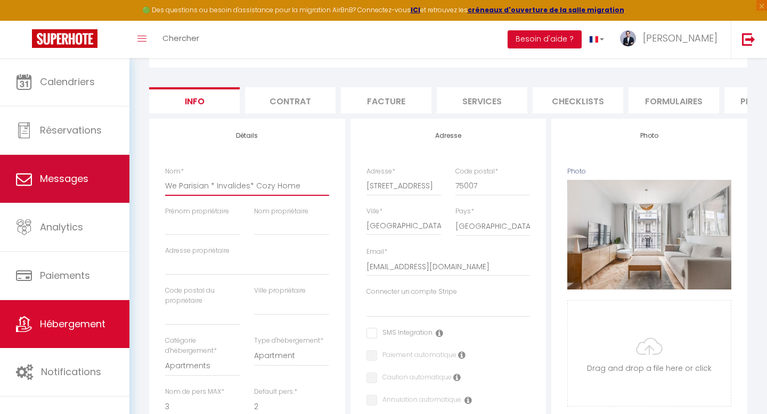
checkbox input "false"
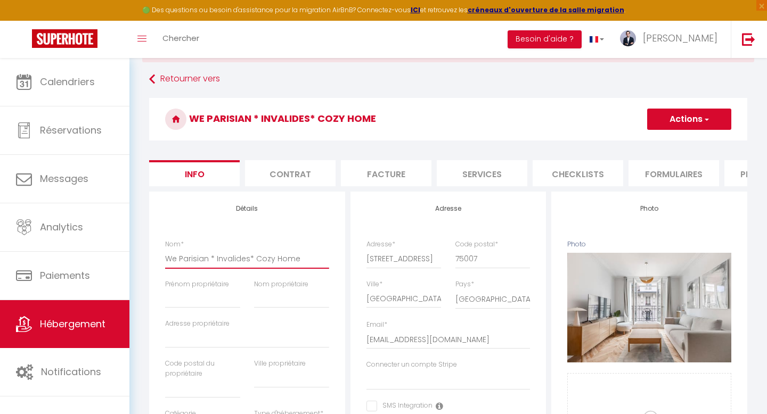
scroll to position [0, 0]
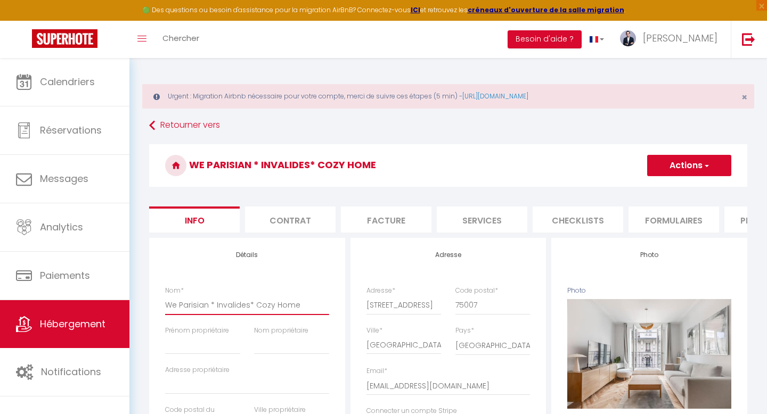
type input "We Parisian * Invalides* Cozy Home"
click at [694, 164] on button "Actions" at bounding box center [689, 165] width 84 height 21
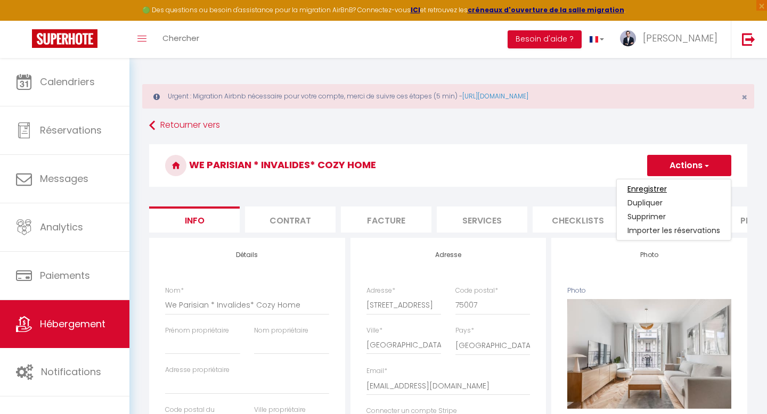
click at [658, 190] on input "Enregistrer" at bounding box center [647, 189] width 39 height 11
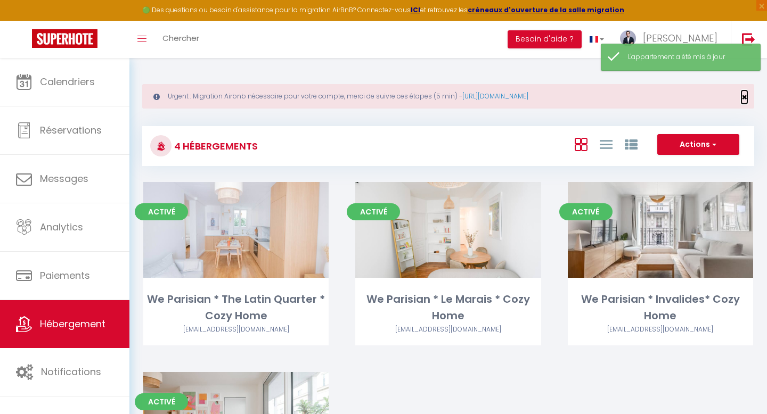
click at [745, 97] on span "×" at bounding box center [745, 97] width 6 height 13
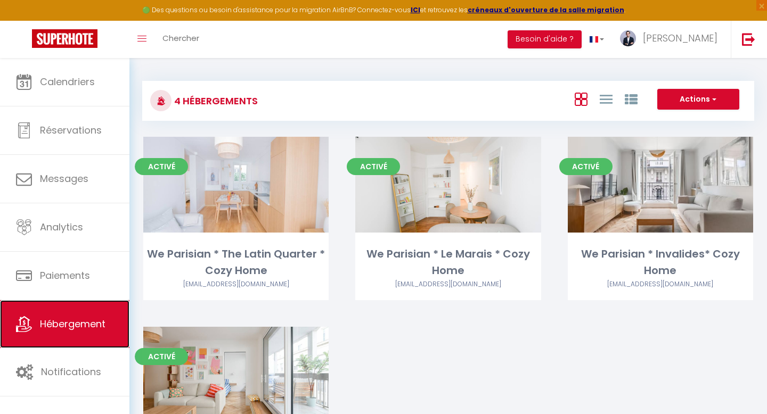
click at [99, 318] on span "Hébergement" at bounding box center [73, 323] width 66 height 13
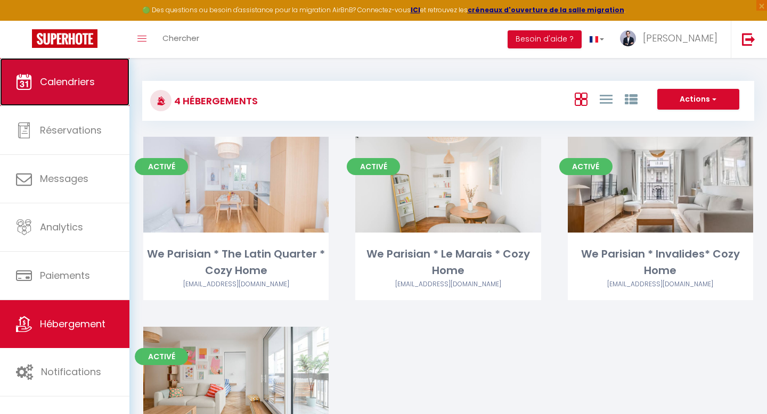
click at [89, 104] on link "Calendriers" at bounding box center [64, 82] width 129 height 48
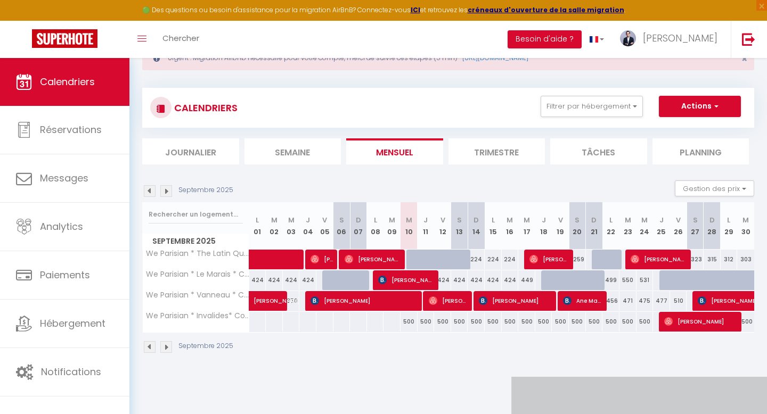
scroll to position [40, 0]
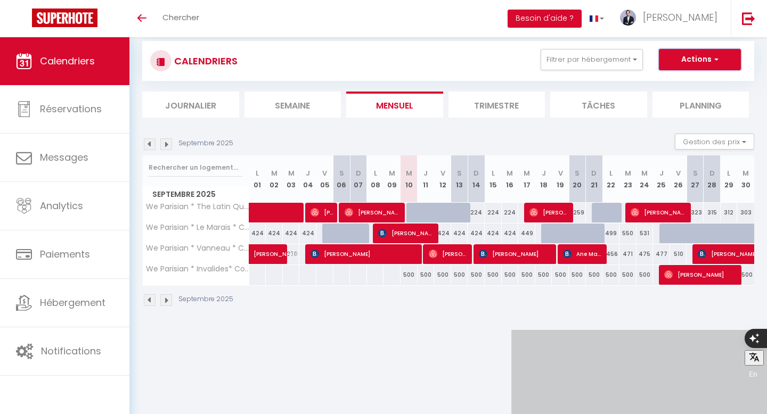
click at [709, 66] on button "Actions" at bounding box center [700, 59] width 82 height 21
click at [639, 283] on div "500" at bounding box center [645, 275] width 17 height 20
type input "500"
type input "Mer 24 Septembre 2025"
type input "Jeu 25 Septembre 2025"
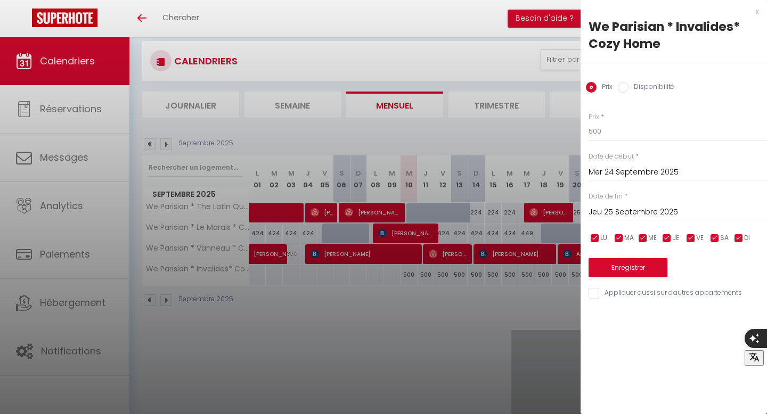
click at [523, 349] on div at bounding box center [383, 207] width 767 height 414
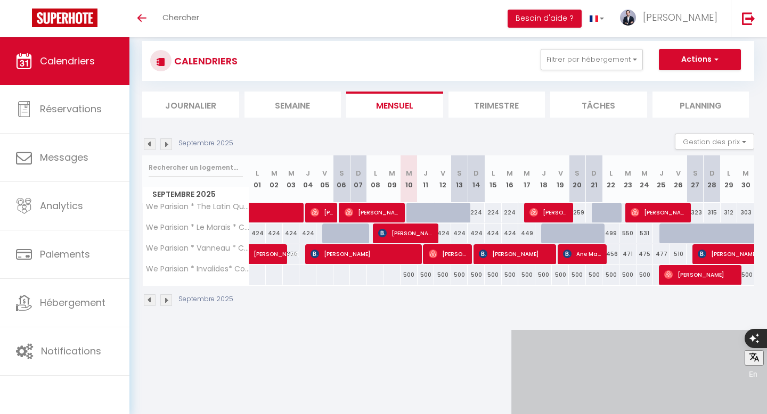
click at [164, 300] on img at bounding box center [166, 301] width 12 height 12
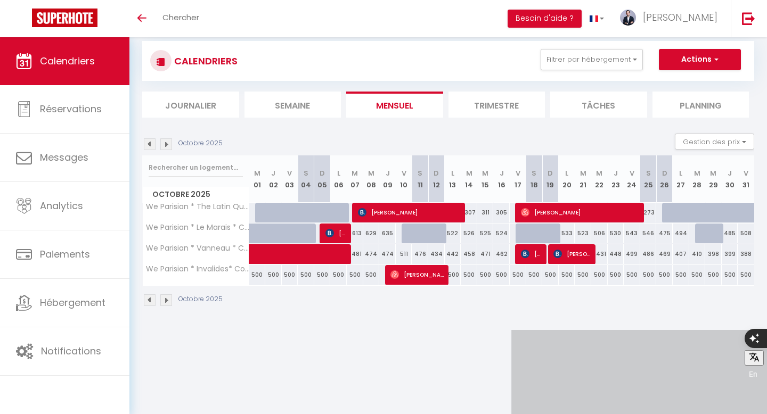
click at [148, 300] on img at bounding box center [150, 301] width 12 height 12
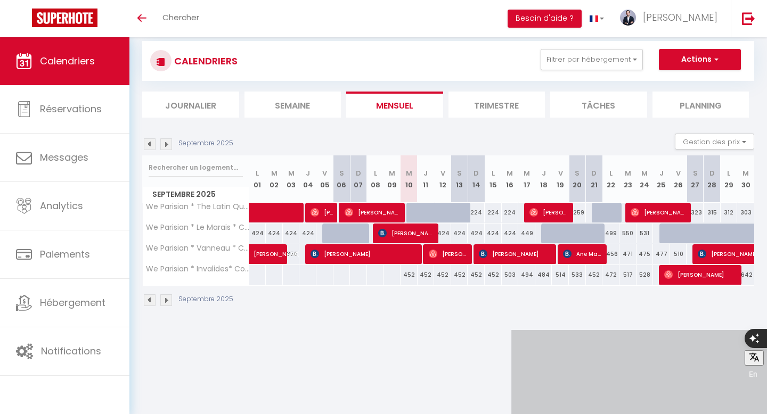
scroll to position [37, 0]
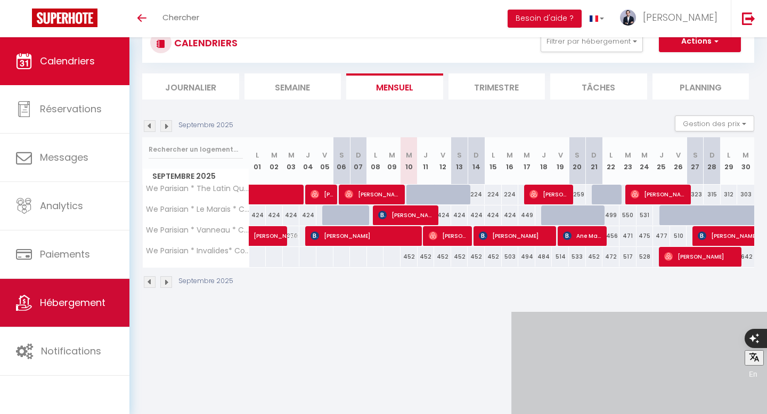
click at [79, 312] on link "Hébergement" at bounding box center [64, 303] width 129 height 48
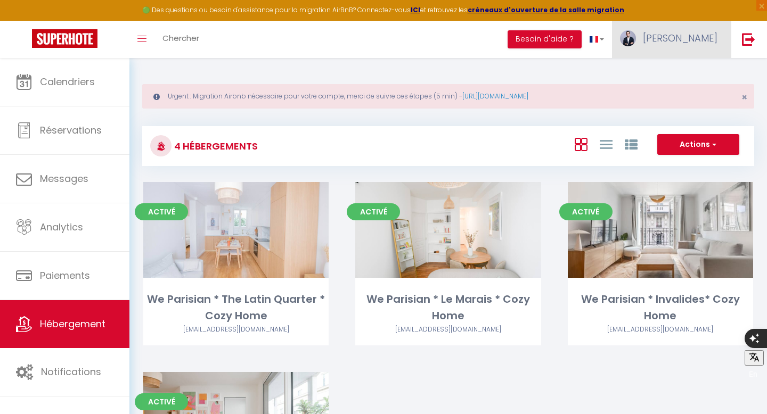
click at [706, 21] on link "[PERSON_NAME]" at bounding box center [671, 39] width 119 height 37
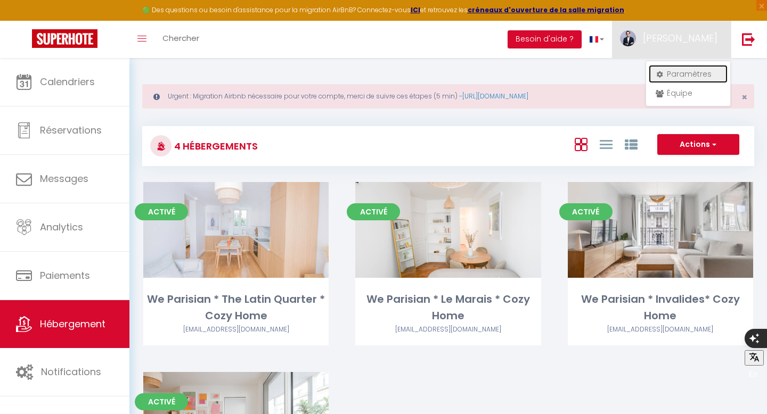
click at [676, 71] on link "Paramètres" at bounding box center [688, 74] width 79 height 18
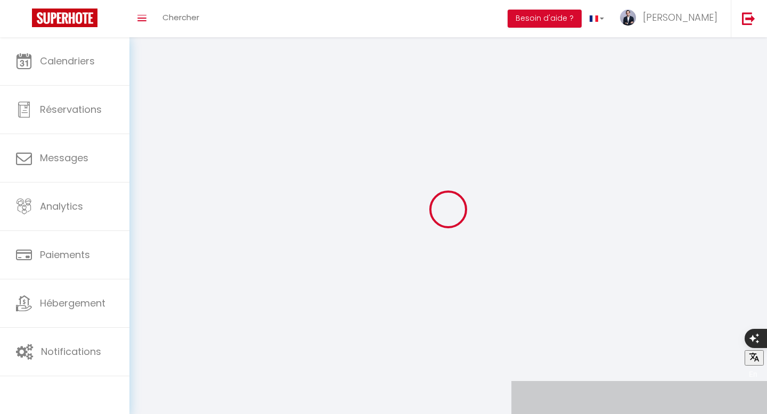
type input "[PERSON_NAME]"
type input "Moulai"
type input "0635649066"
type input "[STREET_ADDRESS]"
type input "75005"
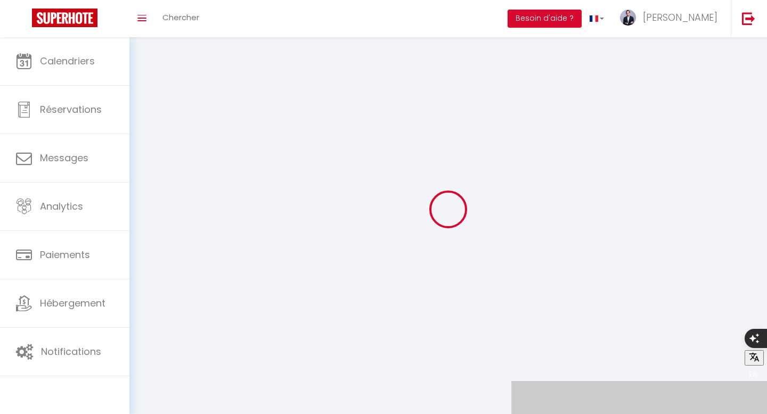
type input "[GEOGRAPHIC_DATA]"
type input "p7G5bmrkCTy62XtRdaf4WaRaq"
type input "otHcPF62pztPin6vhfT42N1KX"
type input "[URL][DOMAIN_NAME]"
select select "28"
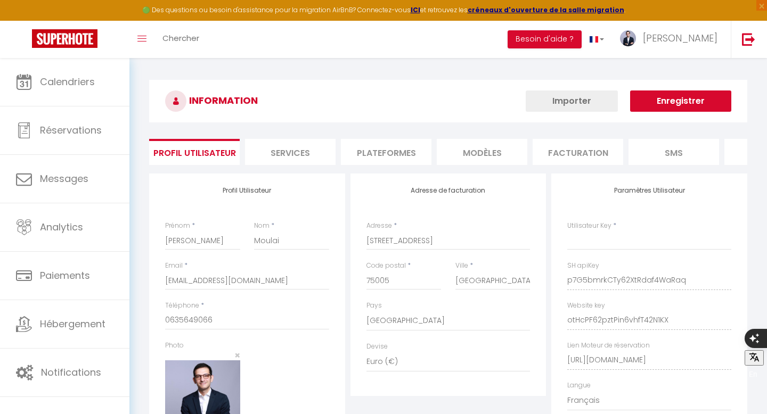
type input "p7G5bmrkCTy62XtRdaf4WaRaq"
type input "otHcPF62pztPin6vhfT42N1KX"
type input "[URL][DOMAIN_NAME]"
select select "fr"
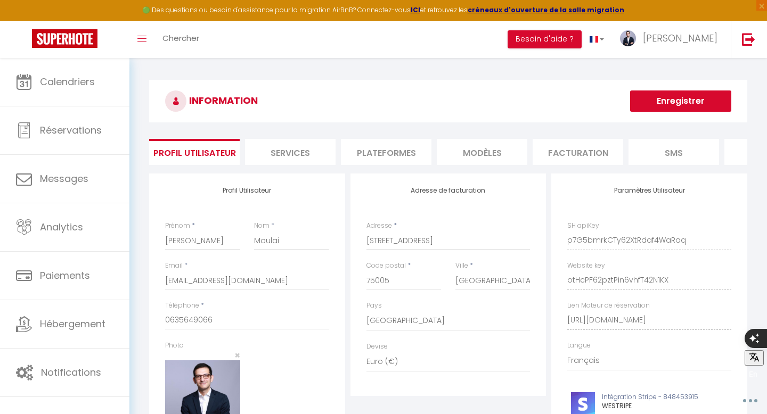
click at [303, 150] on li "Services" at bounding box center [290, 152] width 91 height 26
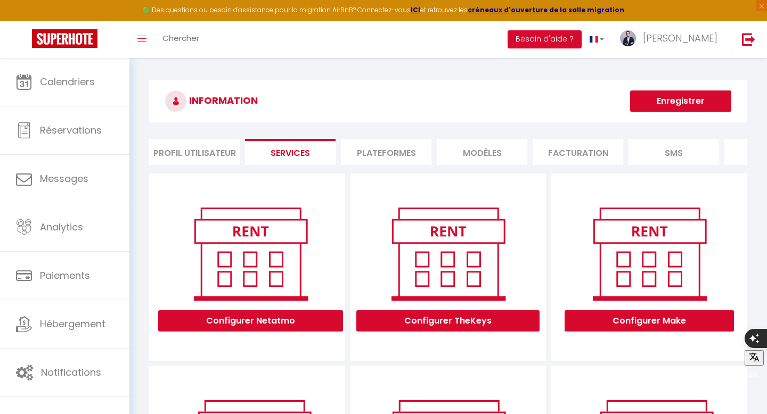
click at [388, 149] on li "Plateformes" at bounding box center [386, 152] width 91 height 26
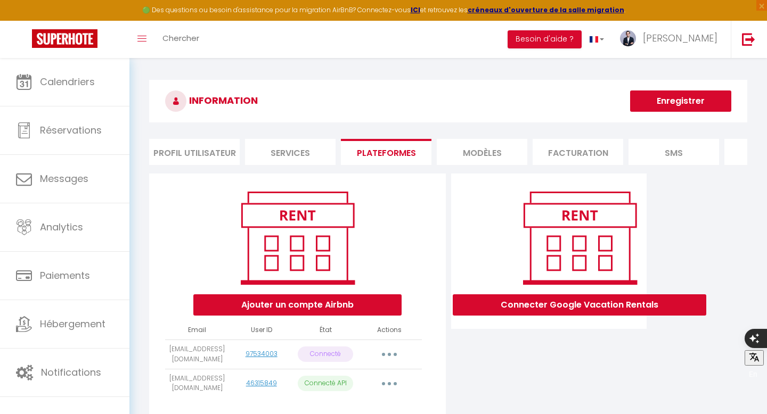
scroll to position [58, 0]
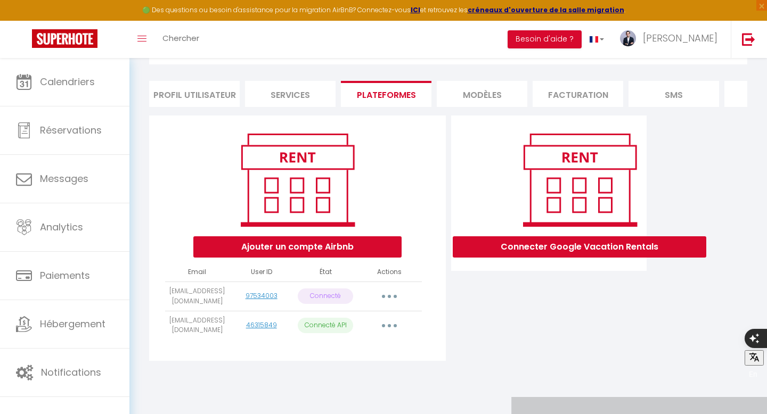
click at [387, 302] on button "button" at bounding box center [389, 296] width 30 height 17
click at [388, 298] on icon "button" at bounding box center [389, 296] width 3 height 3
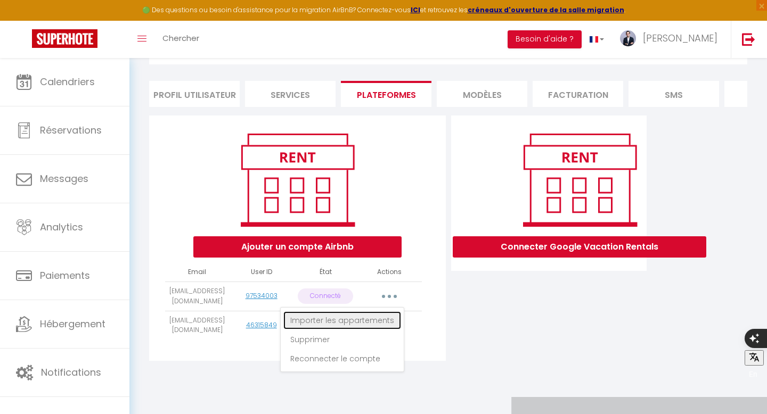
click at [360, 315] on link "Importer les appartements" at bounding box center [342, 321] width 118 height 18
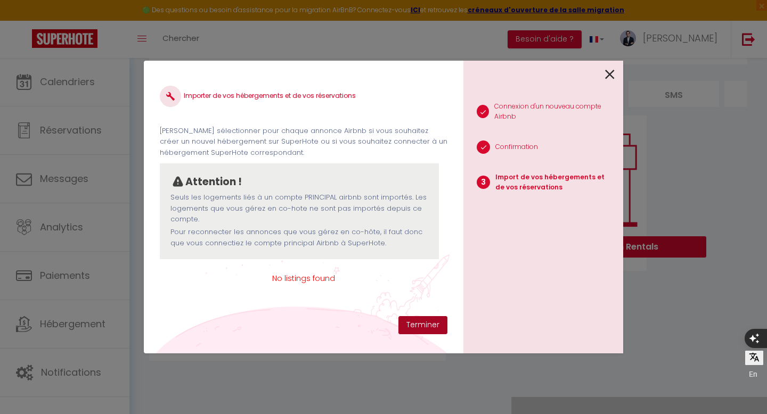
click at [437, 319] on button "Terminer" at bounding box center [422, 325] width 49 height 18
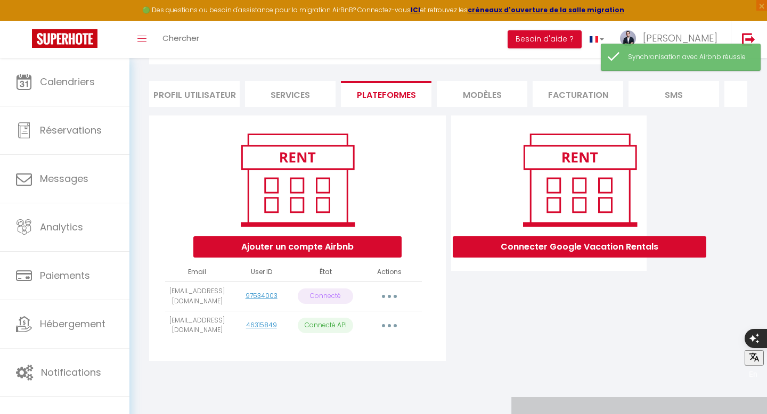
click at [388, 329] on button "button" at bounding box center [389, 325] width 30 height 17
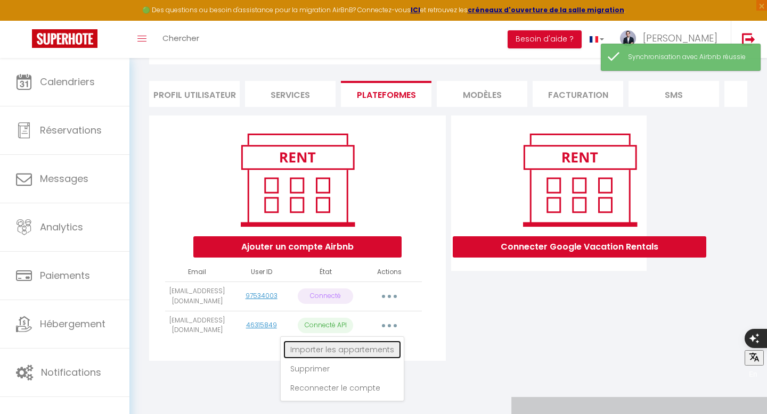
click at [378, 349] on link "Importer les appartements" at bounding box center [342, 350] width 118 height 18
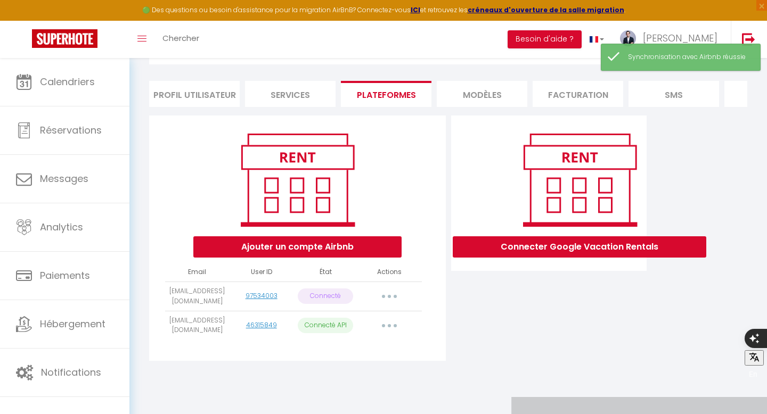
select select "76944"
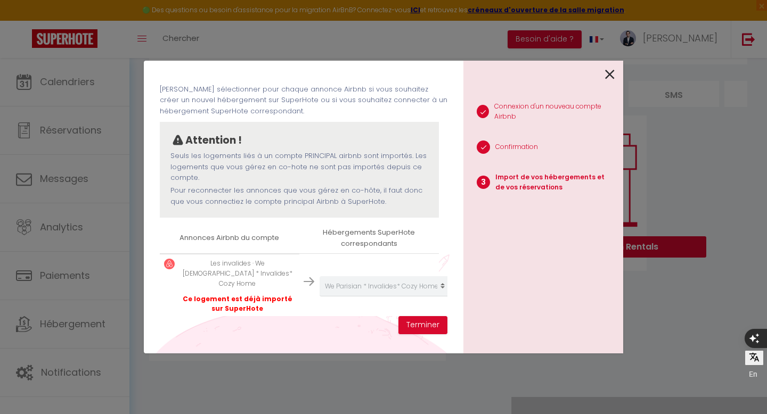
scroll to position [0, 0]
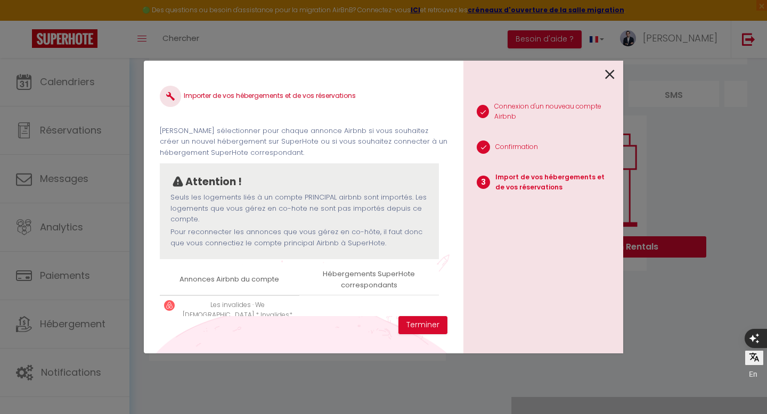
click at [610, 76] on icon at bounding box center [610, 75] width 10 height 16
